Goal: Task Accomplishment & Management: Use online tool/utility

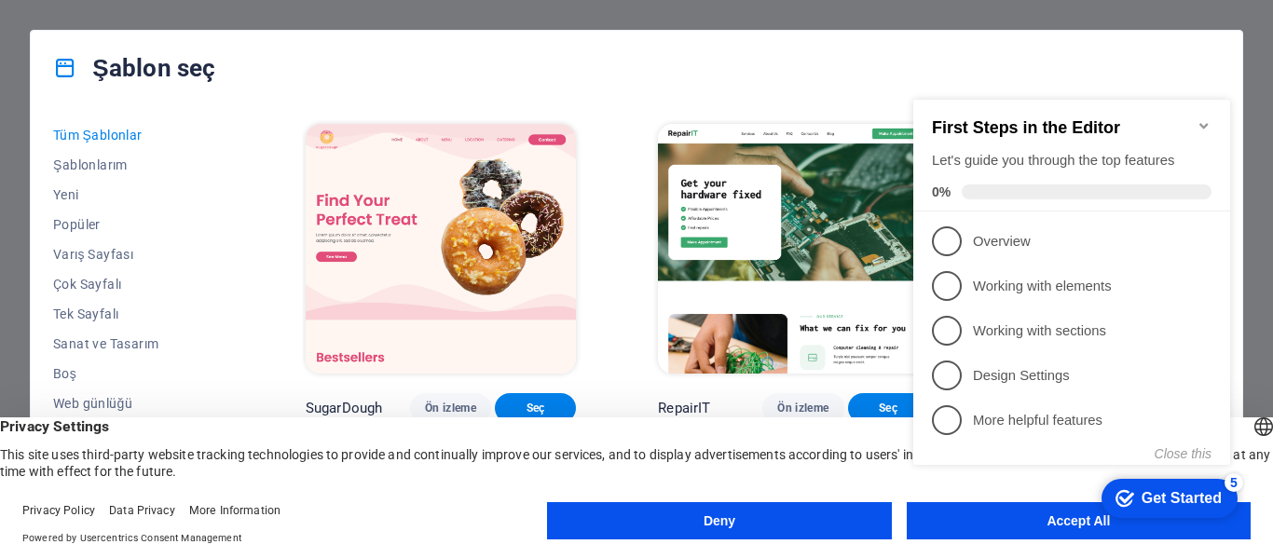
click at [1208, 118] on icon "Minimize checklist" at bounding box center [1204, 125] width 15 height 15
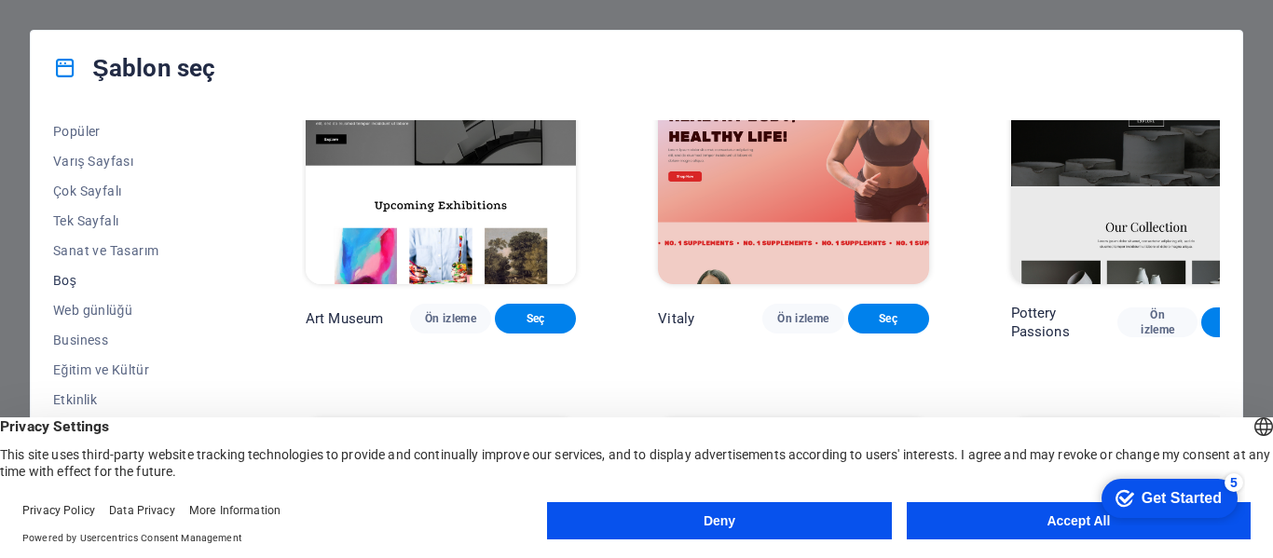
scroll to position [280, 0]
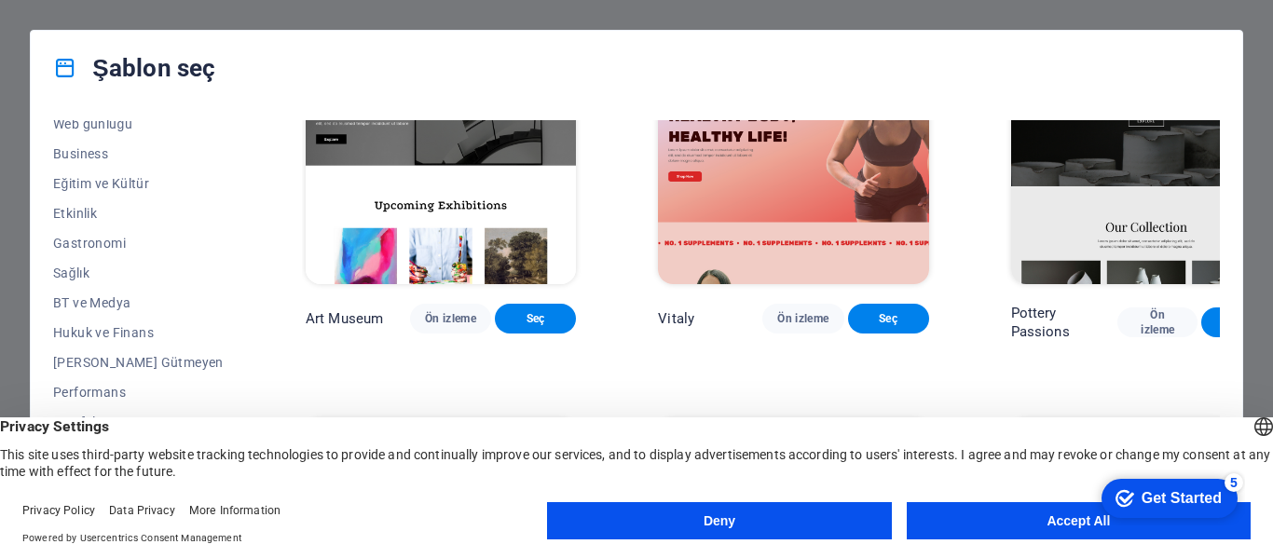
click at [1022, 519] on button "Accept All" at bounding box center [1079, 520] width 344 height 37
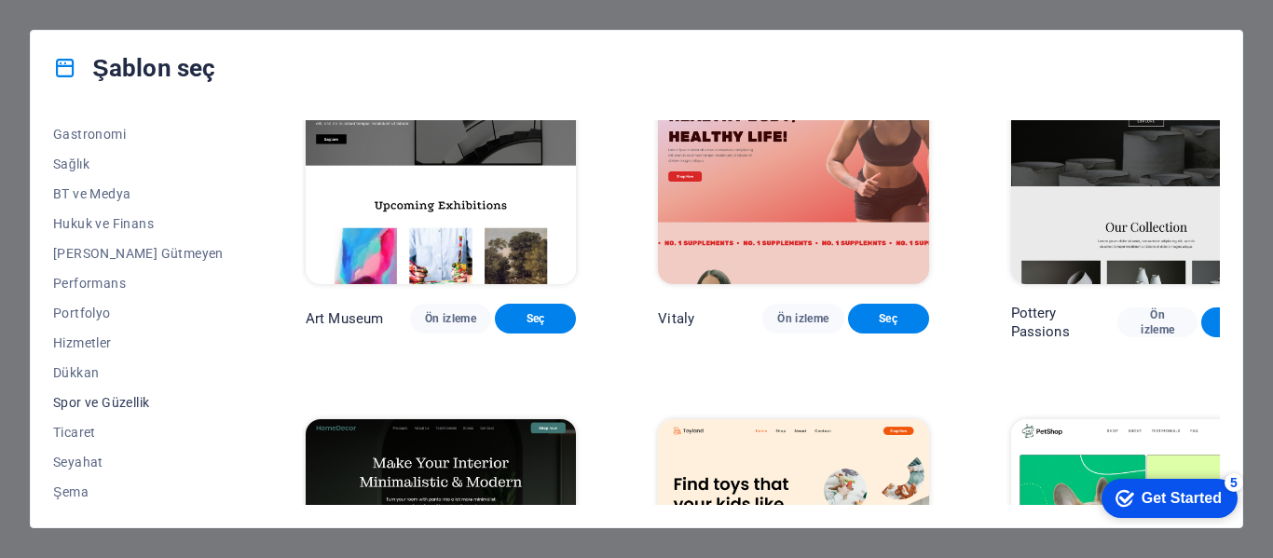
scroll to position [391, 0]
click at [96, 428] on span "Ticaret" at bounding box center [138, 430] width 171 height 15
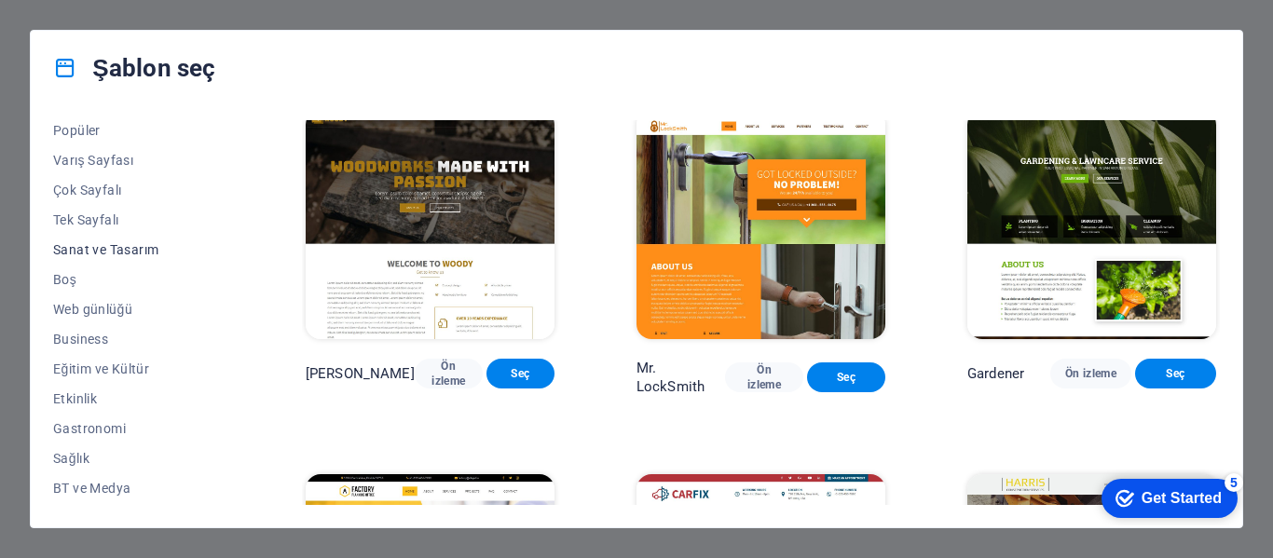
scroll to position [18, 0]
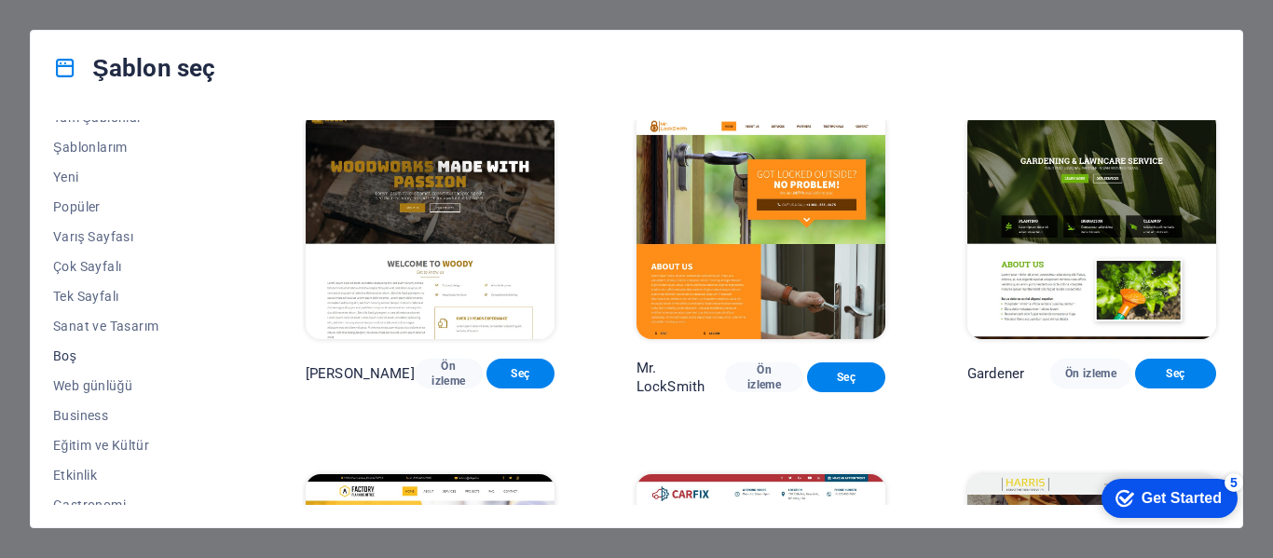
click at [68, 354] on span "Boş" at bounding box center [138, 356] width 171 height 15
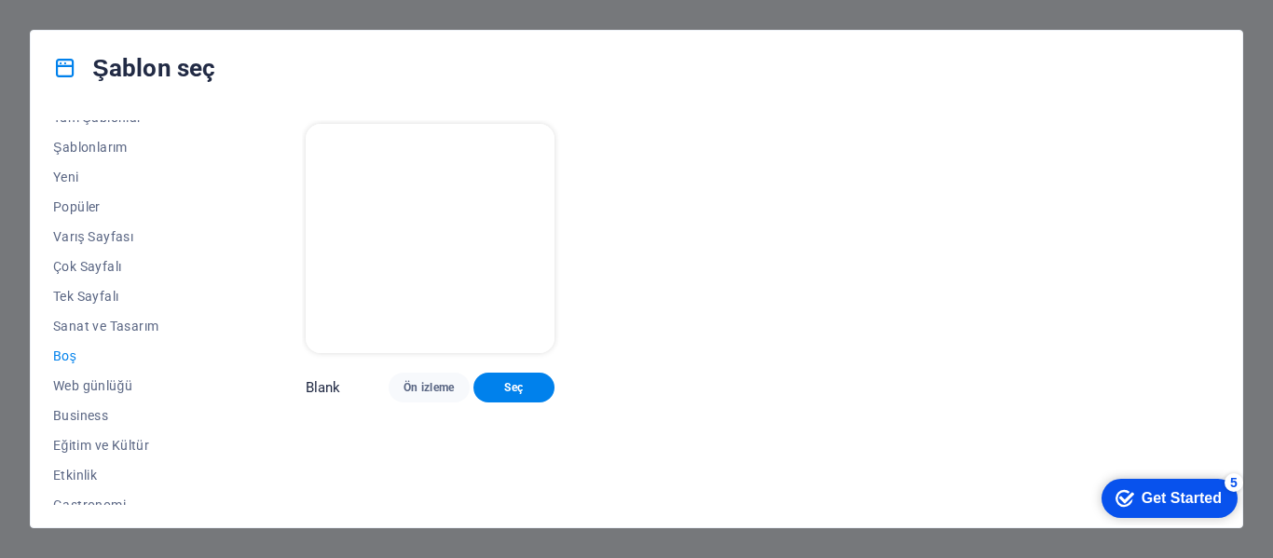
scroll to position [0, 0]
click at [89, 237] on span "Varış Sayfası" at bounding box center [138, 236] width 171 height 15
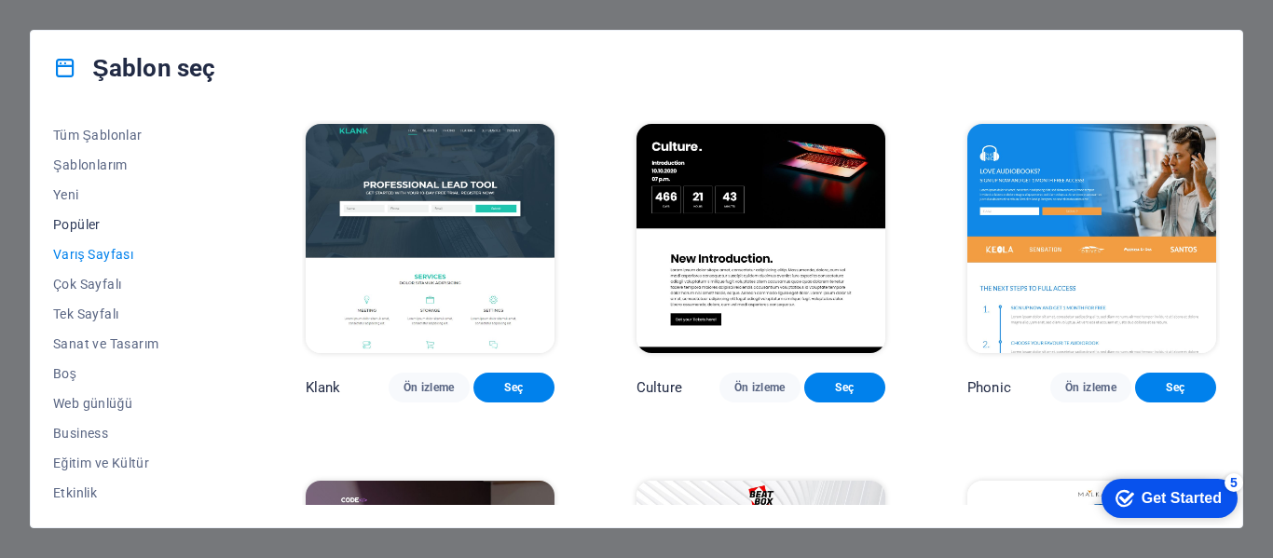
click at [89, 226] on span "Popüler" at bounding box center [138, 224] width 171 height 15
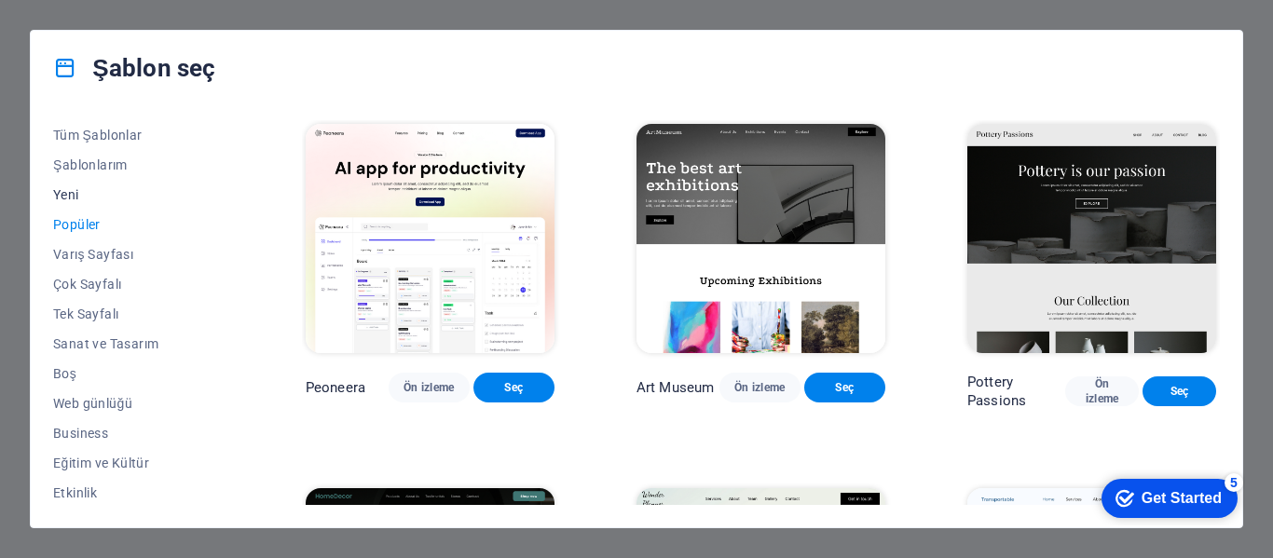
click at [72, 190] on span "Yeni" at bounding box center [138, 194] width 171 height 15
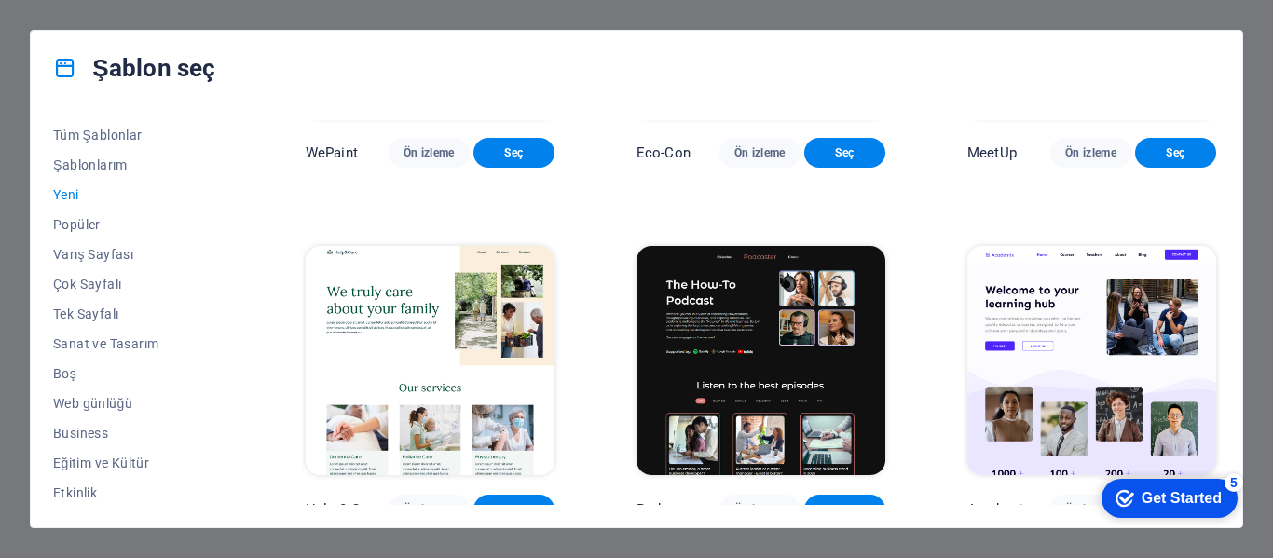
scroll to position [1761, 0]
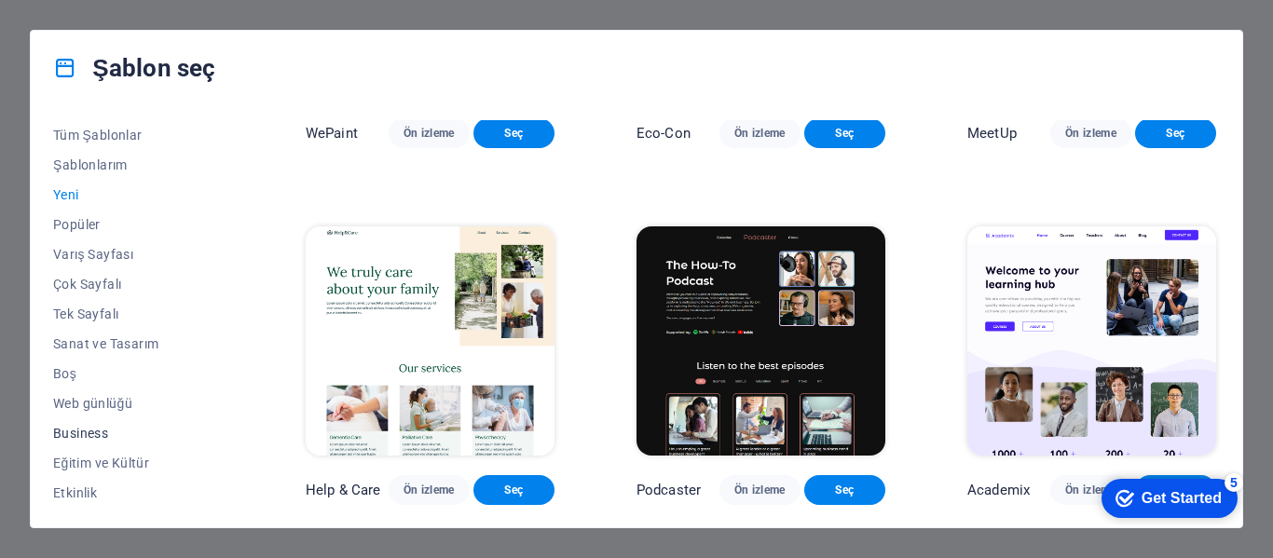
click at [89, 426] on span "Business" at bounding box center [138, 433] width 171 height 15
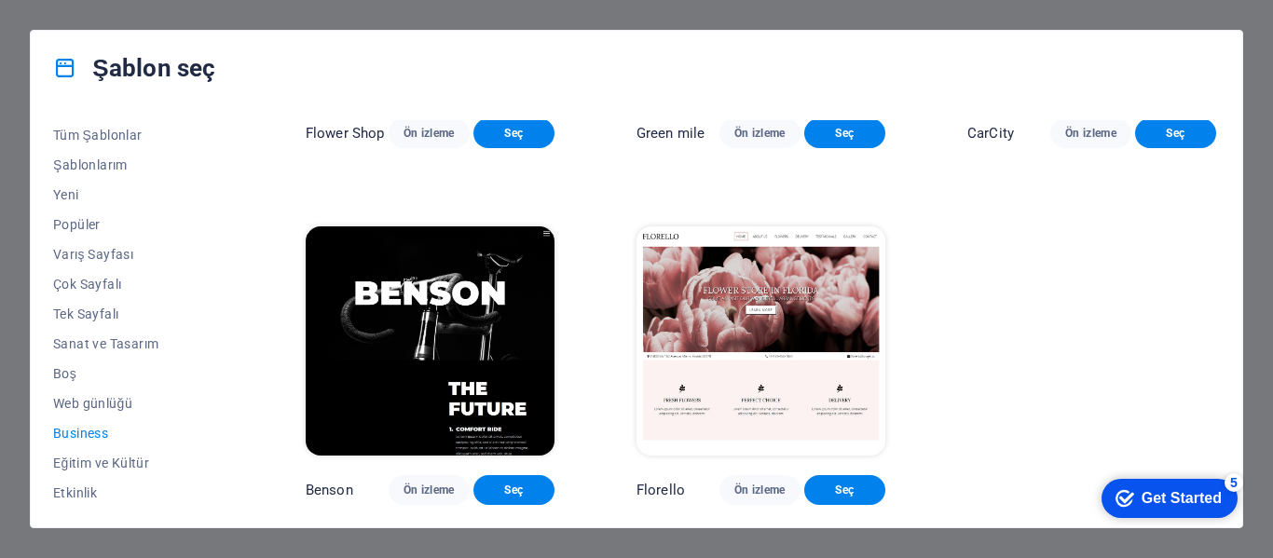
scroll to position [276, 0]
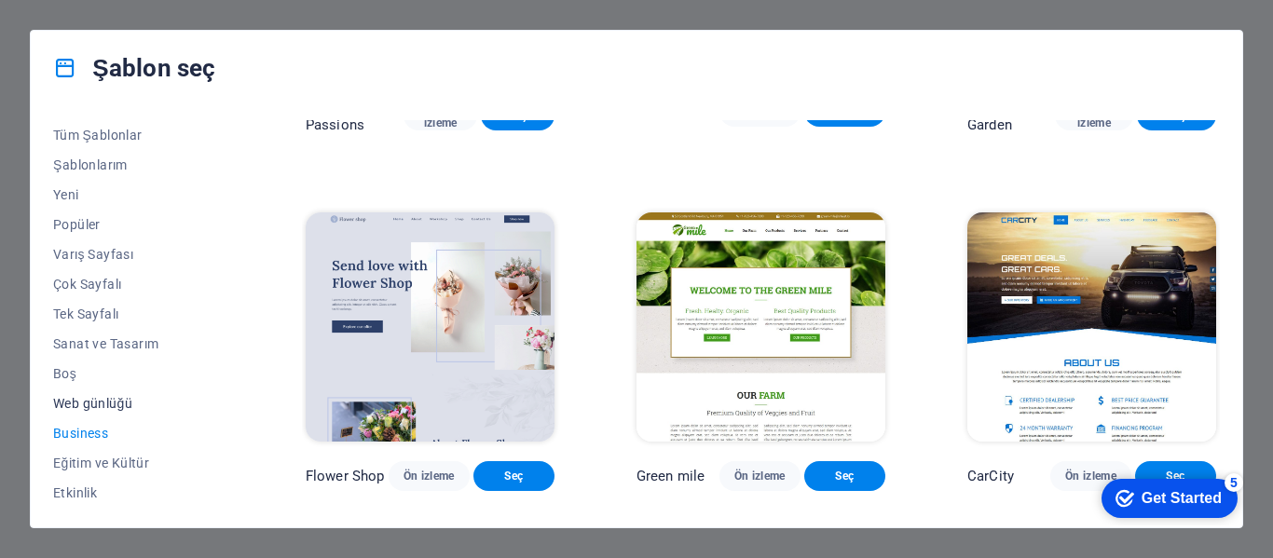
click at [103, 394] on button "Web günlüğü" at bounding box center [138, 404] width 171 height 30
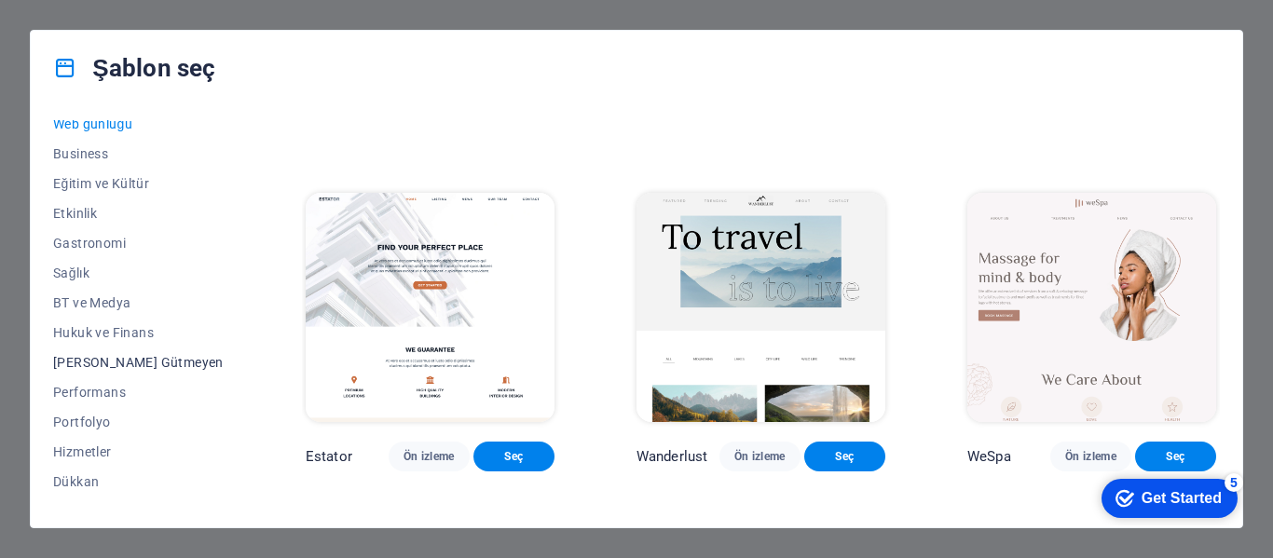
scroll to position [373, 0]
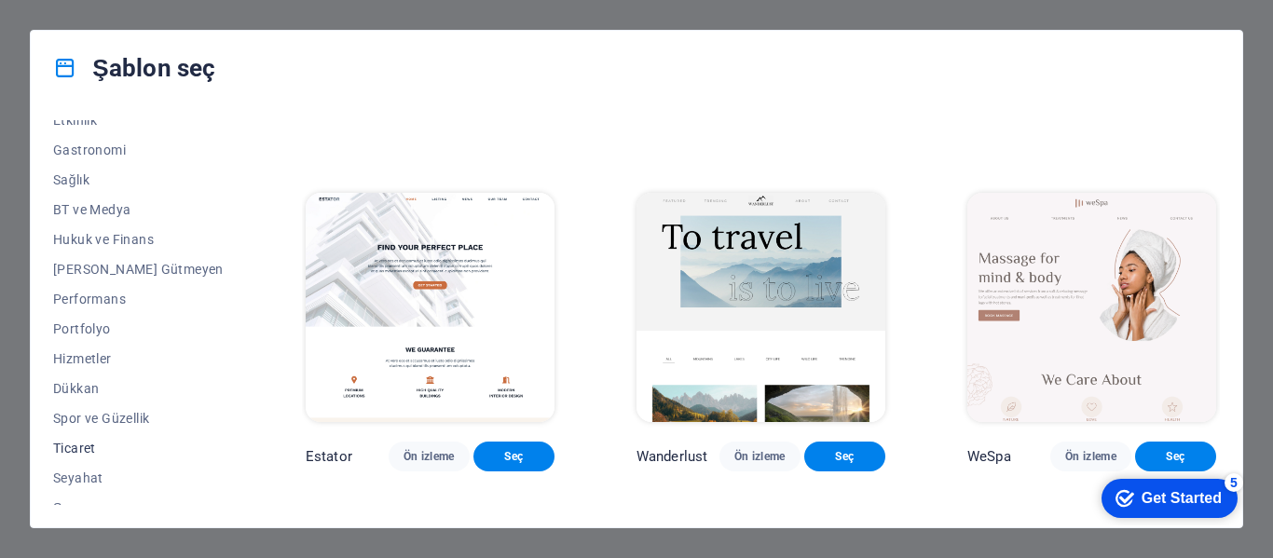
click at [99, 440] on button "Ticaret" at bounding box center [138, 448] width 171 height 30
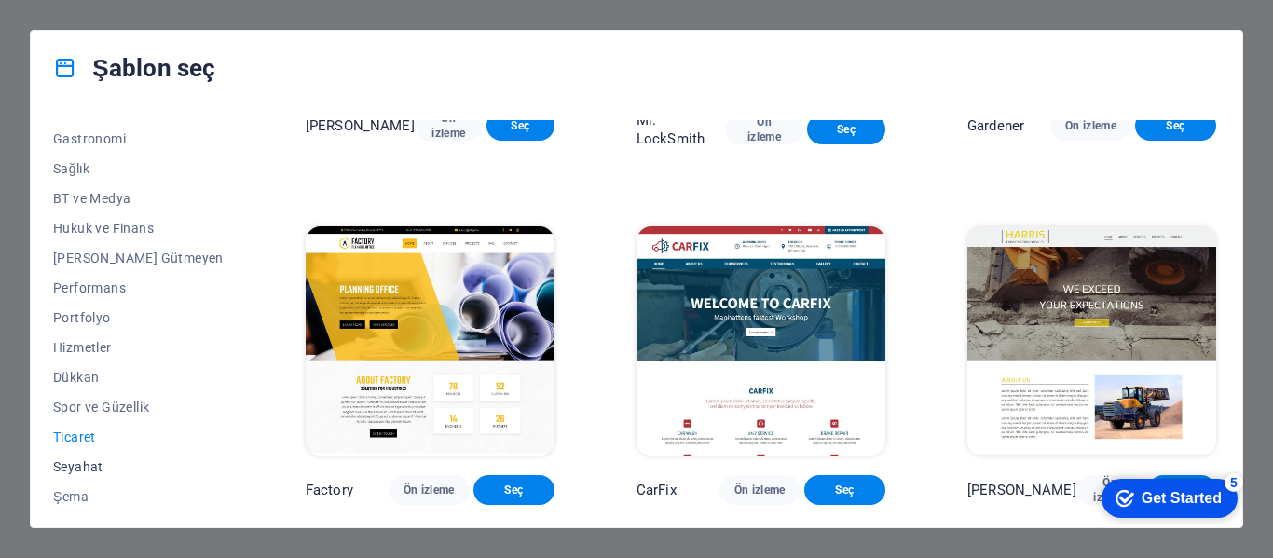
scroll to position [391, 0]
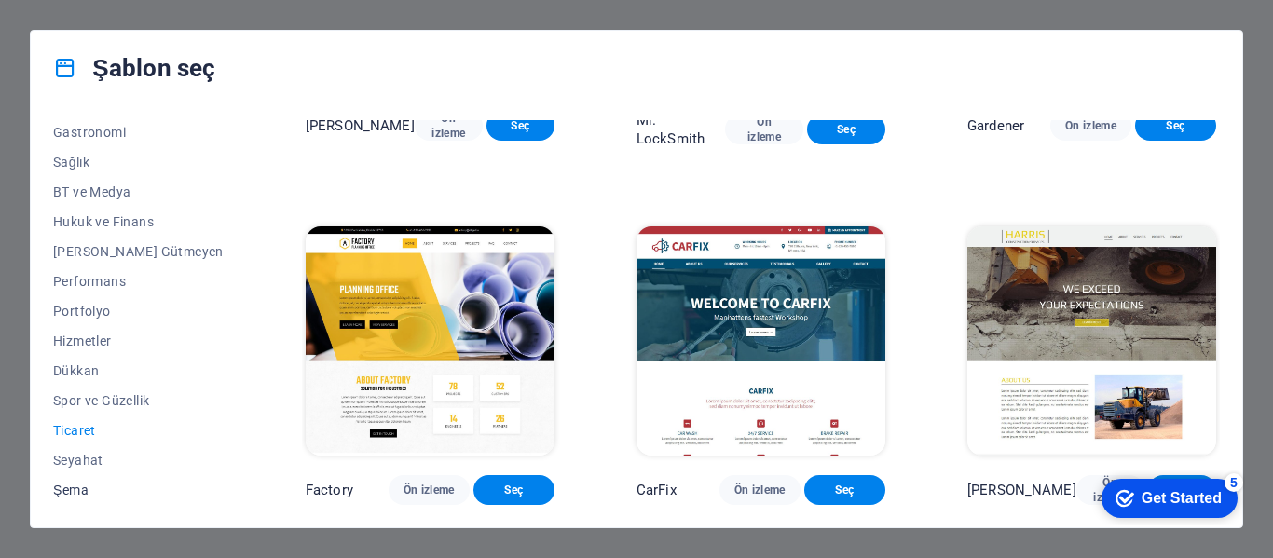
click at [78, 487] on span "Şema" at bounding box center [138, 490] width 171 height 15
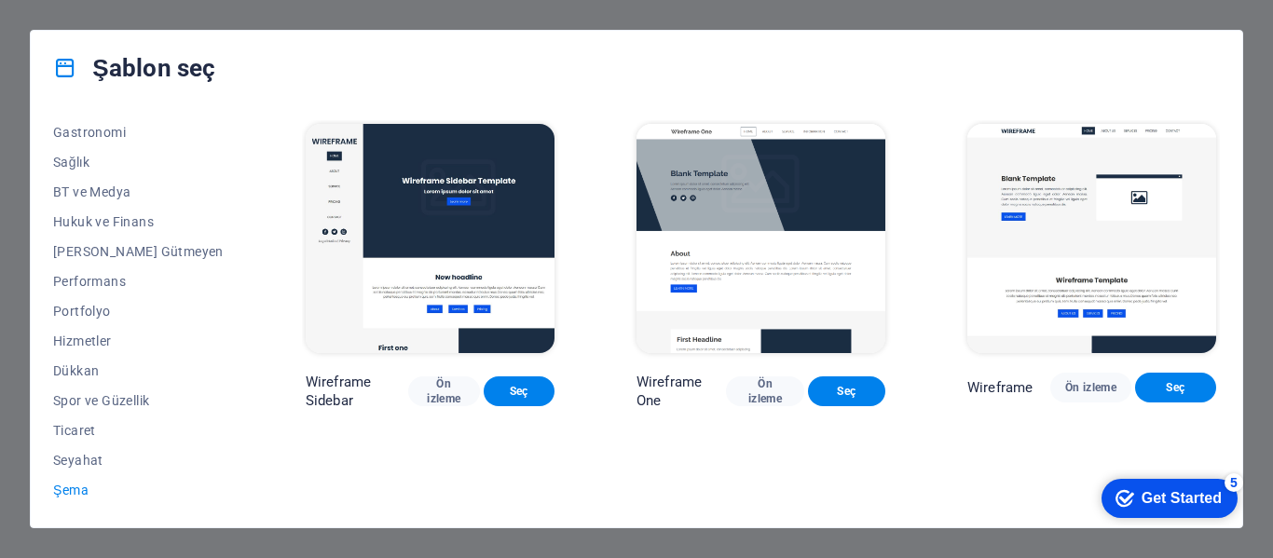
scroll to position [0, 0]
click at [92, 348] on span "Hizmetler" at bounding box center [138, 341] width 171 height 15
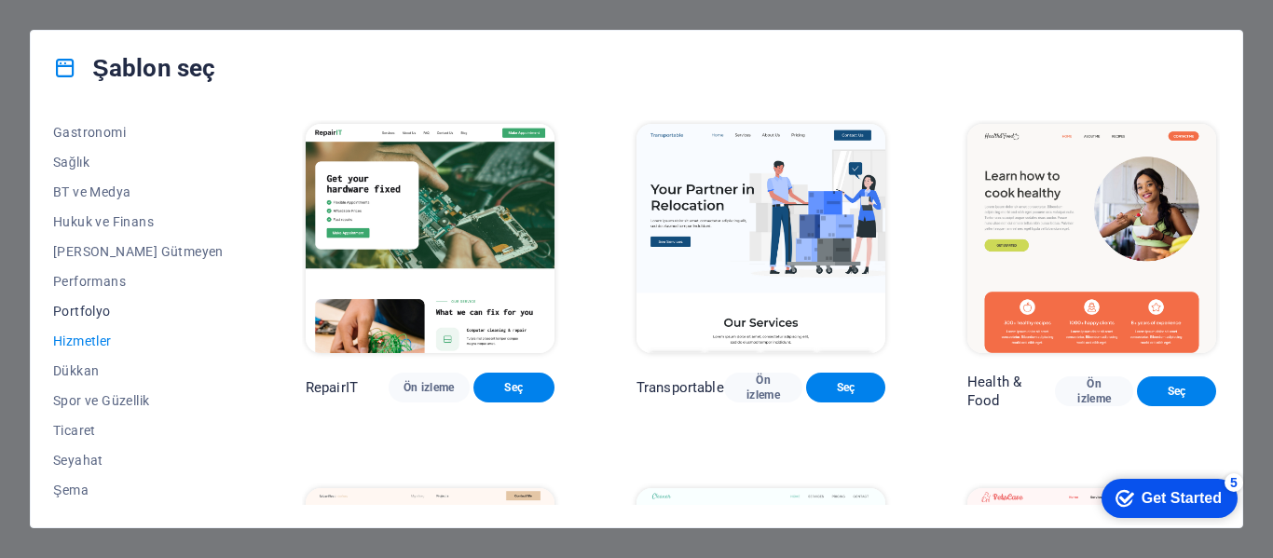
click at [92, 316] on span "Portfolyo" at bounding box center [138, 311] width 171 height 15
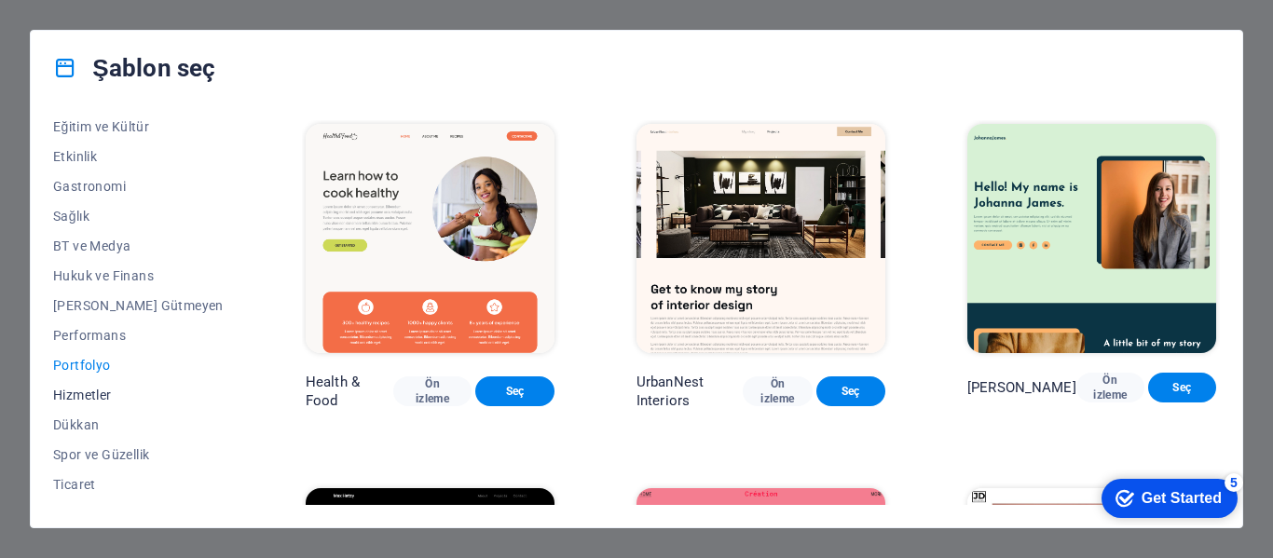
scroll to position [297, 0]
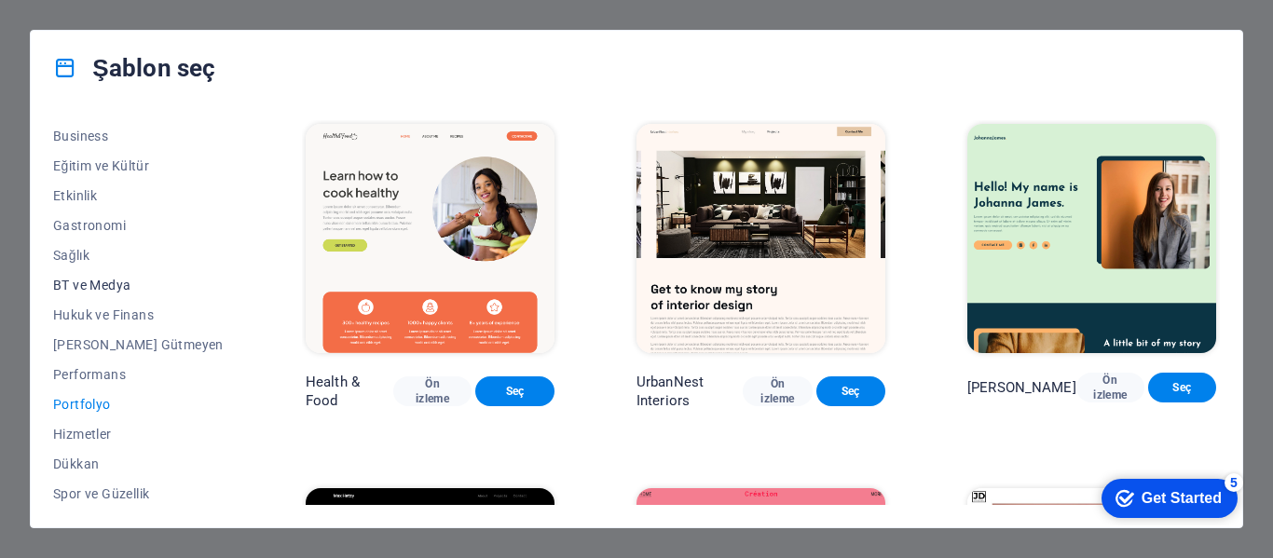
click at [108, 289] on span "BT ve Medya" at bounding box center [138, 285] width 171 height 15
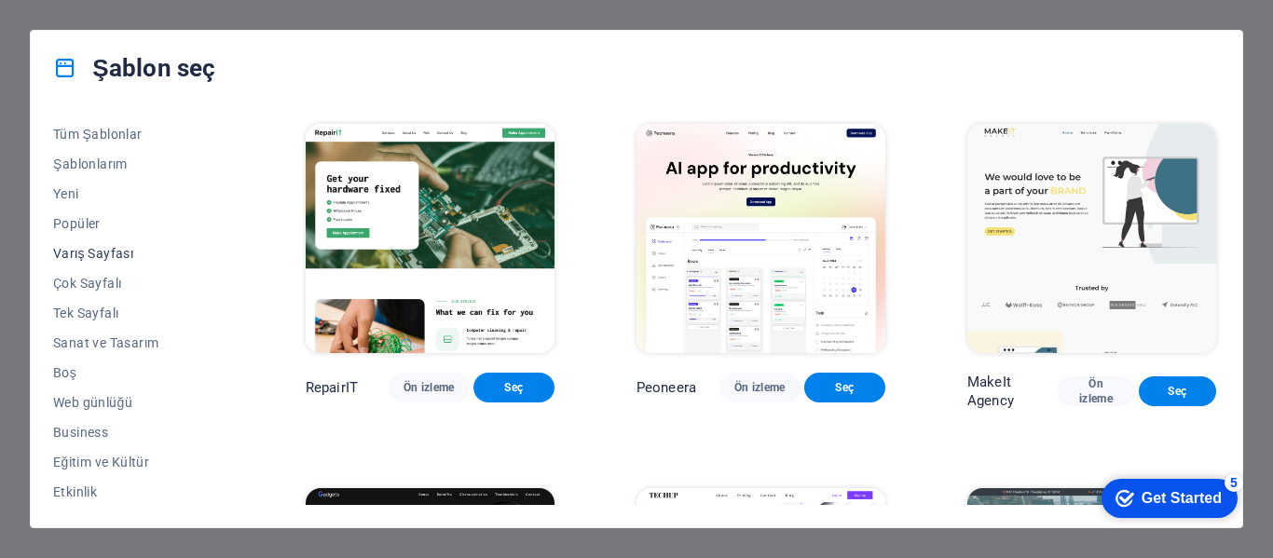
scroll to position [0, 0]
click at [104, 222] on span "Popüler" at bounding box center [138, 224] width 171 height 15
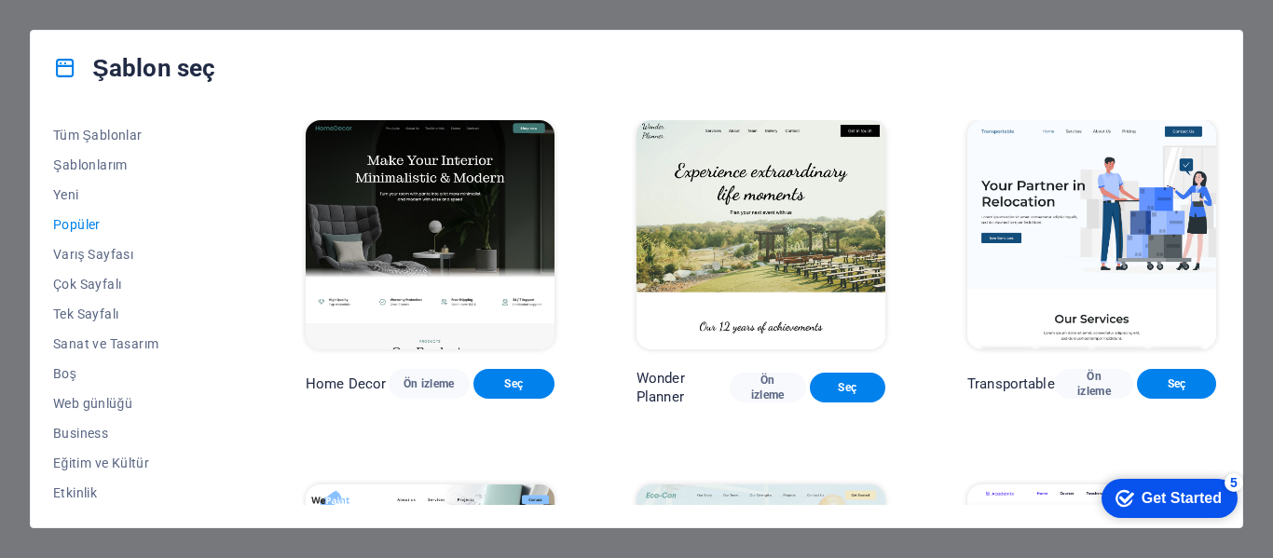
scroll to position [373, 0]
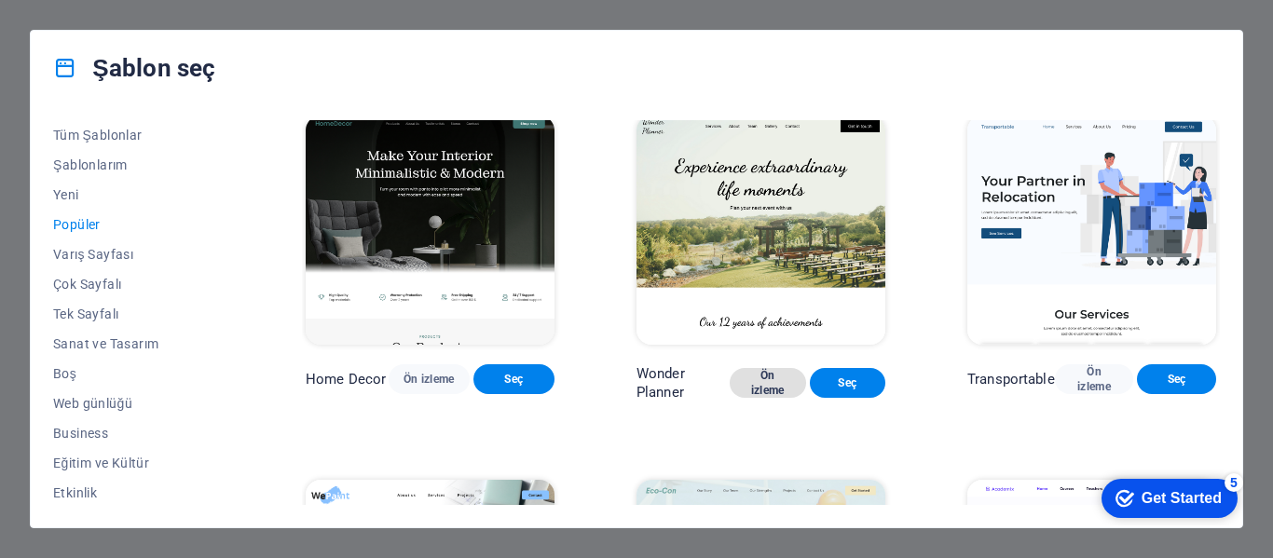
click at [745, 398] on span "Ön izleme" at bounding box center [768, 383] width 46 height 30
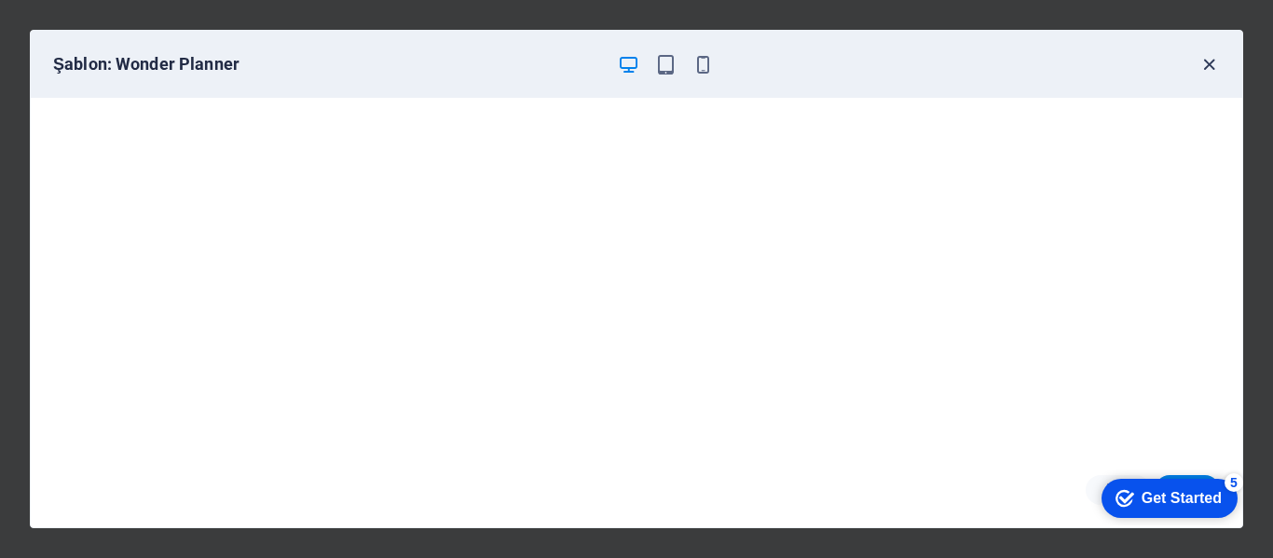
click at [1206, 63] on icon "button" at bounding box center [1209, 64] width 21 height 21
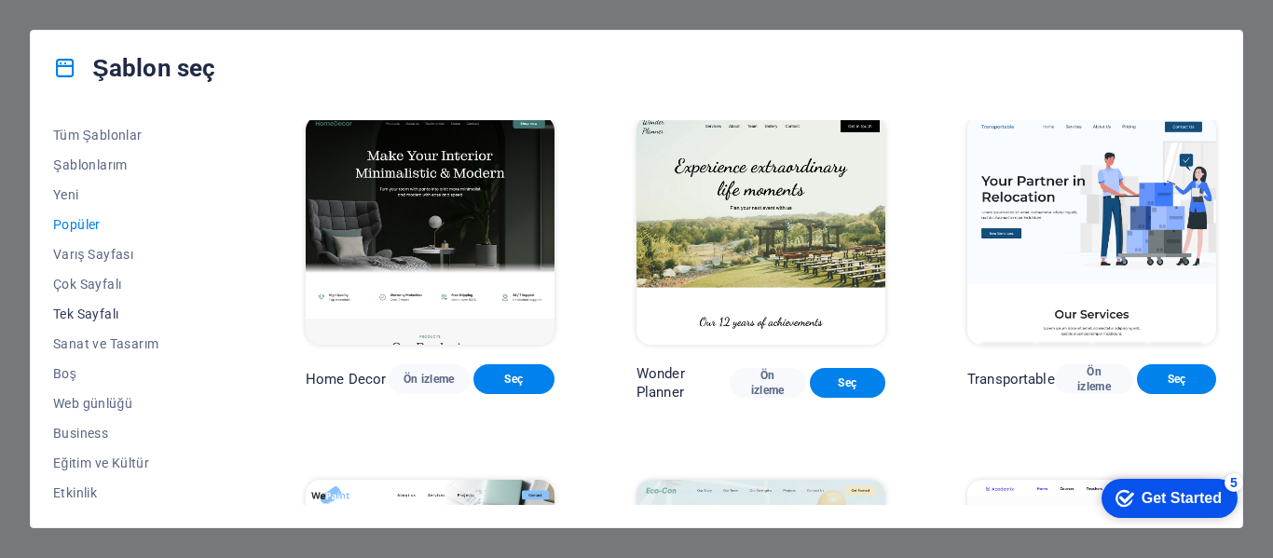
click at [80, 317] on span "Tek Sayfalı" at bounding box center [138, 314] width 171 height 15
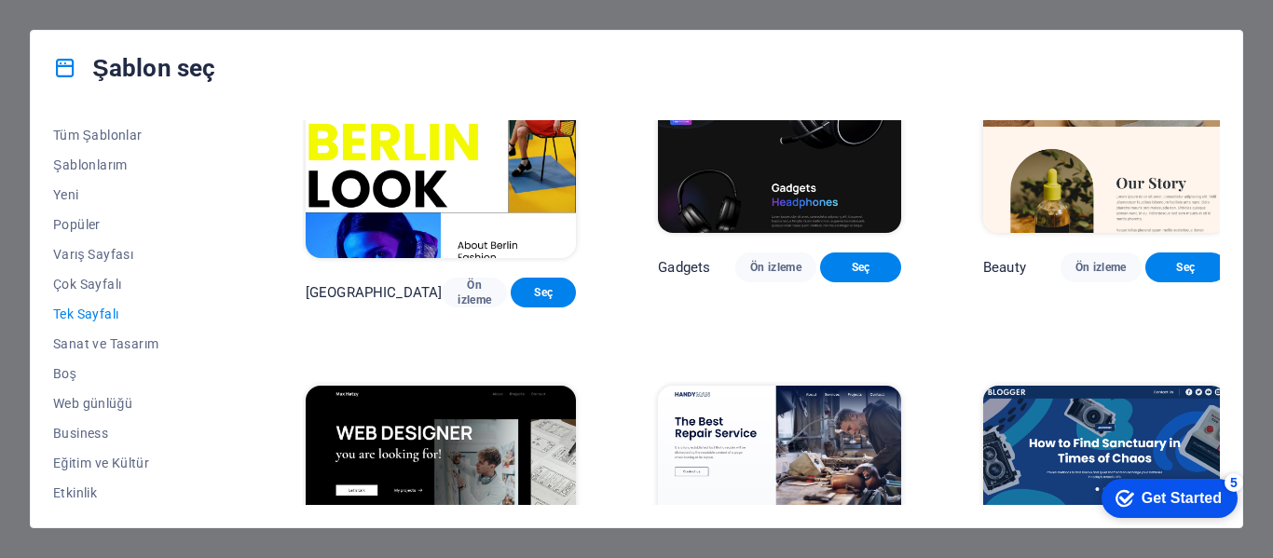
scroll to position [2136, 0]
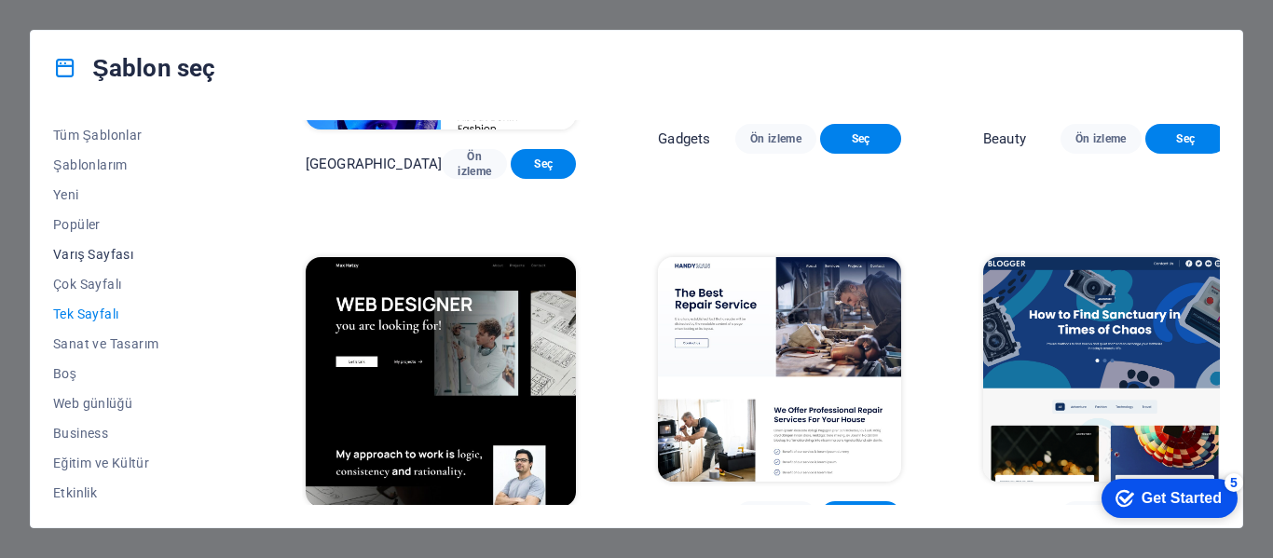
click at [75, 255] on span "Varış Sayfası" at bounding box center [138, 254] width 171 height 15
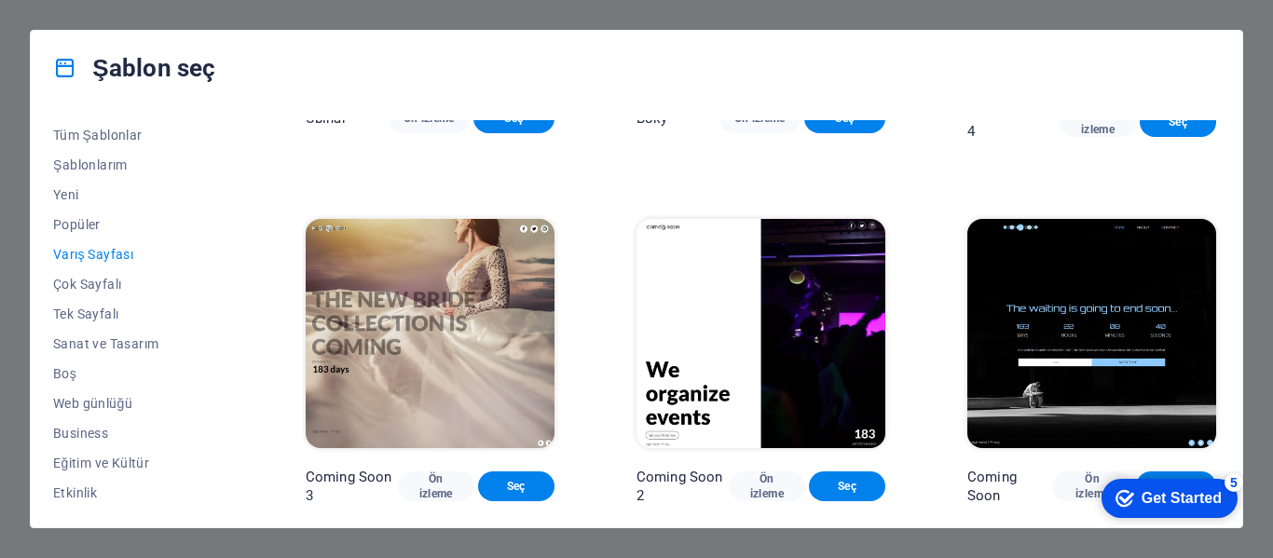
scroll to position [2862, 0]
click at [413, 487] on span "Ön izleme" at bounding box center [436, 487] width 47 height 30
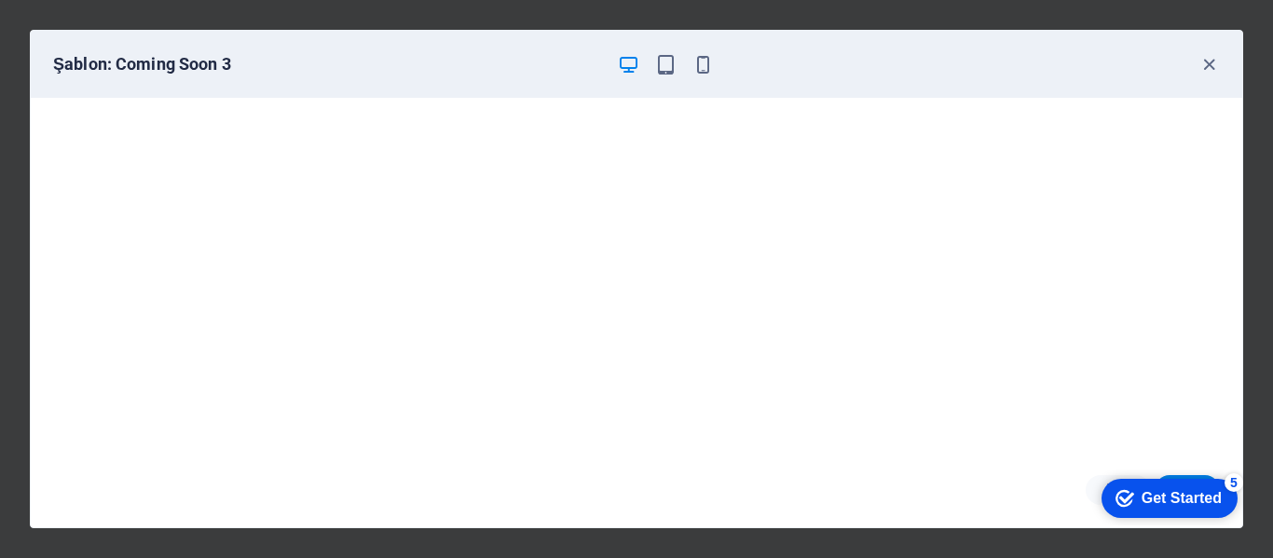
scroll to position [5, 0]
drag, startPoint x: 1206, startPoint y: 65, endPoint x: 1169, endPoint y: 82, distance: 40.9
click at [1205, 65] on icon "button" at bounding box center [1209, 64] width 21 height 21
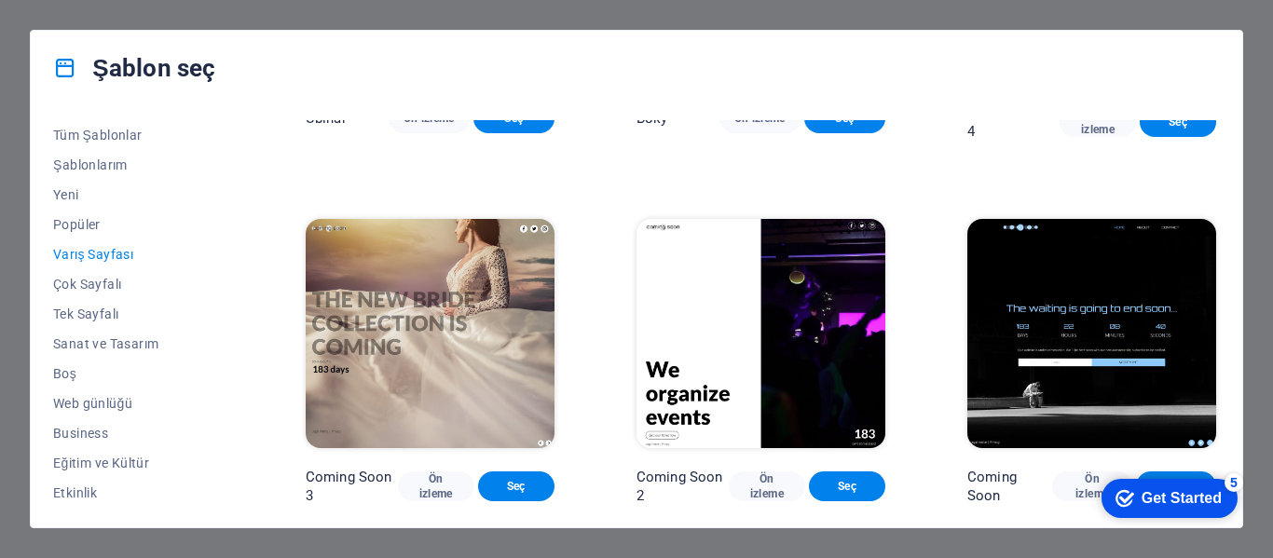
click at [1075, 285] on img at bounding box center [1091, 333] width 249 height 229
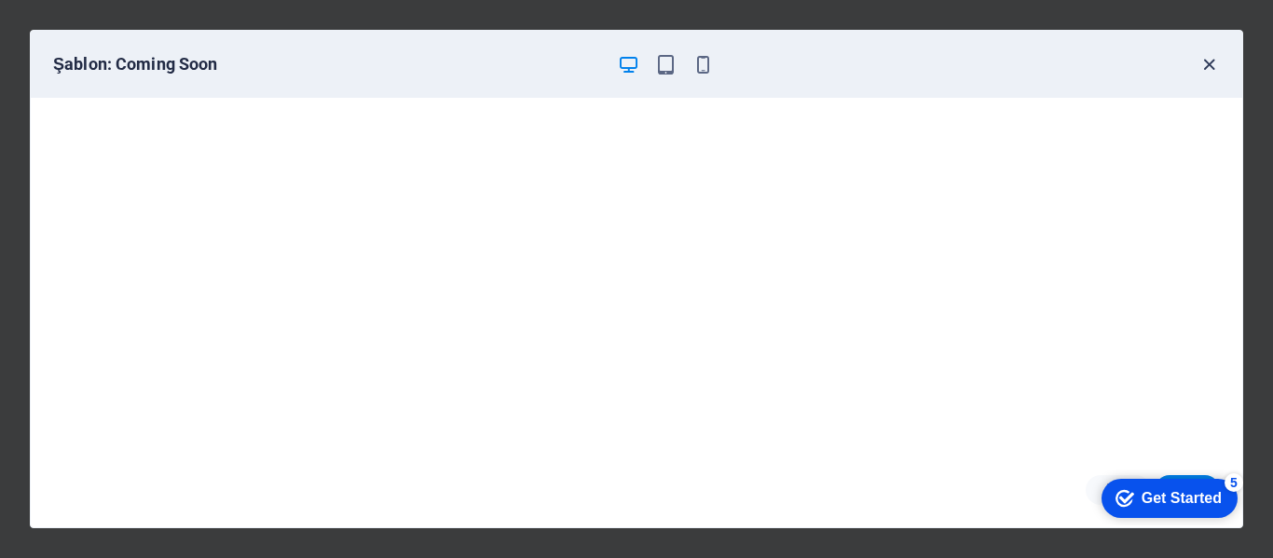
click at [1201, 64] on icon "button" at bounding box center [1209, 64] width 21 height 21
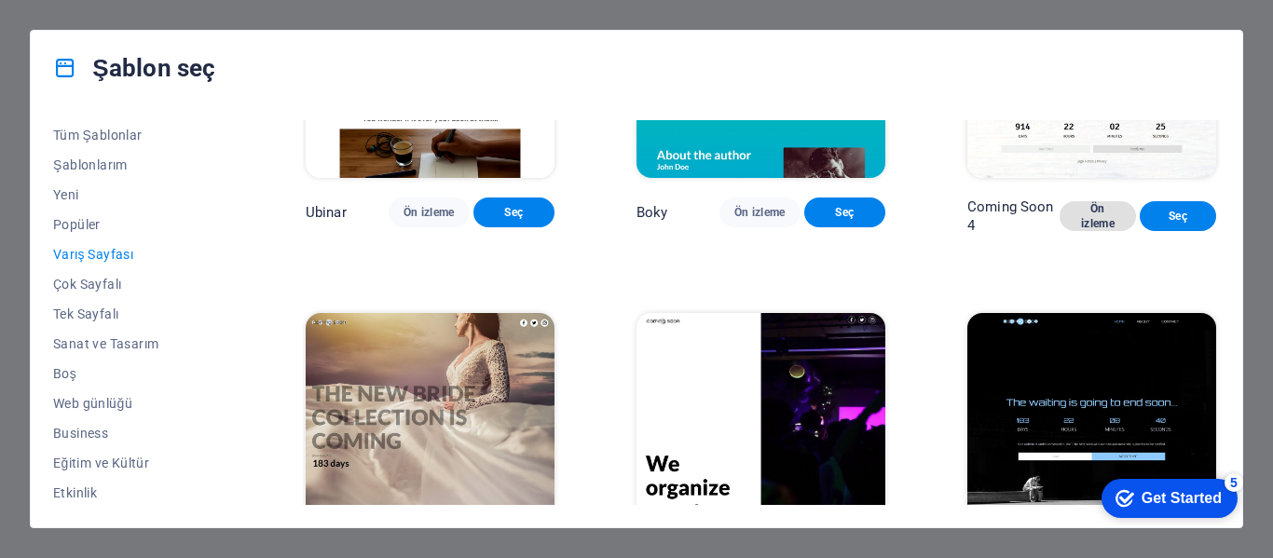
scroll to position [2676, 0]
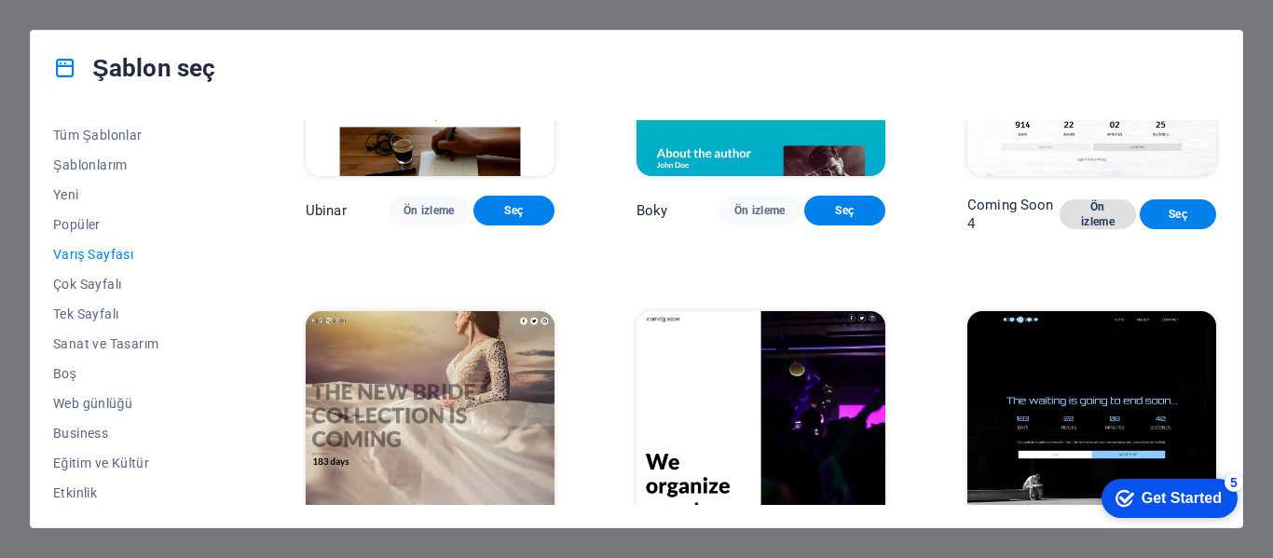
click at [1091, 229] on span "Ön izleme" at bounding box center [1098, 214] width 47 height 30
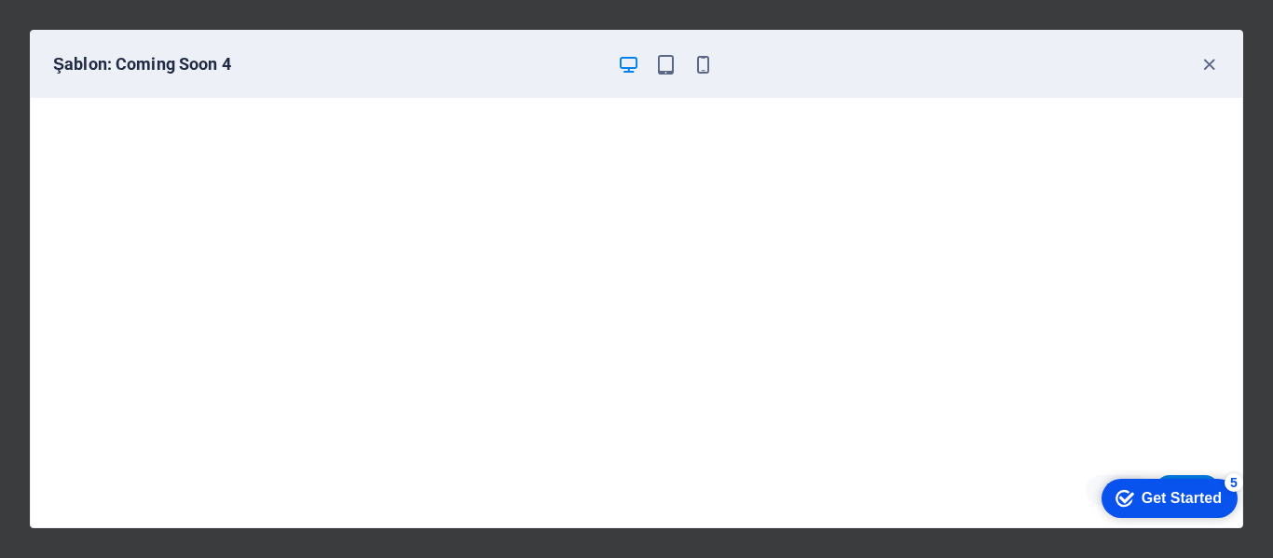
scroll to position [0, 0]
click at [1206, 71] on icon "button" at bounding box center [1209, 64] width 21 height 21
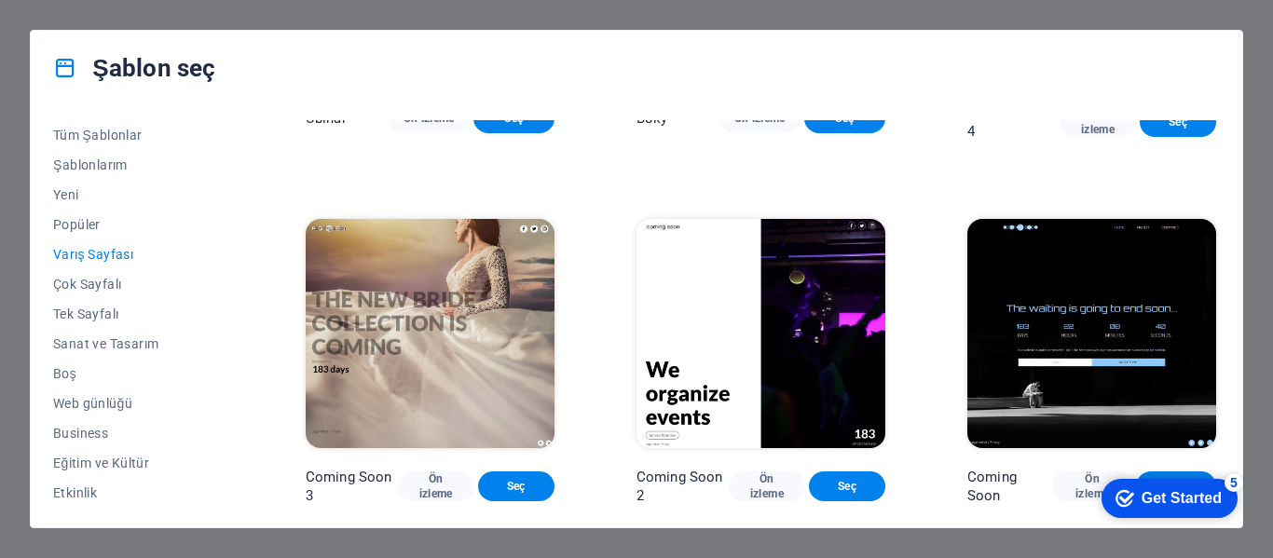
scroll to position [2862, 0]
click at [1066, 297] on img at bounding box center [1091, 333] width 249 height 229
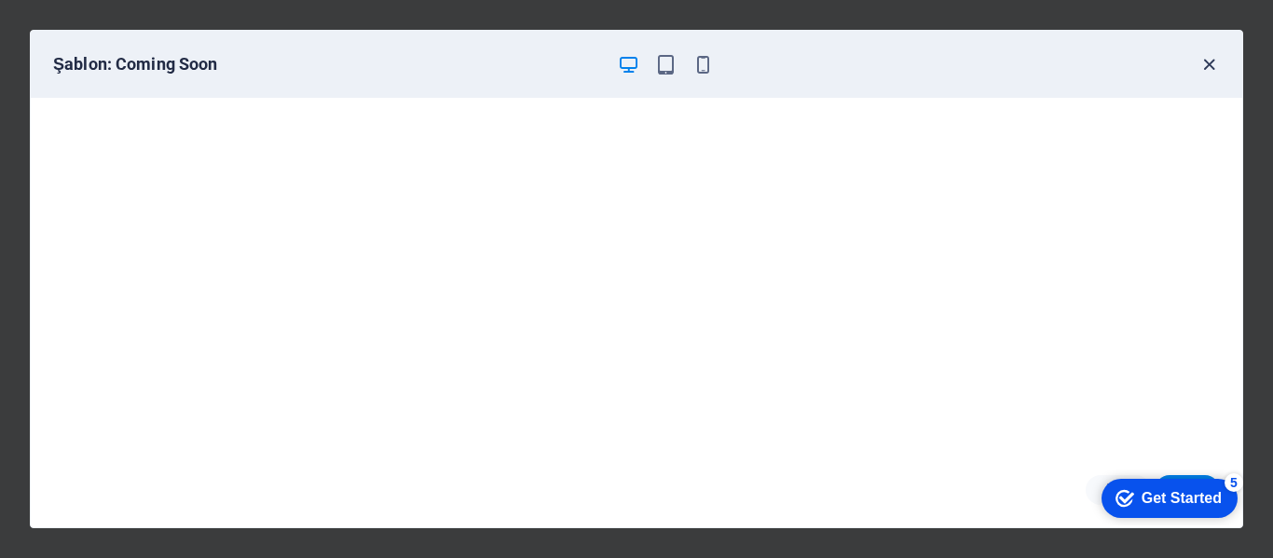
click at [1201, 64] on icon "button" at bounding box center [1209, 64] width 21 height 21
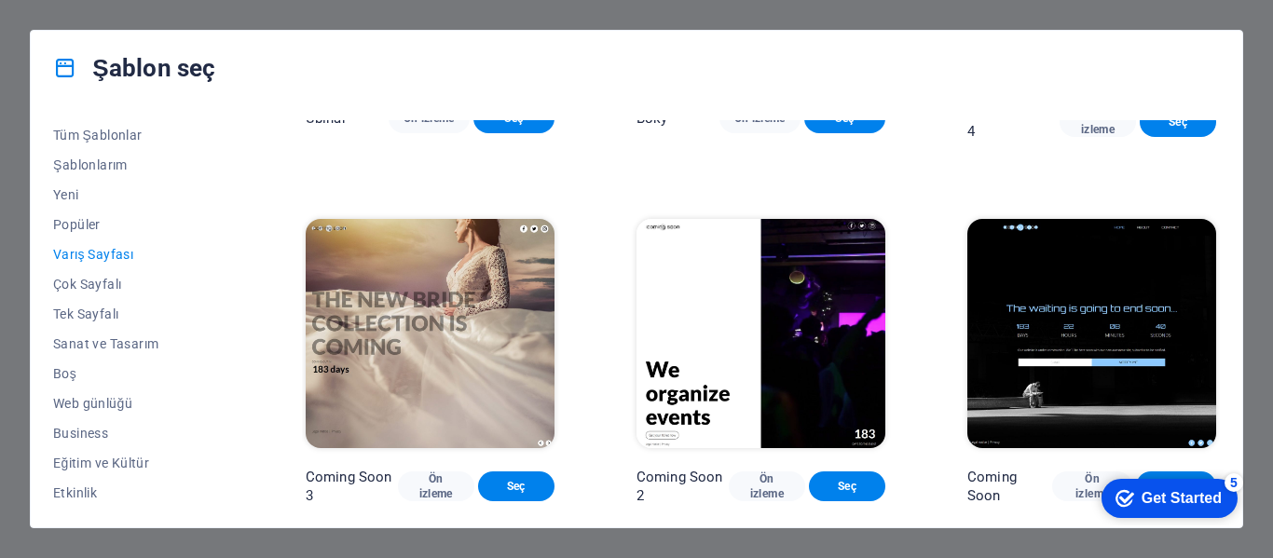
click div "checkmark Get Started 5 First Steps in the Editor Let's guide you through the t…"
click at [1151, 499] on div "Get Started" at bounding box center [1182, 498] width 80 height 17
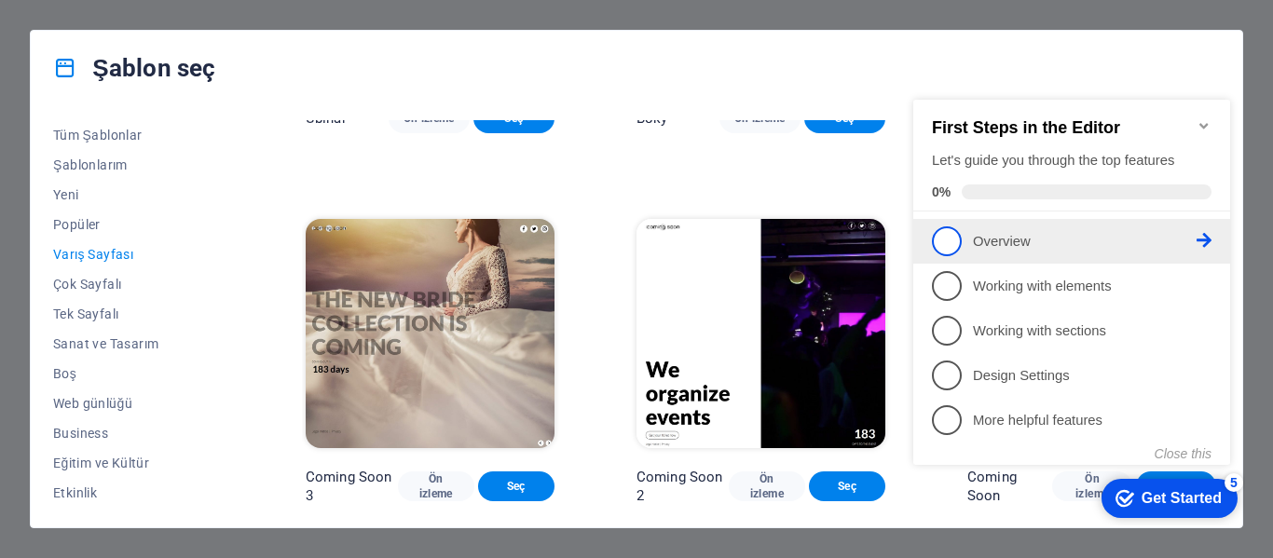
click at [947, 235] on span "1" at bounding box center [947, 241] width 30 height 30
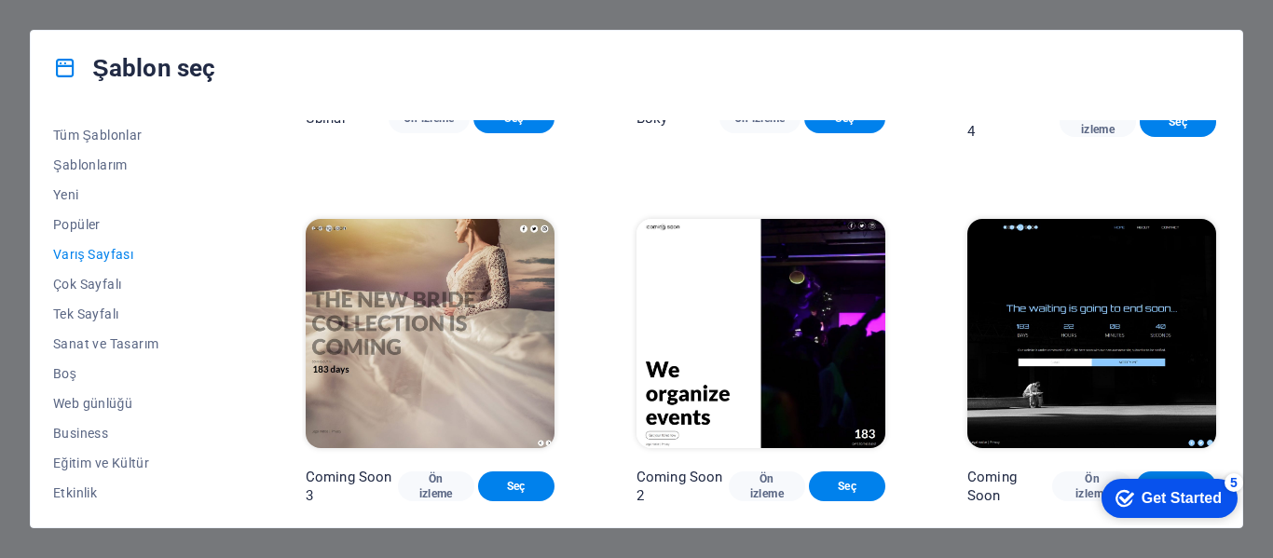
click at [1235, 478] on div "5" at bounding box center [1234, 482] width 19 height 19
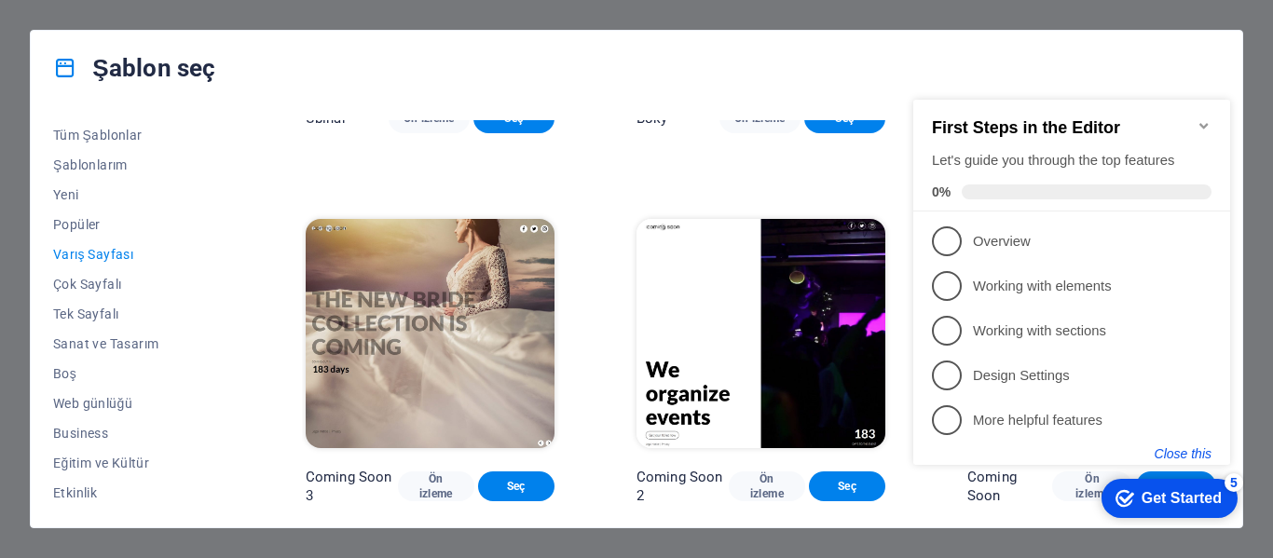
click at [1173, 449] on button "Close this" at bounding box center [1183, 453] width 57 height 15
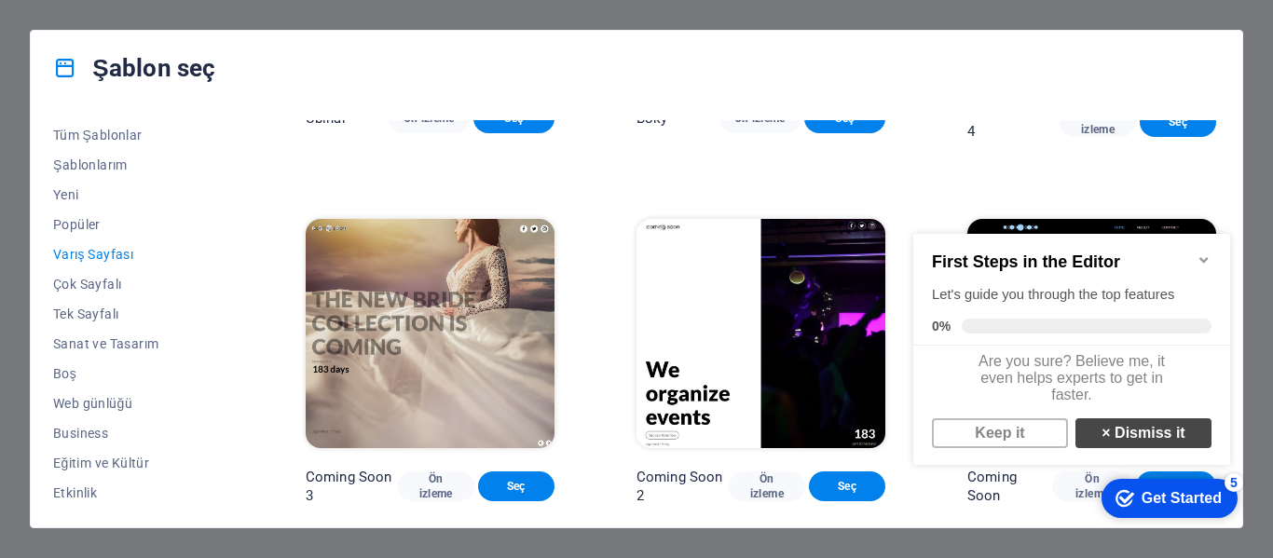
click at [1103, 437] on link "× Dismiss it" at bounding box center [1144, 433] width 136 height 30
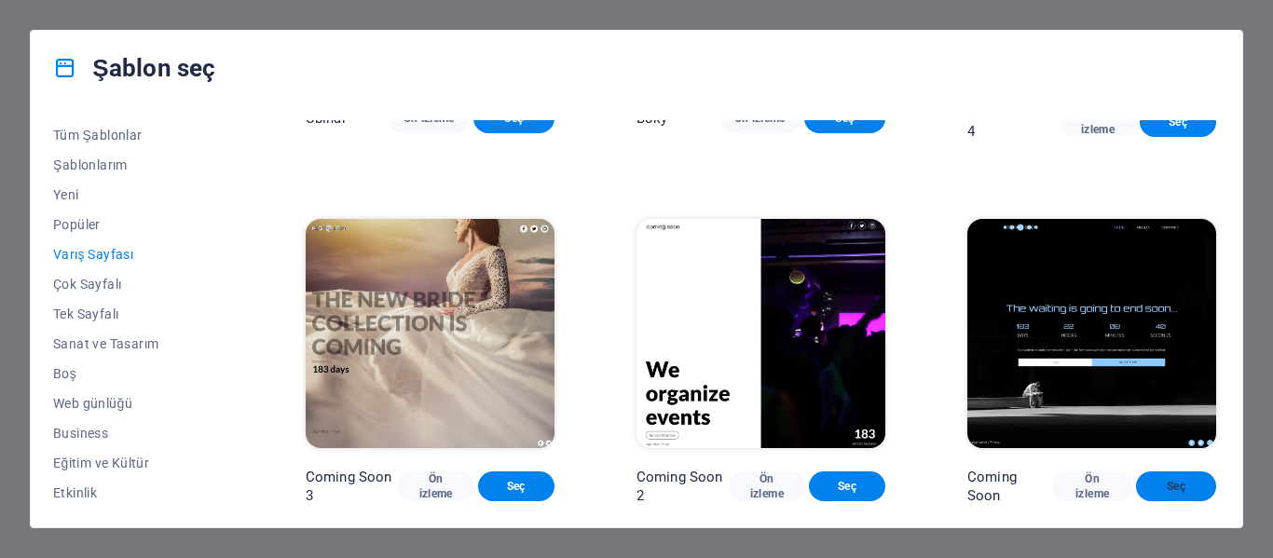
click at [1169, 480] on span "Seç" at bounding box center [1176, 486] width 50 height 15
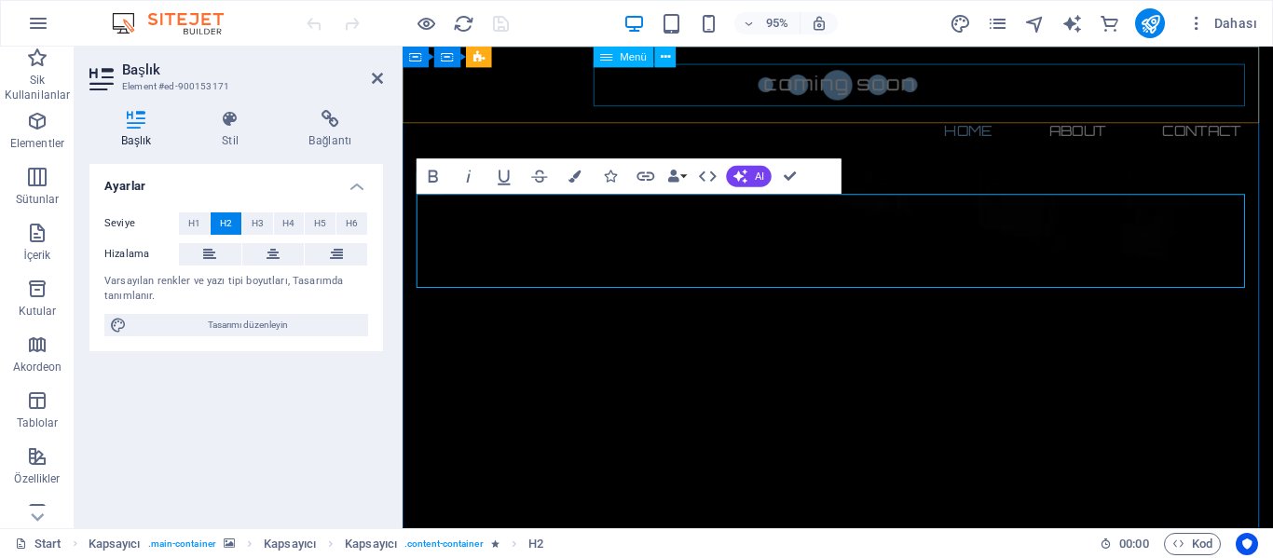
click at [982, 113] on nav "Home About Contact" at bounding box center [861, 135] width 880 height 45
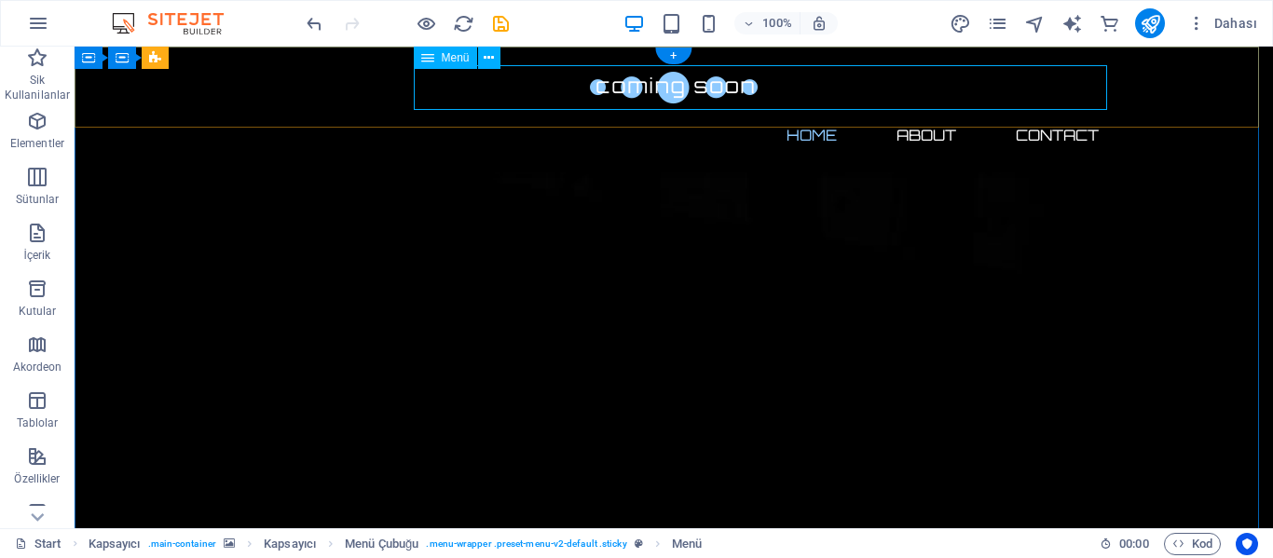
click at [804, 113] on nav "Home About Contact" at bounding box center [674, 135] width 880 height 45
click at [801, 113] on nav "Home About Contact" at bounding box center [674, 135] width 880 height 45
click at [492, 55] on icon at bounding box center [489, 58] width 10 height 20
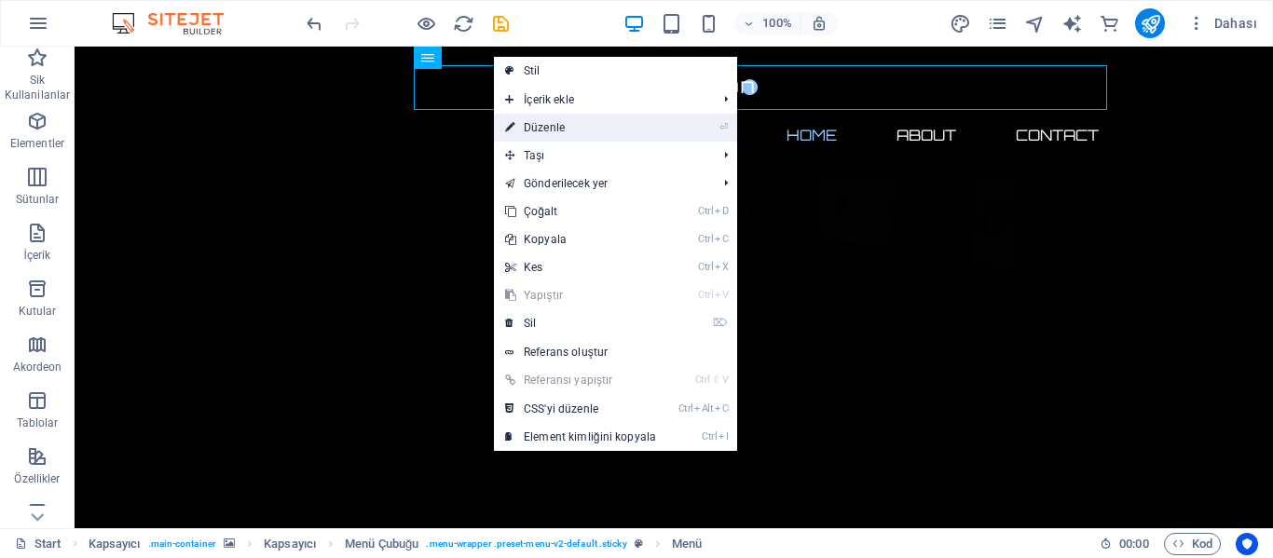
click at [547, 124] on link "⏎ Düzenle" at bounding box center [580, 128] width 173 height 28
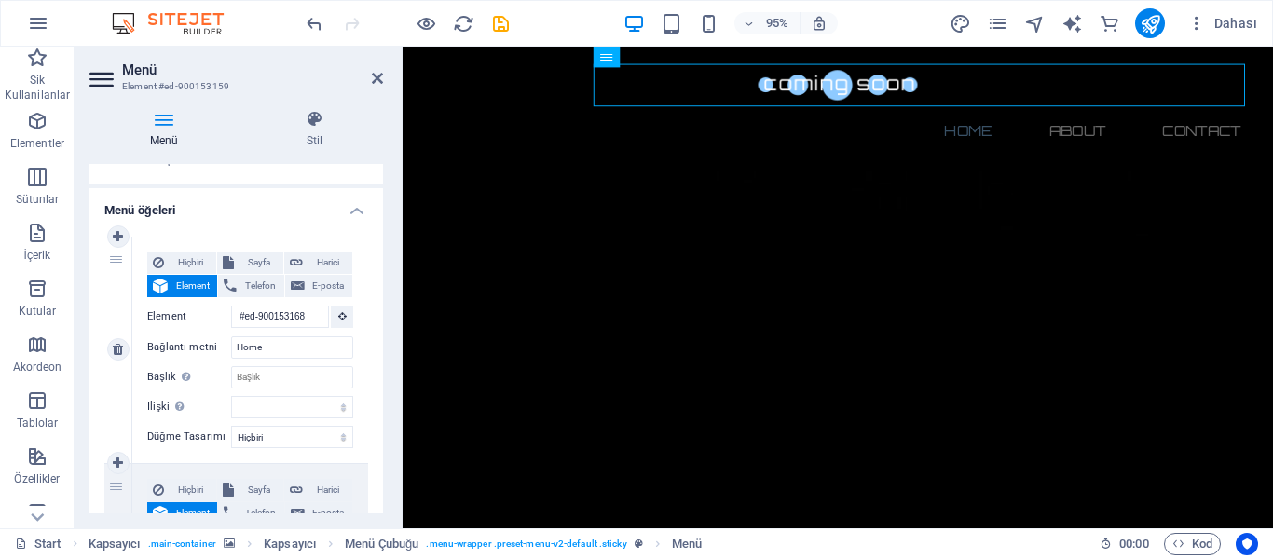
scroll to position [186, 0]
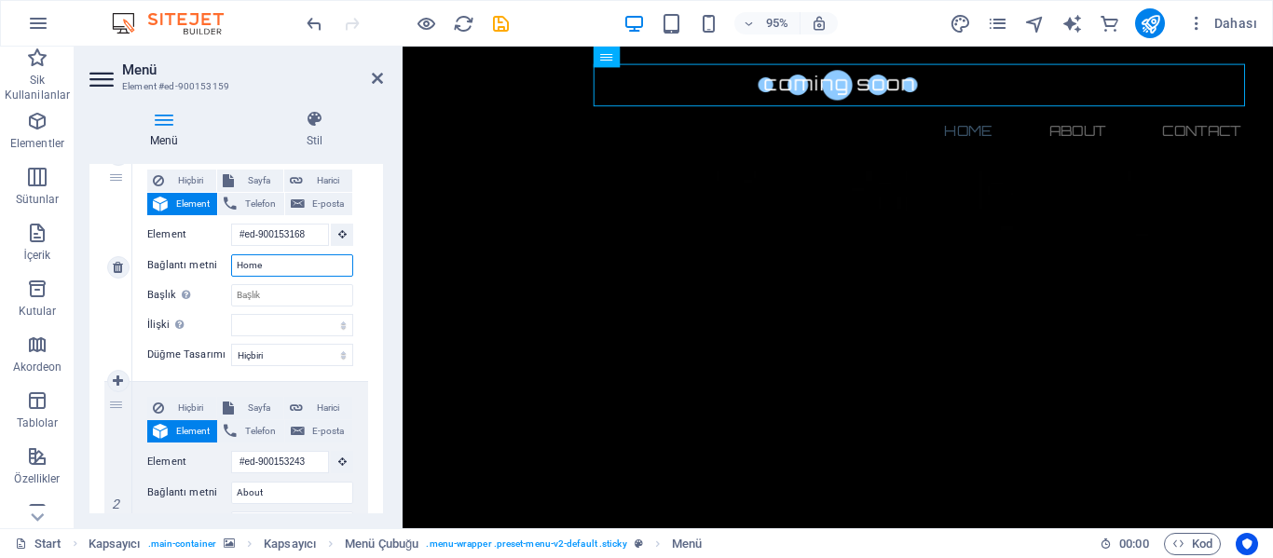
drag, startPoint x: 286, startPoint y: 263, endPoint x: 226, endPoint y: 266, distance: 59.7
click at [226, 266] on div "Bağlantı metni Home" at bounding box center [250, 265] width 206 height 22
type input "Aba"
select select
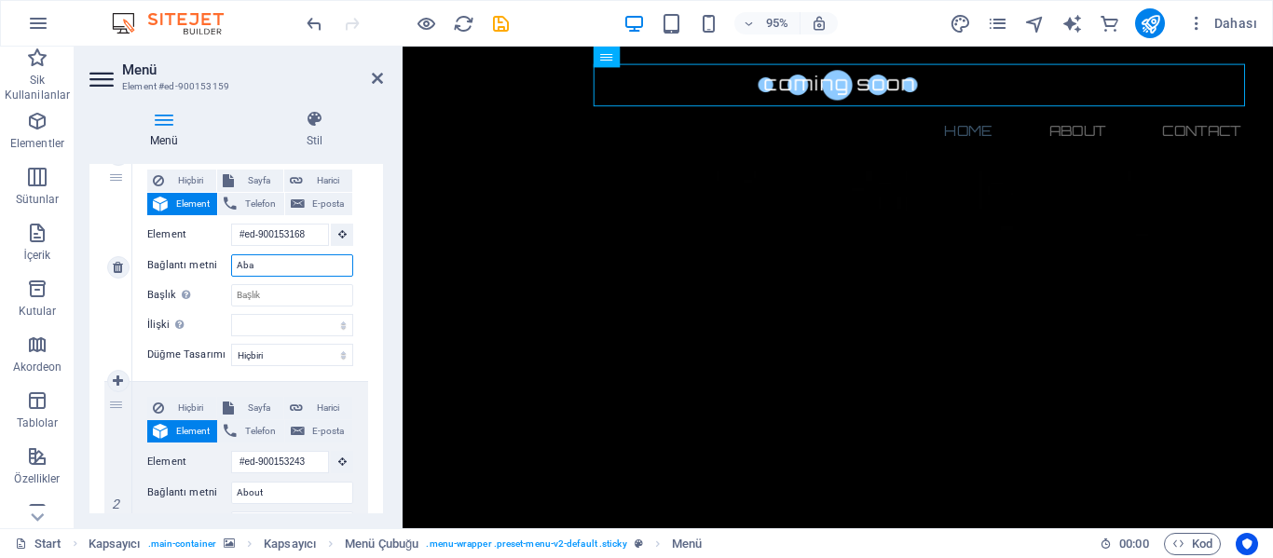
select select
type input "A"
select select
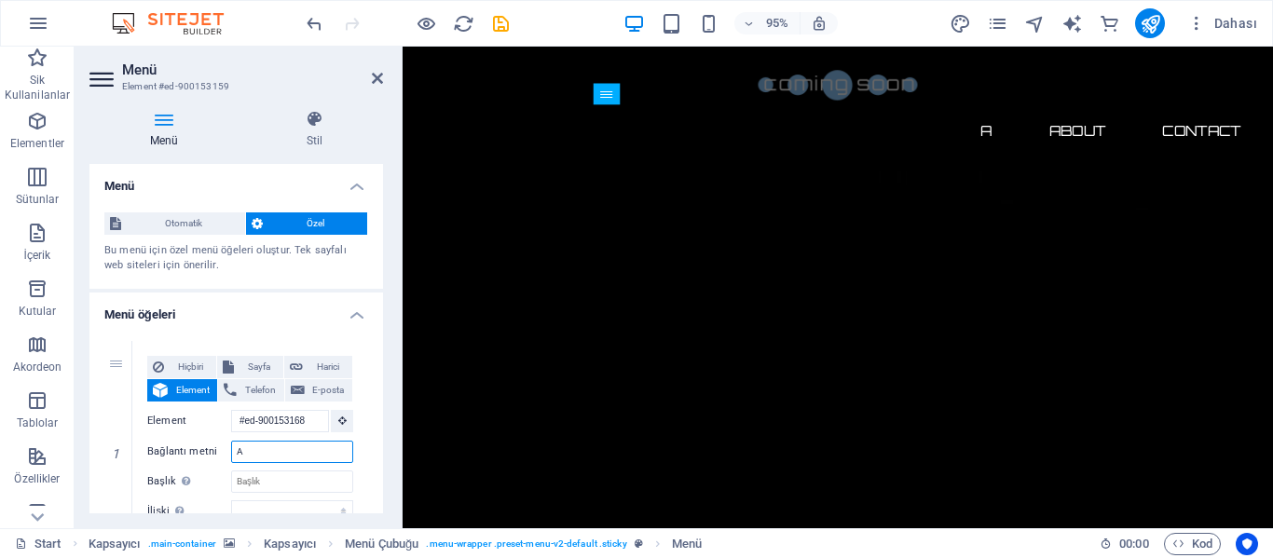
scroll to position [0, 0]
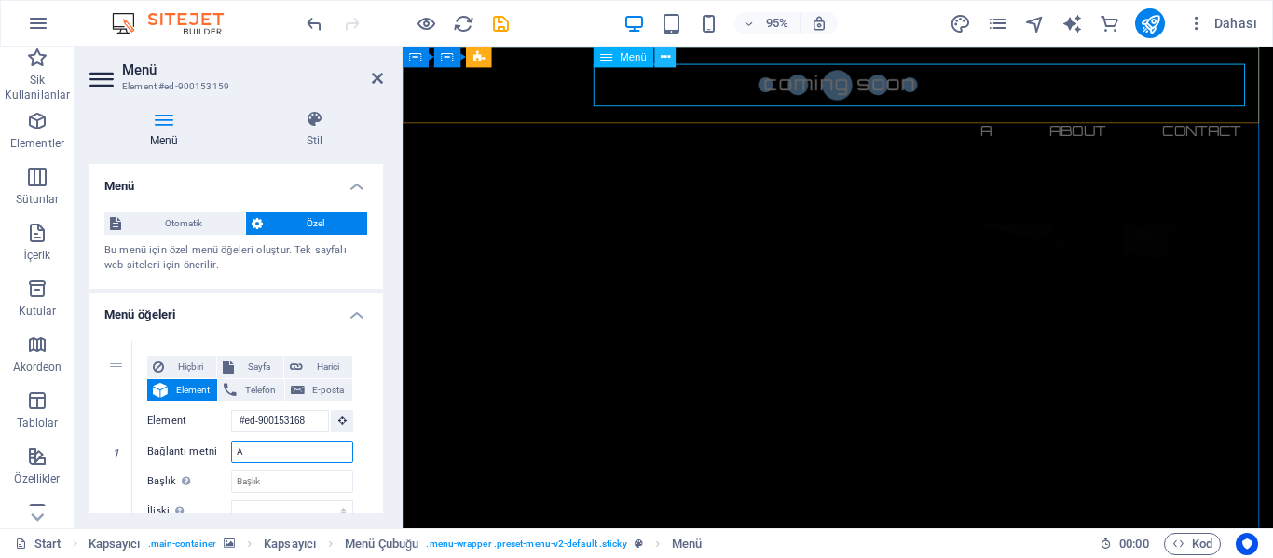
type input "A"
click at [673, 58] on button at bounding box center [665, 57] width 21 height 21
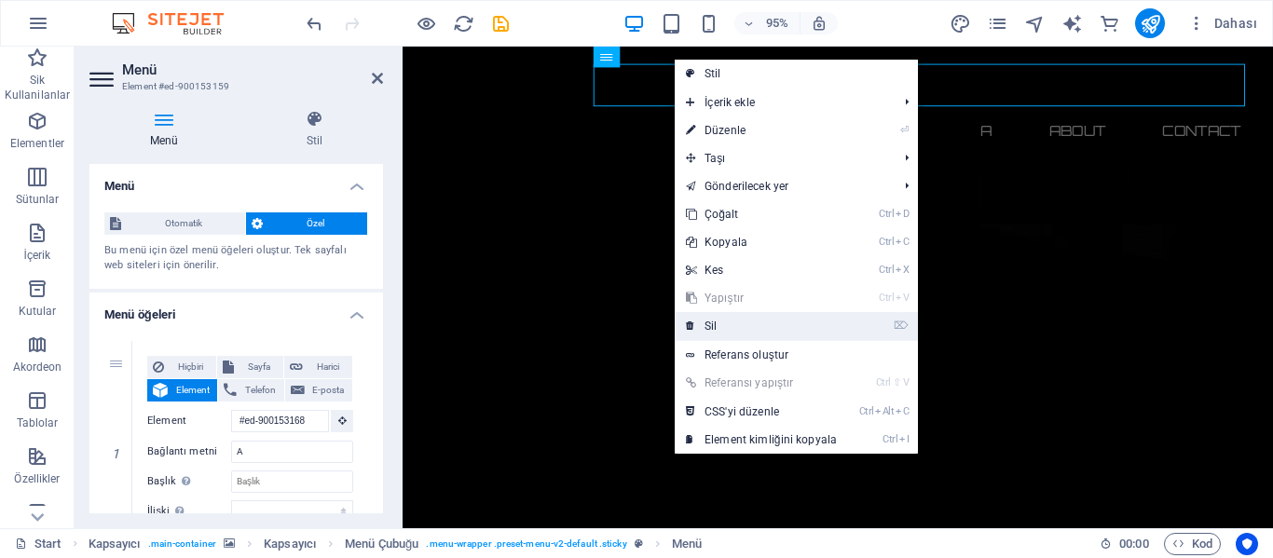
click at [716, 327] on link "⌦ Sil" at bounding box center [761, 326] width 173 height 28
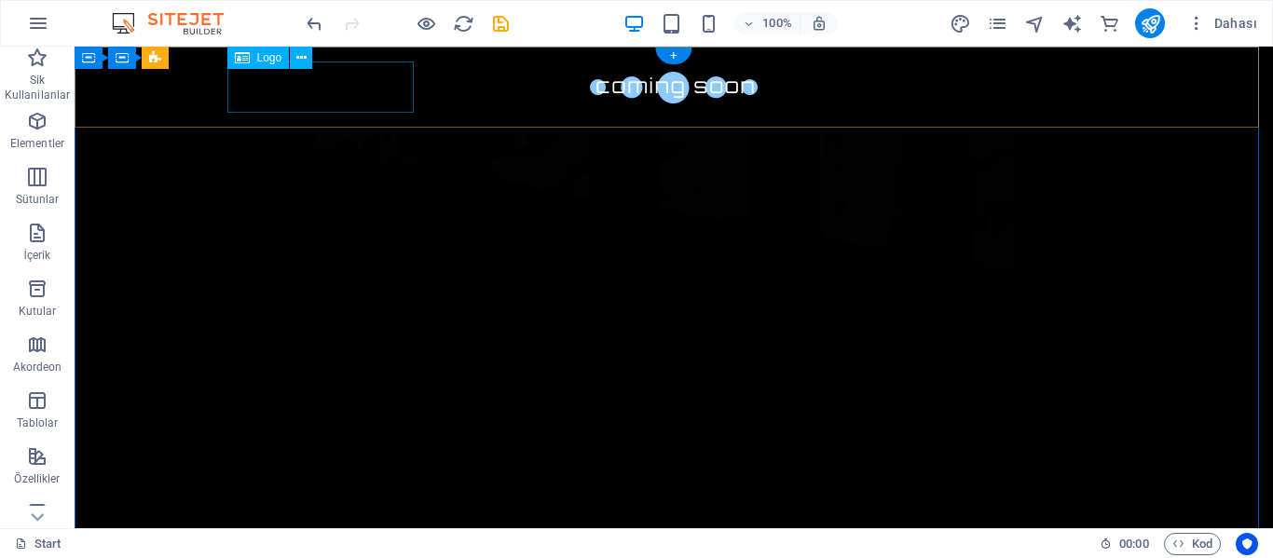
click at [351, 97] on div at bounding box center [674, 87] width 880 height 51
click at [350, 89] on div at bounding box center [674, 87] width 880 height 51
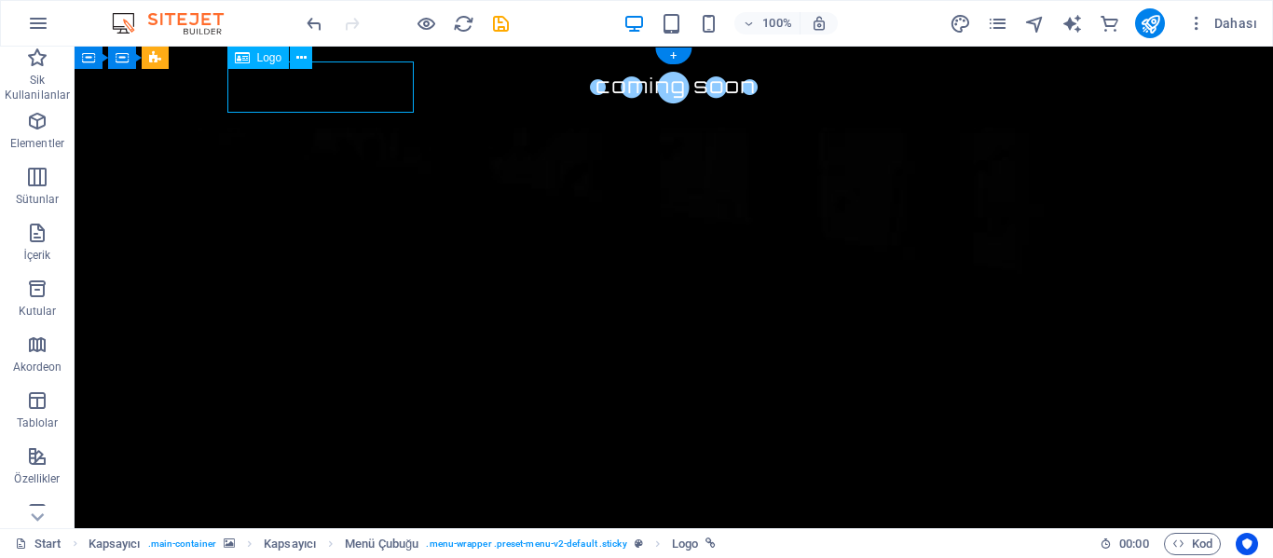
click at [360, 89] on div at bounding box center [674, 87] width 880 height 51
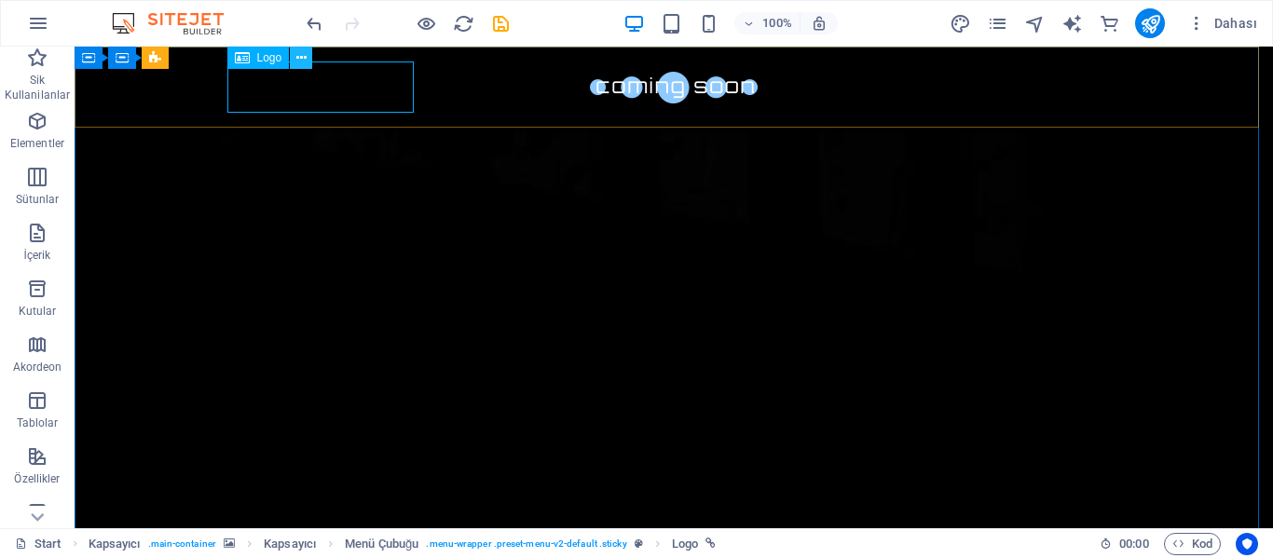
click at [306, 62] on icon at bounding box center [301, 58] width 10 height 20
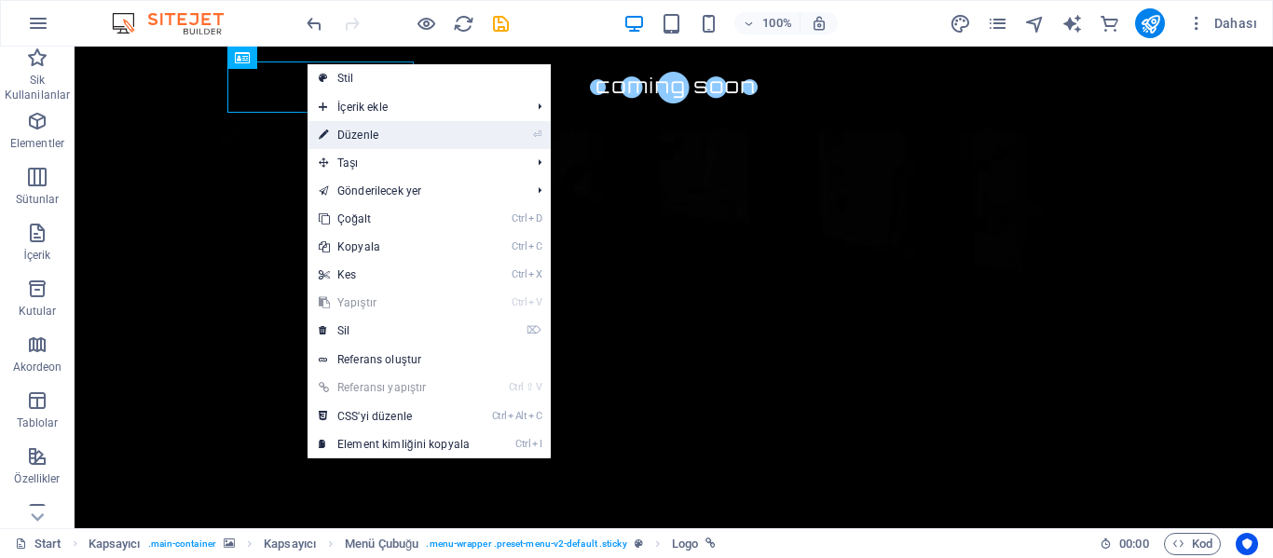
click at [350, 127] on link "⏎ Düzenle" at bounding box center [394, 135] width 173 height 28
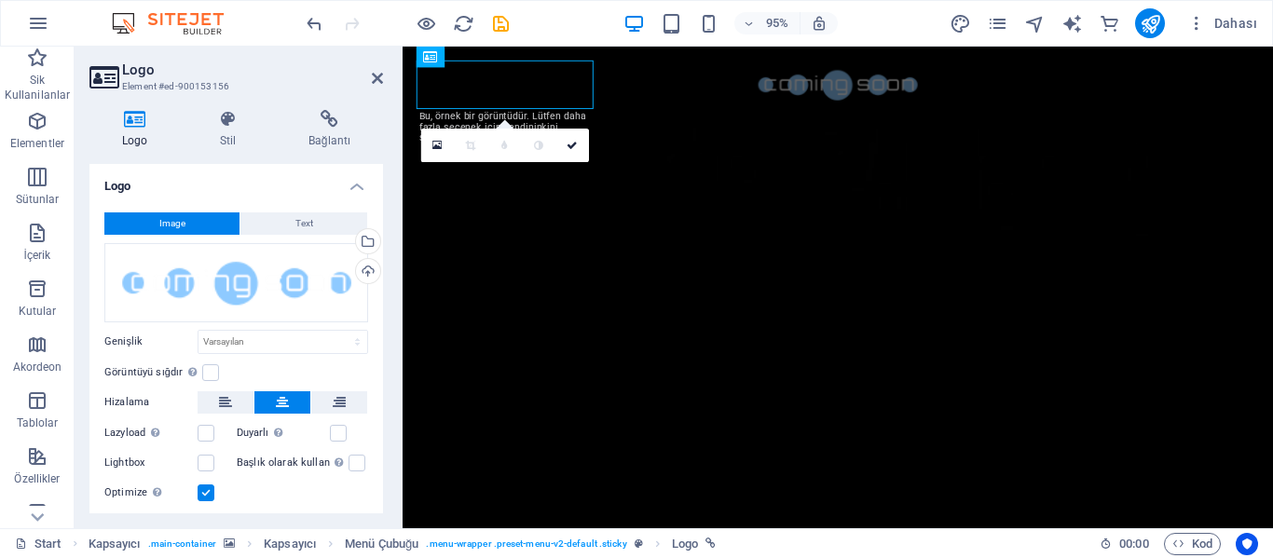
click at [159, 219] on span "Image" at bounding box center [172, 224] width 26 height 22
click at [363, 269] on div "Yükle" at bounding box center [366, 273] width 28 height 28
click at [365, 270] on div "Yükle" at bounding box center [366, 273] width 28 height 28
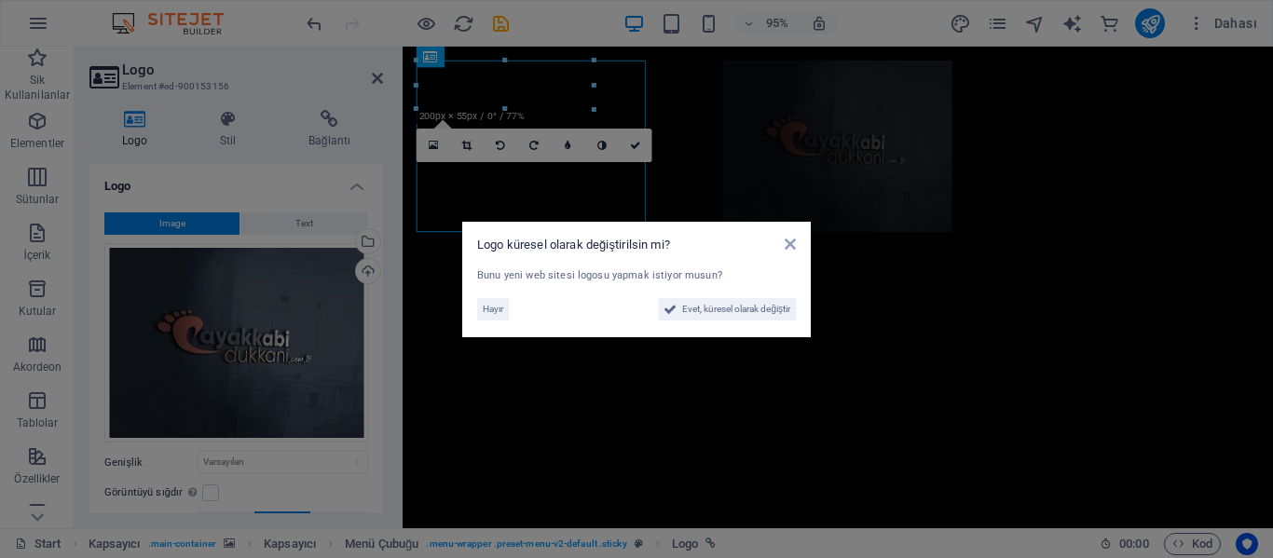
drag, startPoint x: 545, startPoint y: 177, endPoint x: 553, endPoint y: 170, distance: 10.5
click at [545, 176] on aside "Logo küresel olarak değiştirilsin mi? Bunu yeni web sitesi logosu yapmak istiyo…" at bounding box center [636, 279] width 1273 height 558
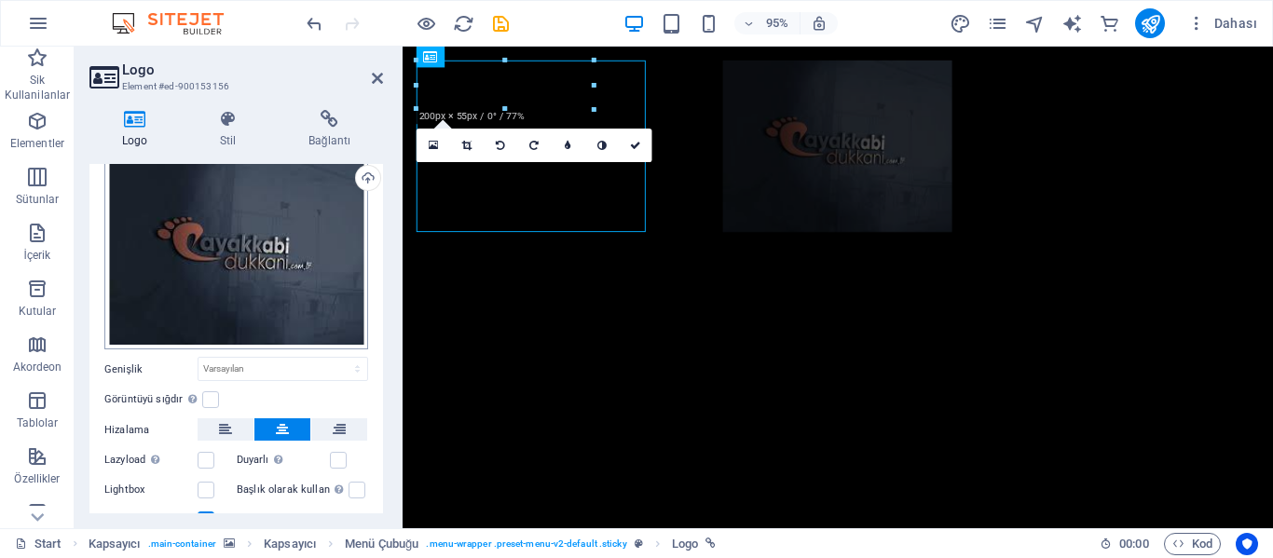
scroll to position [168, 0]
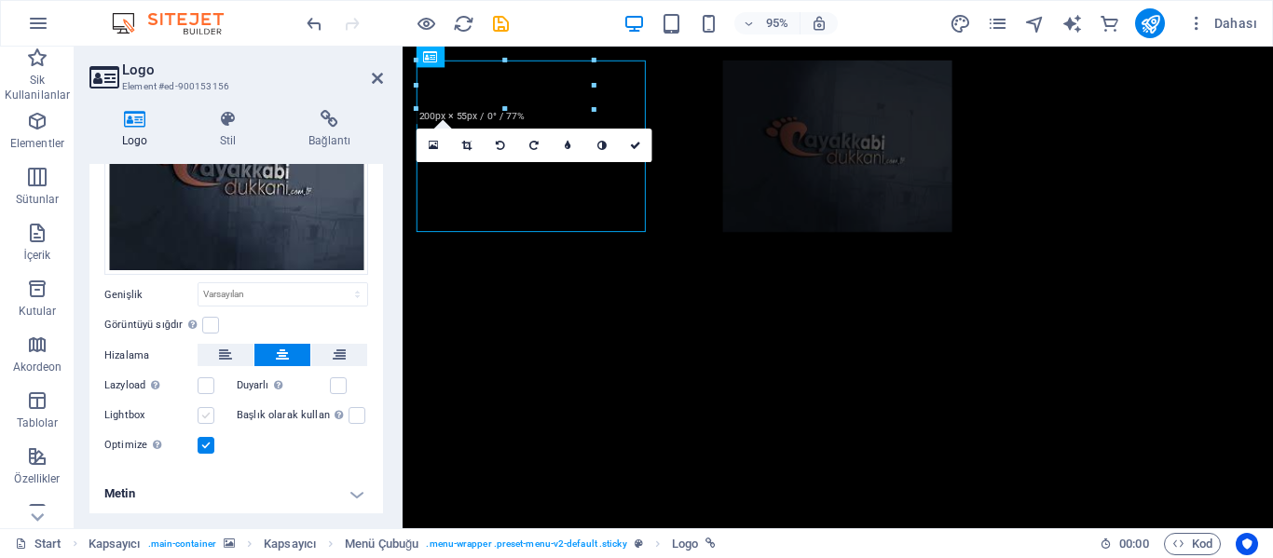
click at [209, 415] on label at bounding box center [206, 415] width 17 height 17
click at [0, 0] on input "Lightbox" at bounding box center [0, 0] width 0 height 0
click at [208, 321] on label at bounding box center [210, 325] width 17 height 17
click at [0, 0] on input "Görüntüyü sığdır Görüntüyü otomatik olarak sabit bir genişliğe ve yüksekliğe sı…" at bounding box center [0, 0] width 0 height 0
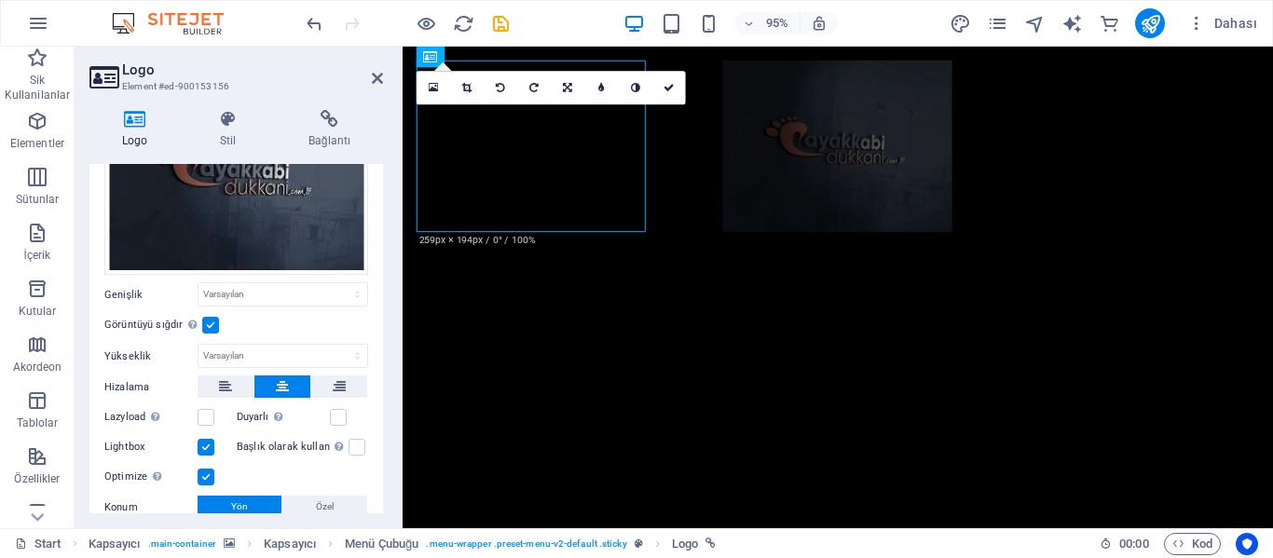
click at [208, 321] on label at bounding box center [210, 325] width 17 height 17
click at [0, 0] on input "Görüntüyü sığdır Görüntüyü otomatik olarak sabit bir genişliğe ve yüksekliğe sı…" at bounding box center [0, 0] width 0 height 0
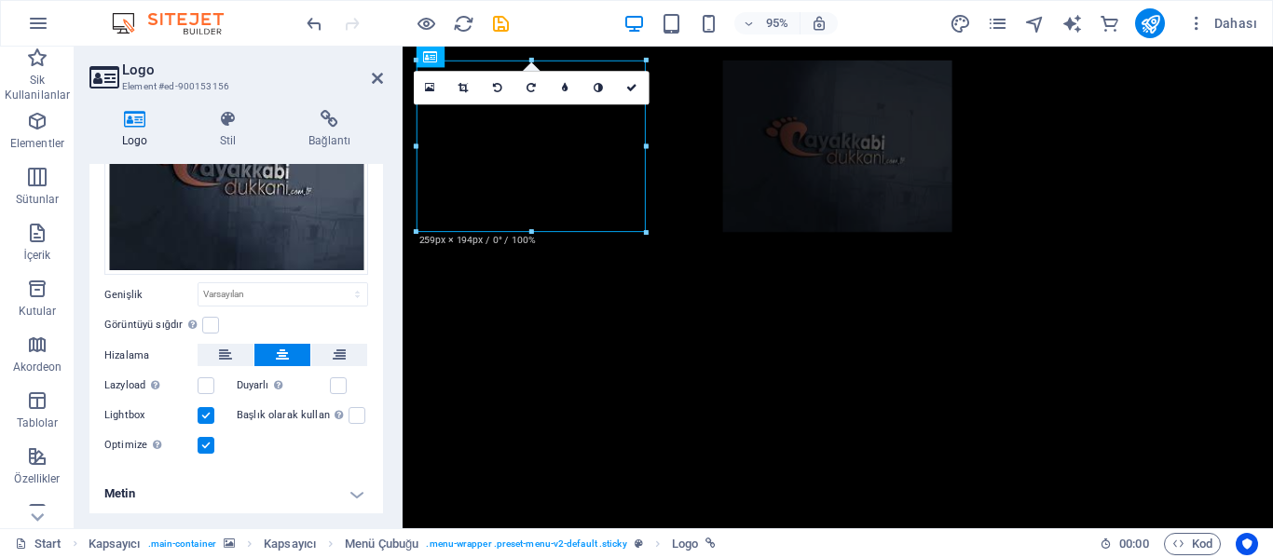
click at [312, 492] on h4 "Metin" at bounding box center [236, 494] width 294 height 45
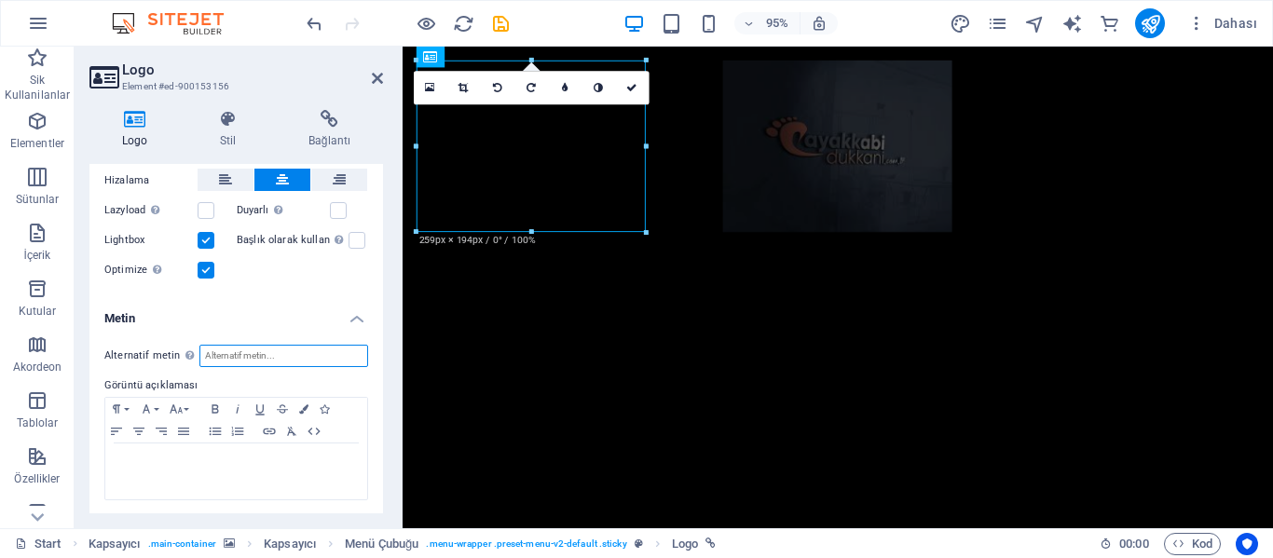
click at [235, 353] on input "Alternatif metin Alternatif metin, görselleri görüntüleyemeyen cihazlar tarafın…" at bounding box center [283, 356] width 169 height 22
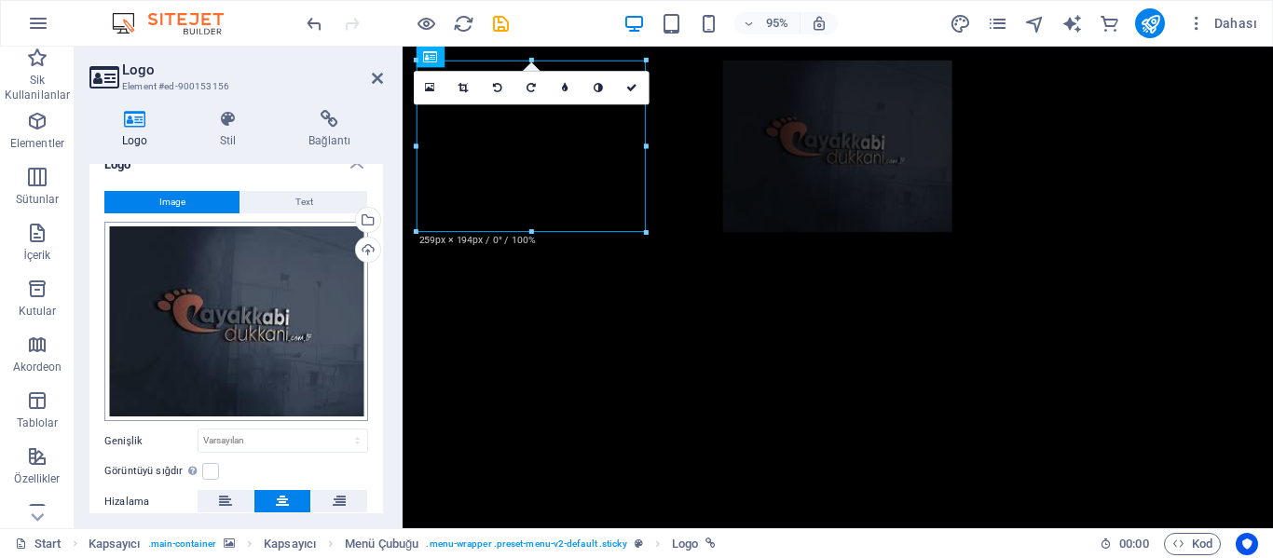
scroll to position [0, 0]
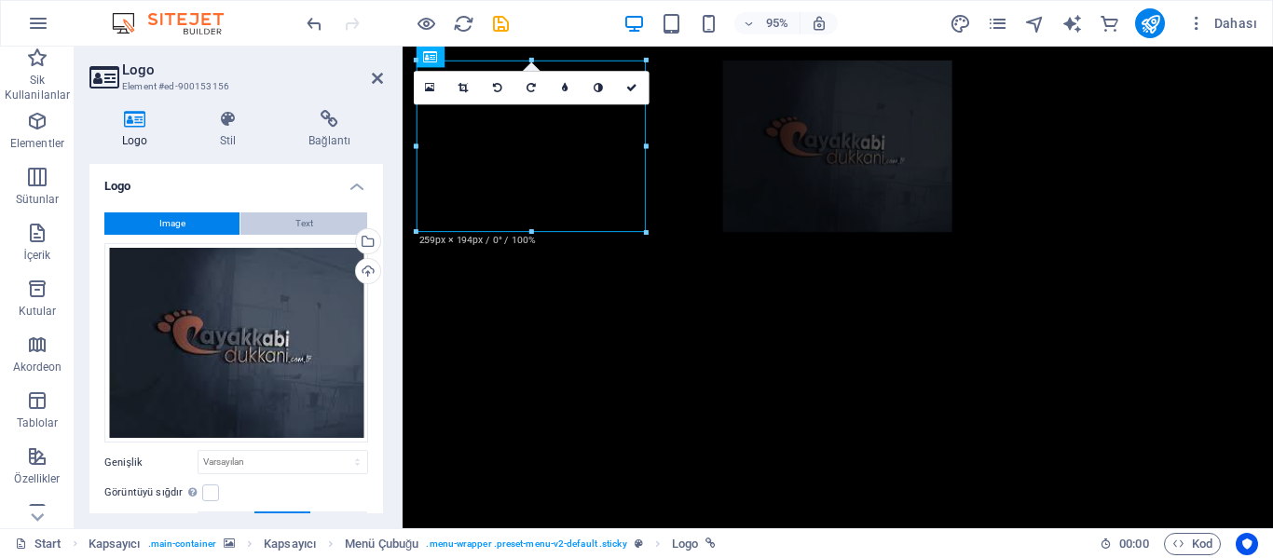
type input "[DOMAIN_NAME]"
click at [295, 225] on span "Text" at bounding box center [304, 224] width 18 height 22
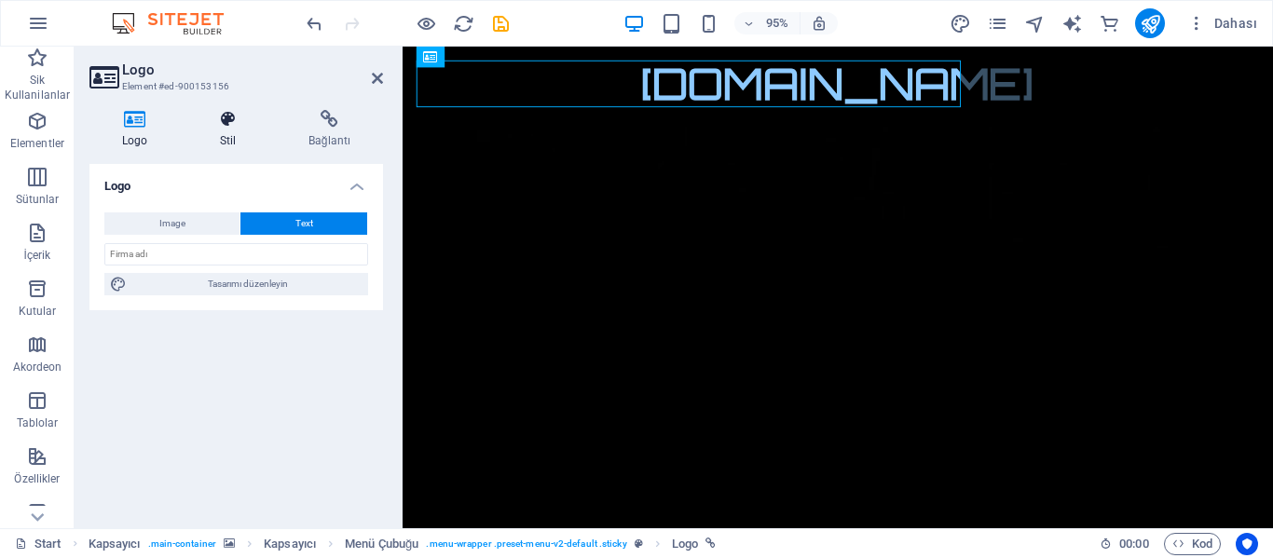
click at [233, 121] on icon at bounding box center [227, 119] width 81 height 19
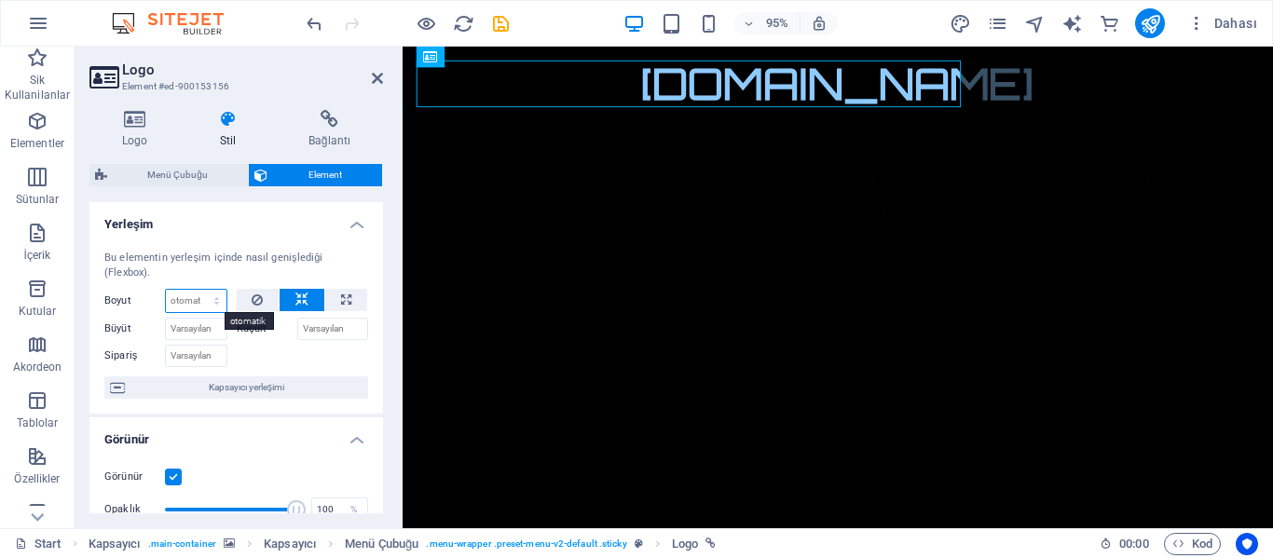
click at [199, 296] on select "Varsayılan otomatik px % 1/1 1/2 1/3 1/4 1/5 1/6 1/7 1/8 1/9 1/10" at bounding box center [196, 301] width 61 height 22
click at [122, 274] on div "Bu elementin yerleşim içinde nasıl genişlediği (Flexbox)." at bounding box center [236, 266] width 264 height 31
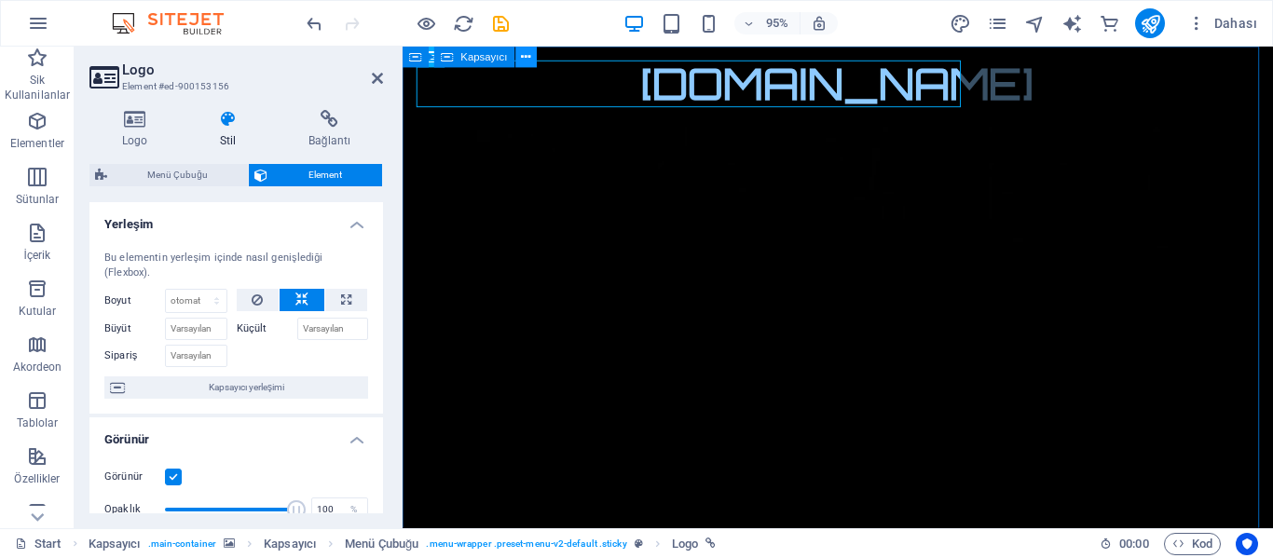
click at [530, 58] on icon at bounding box center [525, 57] width 9 height 19
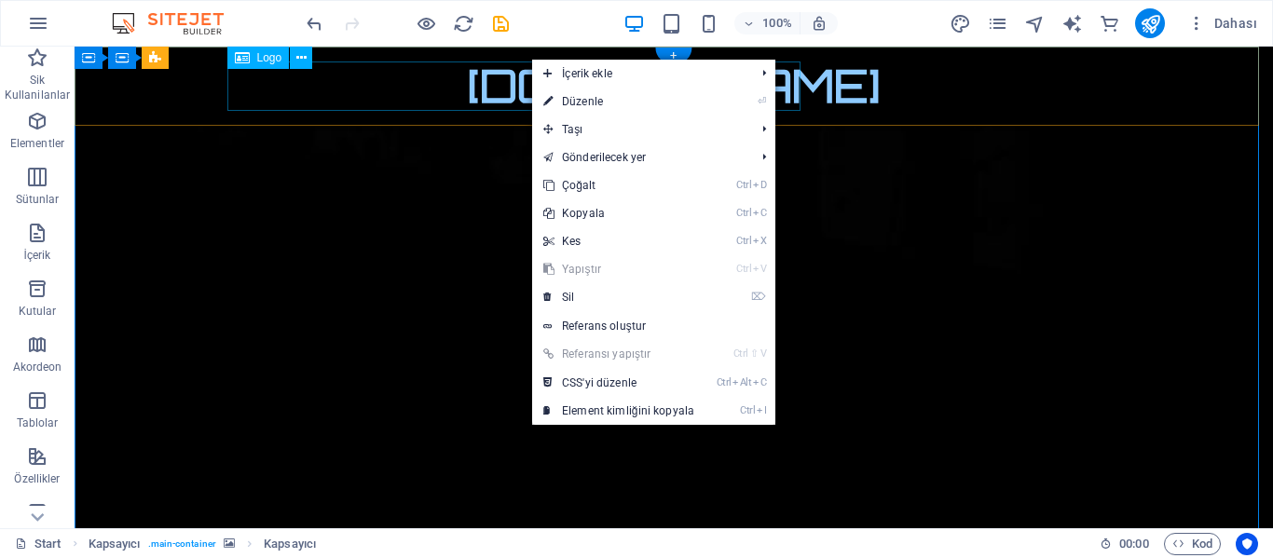
click at [447, 95] on div "[DOMAIN_NAME]" at bounding box center [674, 86] width 880 height 49
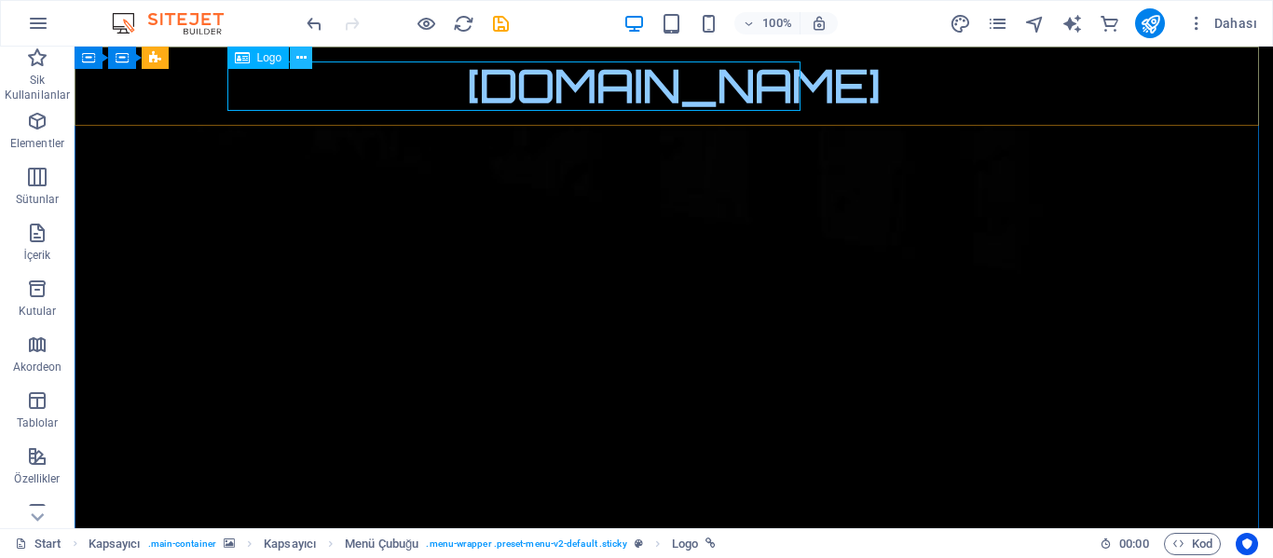
click at [300, 62] on icon at bounding box center [301, 58] width 10 height 20
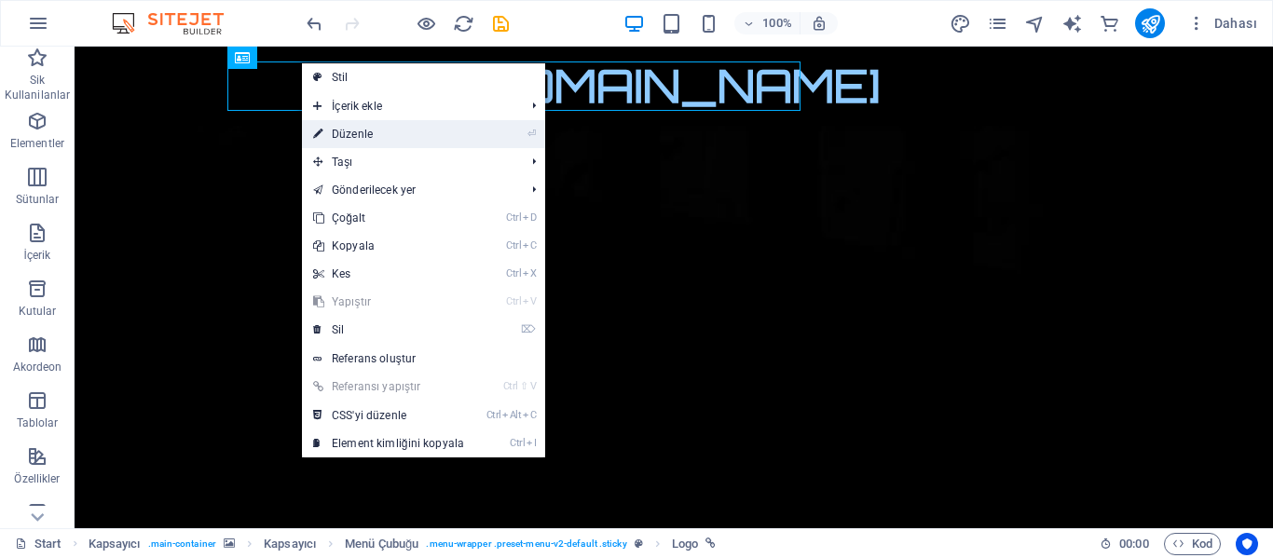
click at [362, 132] on link "⏎ Düzenle" at bounding box center [388, 134] width 173 height 28
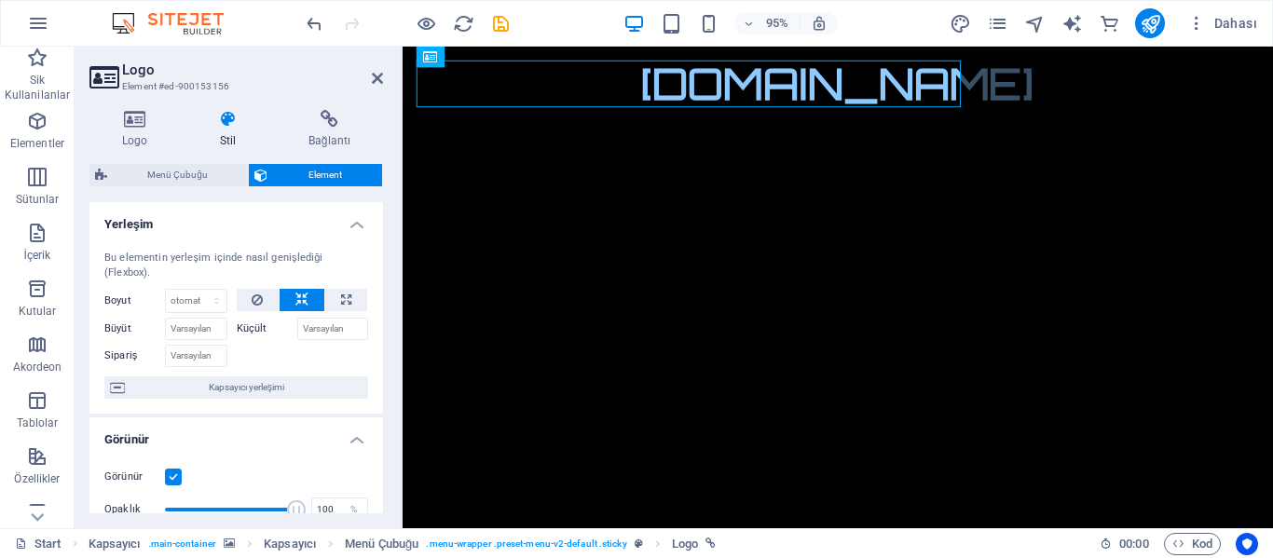
click at [206, 386] on span "Kapsayıcı yerleşimi" at bounding box center [246, 388] width 232 height 22
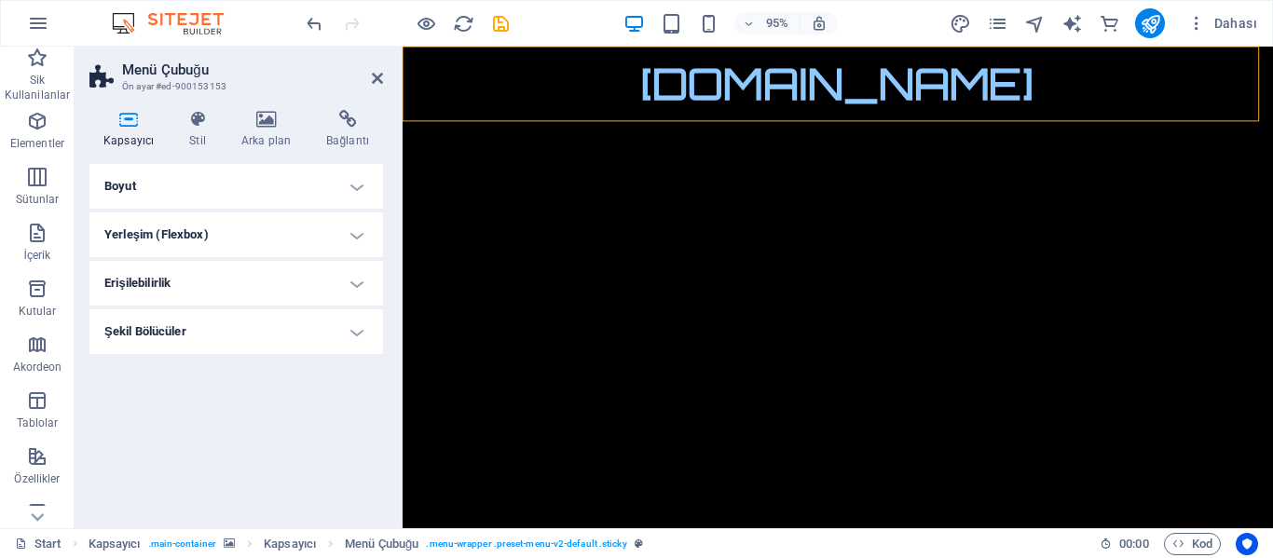
click at [311, 332] on h4 "Şekil Bölücüler" at bounding box center [236, 331] width 294 height 45
click at [286, 368] on select "Hiçbiri Üçgen Kare Çapraz Çokgen 1 Çokgen 2 Zikzak Çoklu Zikzaklar Dalgalar Çok…" at bounding box center [283, 369] width 171 height 22
click at [198, 358] on select "Hiçbiri Üçgen Kare Çapraz Çokgen 1 Çokgen 2 Zikzak Çoklu Zikzaklar Dalgalar Çok…" at bounding box center [283, 369] width 171 height 22
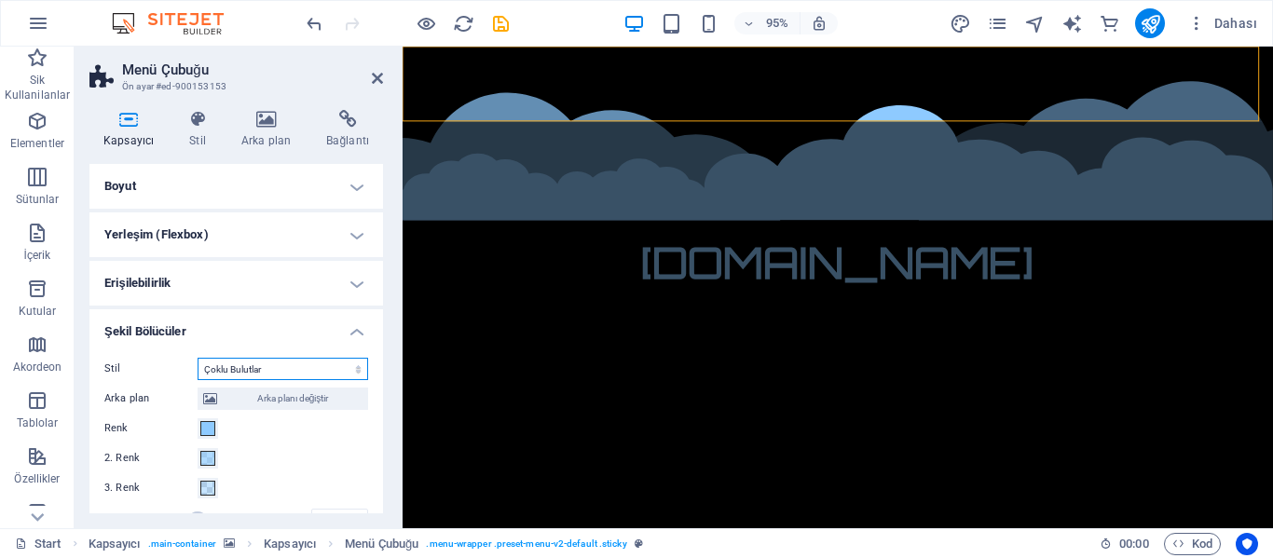
click at [273, 369] on select "Hiçbiri Üçgen Kare Çapraz Çokgen 1 Çokgen 2 Zikzak Çoklu Zikzaklar Dalgalar Çok…" at bounding box center [283, 369] width 171 height 22
select select "none"
click at [198, 358] on select "Hiçbiri Üçgen Kare Çapraz Çokgen 1 Çokgen 2 Zikzak Çoklu Zikzaklar Dalgalar Çok…" at bounding box center [283, 369] width 171 height 22
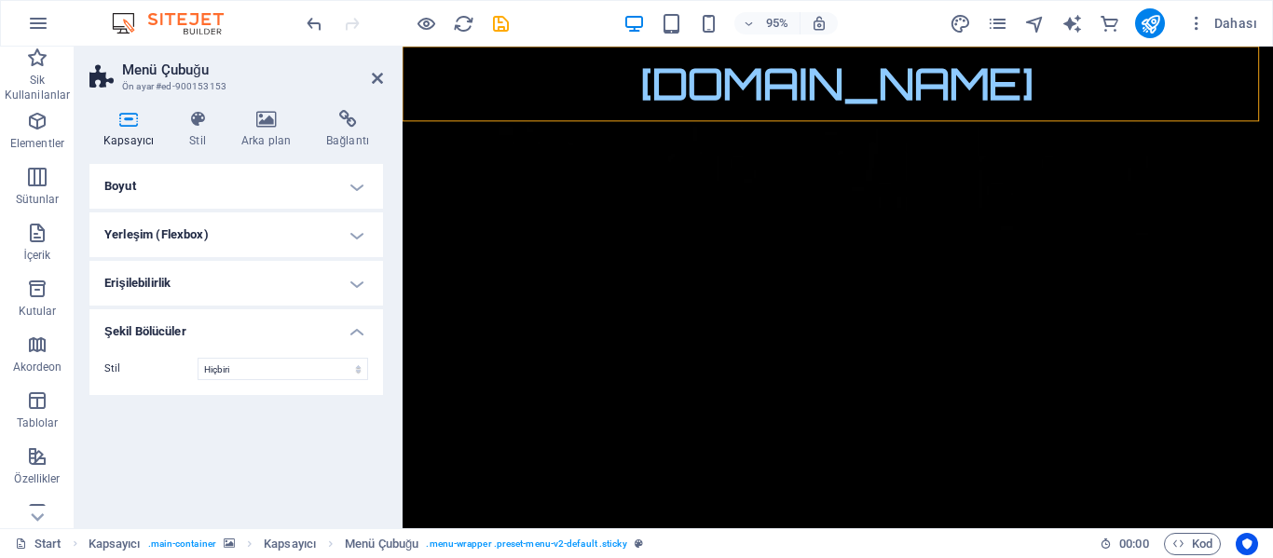
click at [273, 179] on h4 "Boyut" at bounding box center [236, 186] width 294 height 45
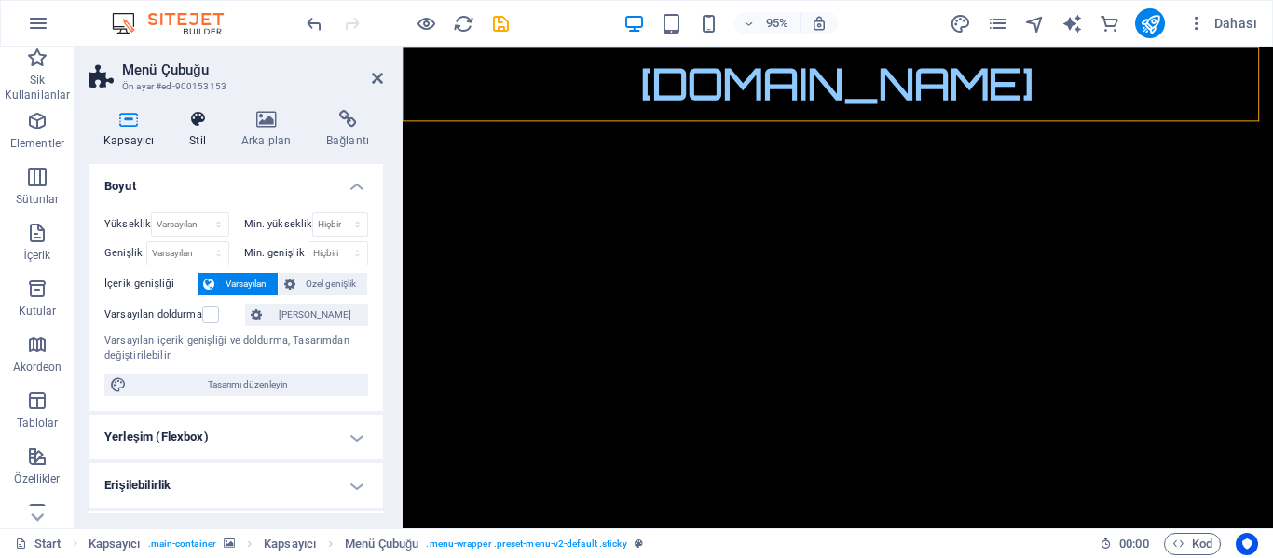
click at [188, 120] on icon at bounding box center [197, 119] width 45 height 19
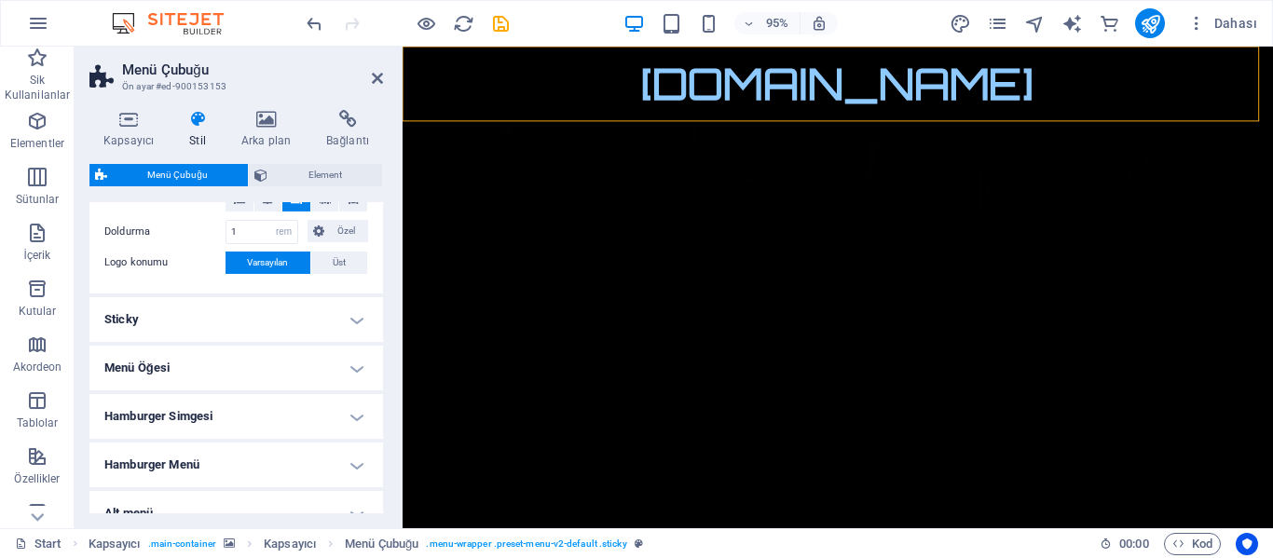
scroll to position [511, 0]
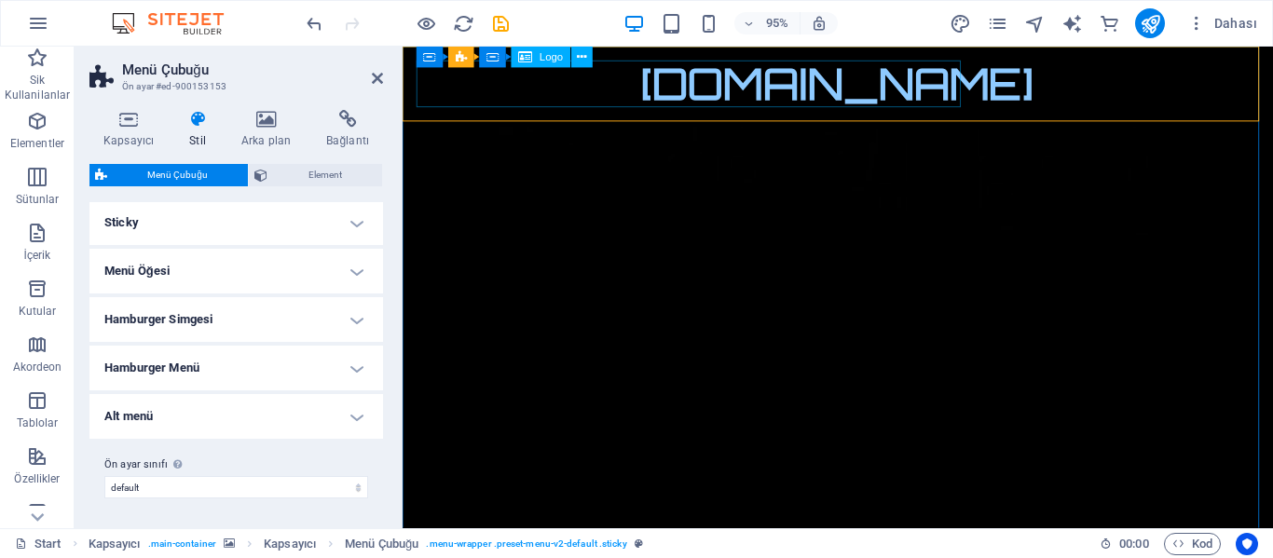
click at [512, 87] on div "[DOMAIN_NAME]" at bounding box center [861, 86] width 880 height 49
click at [579, 62] on icon at bounding box center [581, 57] width 9 height 19
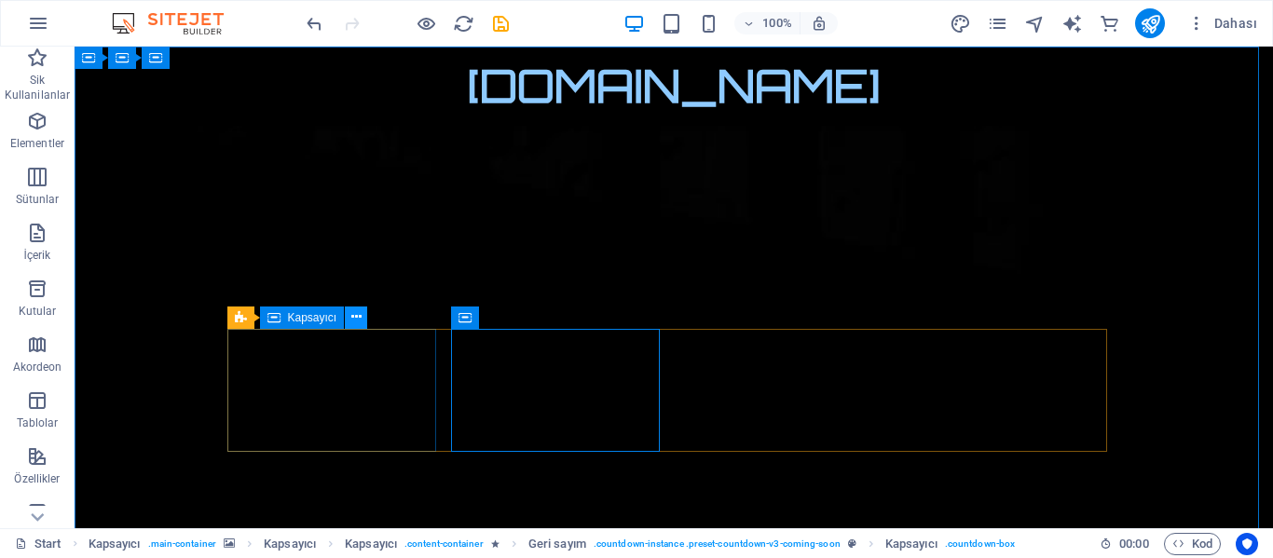
click at [357, 310] on icon at bounding box center [356, 318] width 10 height 20
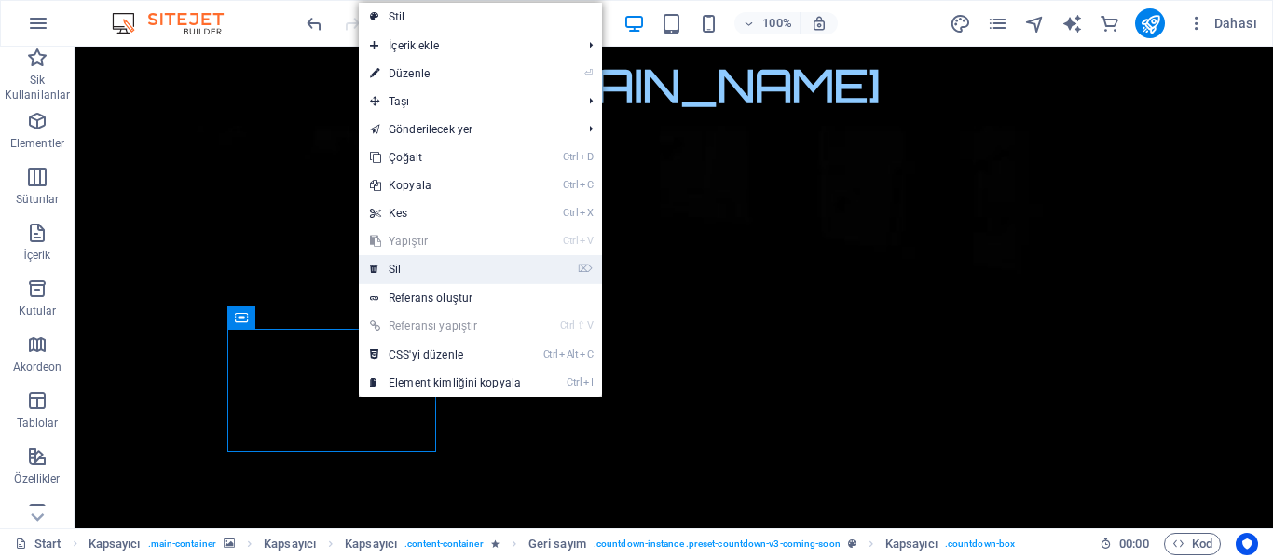
click at [387, 275] on link "⌦ Sil" at bounding box center [445, 269] width 173 height 28
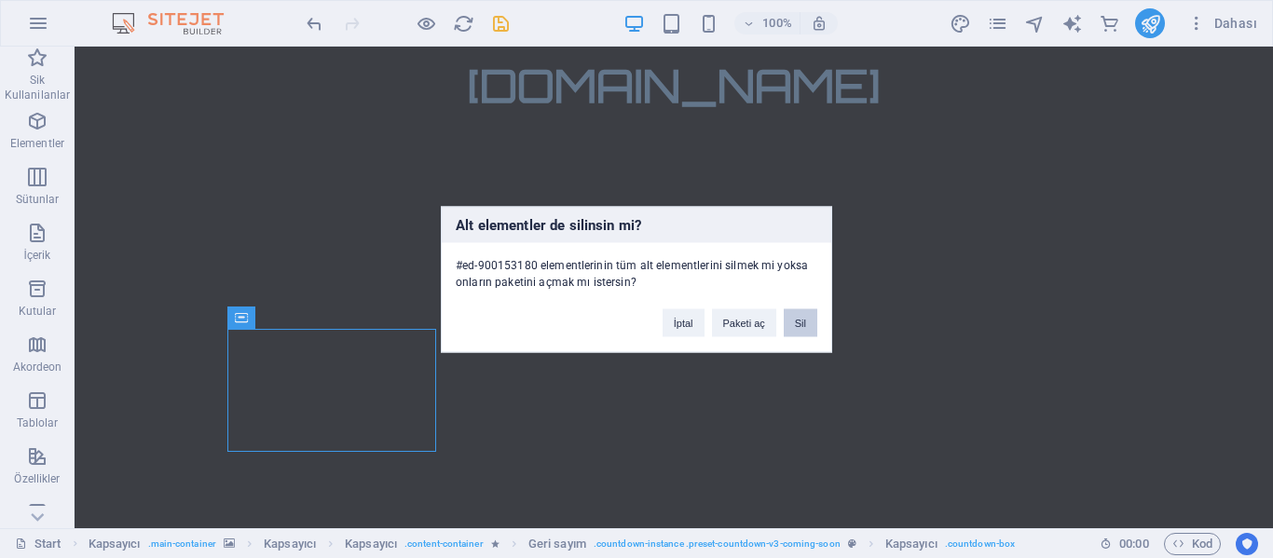
click at [810, 322] on button "Sil" at bounding box center [801, 323] width 34 height 28
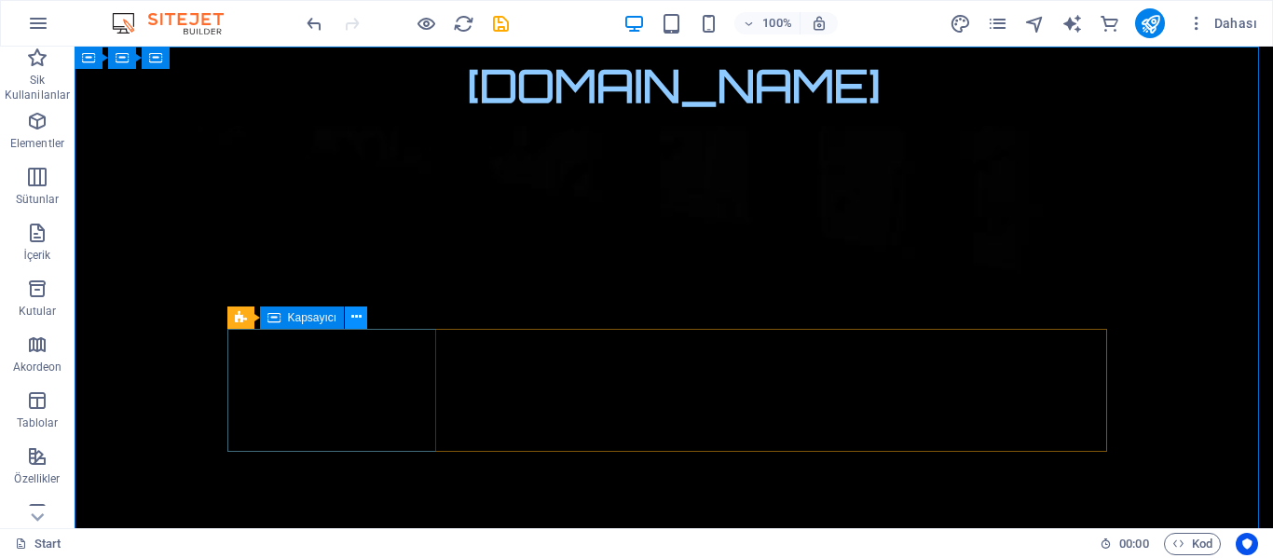
click at [354, 318] on icon at bounding box center [356, 318] width 10 height 20
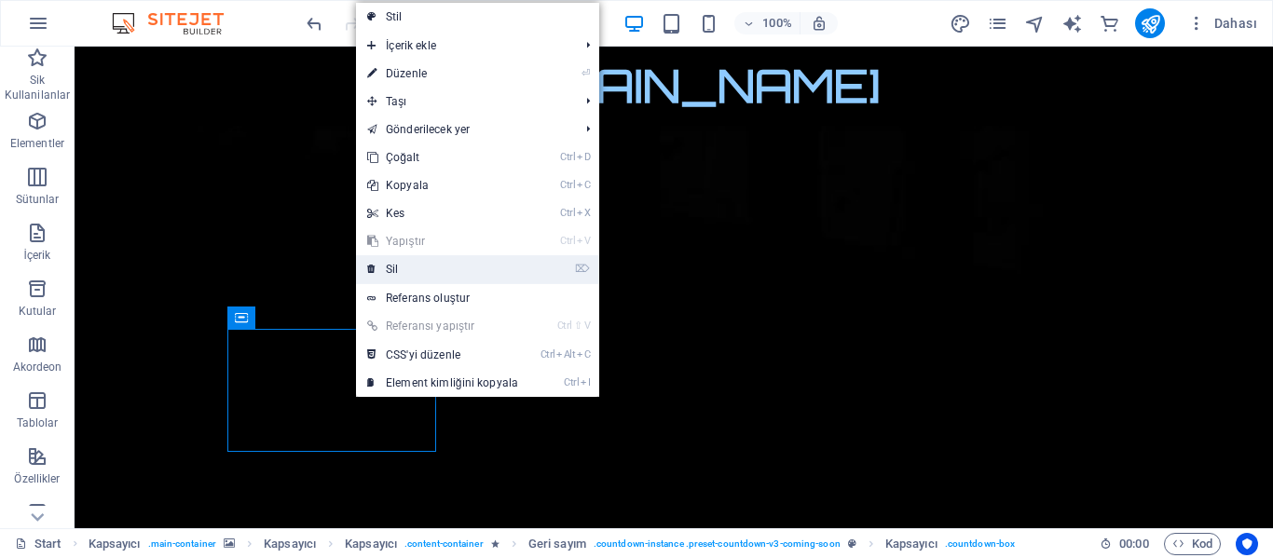
click at [425, 273] on link "⌦ Sil" at bounding box center [442, 269] width 173 height 28
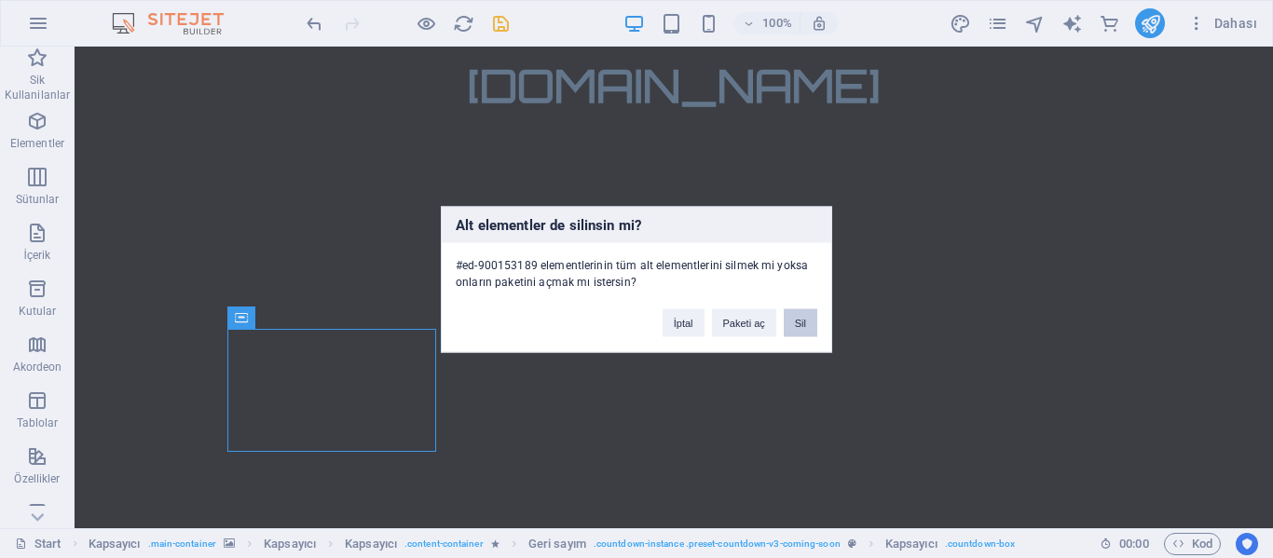
click at [804, 324] on button "Sil" at bounding box center [801, 323] width 34 height 28
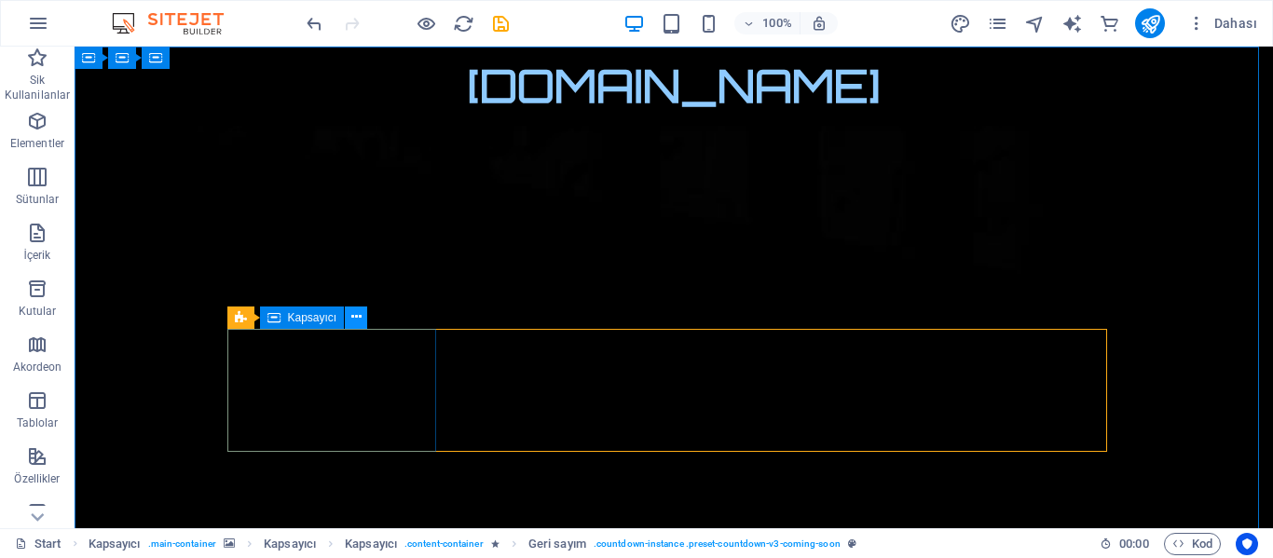
click at [356, 315] on icon at bounding box center [356, 318] width 10 height 20
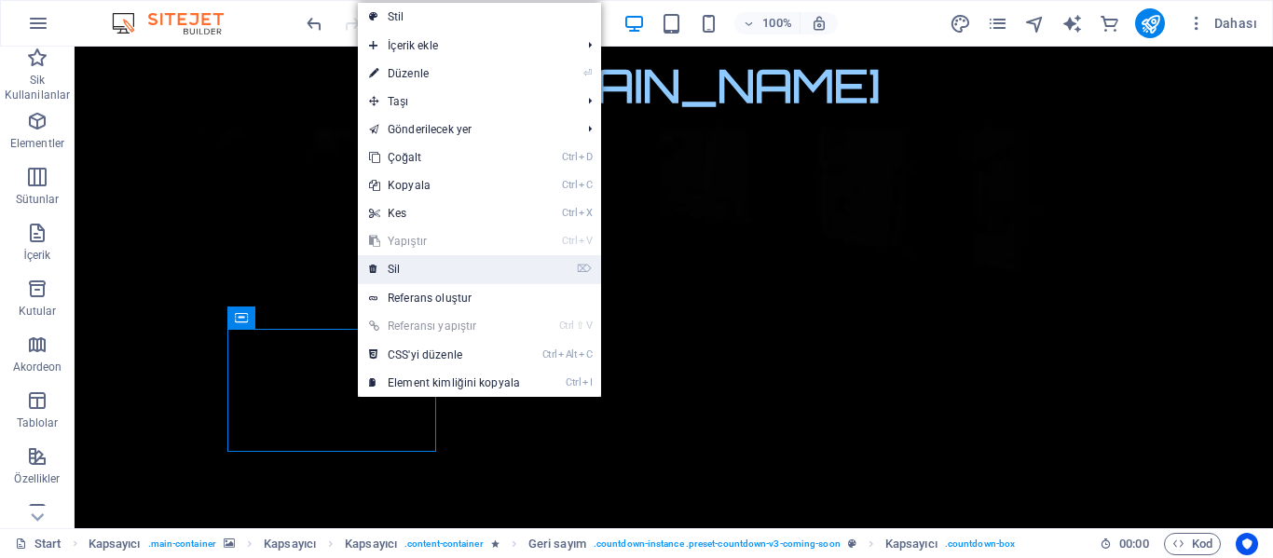
click at [423, 268] on link "⌦ Sil" at bounding box center [444, 269] width 173 height 28
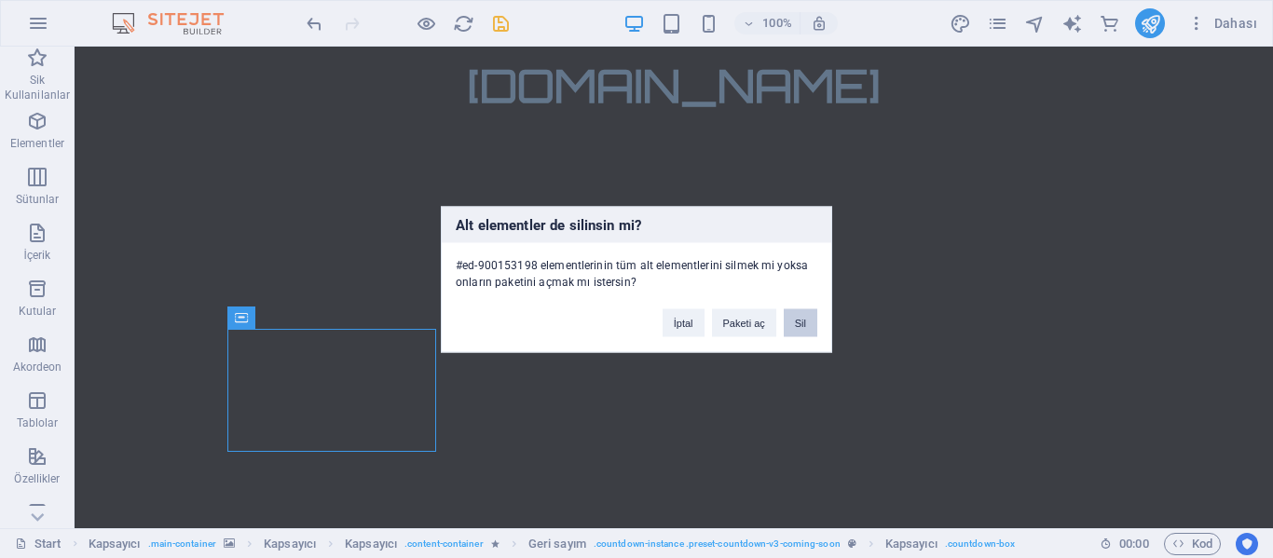
drag, startPoint x: 797, startPoint y: 320, endPoint x: 722, endPoint y: 274, distance: 87.4
click at [797, 320] on button "Sil" at bounding box center [801, 323] width 34 height 28
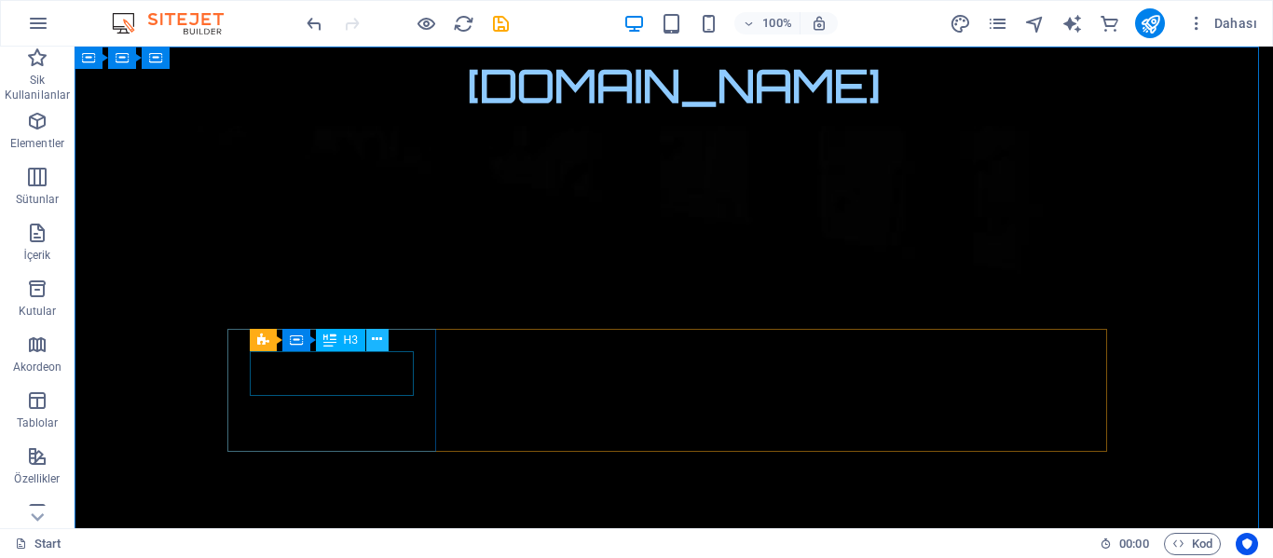
click at [373, 340] on icon at bounding box center [377, 340] width 10 height 20
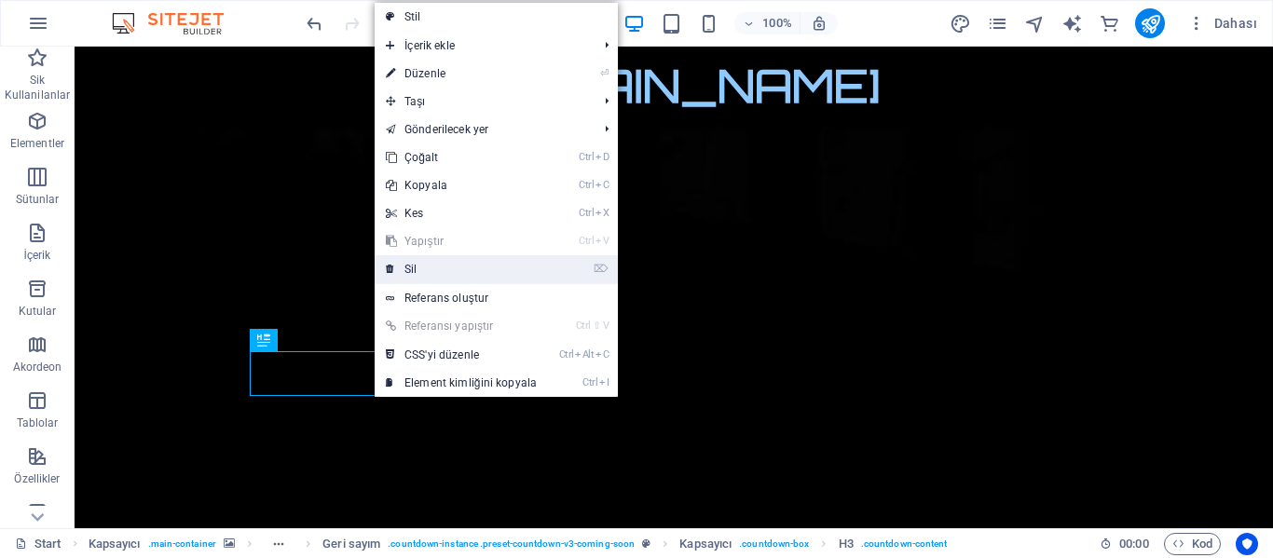
click at [459, 267] on link "⌦ Sil" at bounding box center [461, 269] width 173 height 28
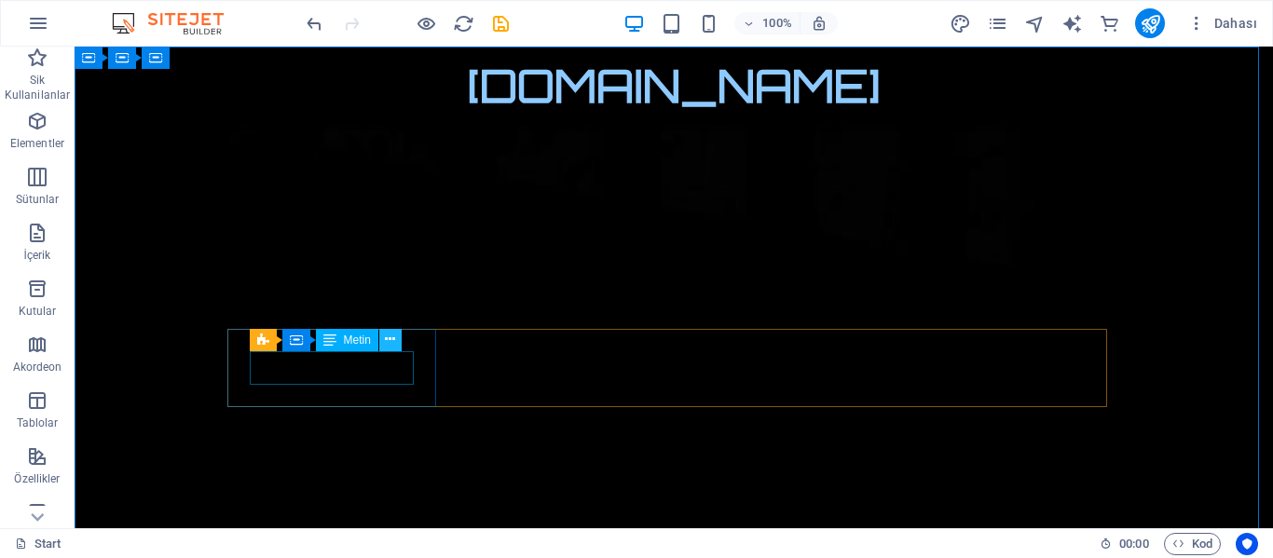
click at [391, 332] on icon at bounding box center [390, 340] width 10 height 20
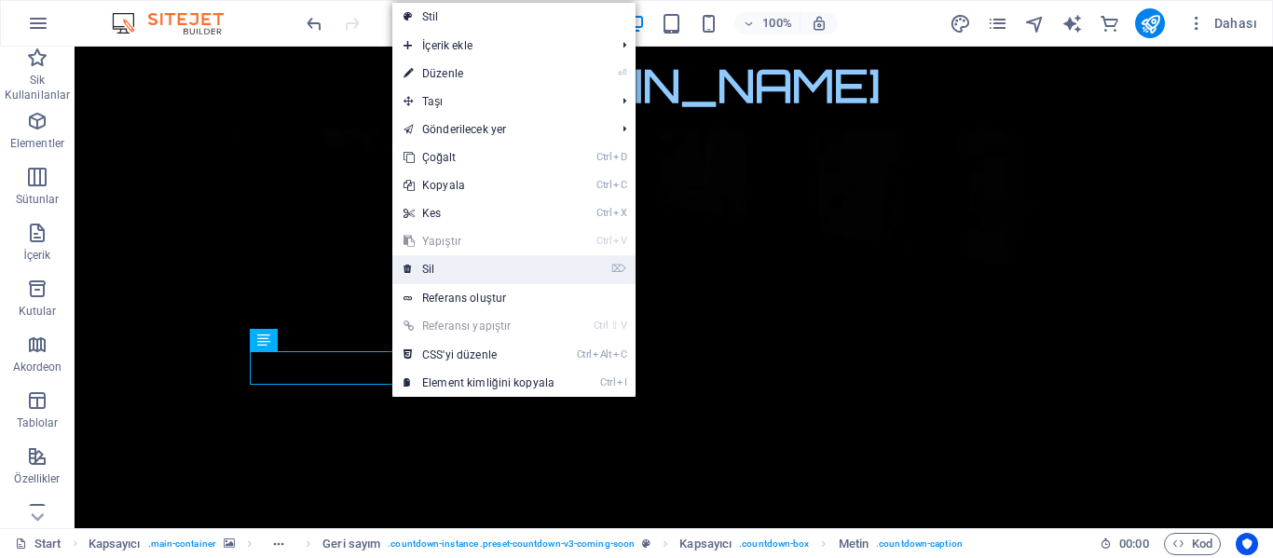
click at [439, 271] on link "⌦ Sil" at bounding box center [478, 269] width 173 height 28
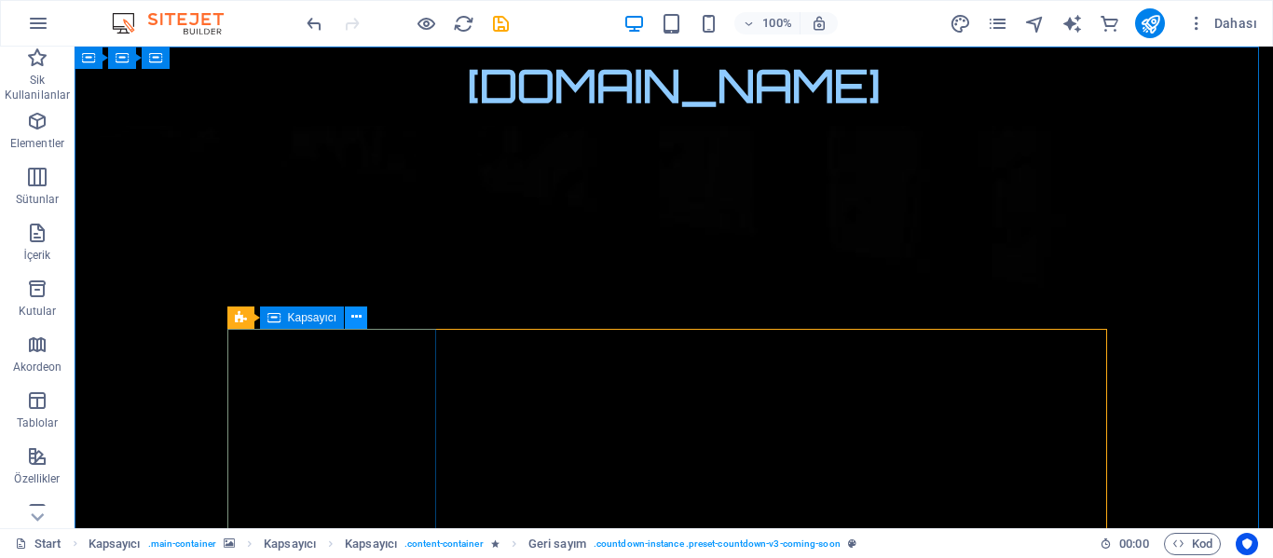
click at [356, 317] on icon at bounding box center [356, 318] width 10 height 20
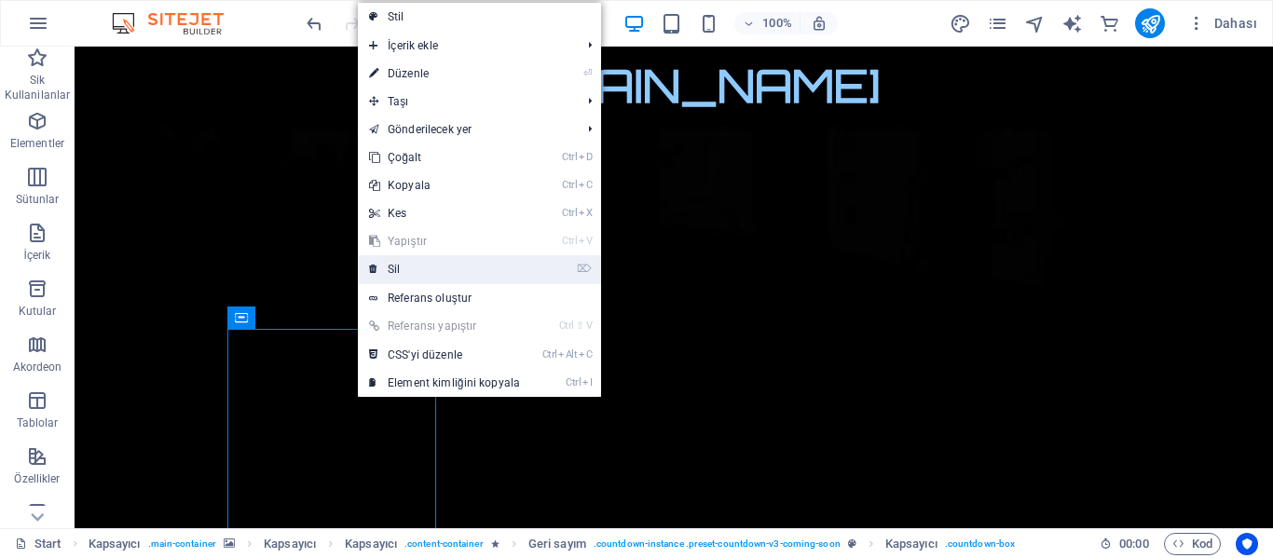
click at [402, 273] on link "⌦ Sil" at bounding box center [444, 269] width 173 height 28
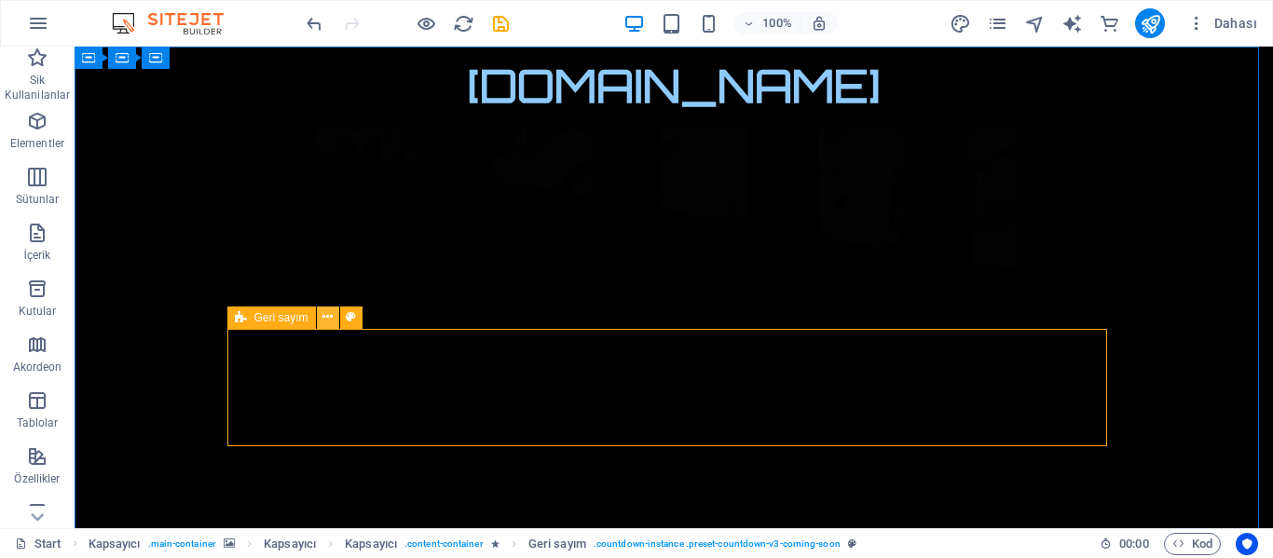
click at [328, 310] on icon at bounding box center [327, 318] width 10 height 20
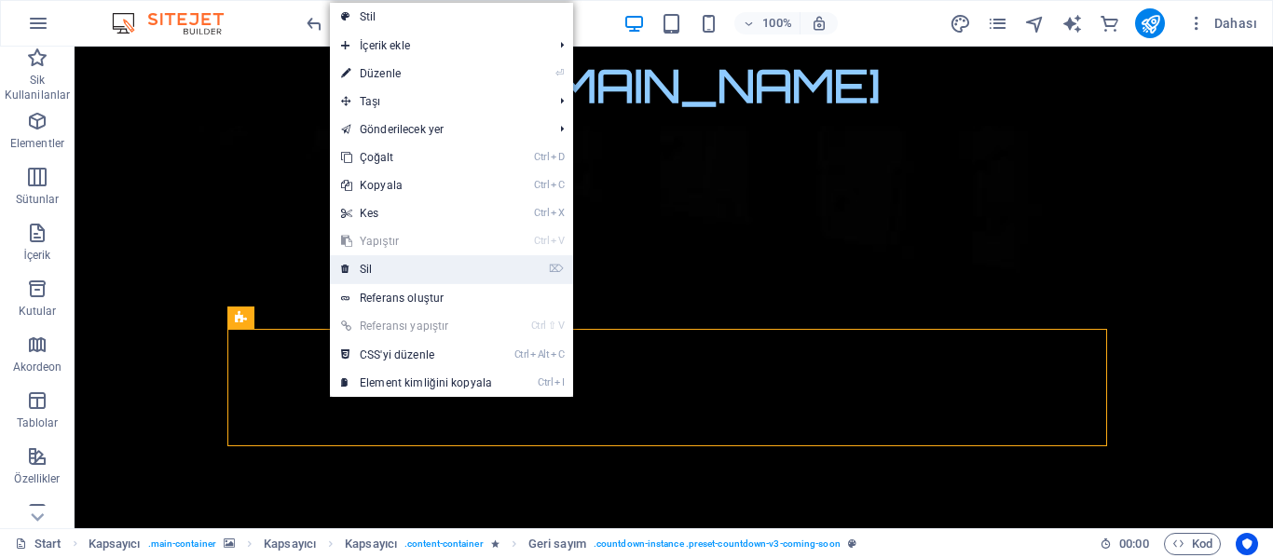
click at [373, 270] on link "⌦ Sil" at bounding box center [416, 269] width 173 height 28
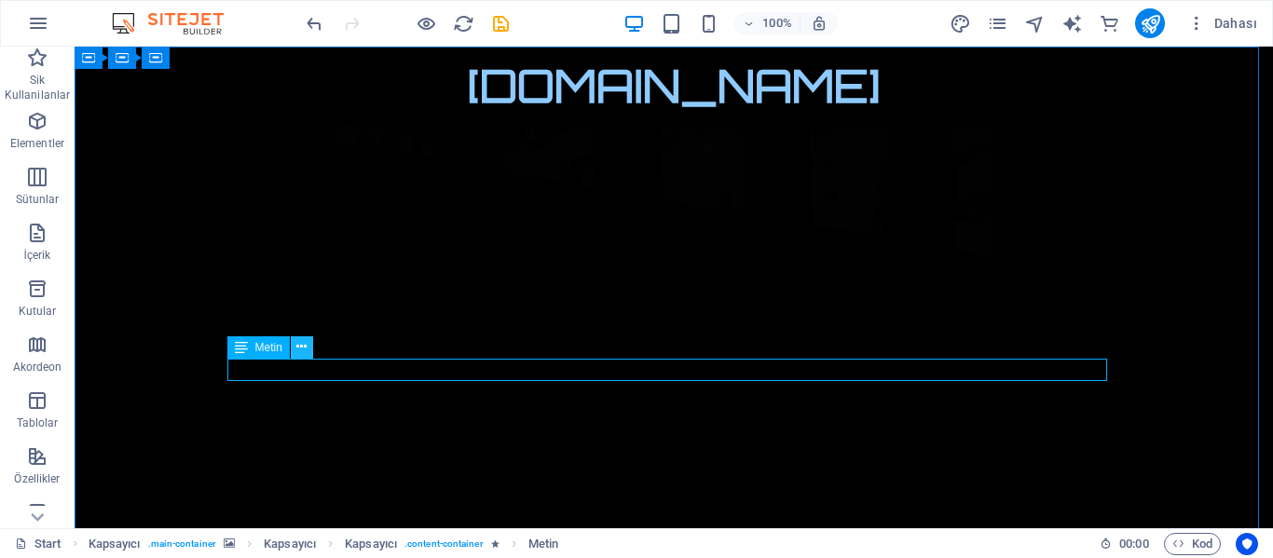
click at [303, 347] on icon at bounding box center [301, 347] width 10 height 20
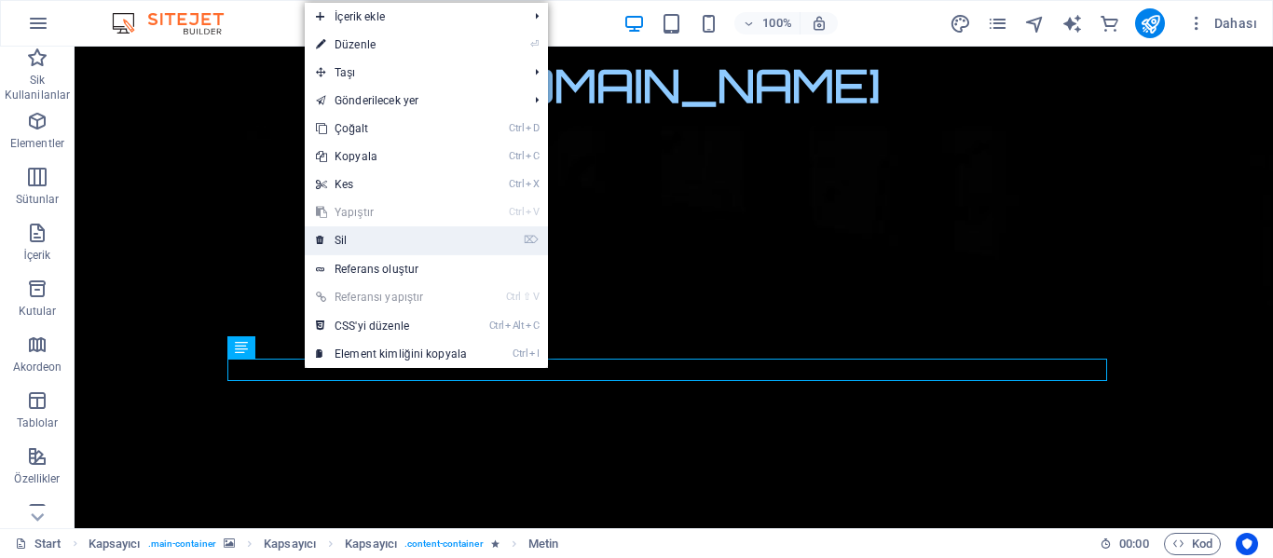
drag, startPoint x: 368, startPoint y: 240, endPoint x: 294, endPoint y: 194, distance: 87.4
click at [368, 240] on link "⌦ Sil" at bounding box center [391, 240] width 173 height 28
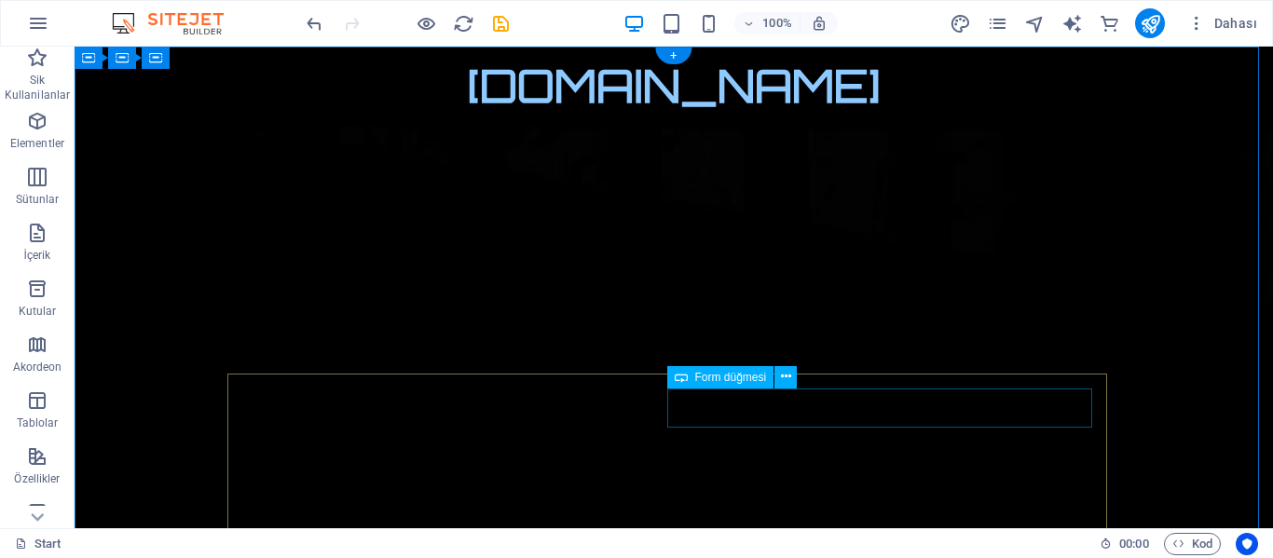
click div "Notify me"
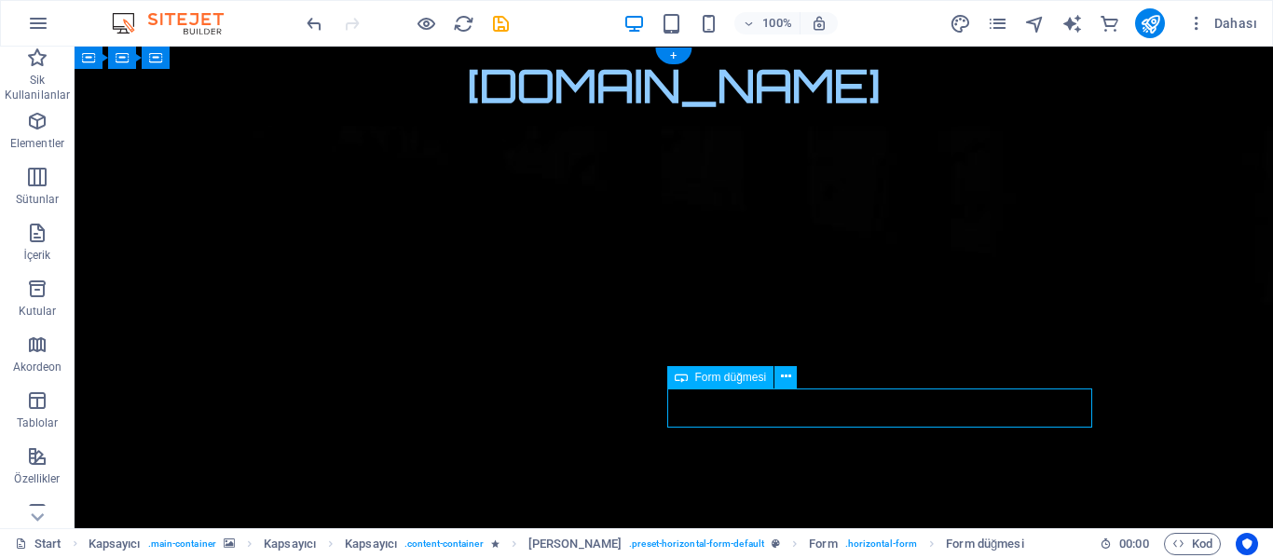
click div "Notify me"
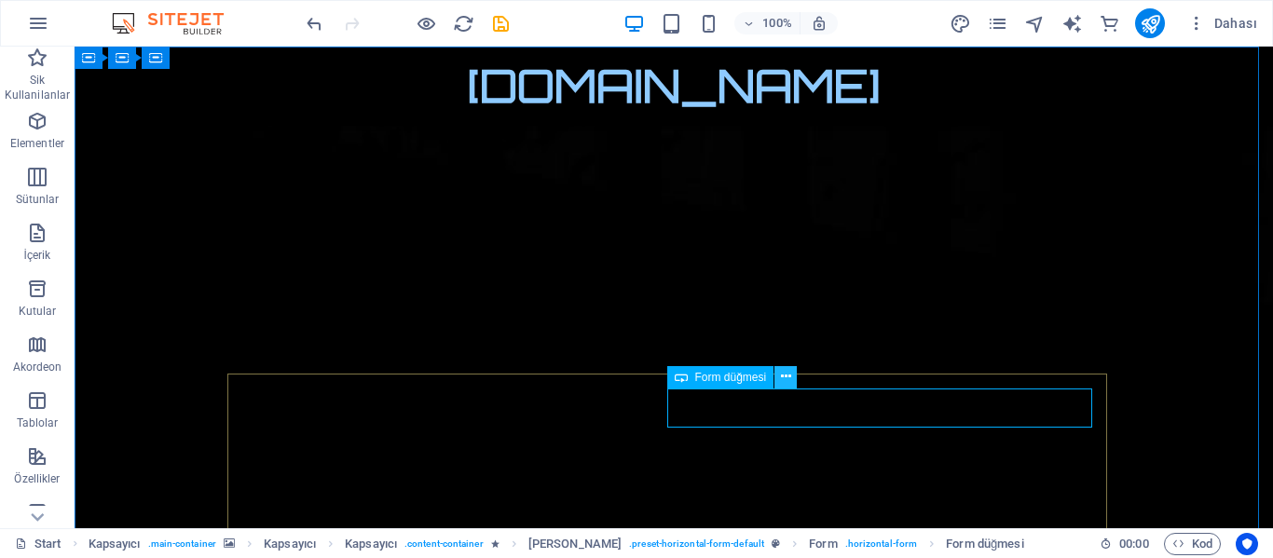
click at [786, 377] on icon at bounding box center [786, 377] width 10 height 20
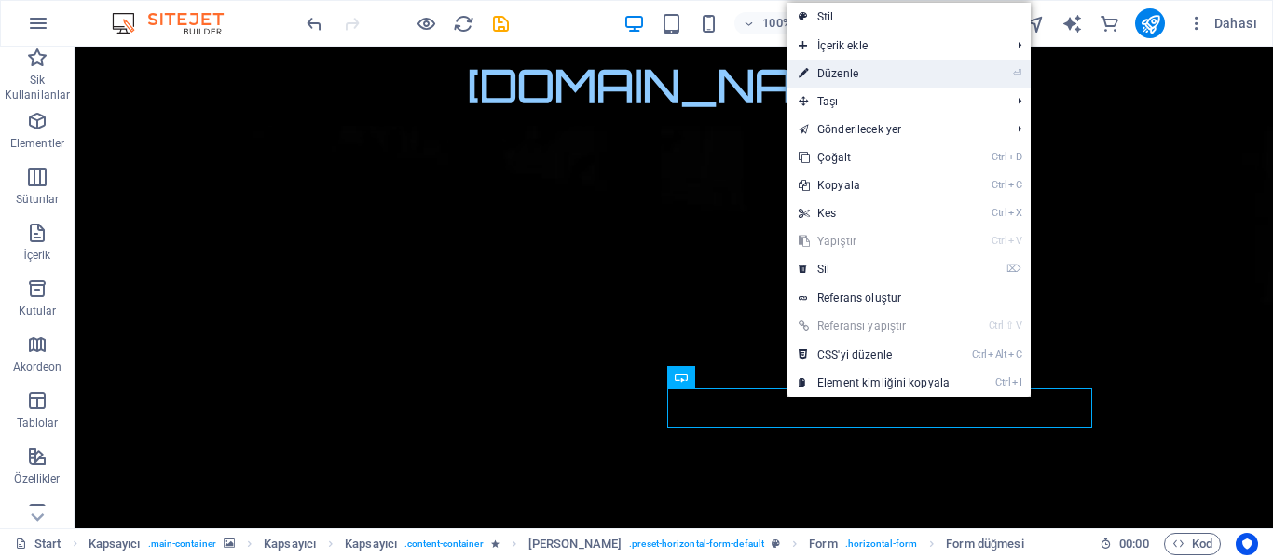
click at [849, 70] on link "⏎ Düzenle" at bounding box center [874, 74] width 173 height 28
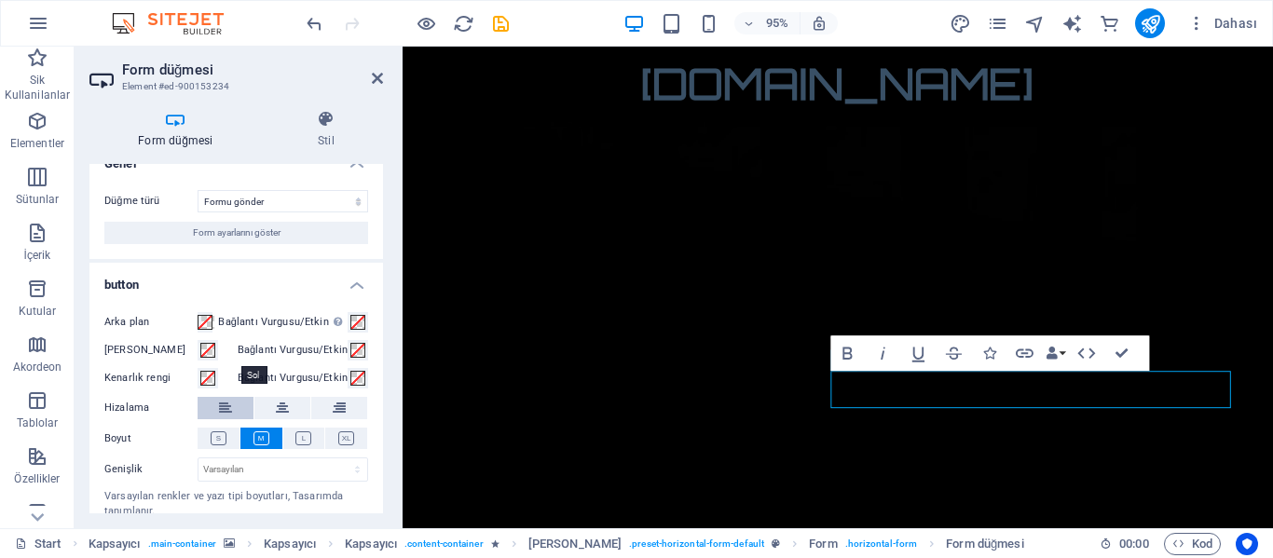
scroll to position [0, 0]
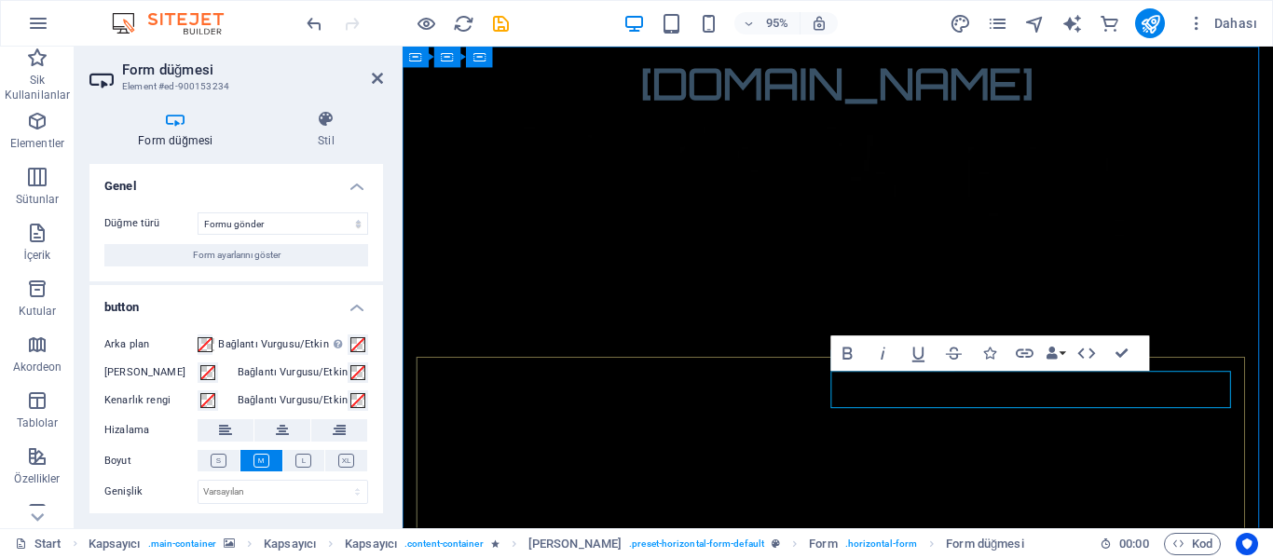
type button "Notify me"
click button "Abone"
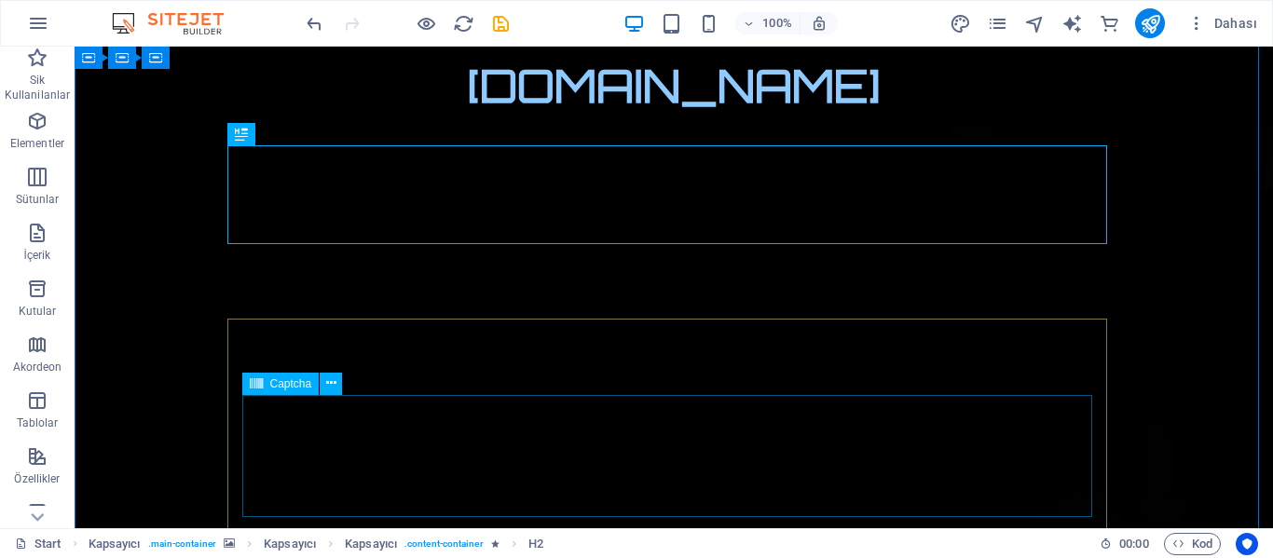
scroll to position [186, 0]
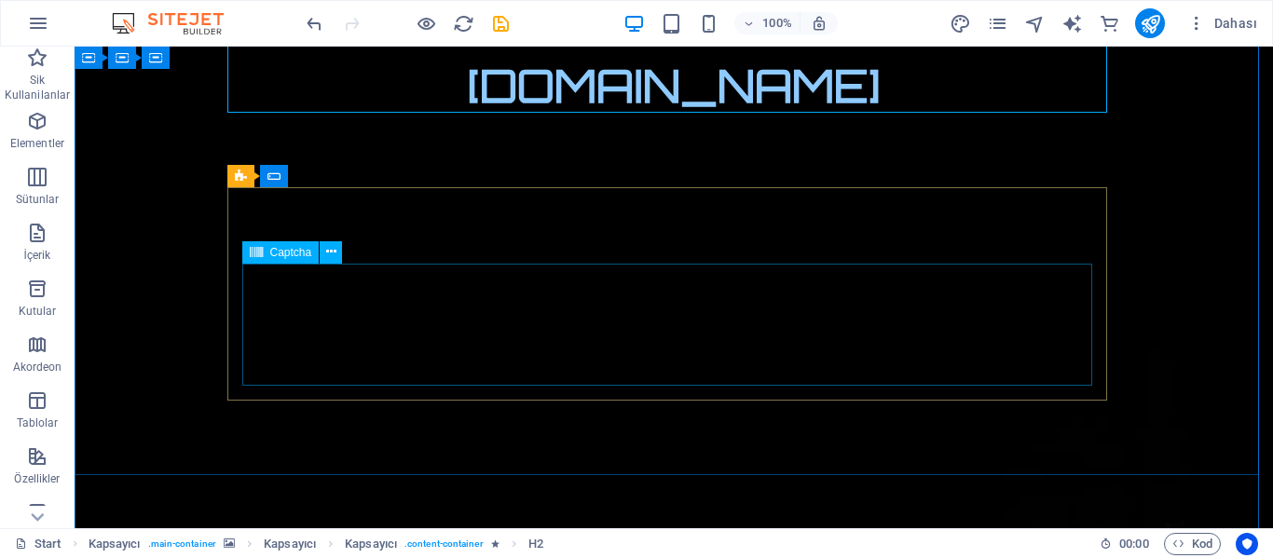
click div "Okunaksız mı? Yeni yükle"
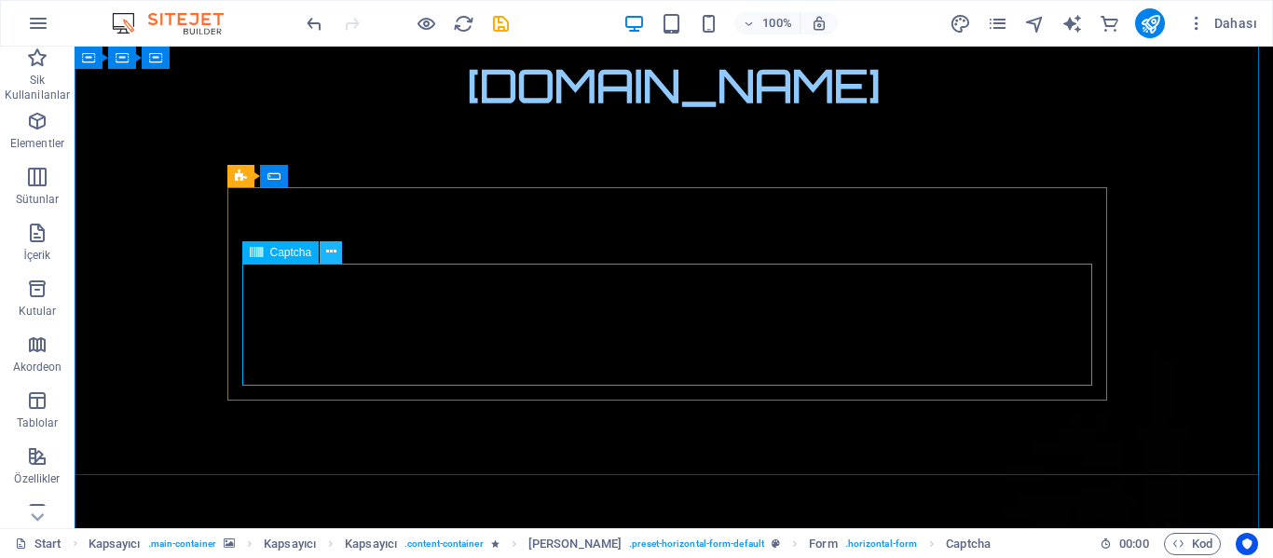
click at [332, 255] on icon at bounding box center [331, 252] width 10 height 20
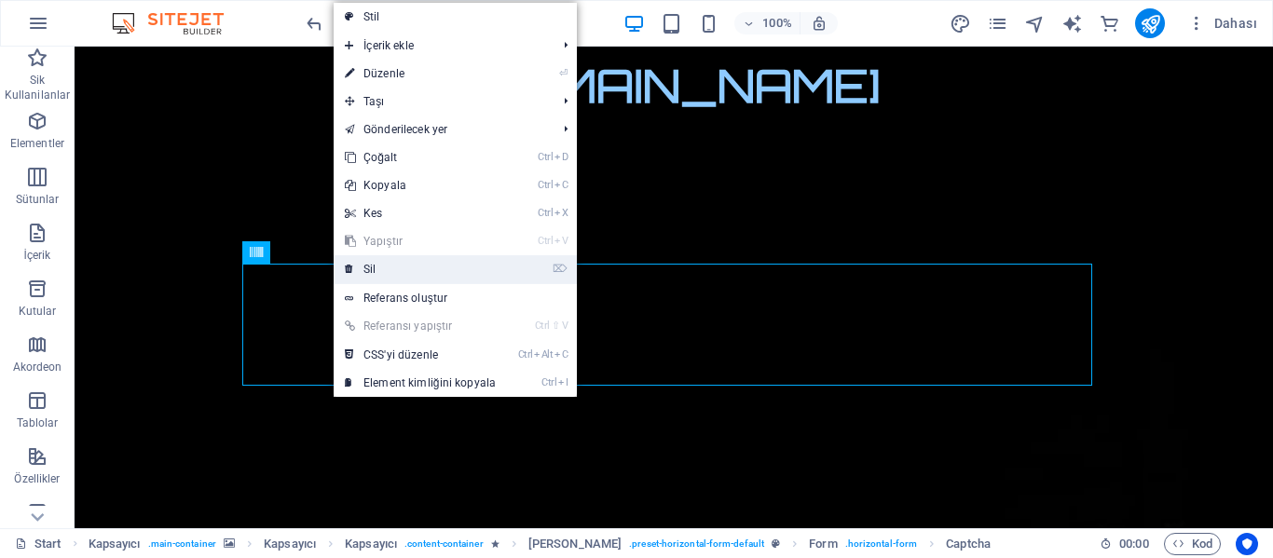
drag, startPoint x: 304, startPoint y: 220, endPoint x: 378, endPoint y: 267, distance: 88.4
click at [378, 267] on link "⌦ Sil" at bounding box center [420, 269] width 173 height 28
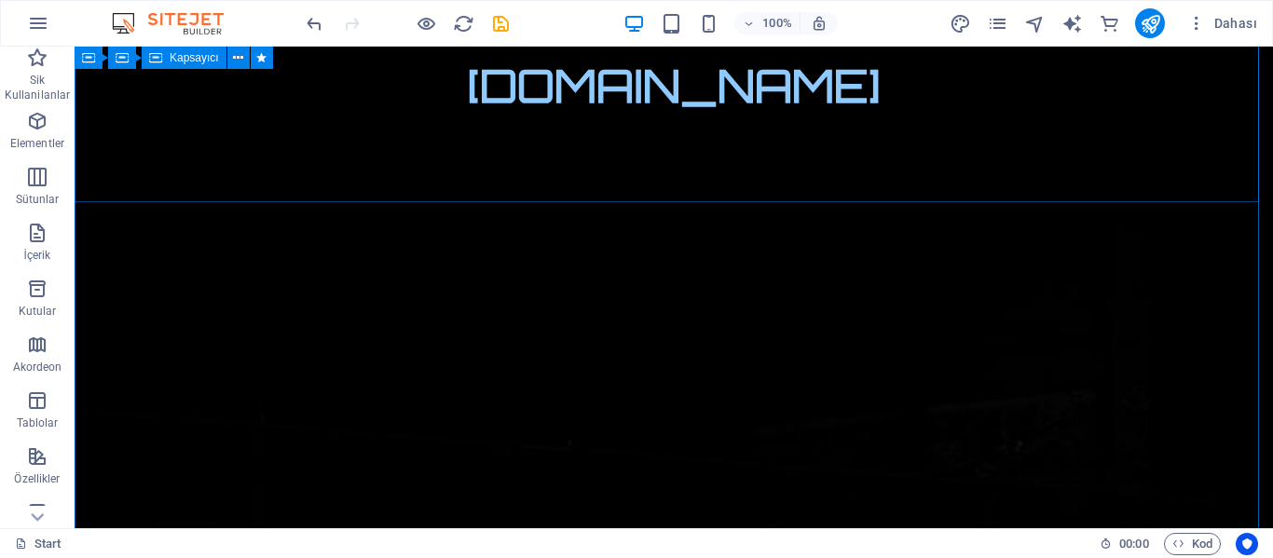
scroll to position [280, 0]
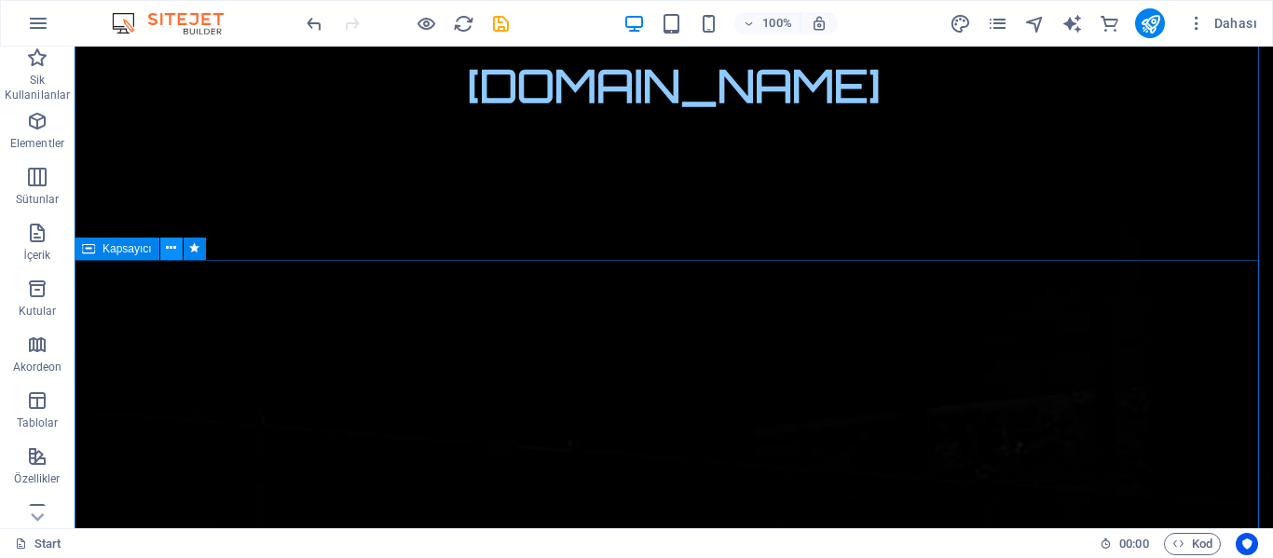
click at [172, 254] on icon at bounding box center [171, 249] width 10 height 20
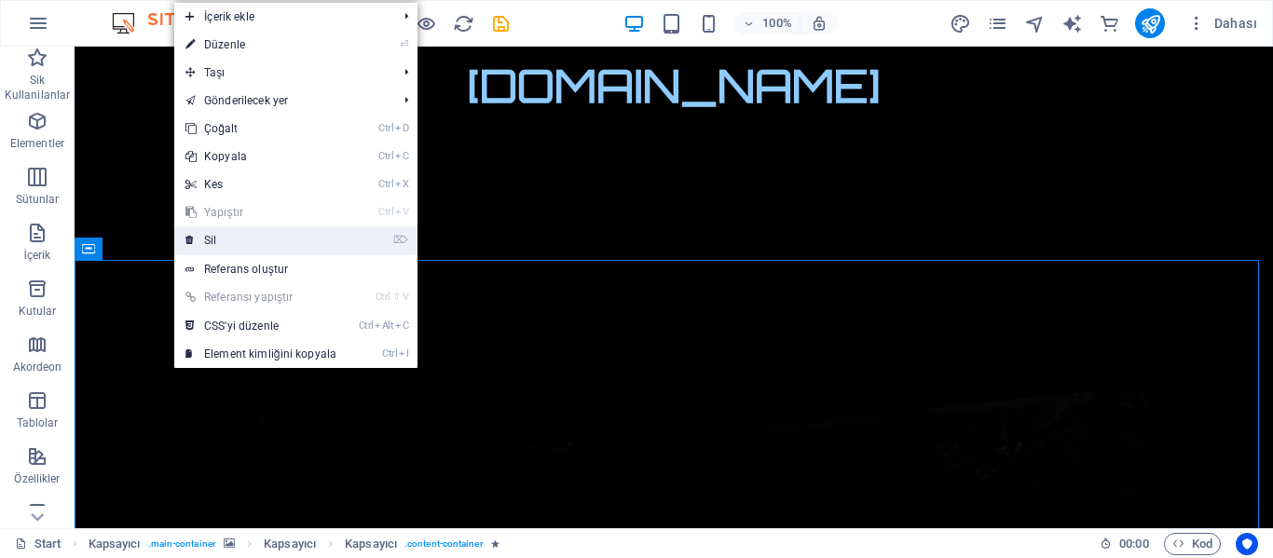
click at [217, 243] on link "⌦ Sil" at bounding box center [260, 240] width 173 height 28
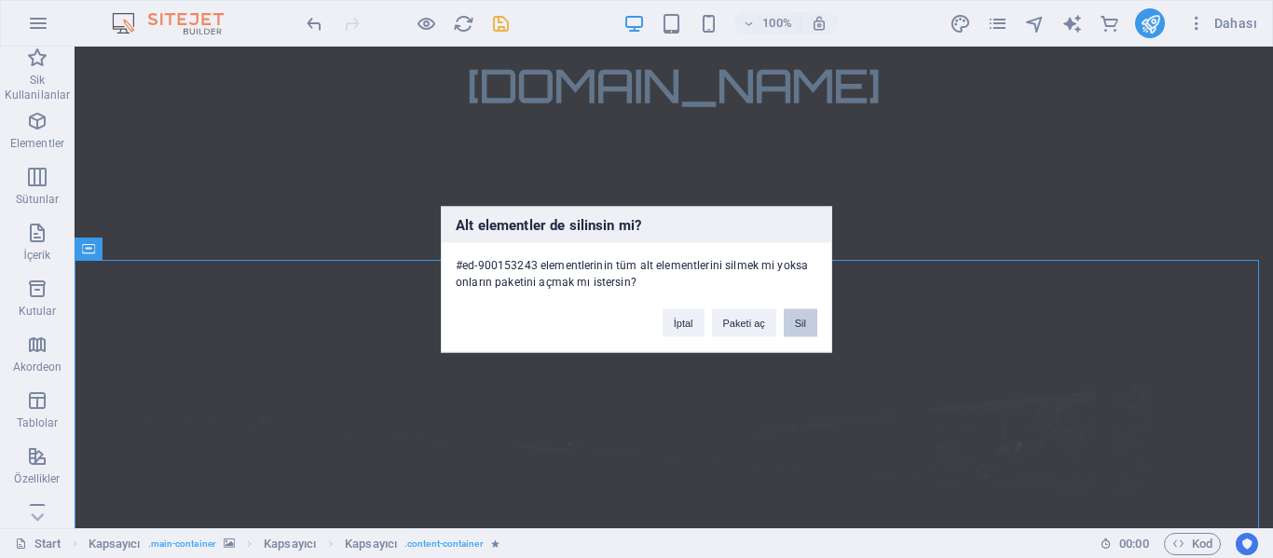
click at [810, 322] on button "Sil" at bounding box center [801, 323] width 34 height 28
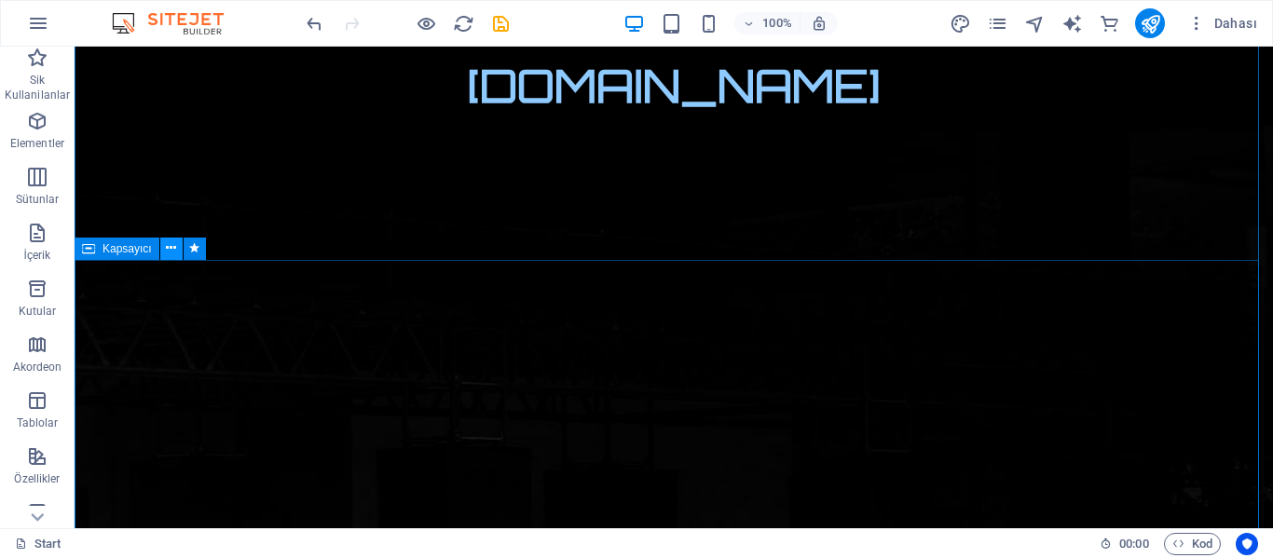
click at [171, 253] on icon at bounding box center [171, 249] width 10 height 20
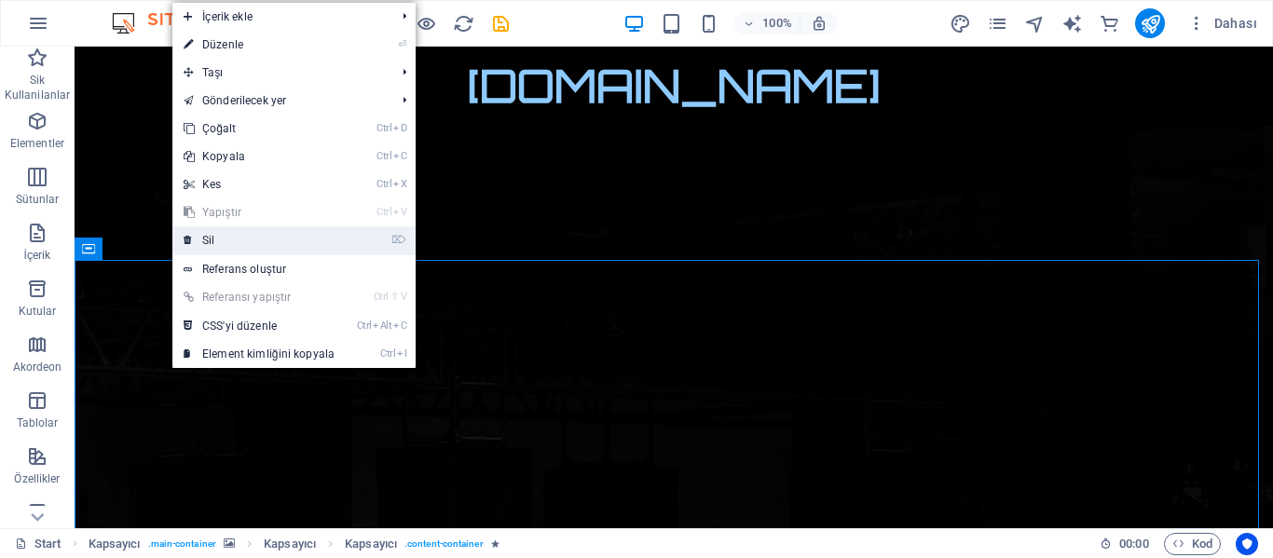
click at [236, 238] on link "⌦ Sil" at bounding box center [258, 240] width 173 height 28
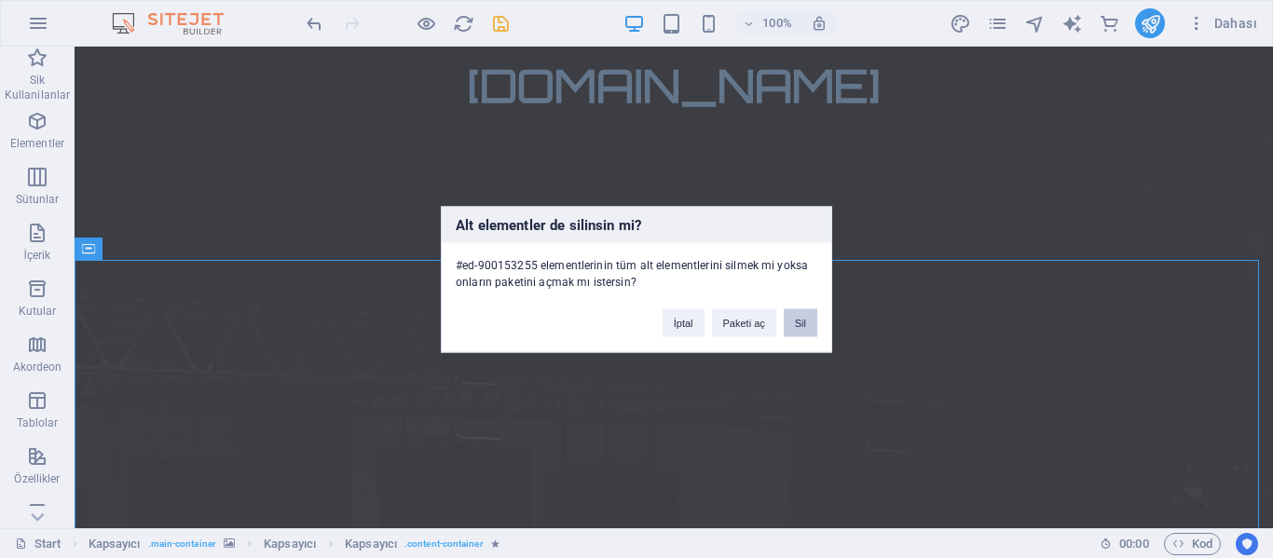
click at [802, 323] on button "Sil" at bounding box center [801, 323] width 34 height 28
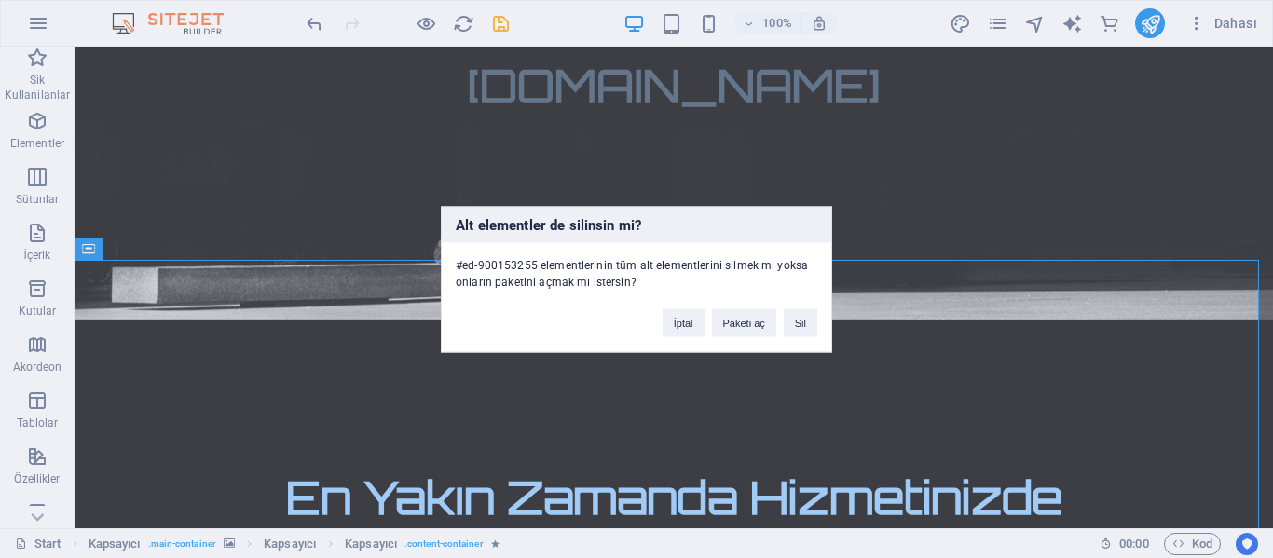
scroll to position [71, 0]
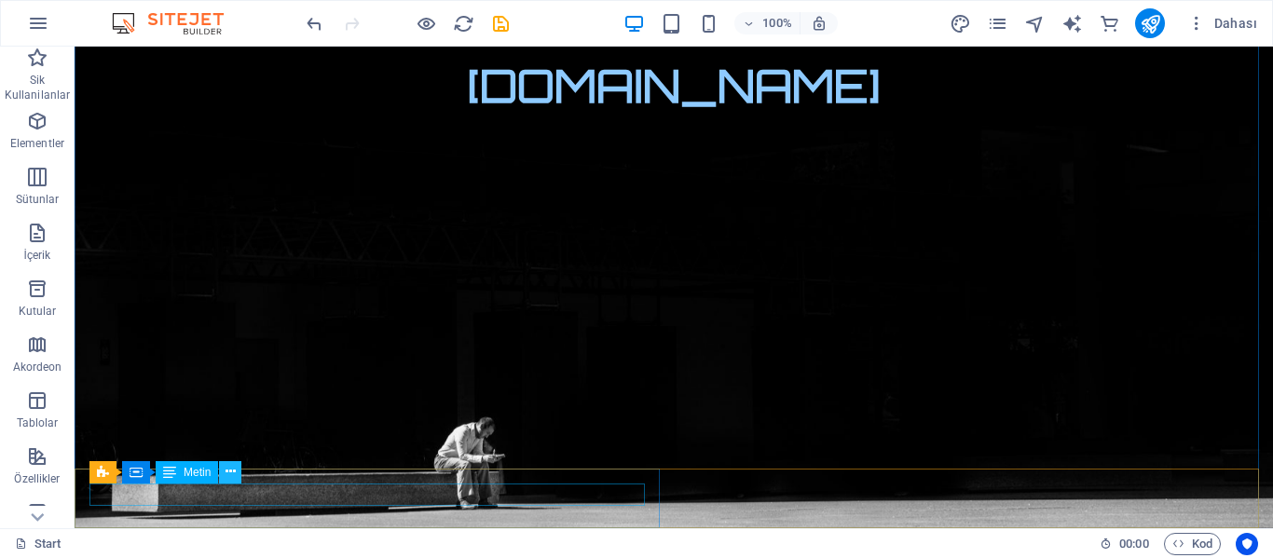
click at [232, 472] on icon at bounding box center [231, 472] width 10 height 20
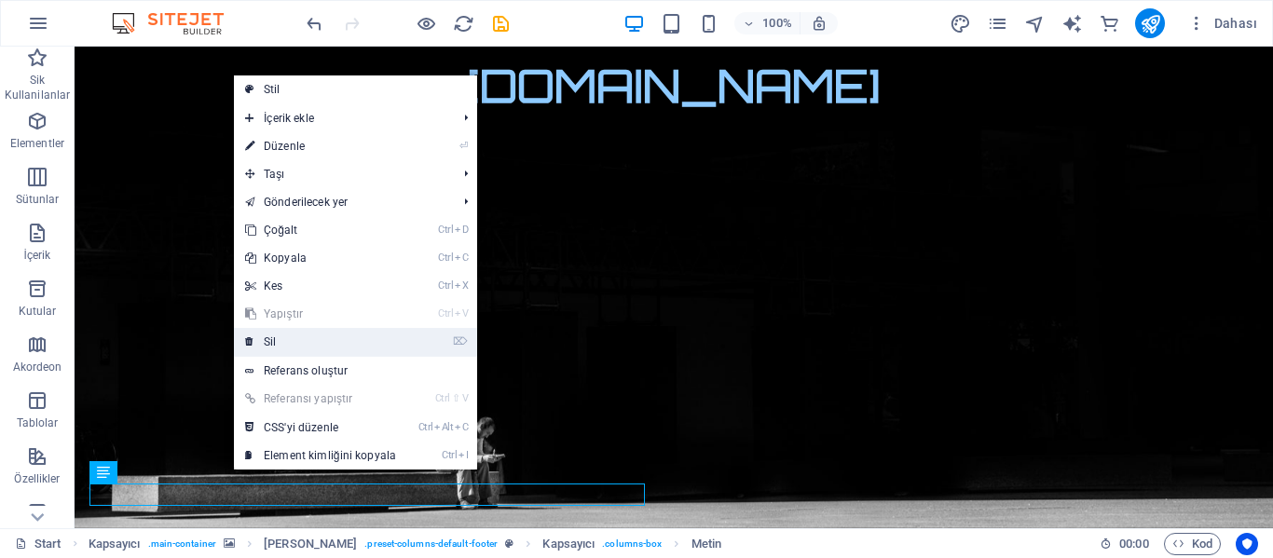
click at [298, 340] on link "⌦ Sil" at bounding box center [320, 342] width 173 height 28
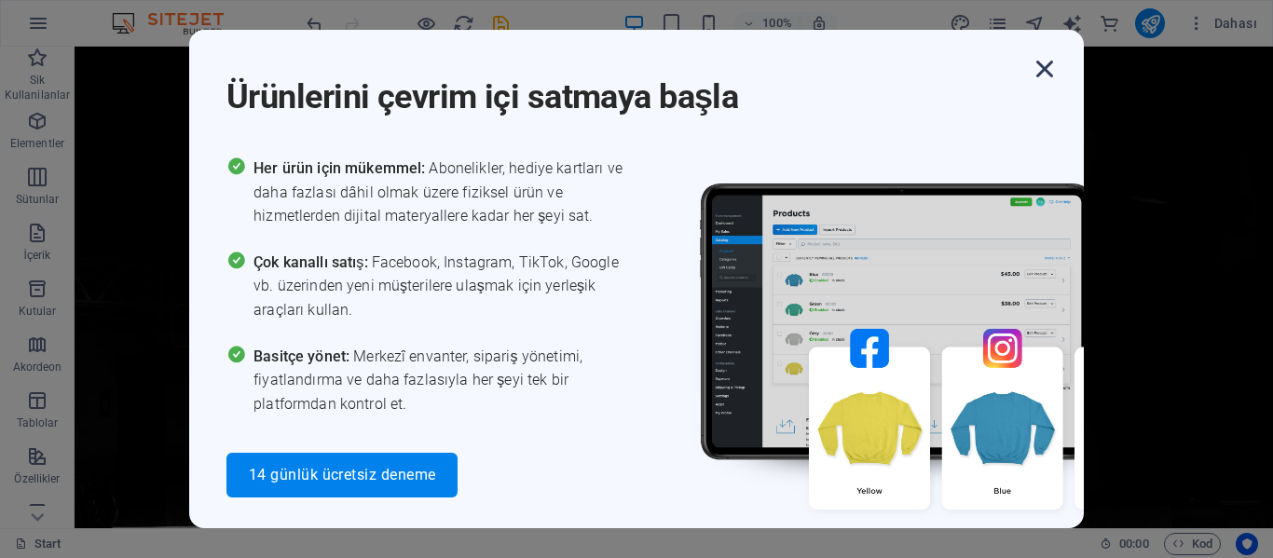
click at [1050, 63] on icon "button" at bounding box center [1045, 69] width 34 height 34
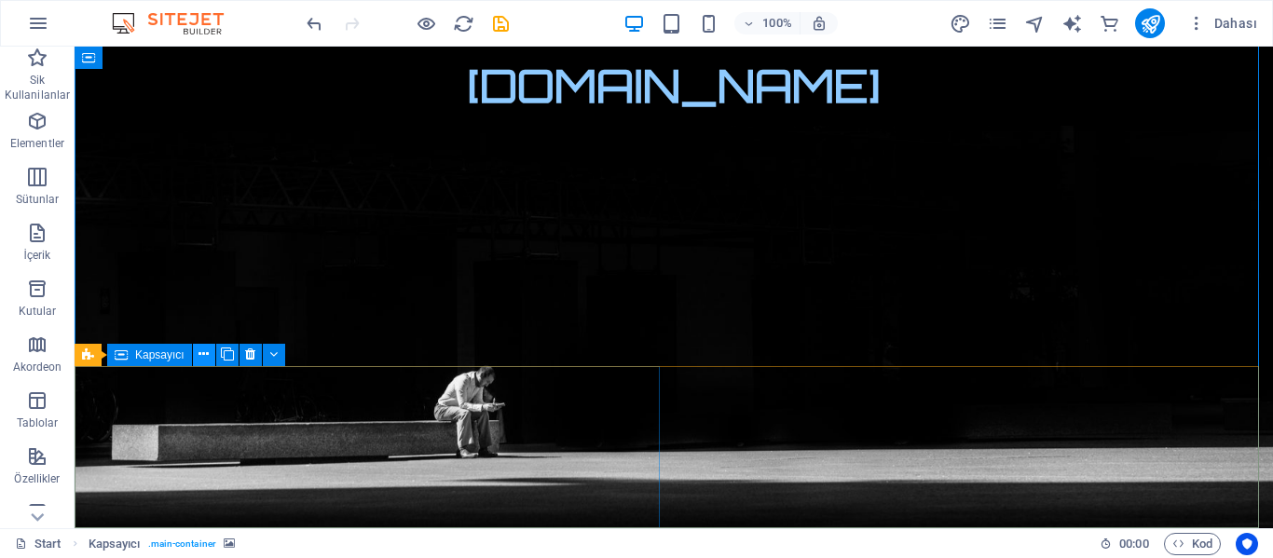
click at [206, 358] on icon at bounding box center [204, 355] width 10 height 20
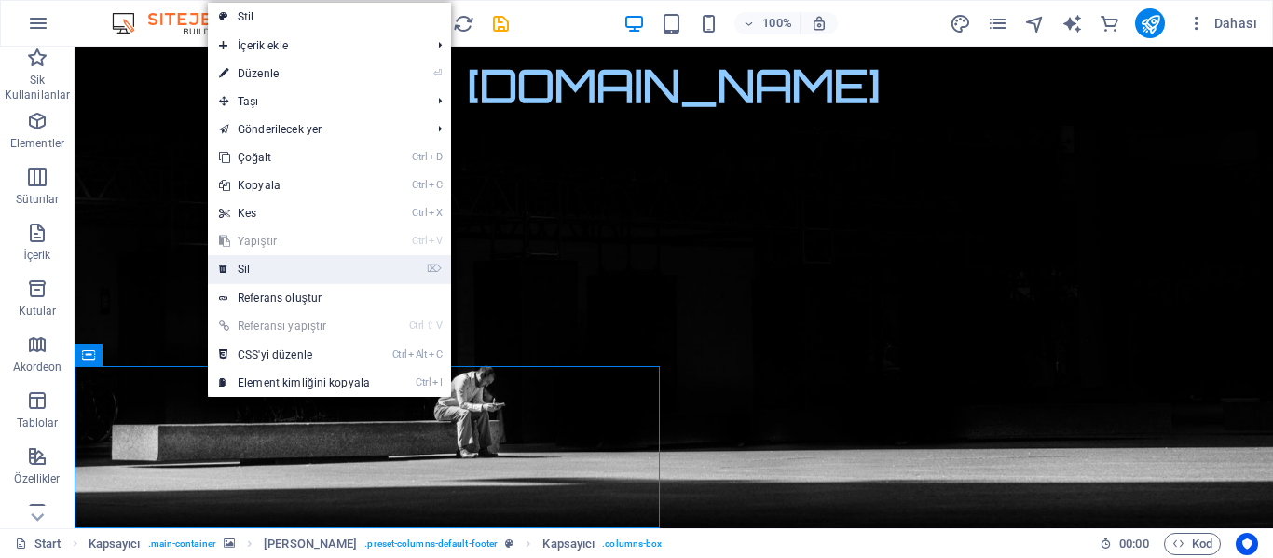
click at [266, 263] on link "⌦ Sil" at bounding box center [294, 269] width 173 height 28
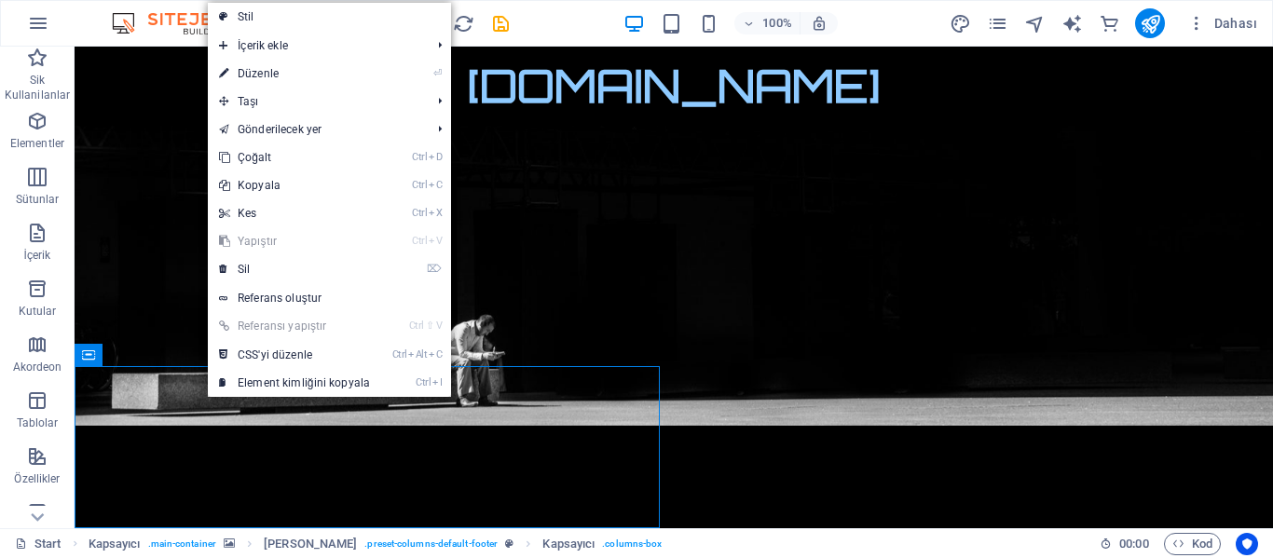
scroll to position [71, 0]
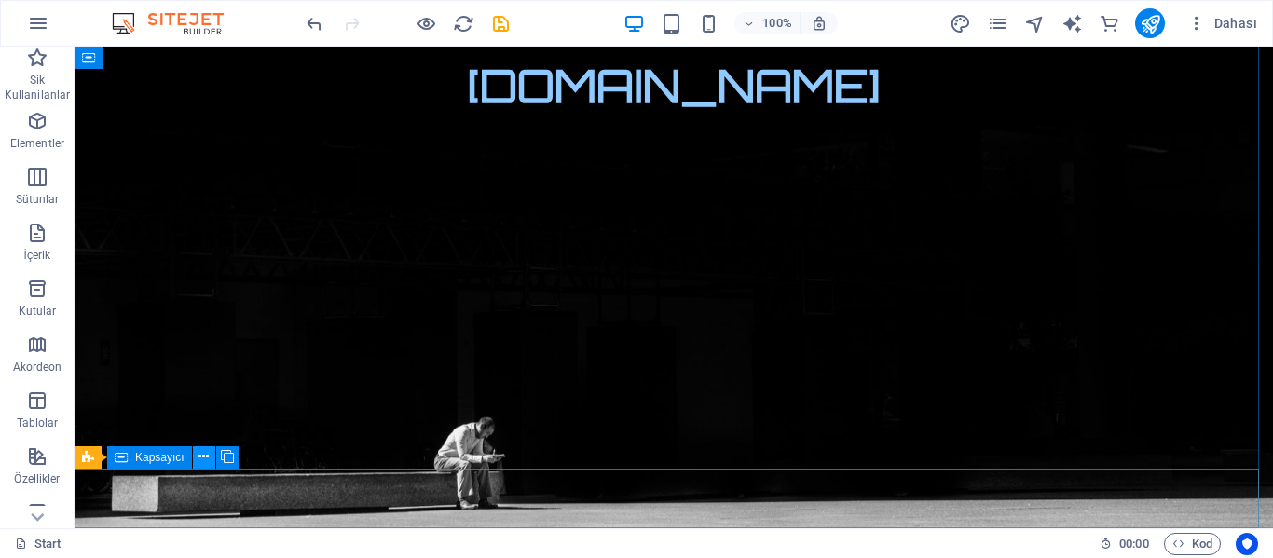
click at [199, 462] on icon at bounding box center [204, 457] width 10 height 20
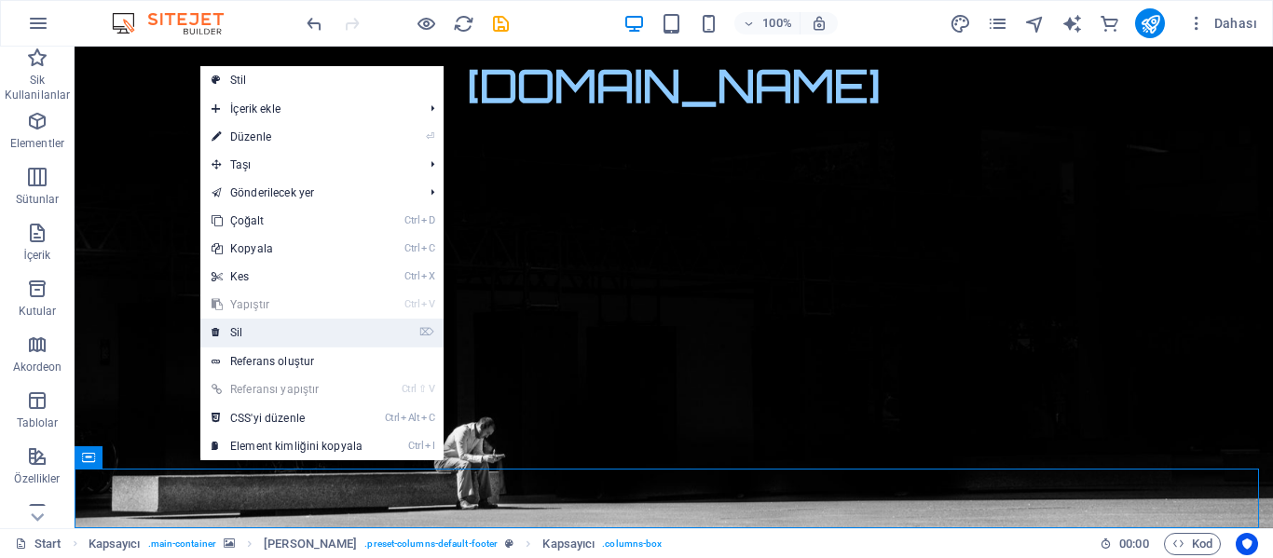
click at [270, 342] on link "⌦ Sil" at bounding box center [286, 333] width 173 height 28
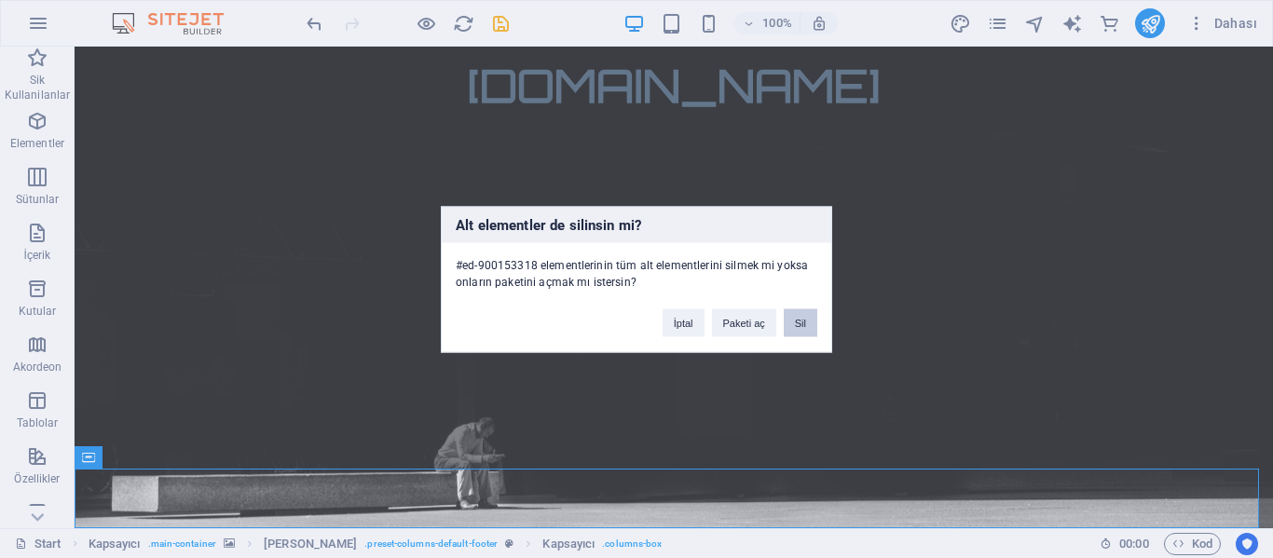
click at [805, 313] on button "Sil" at bounding box center [801, 323] width 34 height 28
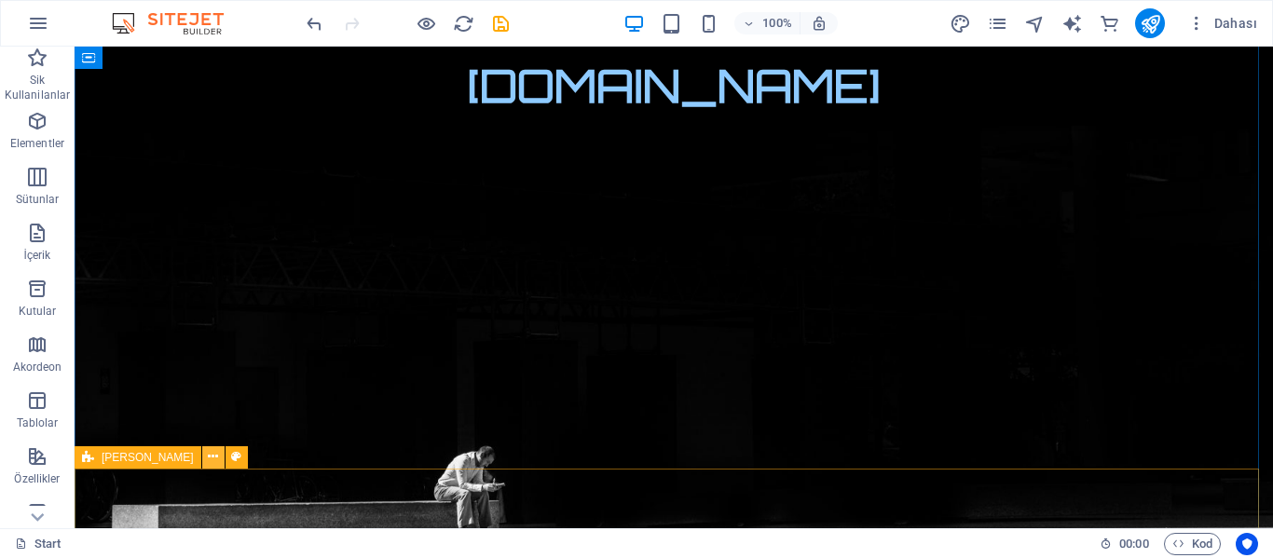
click at [208, 460] on icon at bounding box center [213, 457] width 10 height 20
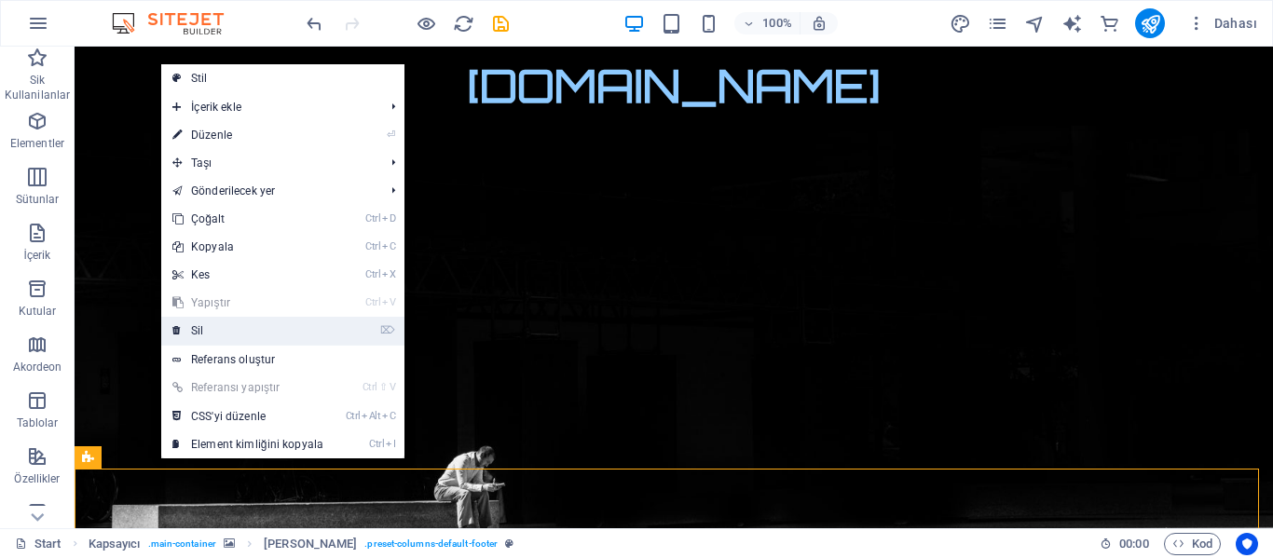
click at [235, 336] on link "⌦ Sil" at bounding box center [247, 331] width 173 height 28
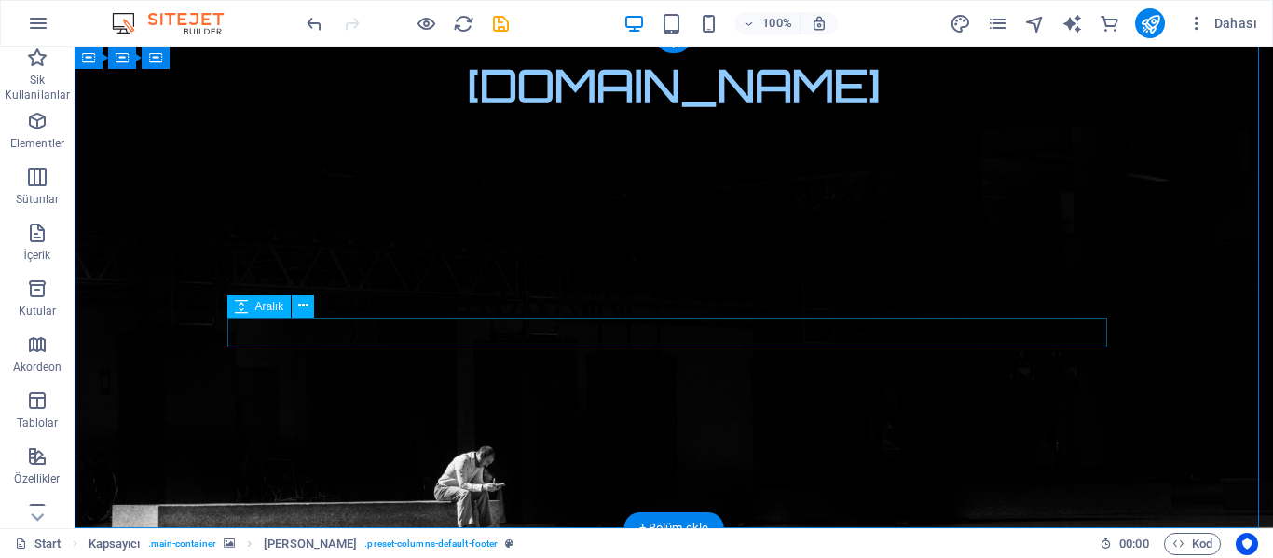
scroll to position [11, 0]
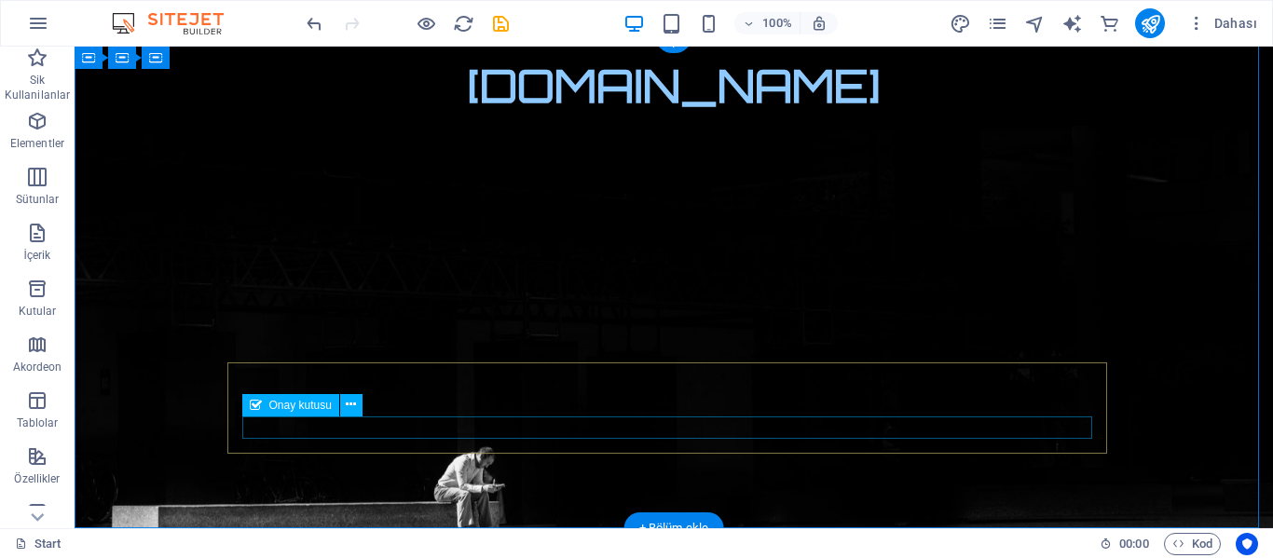
click div "I have read and understand the privacy policy."
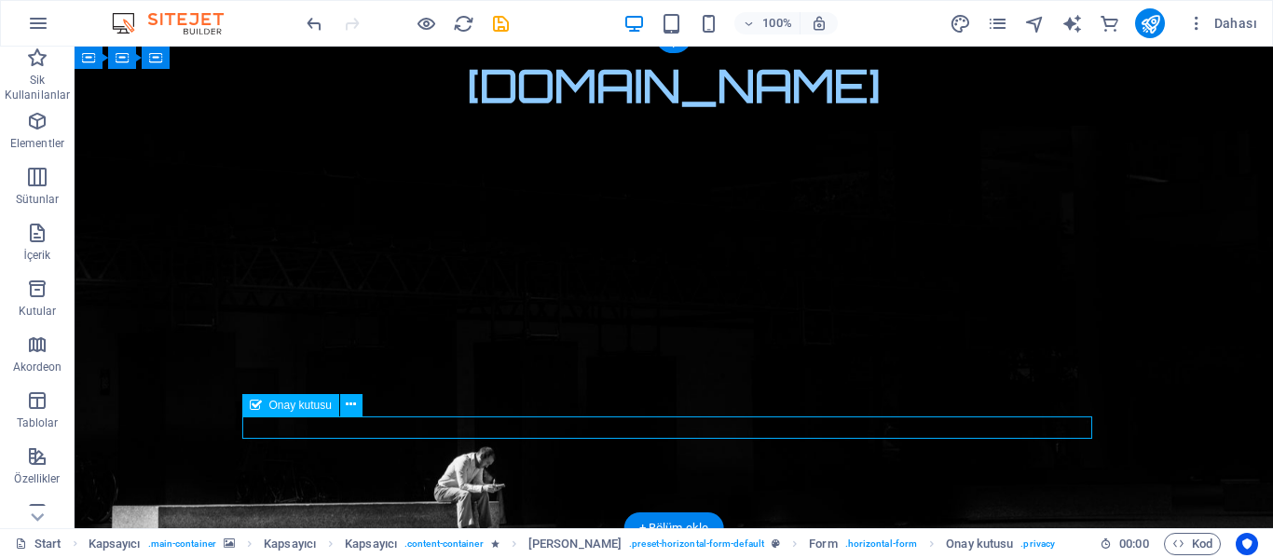
click div "I have read and understand the privacy policy."
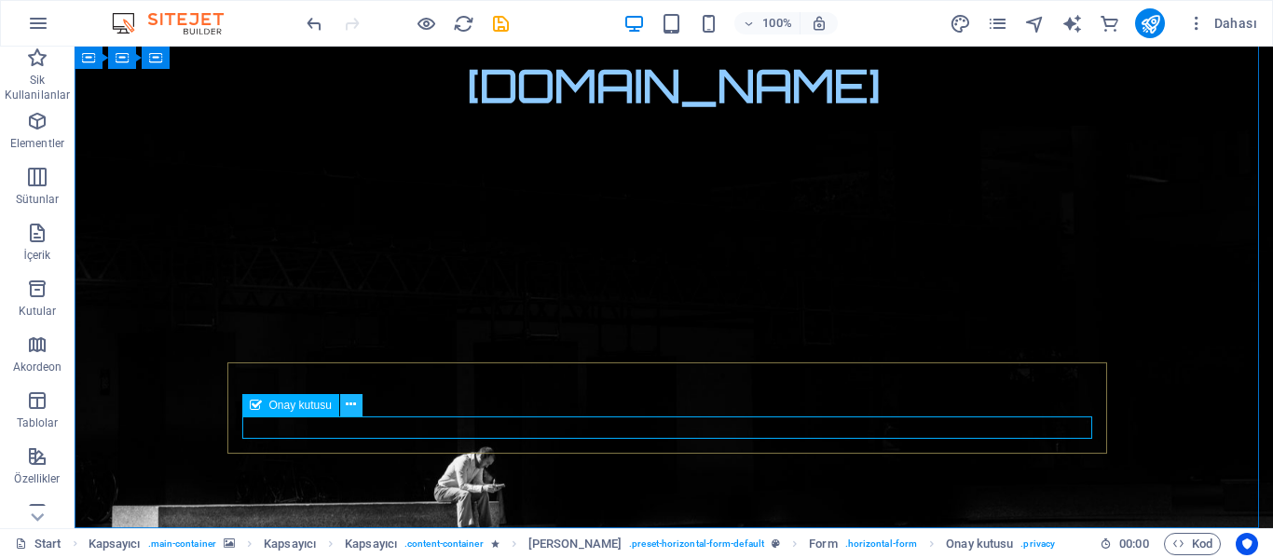
click at [351, 405] on icon at bounding box center [351, 405] width 10 height 20
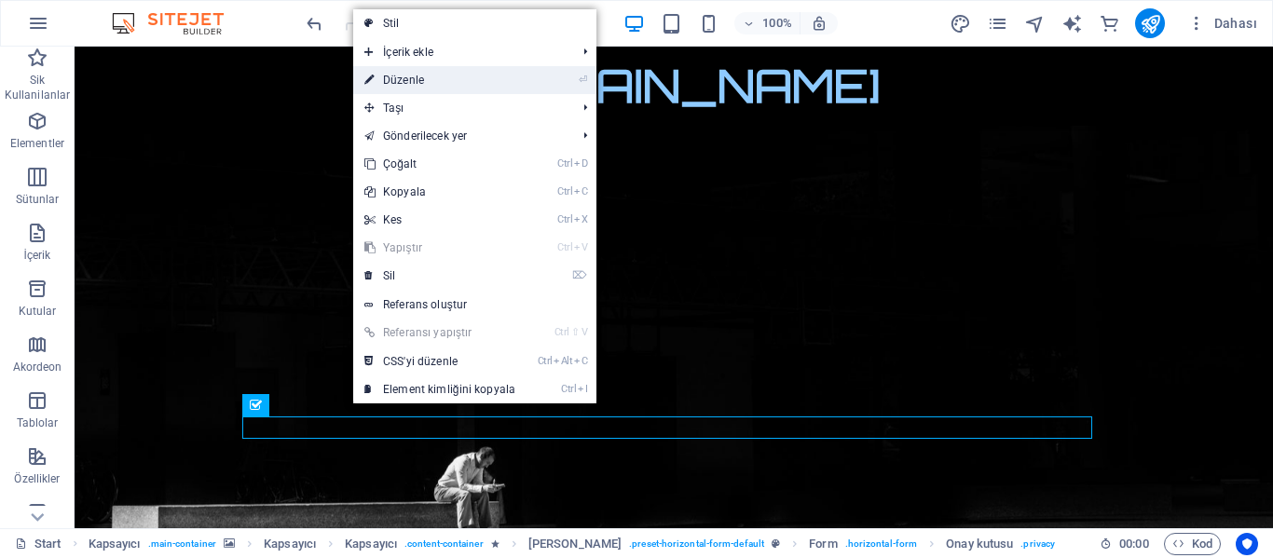
drag, startPoint x: 446, startPoint y: 81, endPoint x: 226, endPoint y: 398, distance: 385.8
click at [446, 81] on link "⏎ Düzenle" at bounding box center [439, 80] width 173 height 28
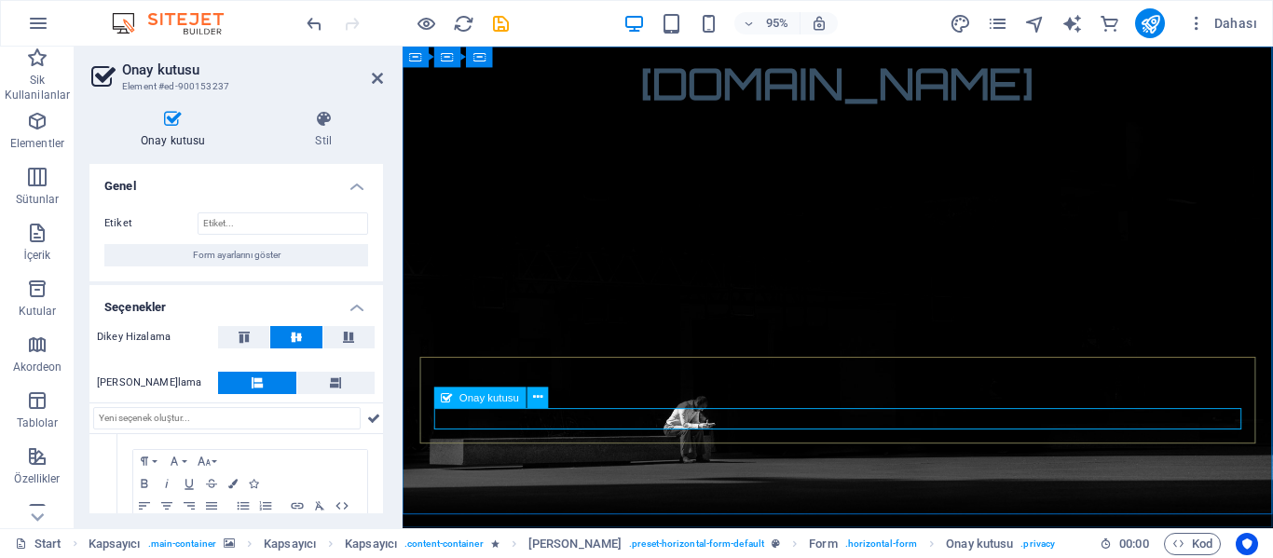
scroll to position [0, 0]
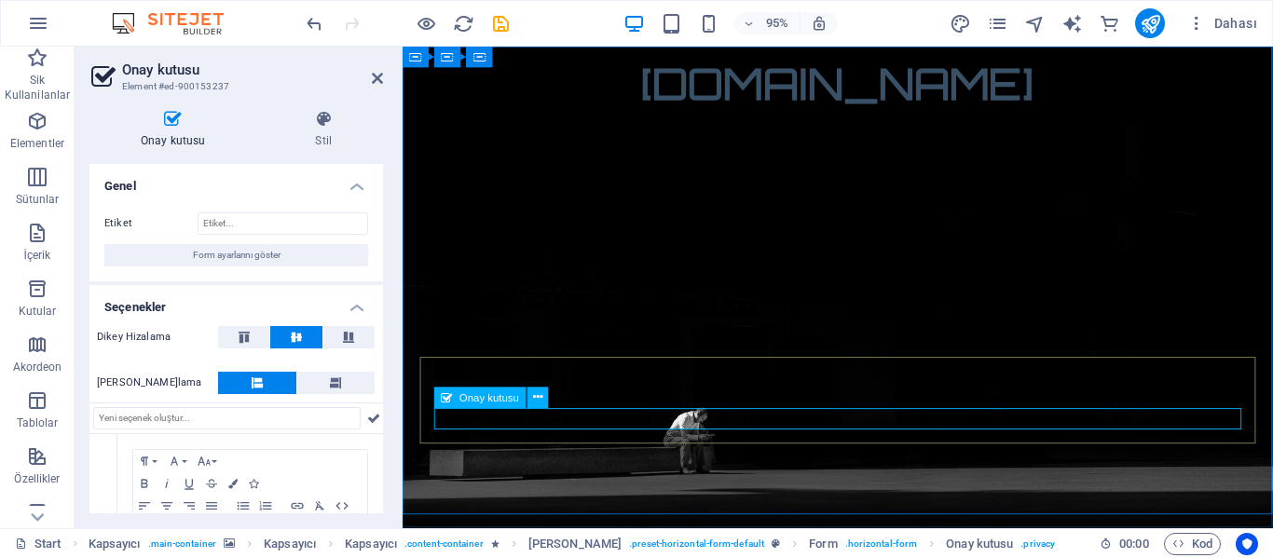
click div "I have read and understand the privacy policy."
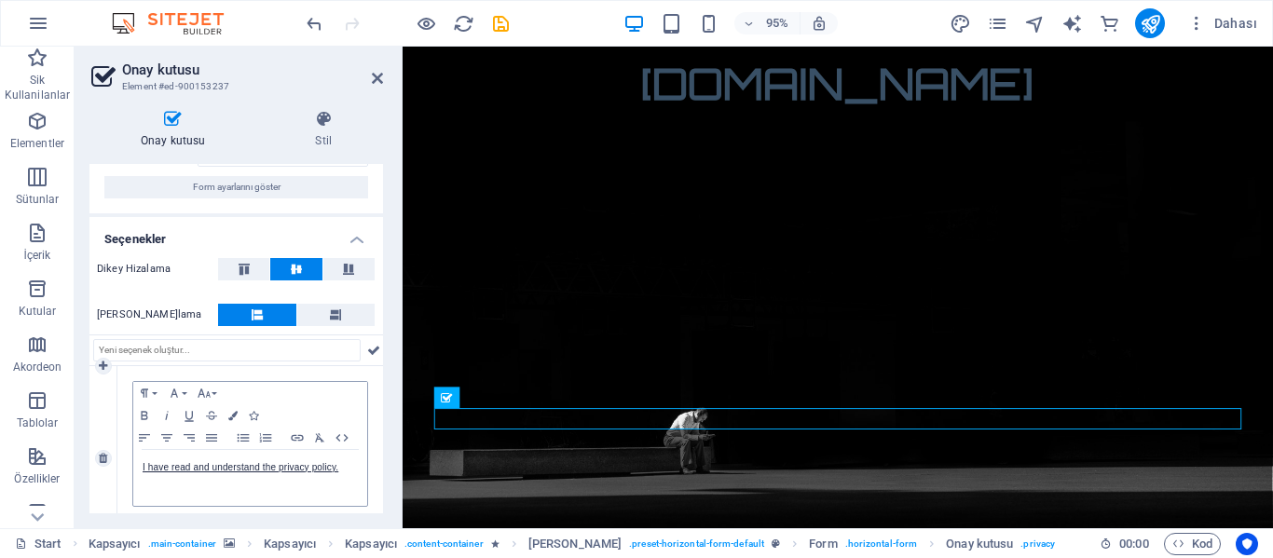
scroll to position [106, 0]
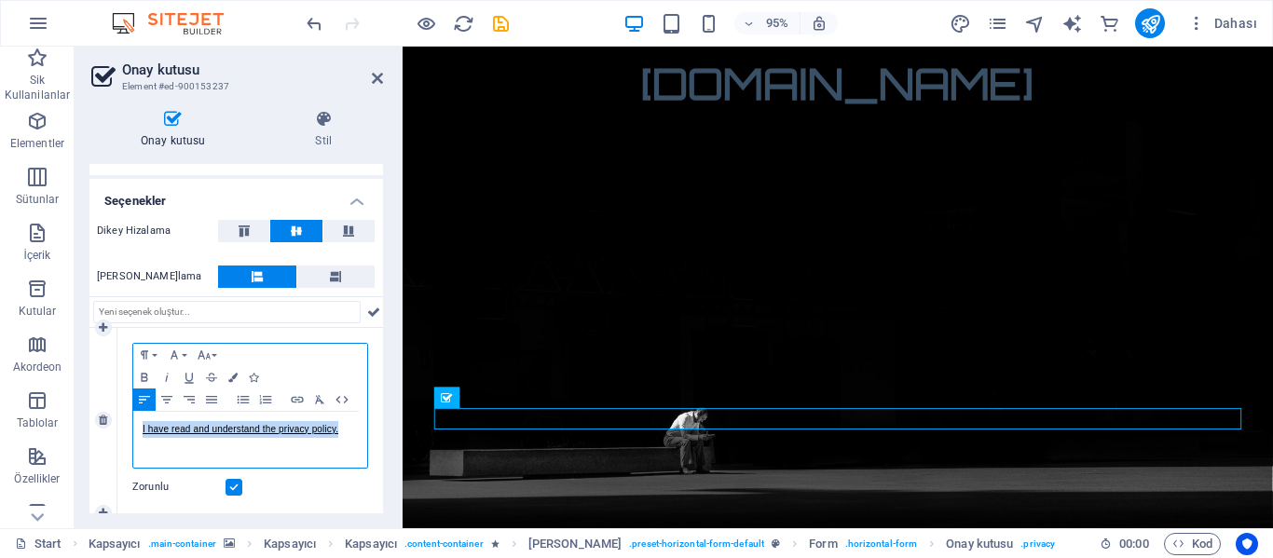
drag, startPoint x: 340, startPoint y: 432, endPoint x: 144, endPoint y: 432, distance: 195.7
click at [141, 432] on div "I have read and understand the privacy policy." at bounding box center [250, 440] width 234 height 56
click at [348, 428] on p "I have read and understand the privacy policy." at bounding box center [250, 429] width 215 height 17
drag, startPoint x: 345, startPoint y: 428, endPoint x: 106, endPoint y: 430, distance: 238.6
click at [106, 430] on div "1 Paragraph Format Normal Heading 1 Heading 2 Heading 3 Heading 4 Heading 5 Hea…" at bounding box center [236, 420] width 294 height 185
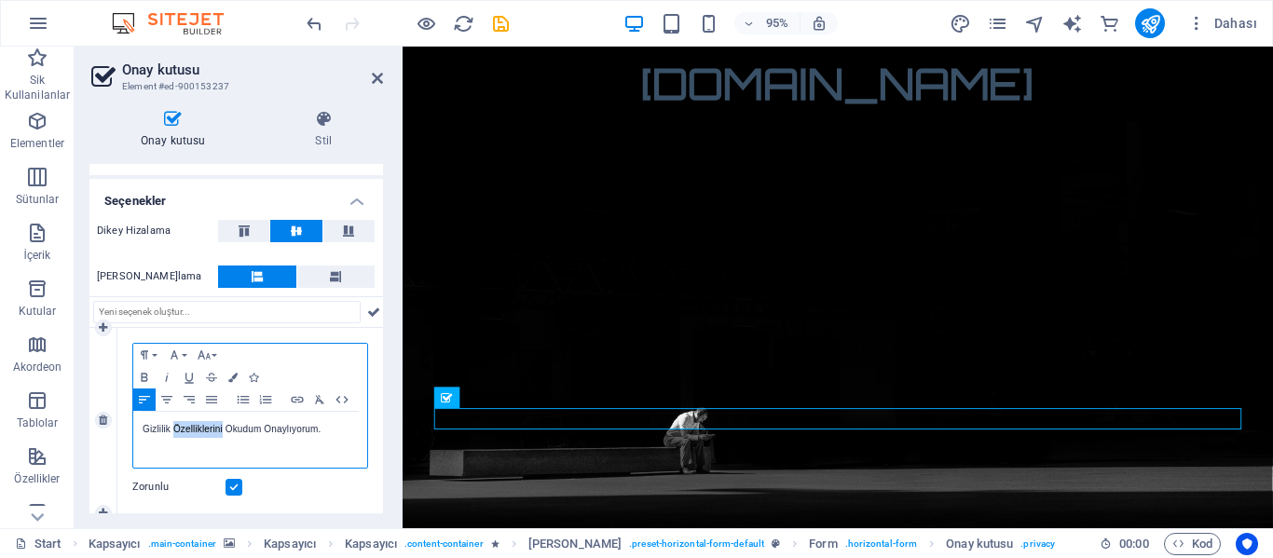
drag, startPoint x: 222, startPoint y: 432, endPoint x: 173, endPoint y: 430, distance: 48.5
click at [173, 430] on div "Gizlilik Özelliklerini Okudum Onaylıyorum." at bounding box center [250, 440] width 234 height 56
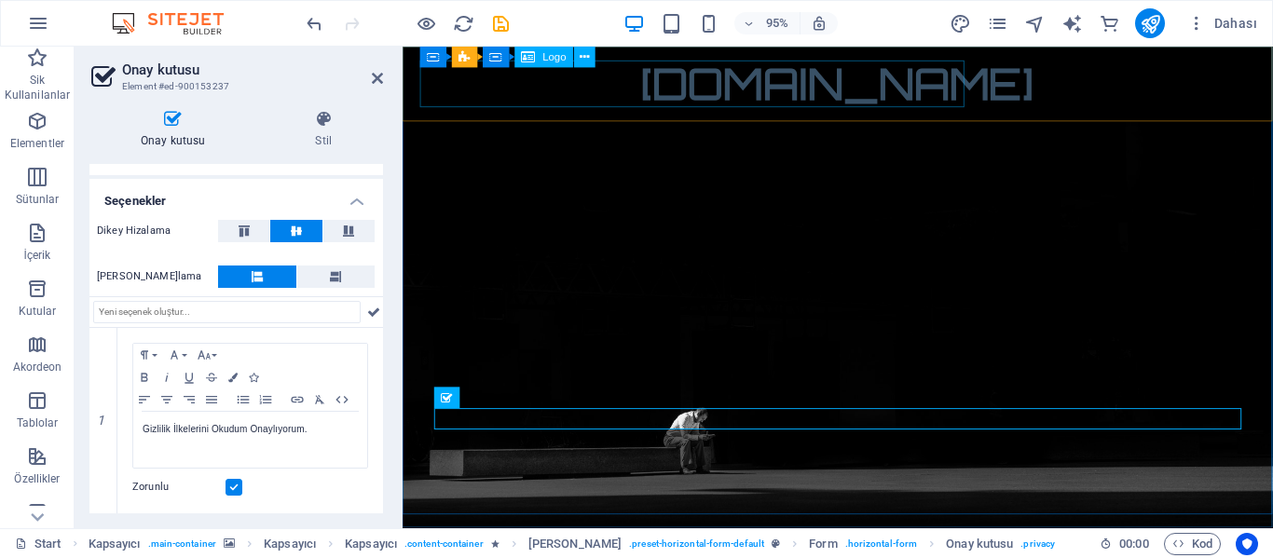
click at [596, 91] on div "[DOMAIN_NAME]" at bounding box center [861, 86] width 880 height 49
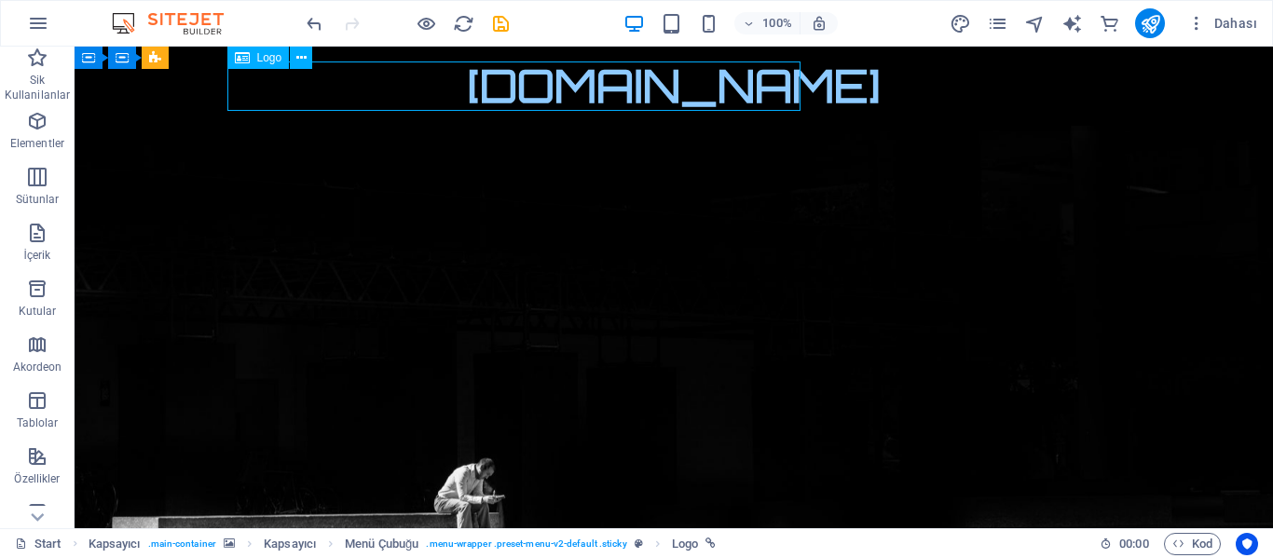
click at [599, 89] on div "[DOMAIN_NAME]" at bounding box center [674, 86] width 880 height 49
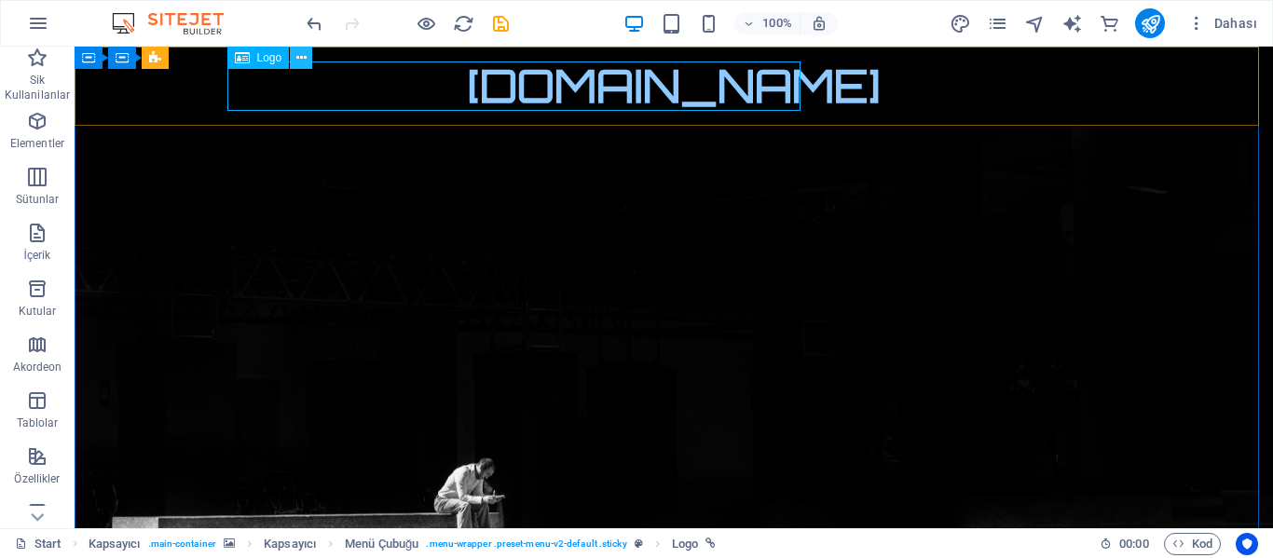
click at [302, 62] on icon at bounding box center [301, 58] width 10 height 20
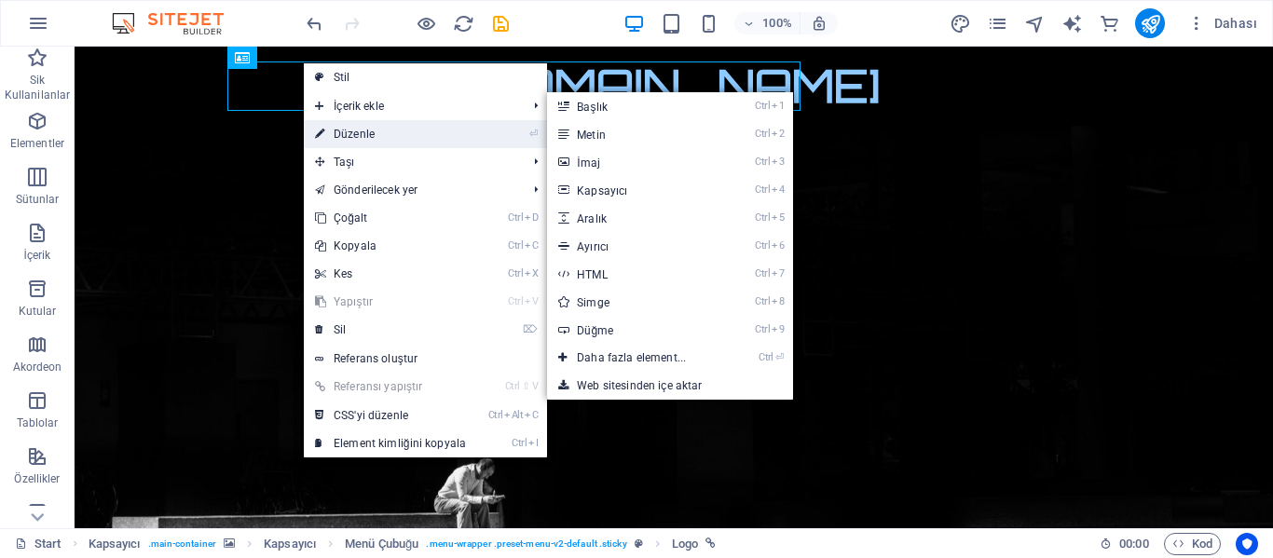
click at [338, 132] on link "⏎ Düzenle" at bounding box center [390, 134] width 173 height 28
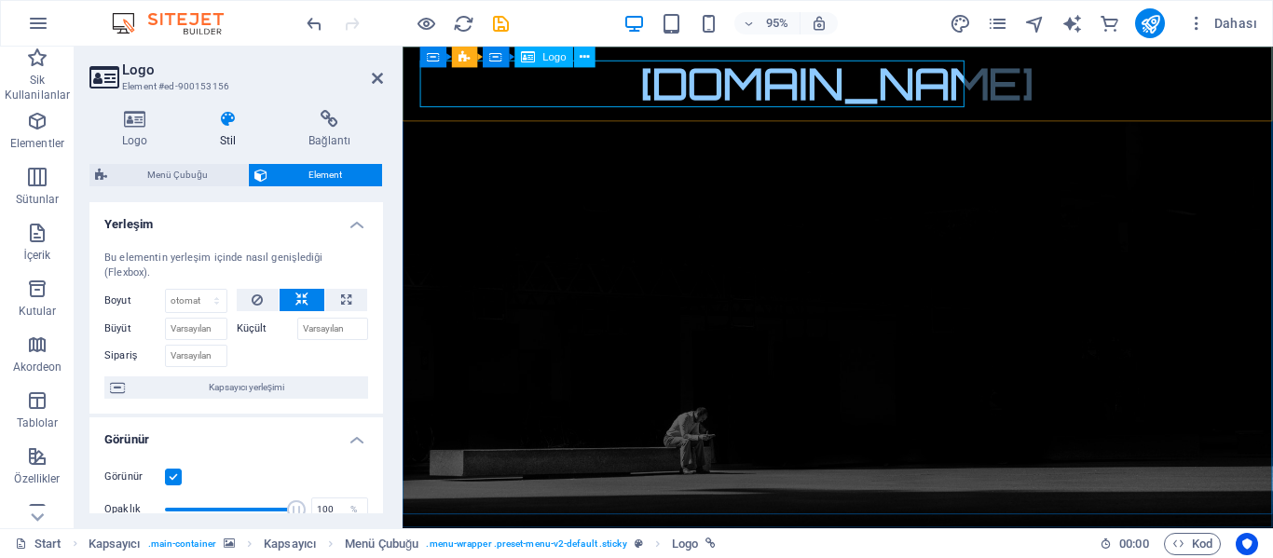
click at [644, 78] on div "[DOMAIN_NAME]" at bounding box center [861, 86] width 880 height 49
click at [578, 50] on button at bounding box center [584, 57] width 21 height 21
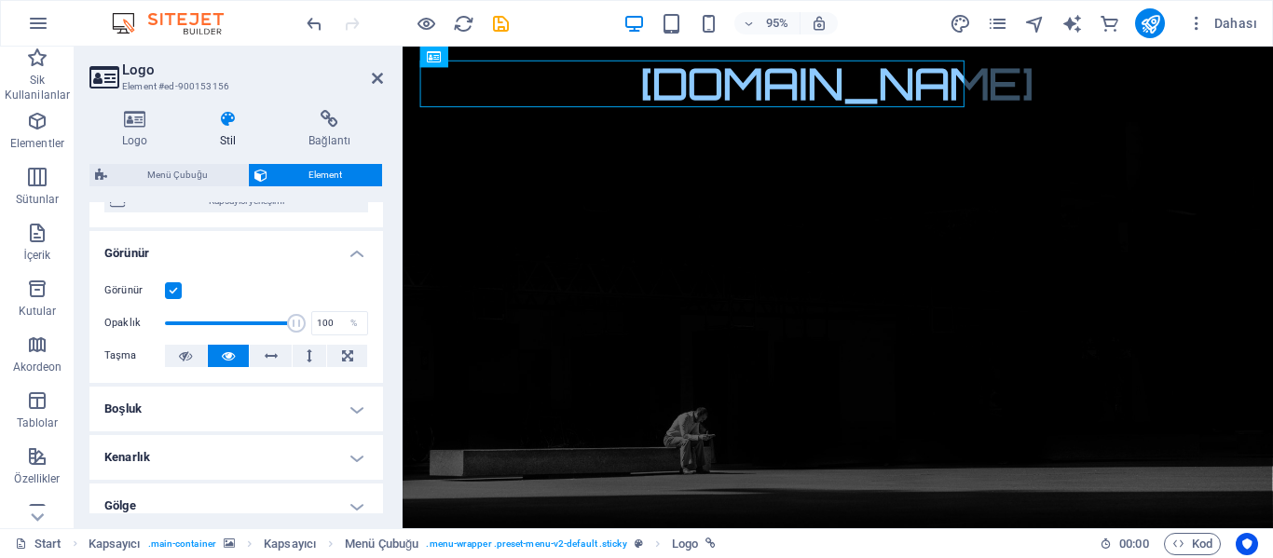
scroll to position [280, 0]
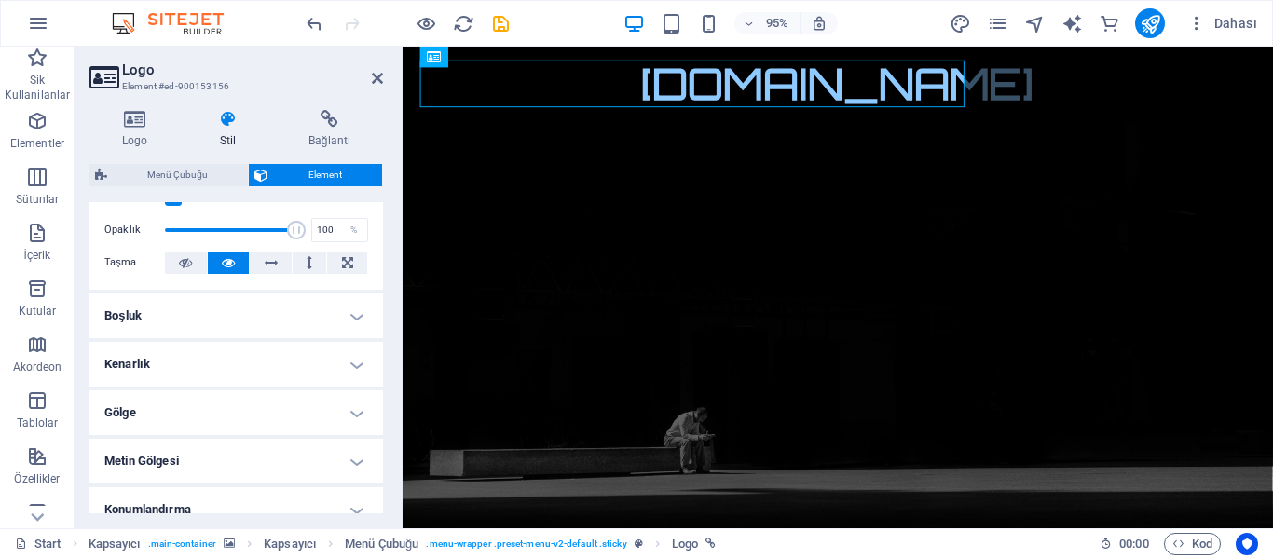
click at [272, 319] on h4 "Boşluk" at bounding box center [236, 316] width 294 height 45
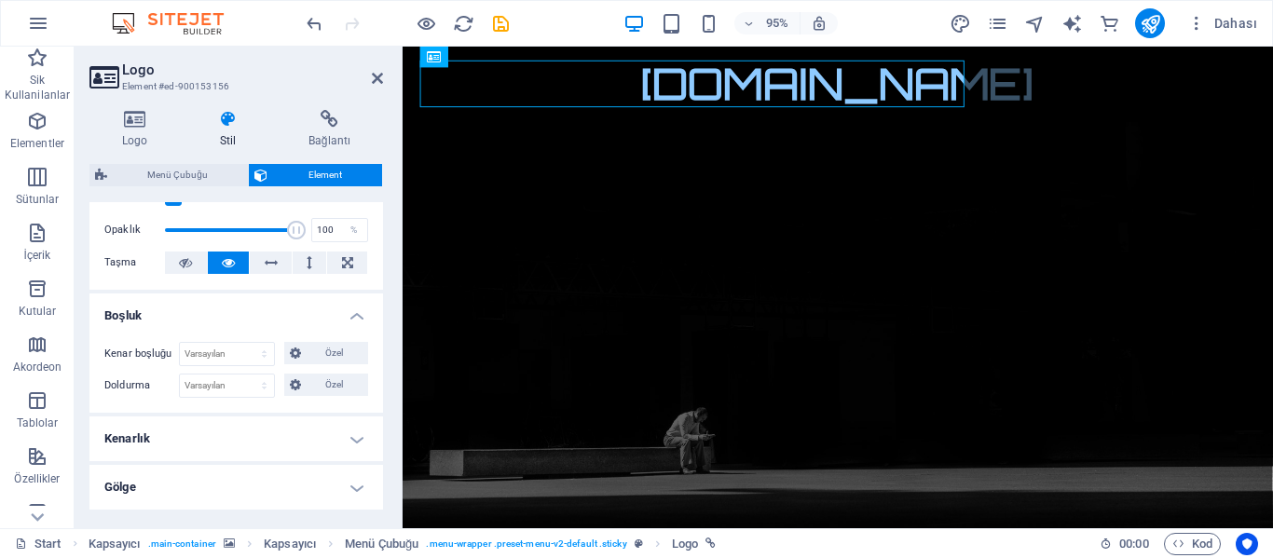
scroll to position [466, 0]
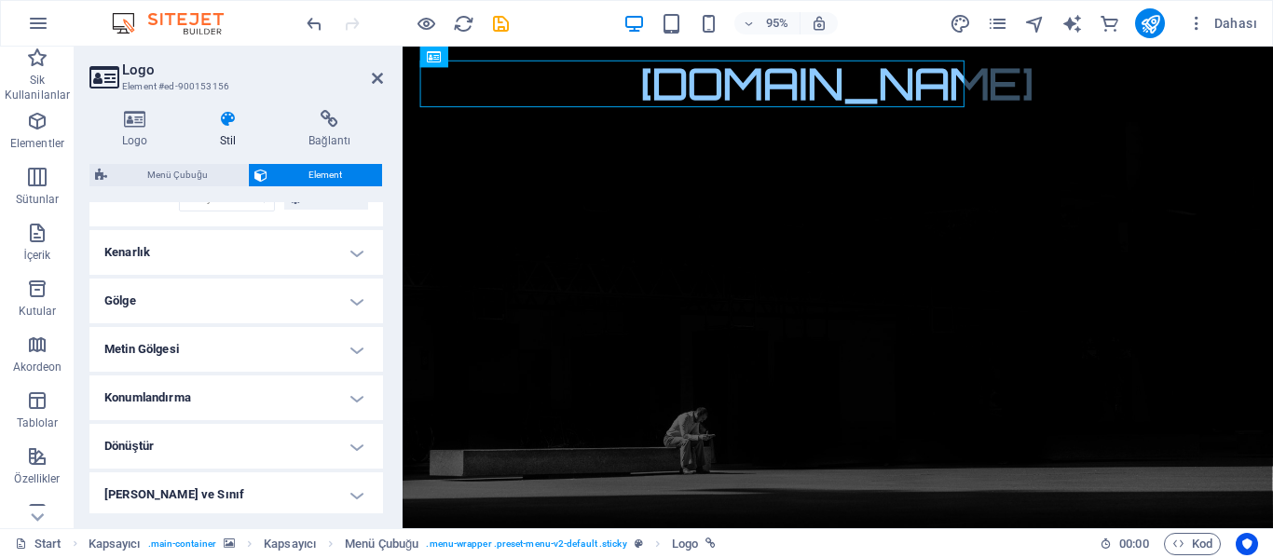
click at [273, 248] on h4 "Kenarlık" at bounding box center [236, 252] width 294 height 45
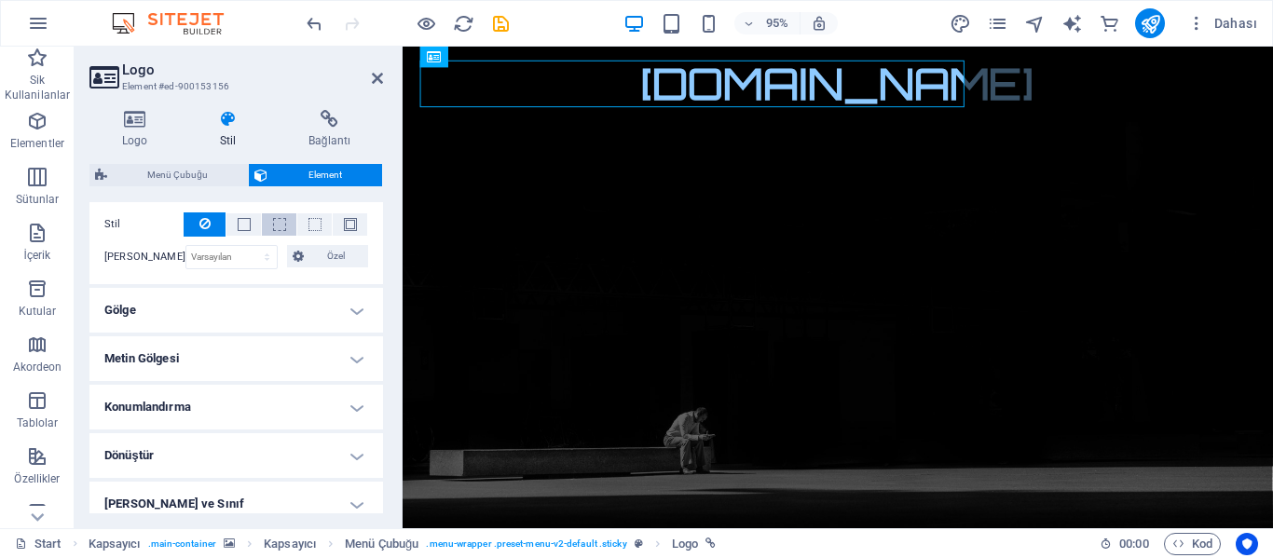
scroll to position [559, 0]
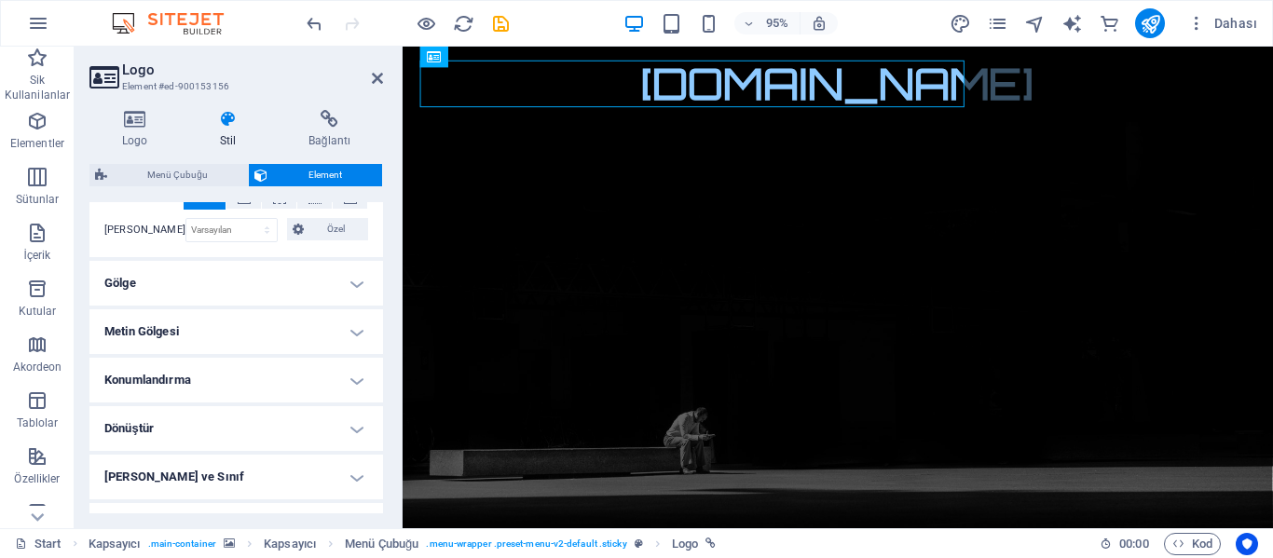
click at [222, 335] on h4 "Metin Gölgesi" at bounding box center [236, 331] width 294 height 45
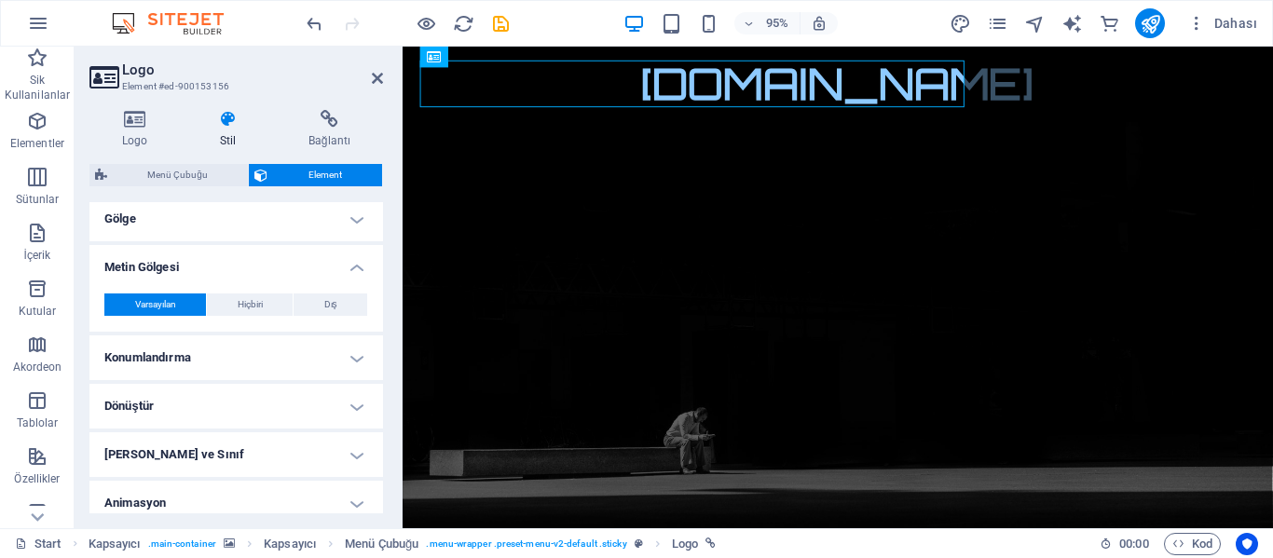
scroll to position [652, 0]
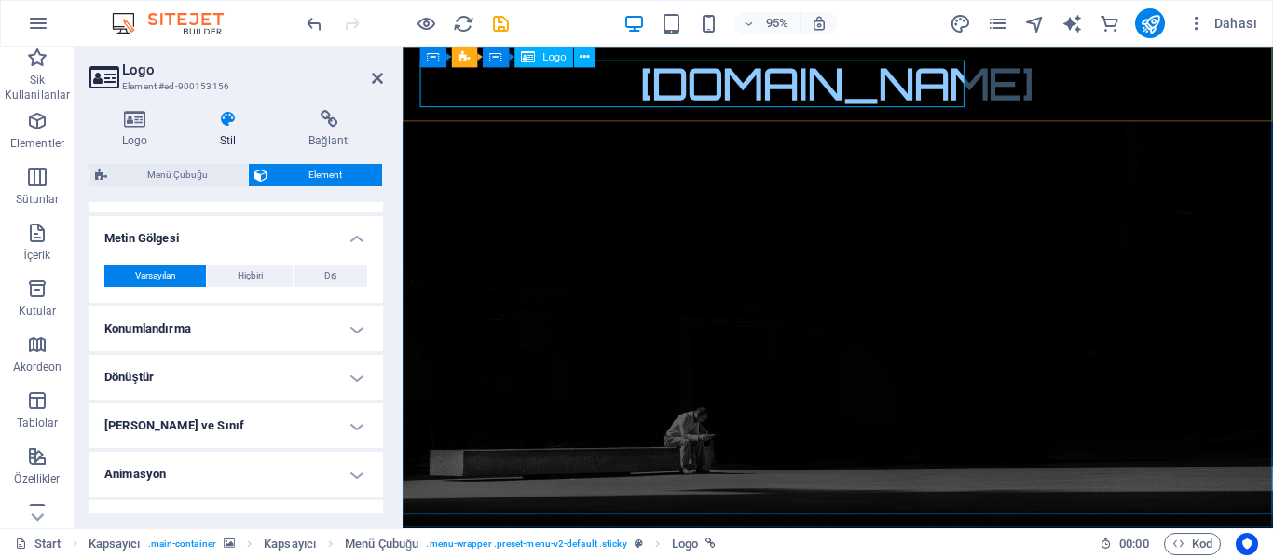
click at [859, 79] on div "[DOMAIN_NAME]" at bounding box center [861, 86] width 880 height 49
click at [489, 56] on icon at bounding box center [493, 57] width 9 height 19
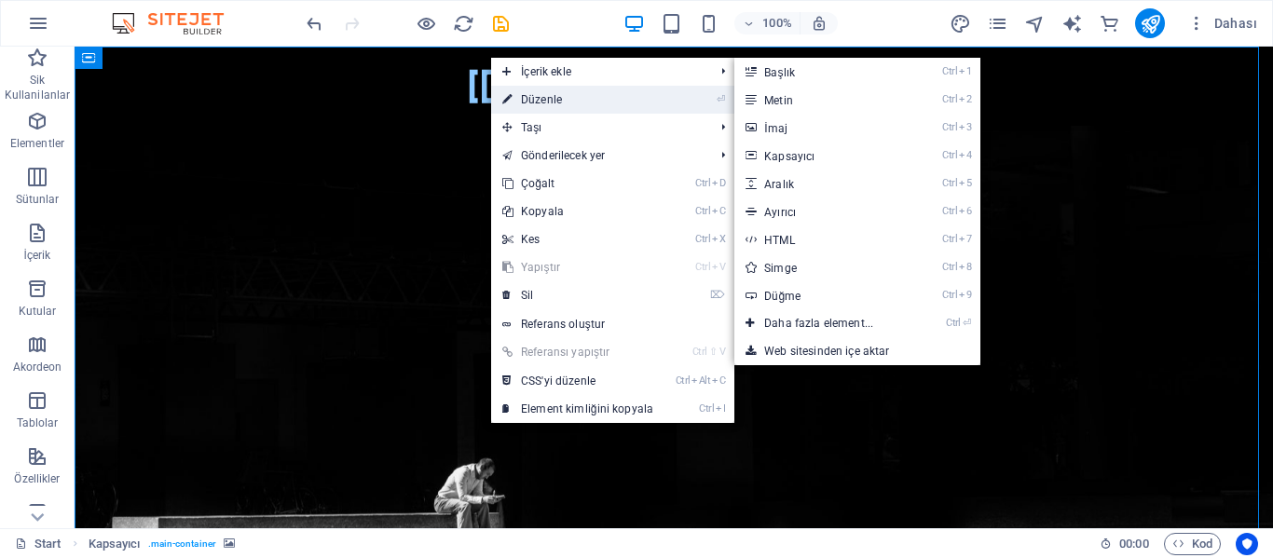
click at [517, 99] on link "⏎ Düzenle" at bounding box center [577, 100] width 173 height 28
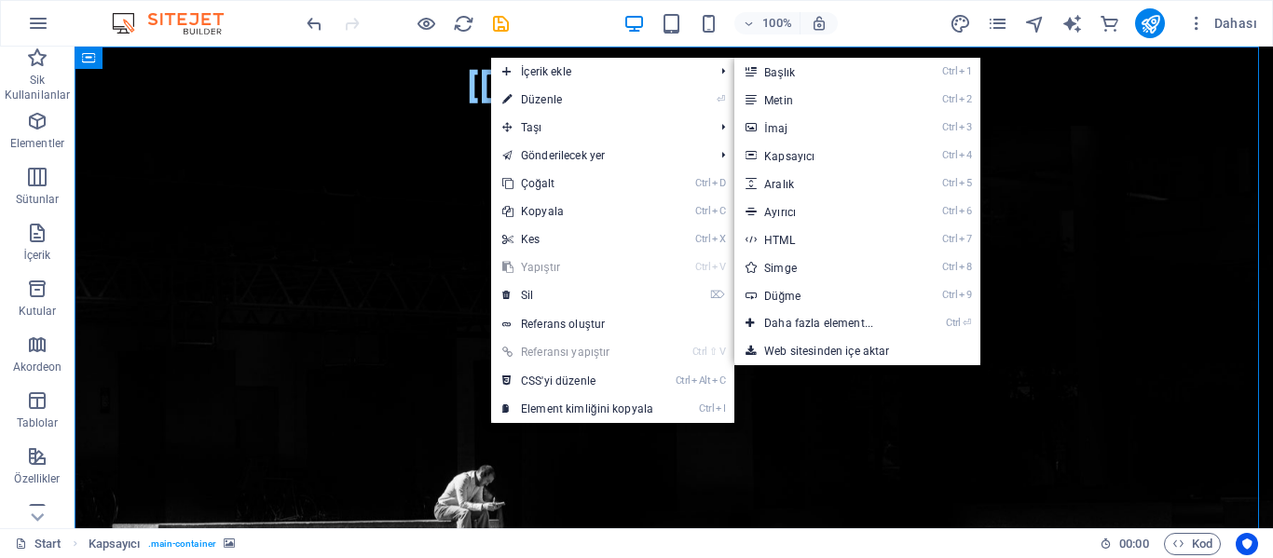
select select "vh"
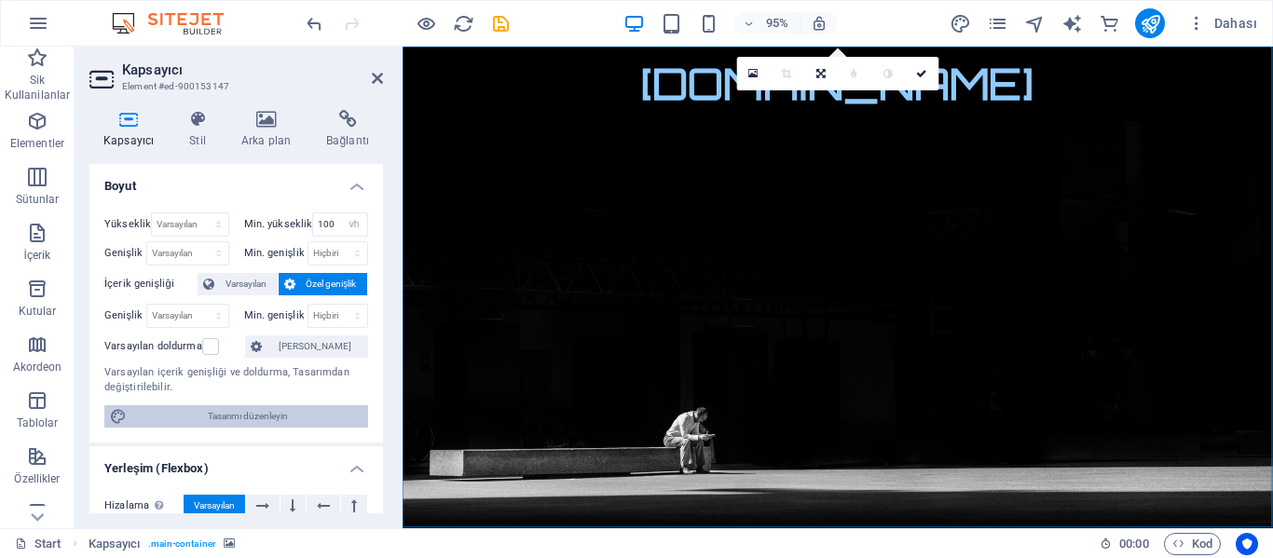
click at [230, 421] on span "Tasarımı düzenleyin" at bounding box center [247, 416] width 230 height 22
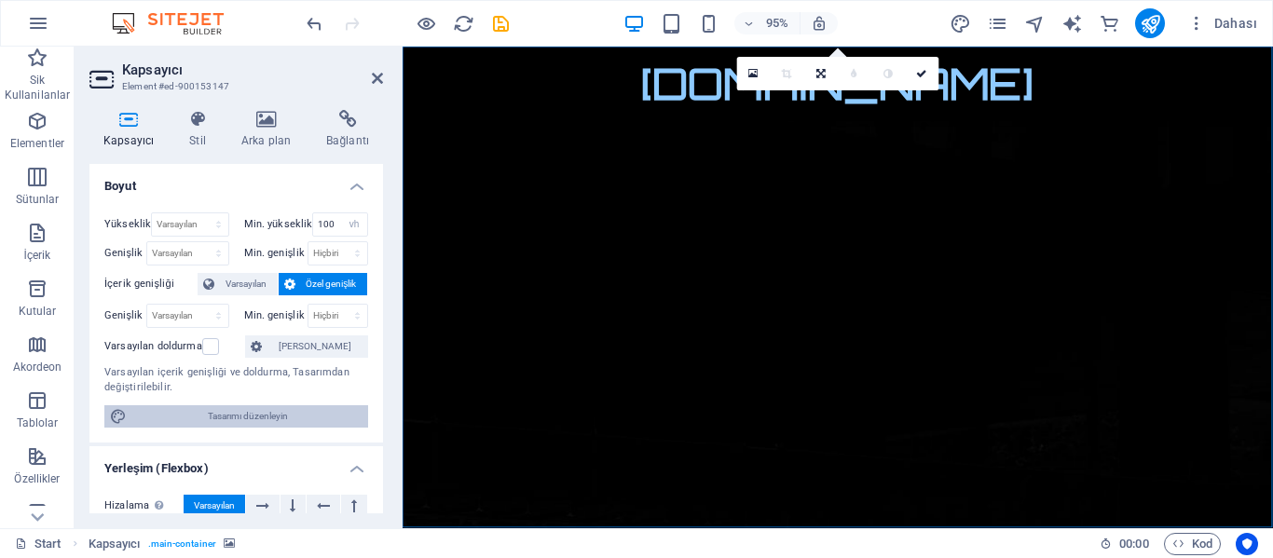
select select "px"
select select "300"
select select "px"
select select "rem"
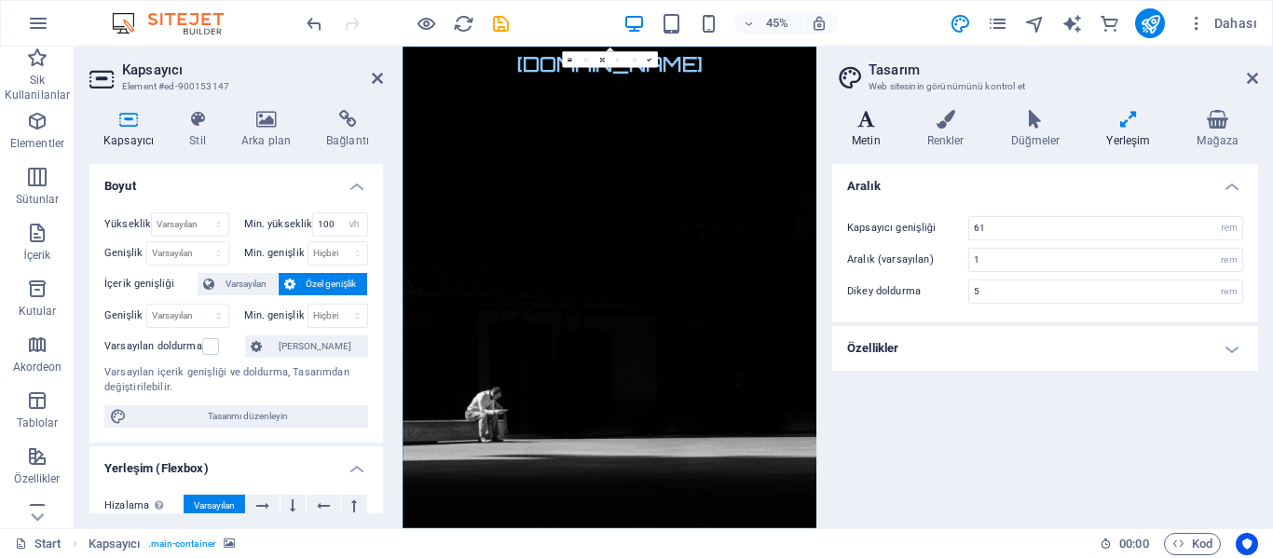
click at [870, 132] on h4 "Metin" at bounding box center [869, 129] width 75 height 39
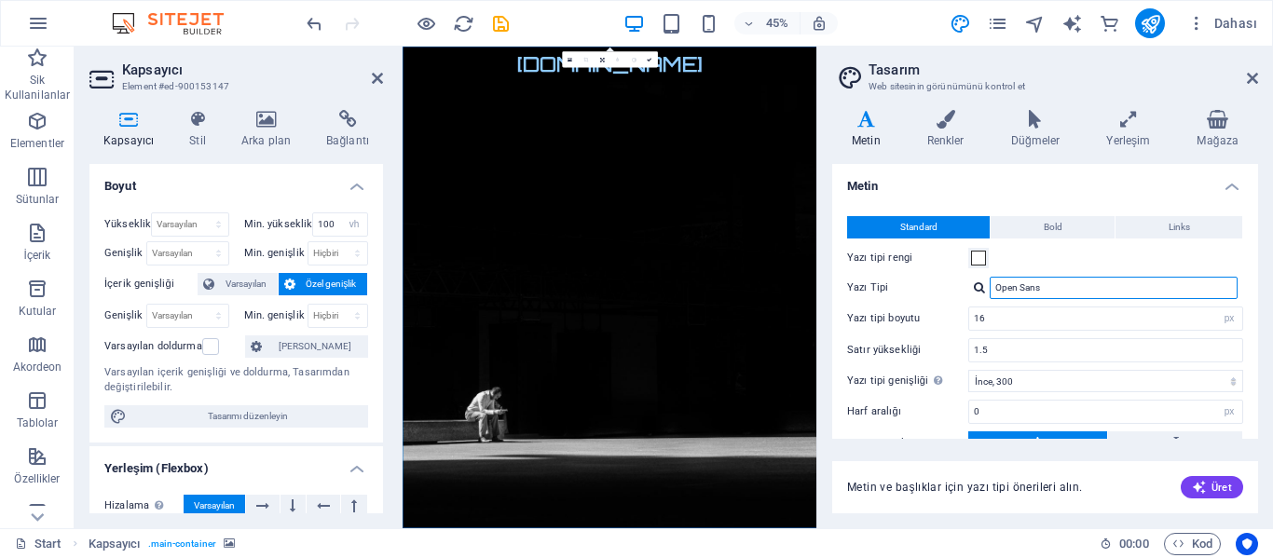
click at [1044, 294] on input "Open Sans" at bounding box center [1114, 288] width 248 height 22
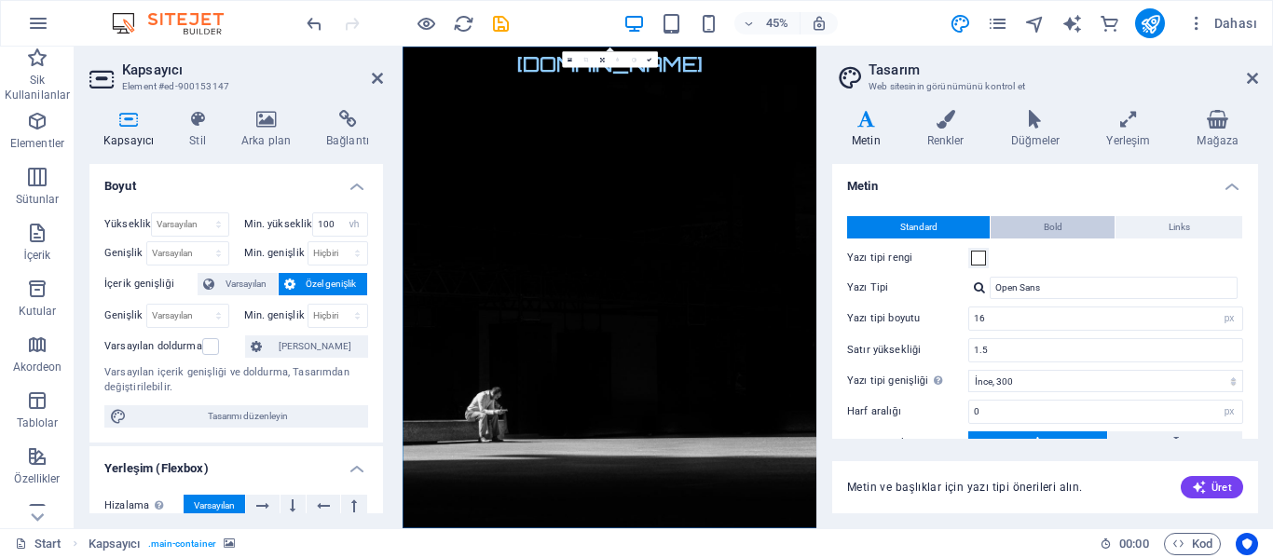
click at [1055, 224] on span "Bold" at bounding box center [1053, 227] width 19 height 22
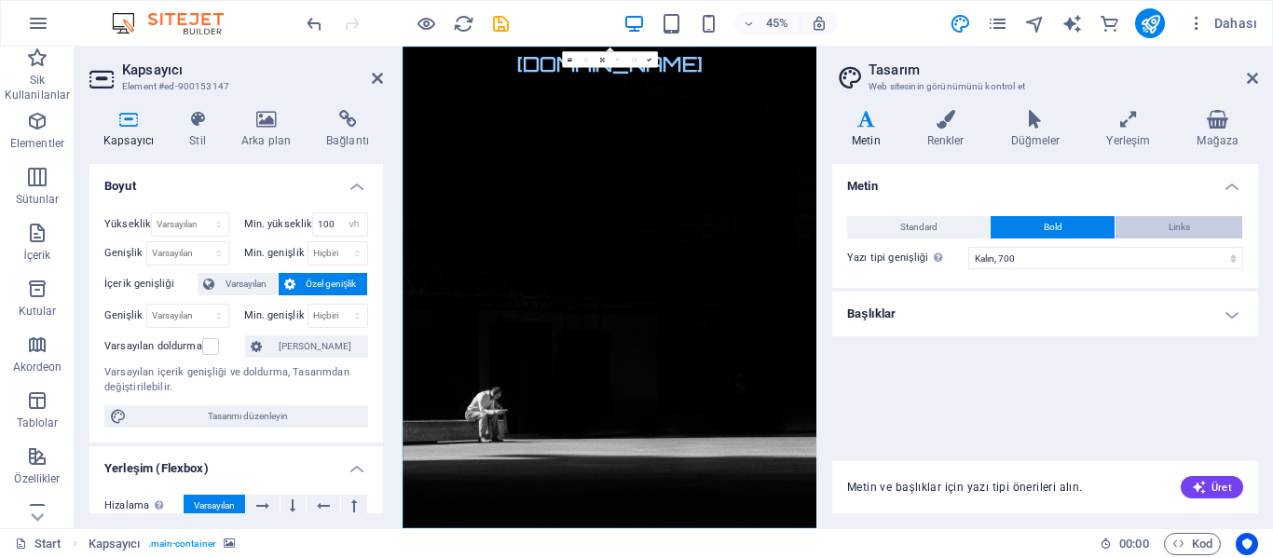
click at [1145, 231] on button "Links" at bounding box center [1179, 227] width 127 height 22
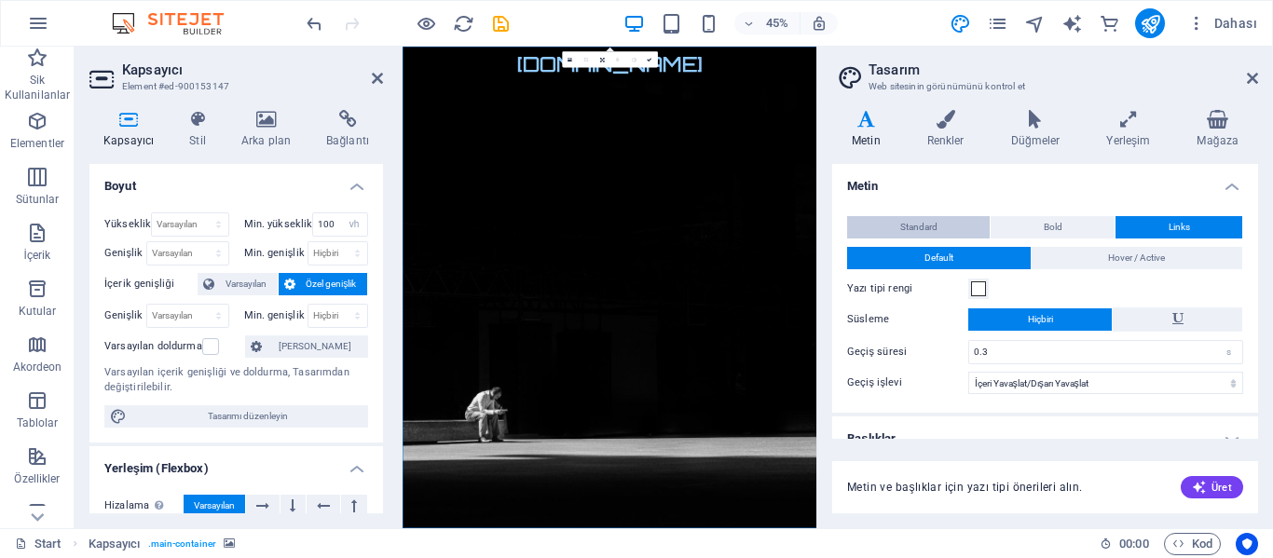
click at [925, 231] on span "Standard" at bounding box center [918, 227] width 37 height 22
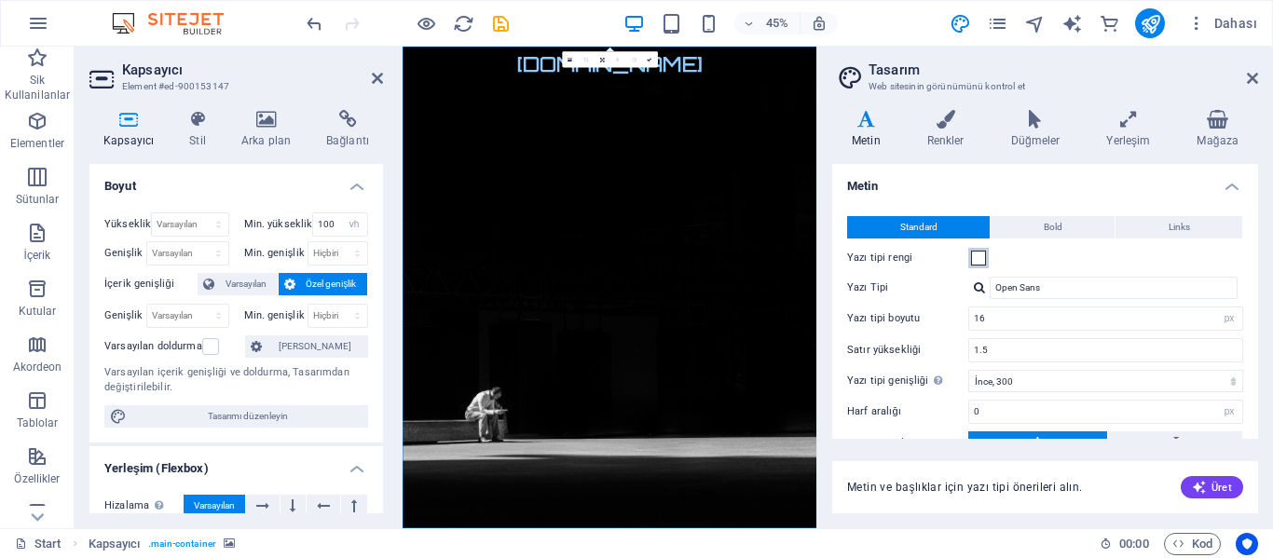
click at [976, 260] on span at bounding box center [978, 258] width 15 height 15
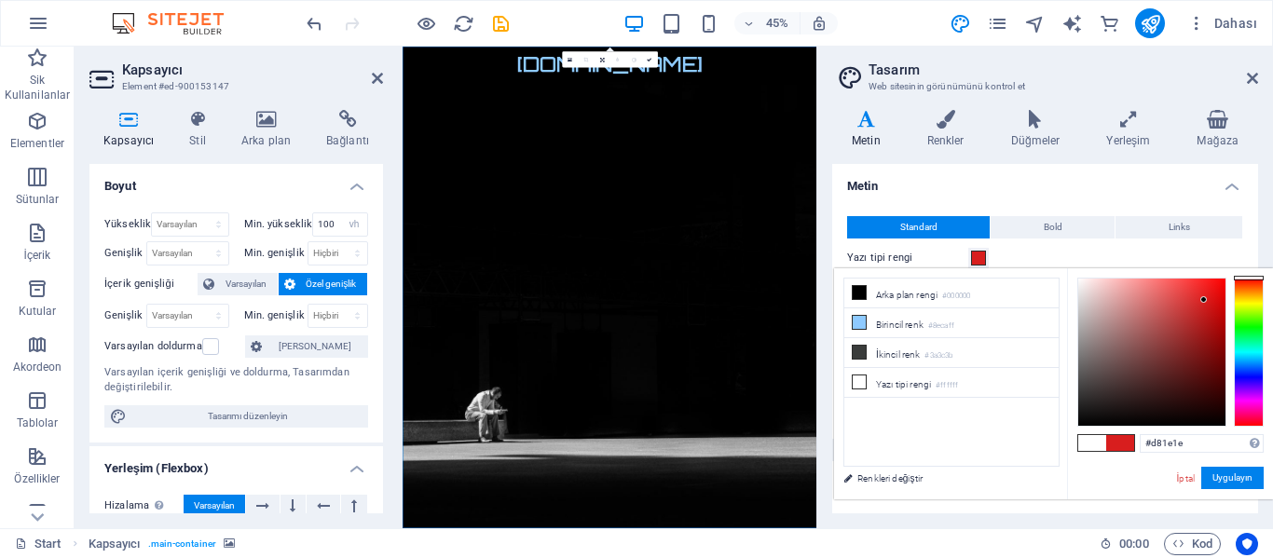
click at [1204, 300] on div at bounding box center [1151, 352] width 147 height 147
type input "#f1e8e8"
click at [1083, 285] on div at bounding box center [1151, 352] width 147 height 147
click at [1040, 225] on button "Bold" at bounding box center [1053, 227] width 124 height 22
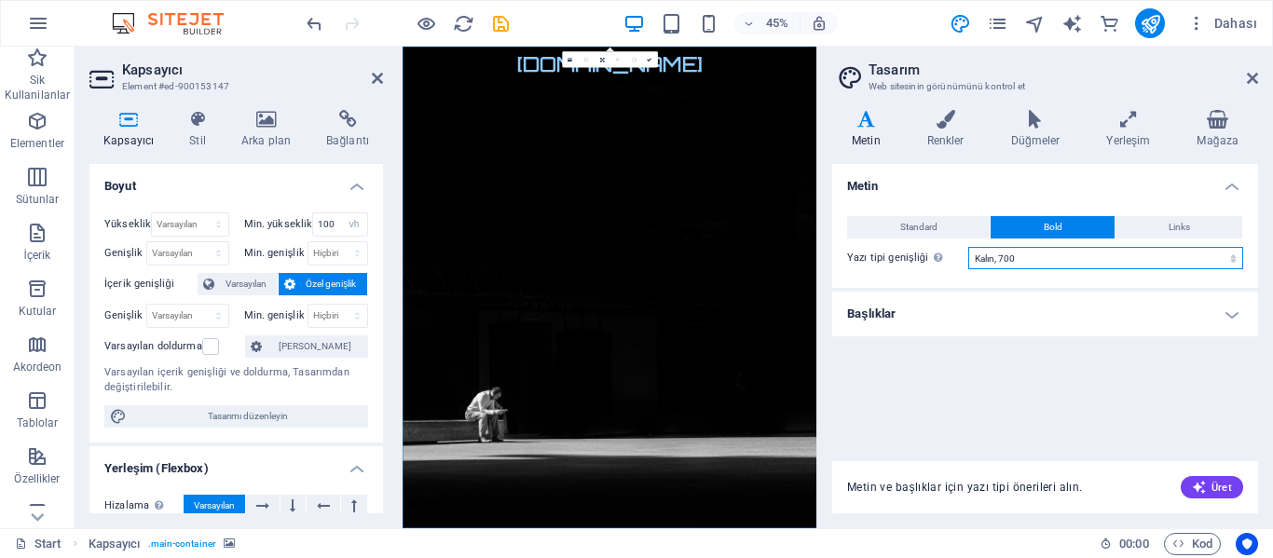
click at [1043, 258] on select "İncecik, 100 Çok ince, 200 İnce, 300 Normal, 400 Orta, 500 Yarı kalın, 600 Kalı…" at bounding box center [1105, 258] width 275 height 22
click at [1043, 257] on select "İncecik, 100 Çok ince, 200 İnce, 300 Normal, 400 Orta, 500 Yarı kalın, 600 Kalı…" at bounding box center [1105, 258] width 275 height 22
click at [1035, 258] on select "İncecik, 100 Çok ince, 200 İnce, 300 Normal, 400 Orta, 500 Yarı kalın, 600 Kalı…" at bounding box center [1105, 258] width 275 height 22
click at [974, 309] on h4 "Başlıklar" at bounding box center [1045, 314] width 426 height 45
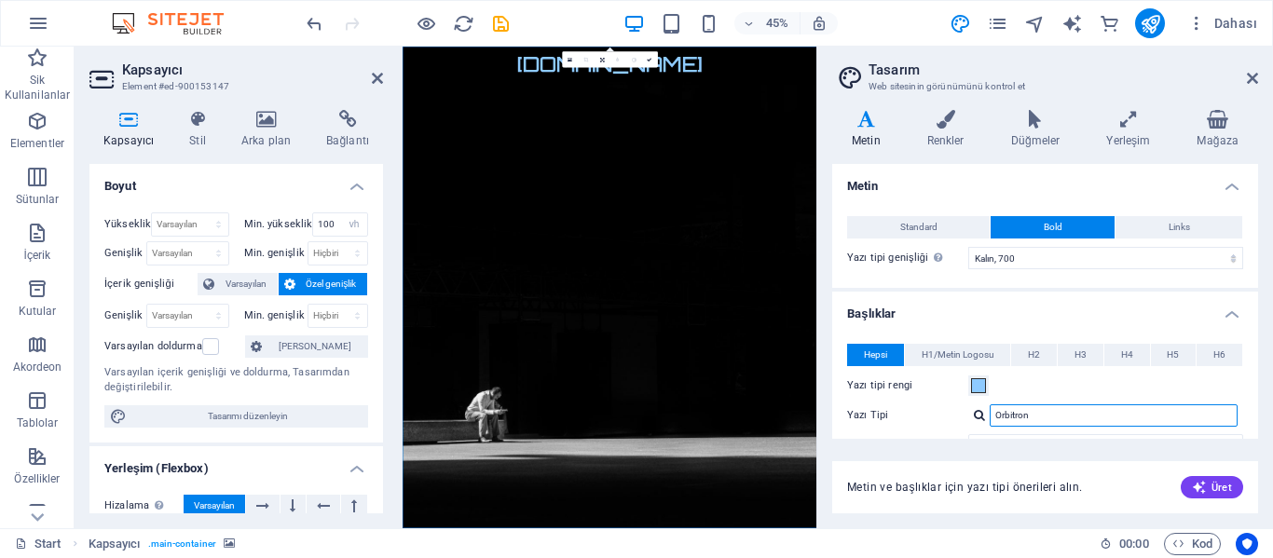
drag, startPoint x: 1037, startPoint y: 414, endPoint x: 994, endPoint y: 416, distance: 43.8
click at [994, 416] on input "Orbitron" at bounding box center [1114, 416] width 248 height 22
click at [979, 414] on div at bounding box center [979, 415] width 11 height 12
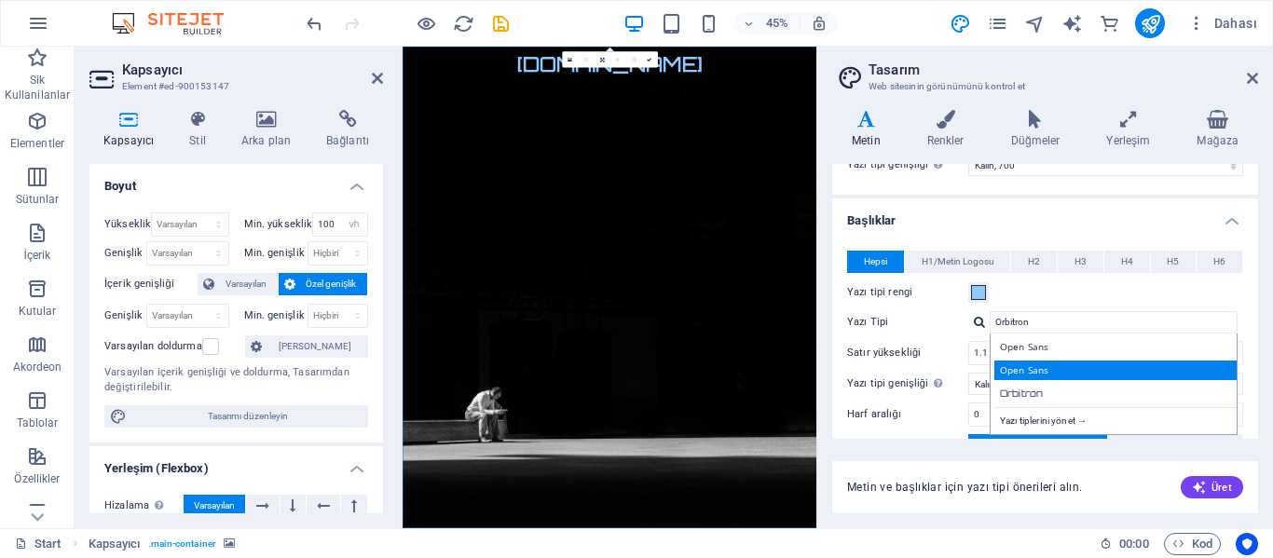
scroll to position [186, 0]
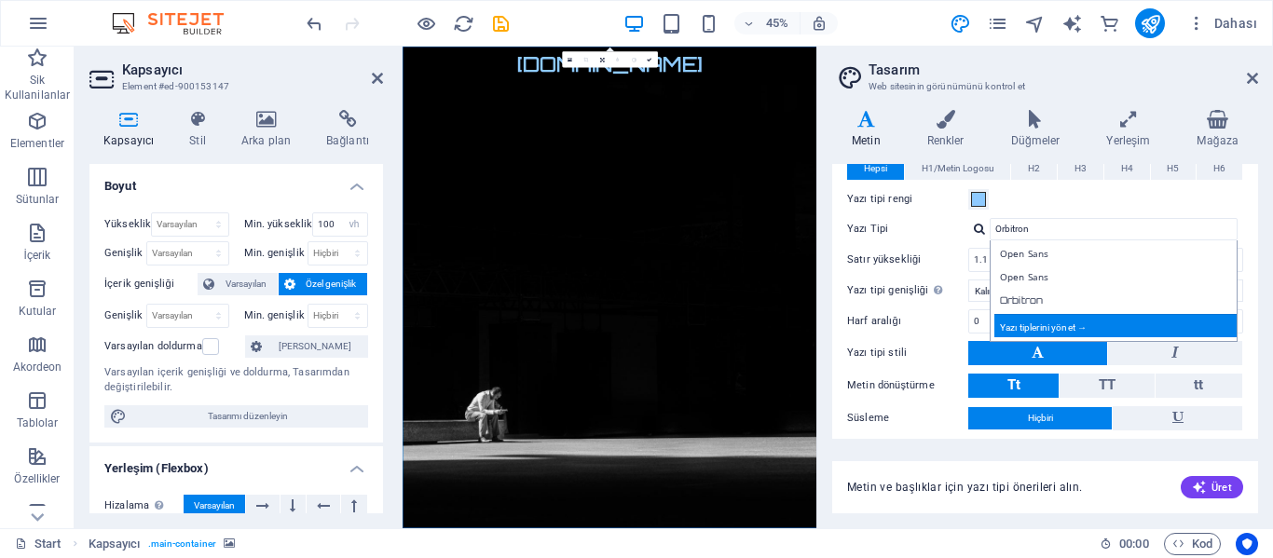
click at [1073, 324] on div "Yazı tiplerini yönet →" at bounding box center [1117, 325] width 246 height 23
select select "popularity"
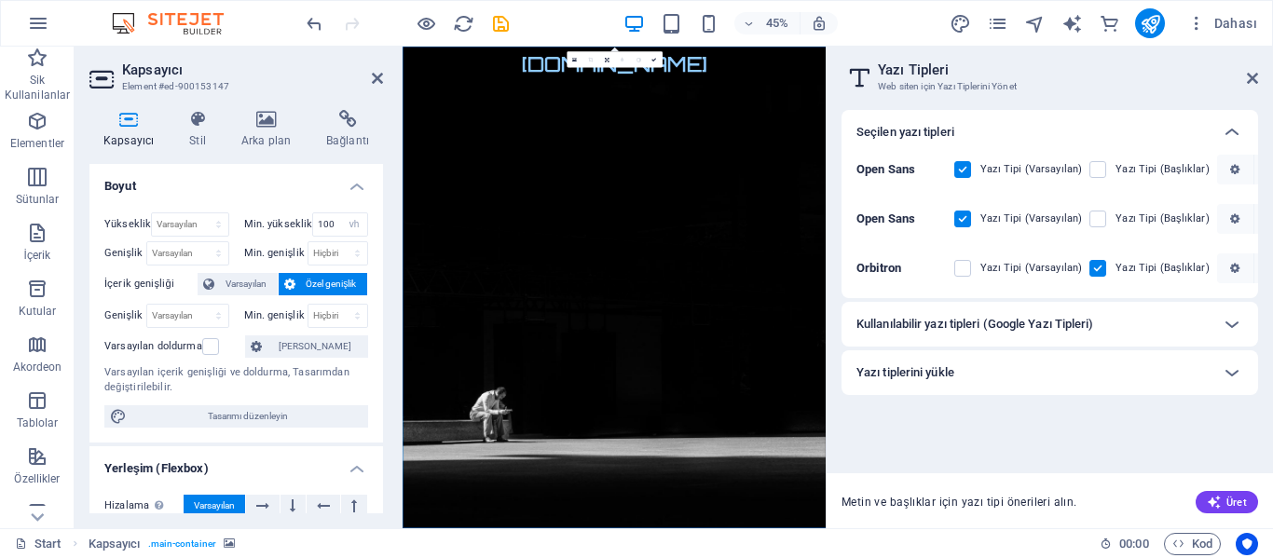
click at [1021, 327] on h6 "Kullanılabilir yazı tipleri (Google Yazı Tipleri)" at bounding box center [976, 324] width 238 height 22
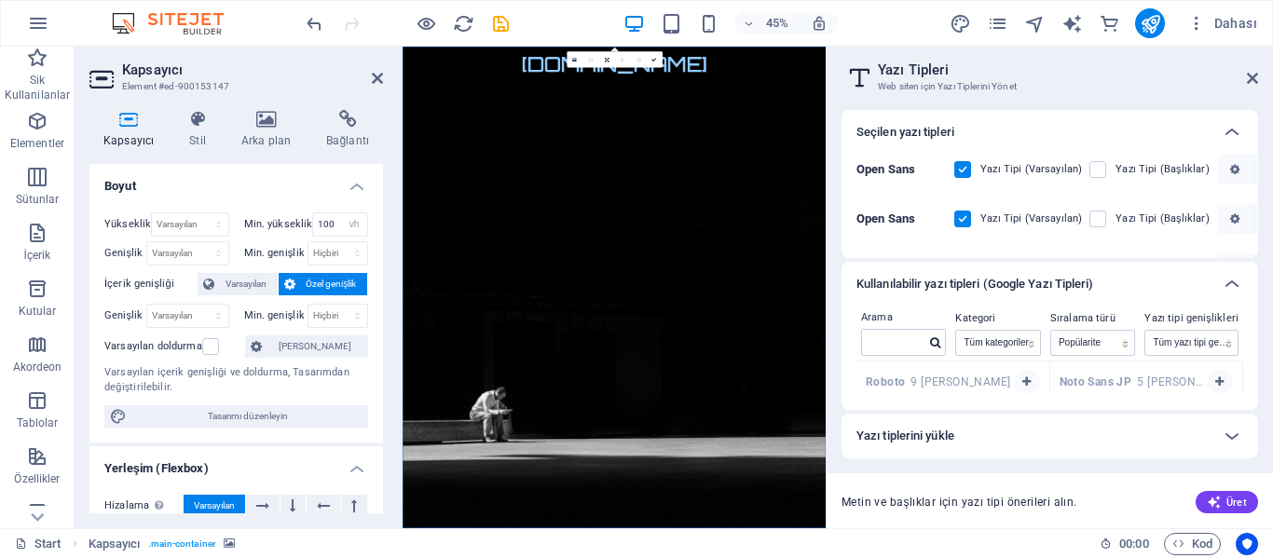
click at [1054, 278] on h6 "Kullanılabilir yazı tipleri (Google Yazı Tipleri)" at bounding box center [976, 284] width 238 height 22
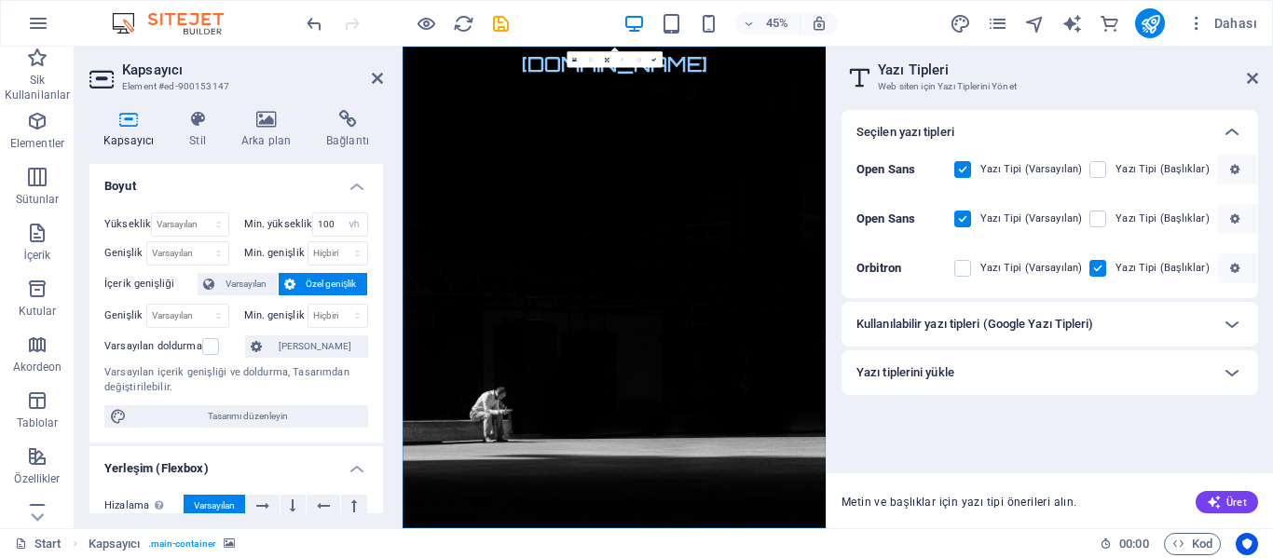
click at [962, 174] on label at bounding box center [962, 169] width 17 height 17
click at [0, 0] on Sans "checkbox" at bounding box center [0, 0] width 0 height 0
click at [1090, 264] on label at bounding box center [1098, 268] width 17 height 17
click at [0, 0] on input "checkbox" at bounding box center [0, 0] width 0 height 0
click at [1117, 328] on div "Kullanılabilir yazı tipleri (Google Yazı Tipleri)" at bounding box center [1033, 324] width 353 height 22
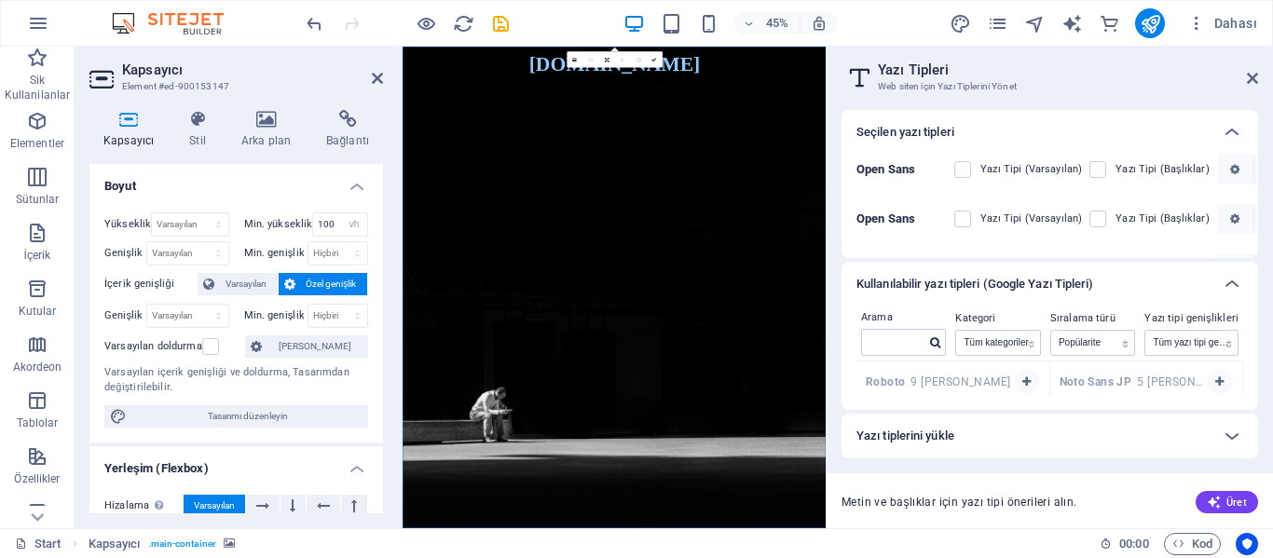
click at [1245, 68] on h2 "Yazı Tipleri" at bounding box center [1068, 70] width 380 height 17
click at [1227, 500] on span "Üret" at bounding box center [1227, 502] width 40 height 15
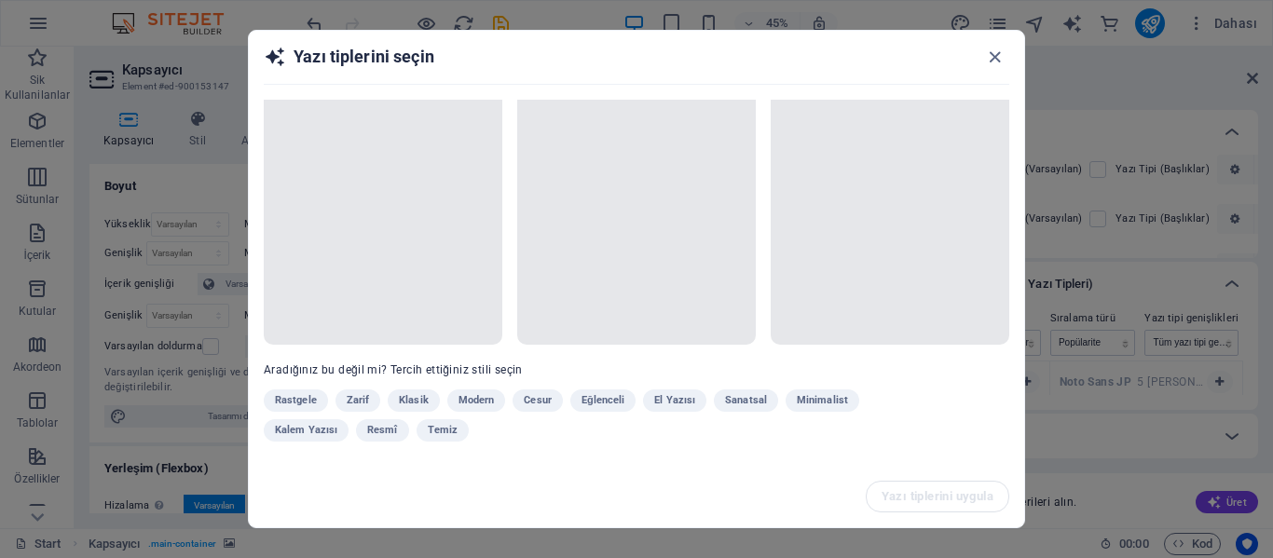
scroll to position [21, 0]
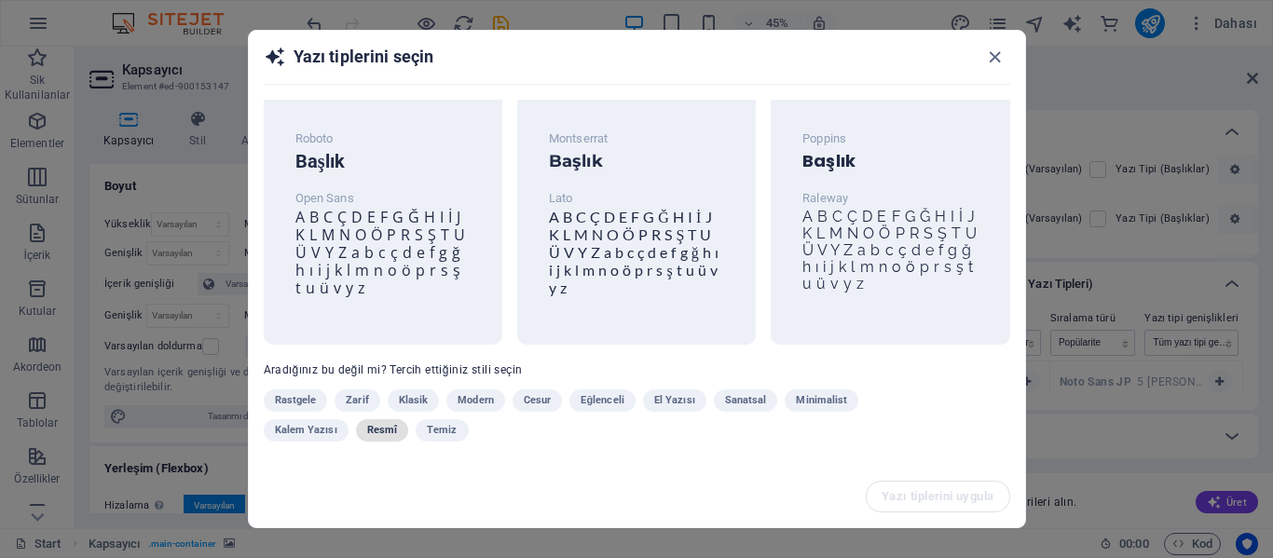
click at [373, 425] on span "Resmî" at bounding box center [382, 430] width 30 height 22
click at [376, 192] on p "Roboto" at bounding box center [382, 198] width 175 height 22
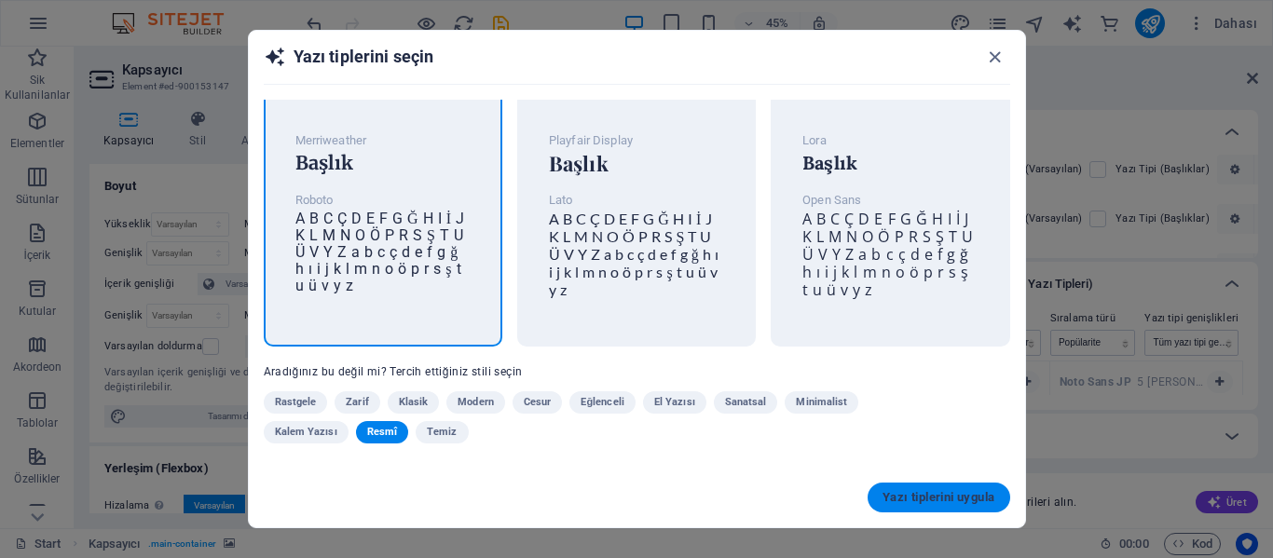
click at [928, 493] on span "Yazı tiplerini uygula" at bounding box center [939, 497] width 112 height 15
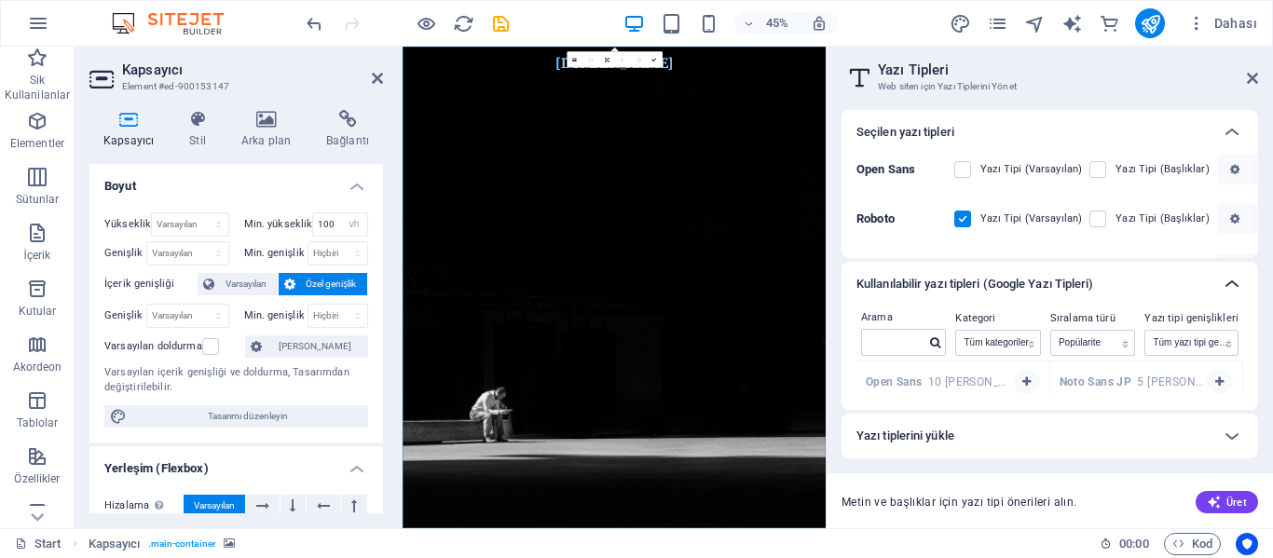
click at [1223, 283] on icon at bounding box center [1232, 284] width 22 height 22
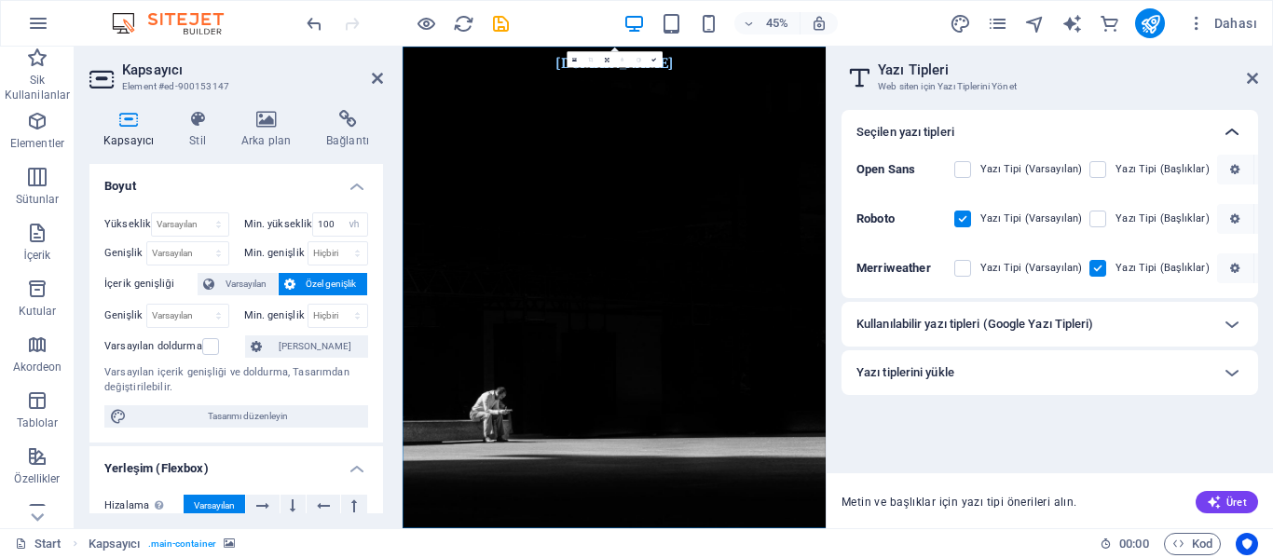
click at [1244, 129] on div at bounding box center [1232, 132] width 45 height 45
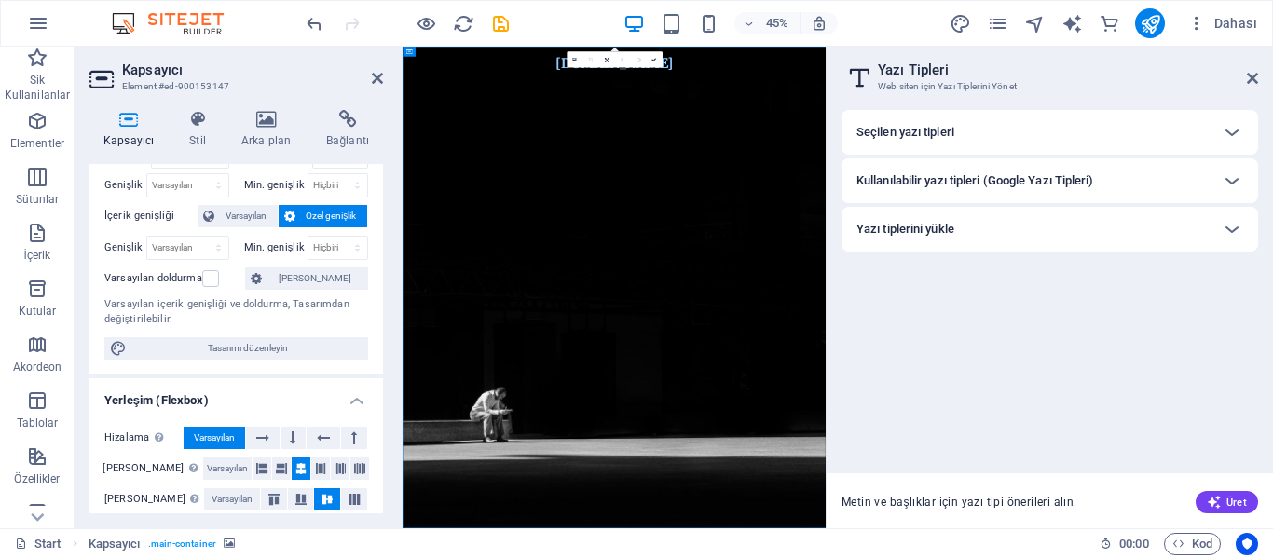
scroll to position [0, 0]
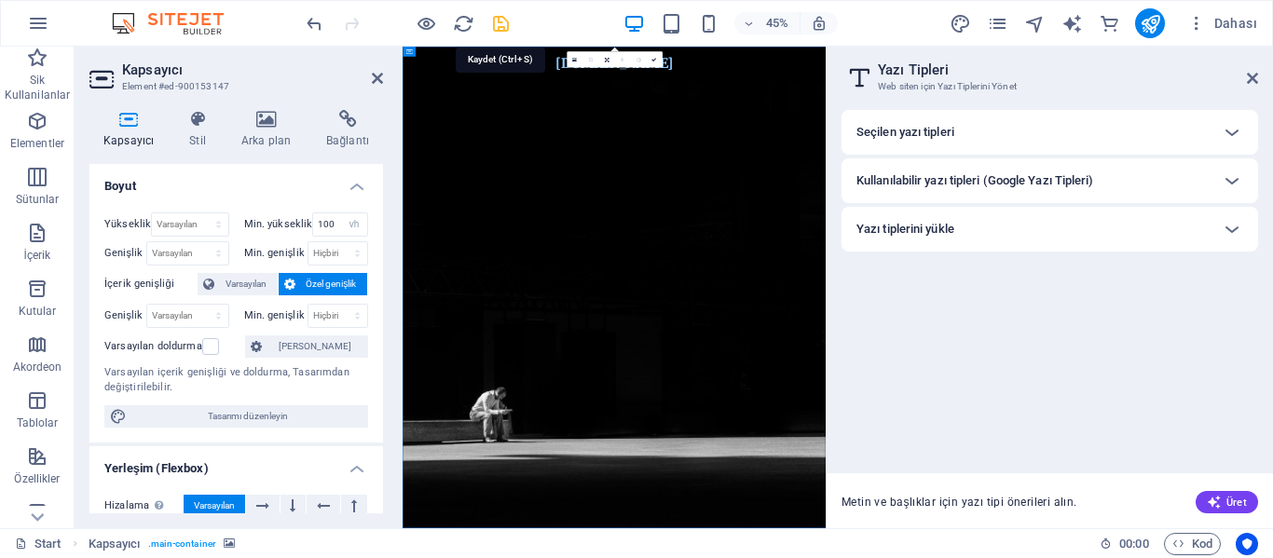
click at [505, 20] on icon "save" at bounding box center [500, 23] width 21 height 21
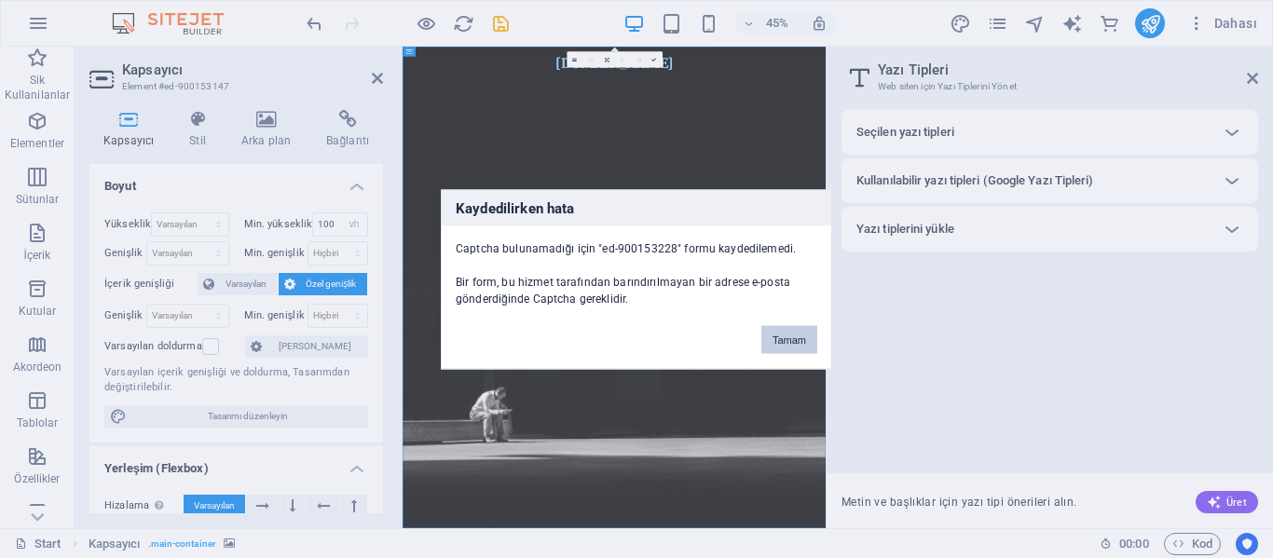
click at [778, 343] on button "Tamam" at bounding box center [789, 339] width 56 height 28
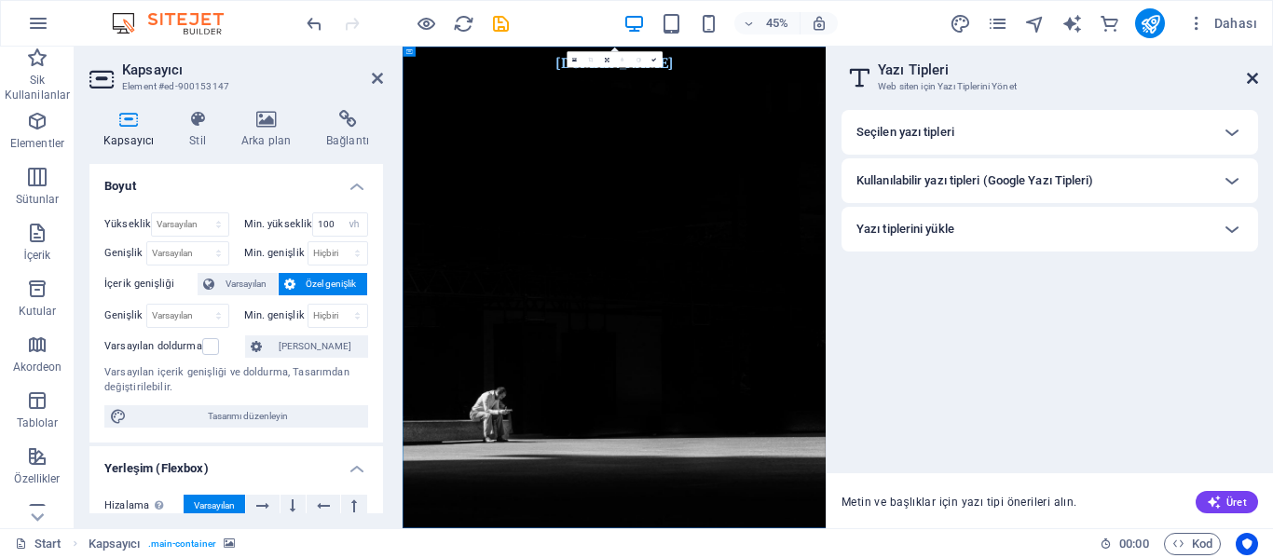
click at [1251, 79] on icon at bounding box center [1252, 78] width 11 height 15
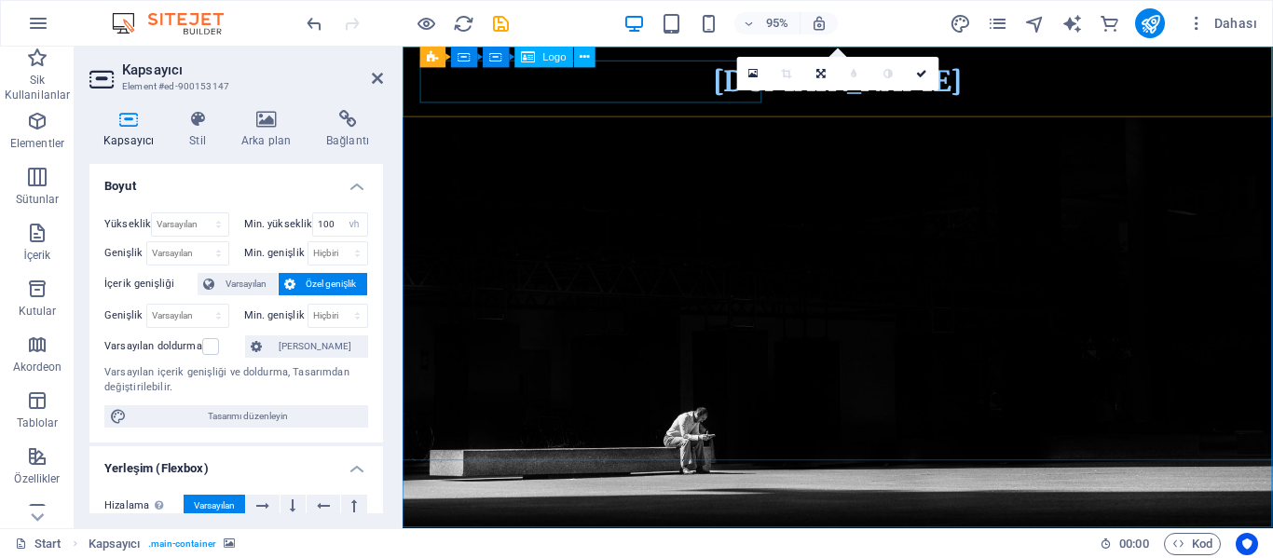
click at [654, 88] on div "[DOMAIN_NAME]" at bounding box center [861, 84] width 880 height 45
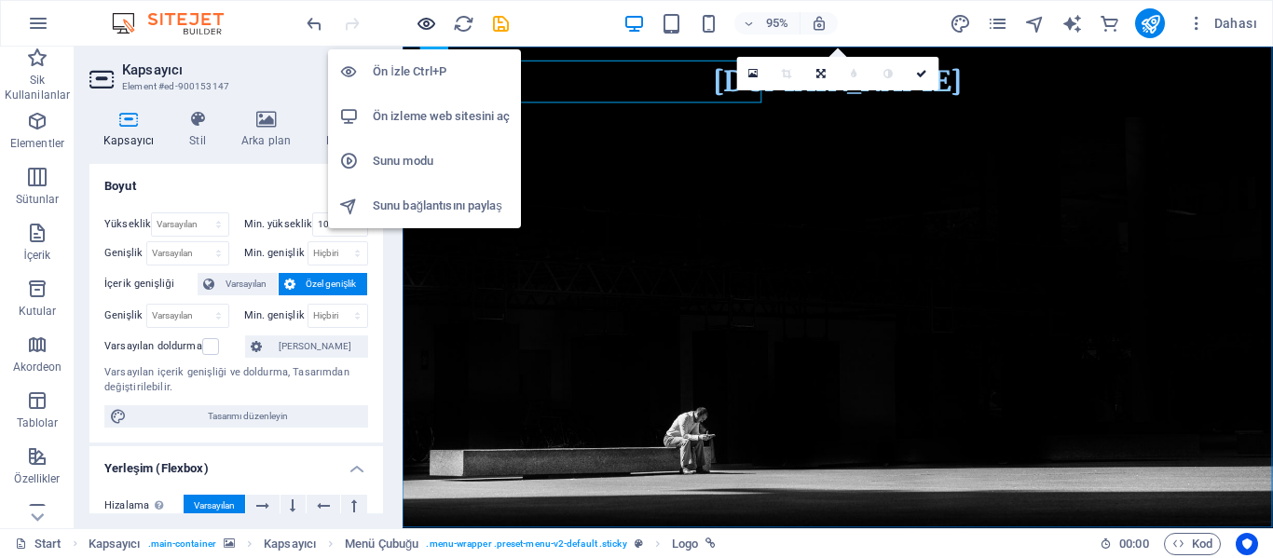
click at [422, 19] on icon "button" at bounding box center [426, 23] width 21 height 21
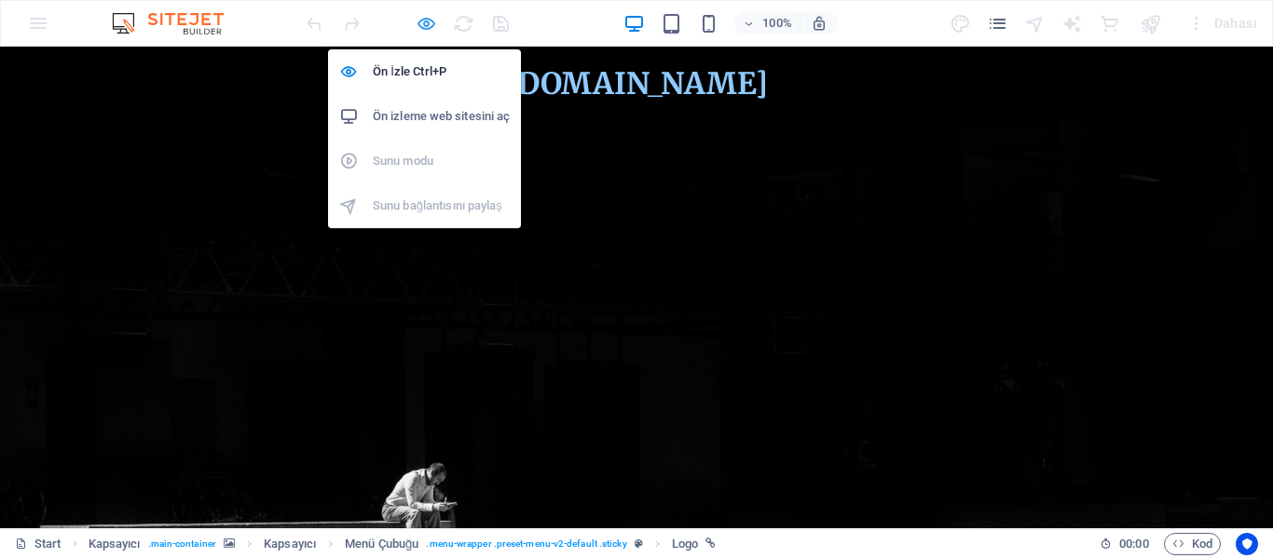
click at [429, 19] on icon "button" at bounding box center [426, 23] width 21 height 21
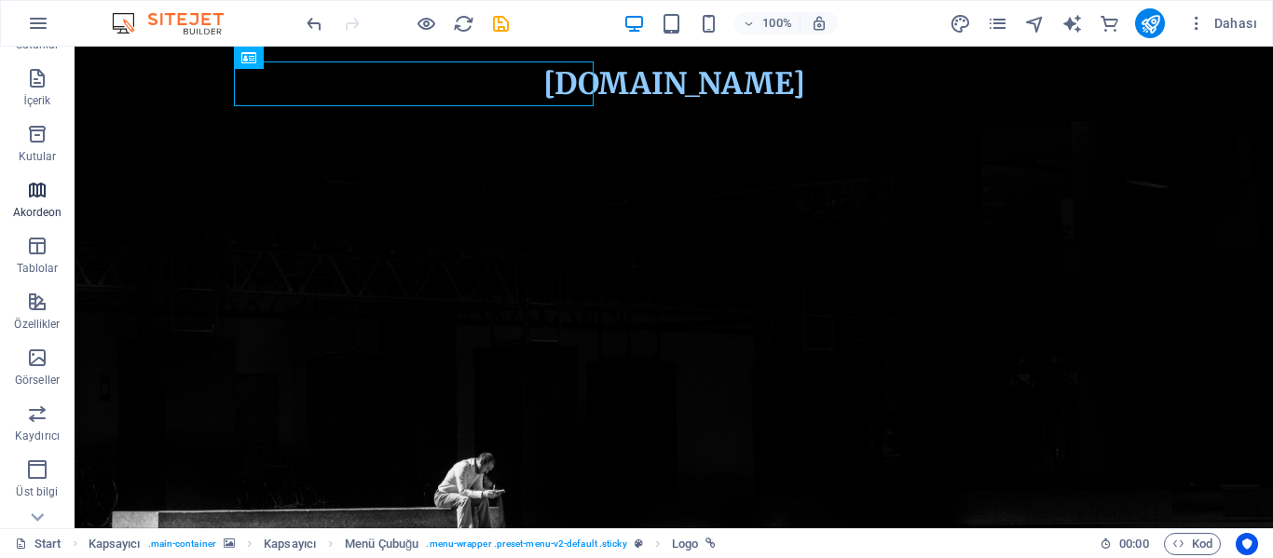
scroll to position [186, 0]
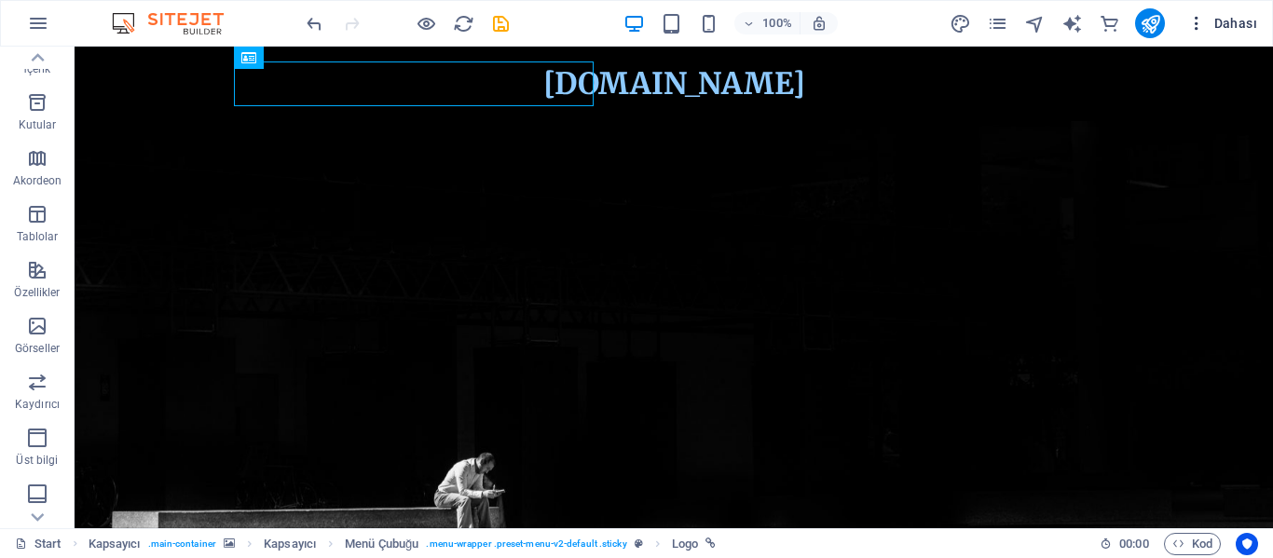
click at [1246, 21] on span "Dahası" at bounding box center [1222, 23] width 70 height 19
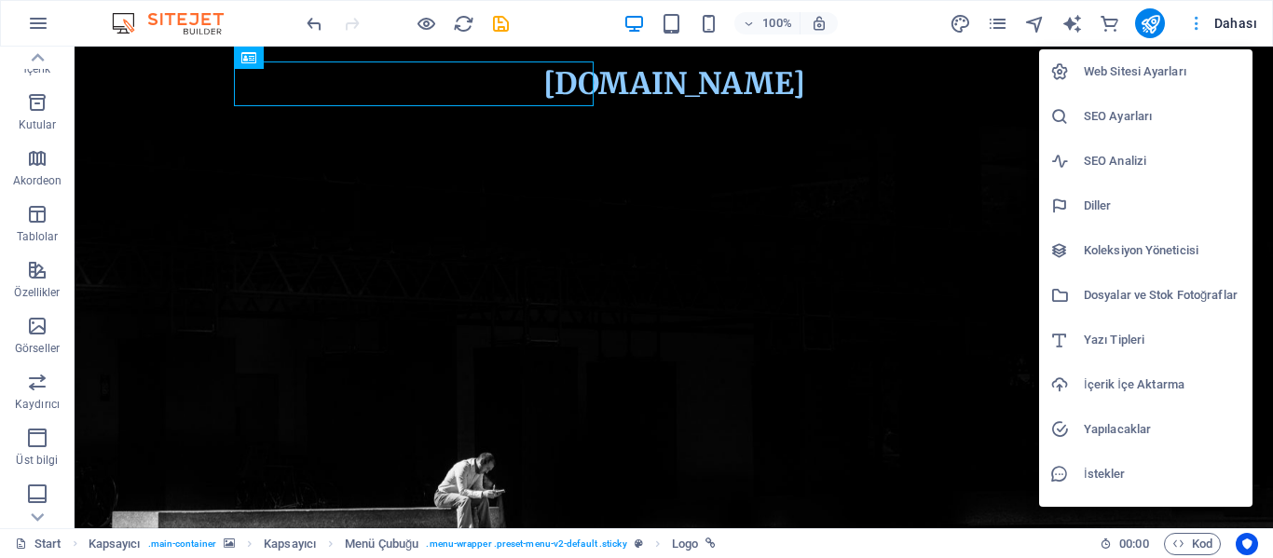
click at [1246, 21] on div at bounding box center [636, 279] width 1273 height 558
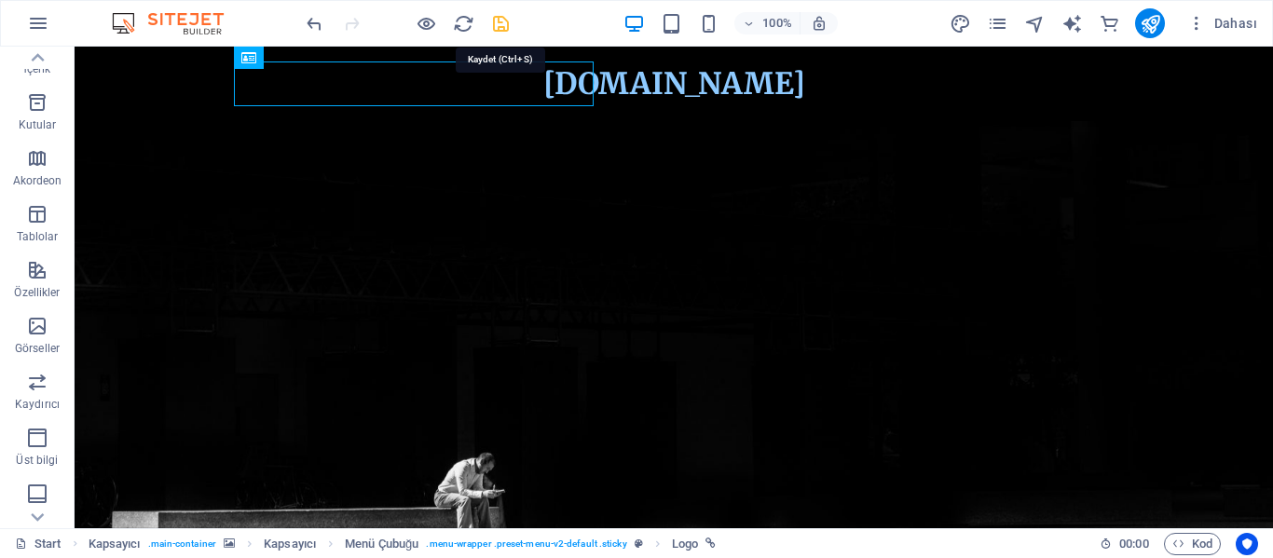
click at [502, 23] on icon "save" at bounding box center [500, 23] width 21 height 21
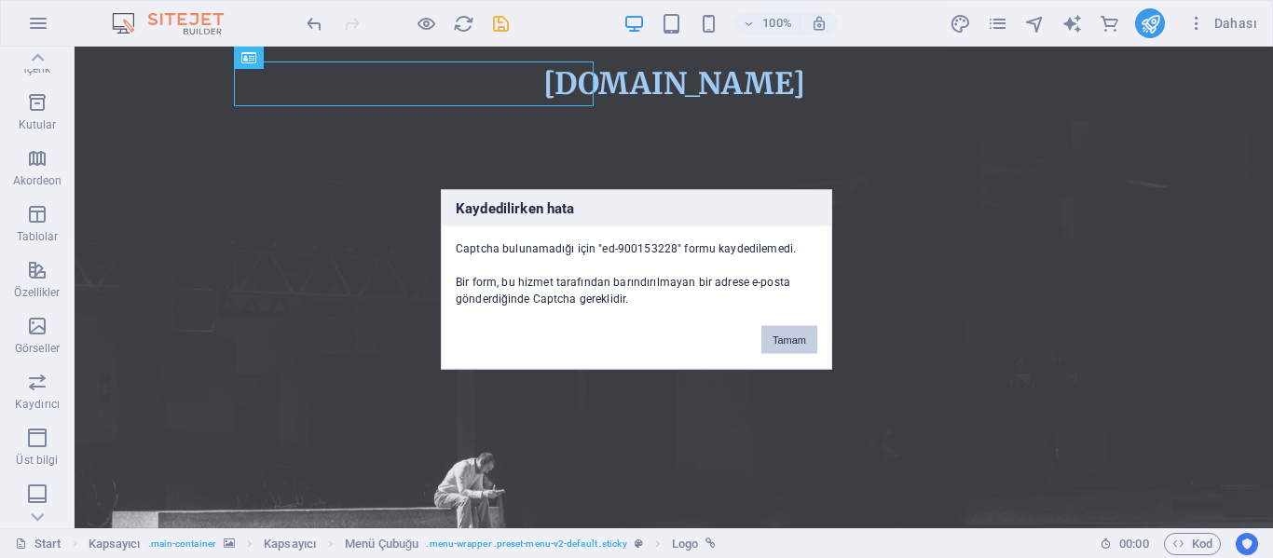
click at [797, 341] on button "Tamam" at bounding box center [789, 339] width 56 height 28
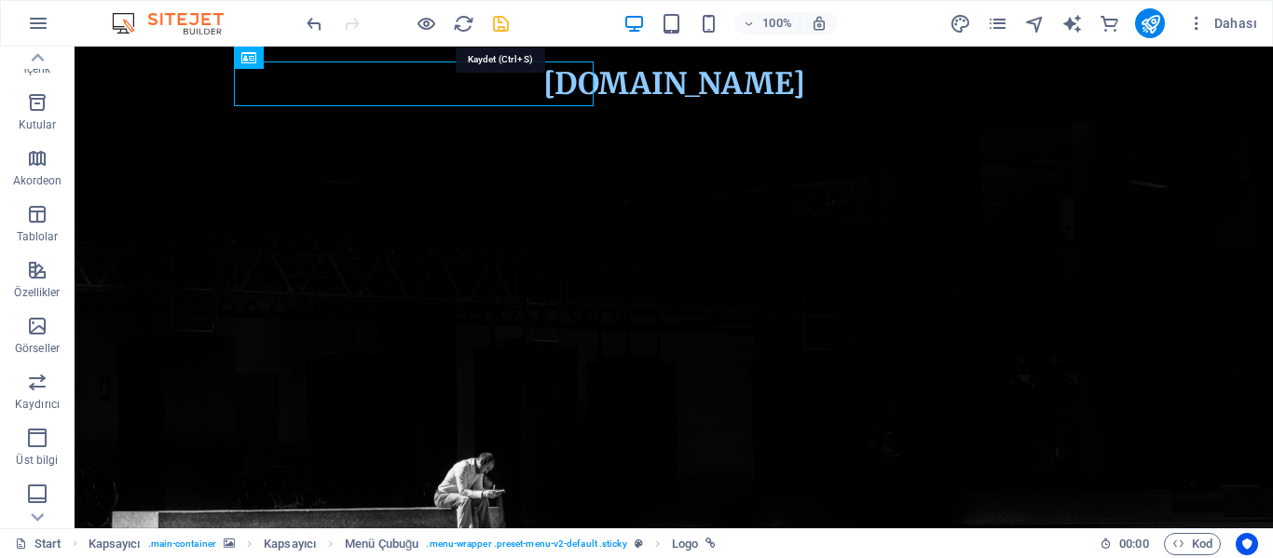
click at [503, 26] on icon "save" at bounding box center [500, 23] width 21 height 21
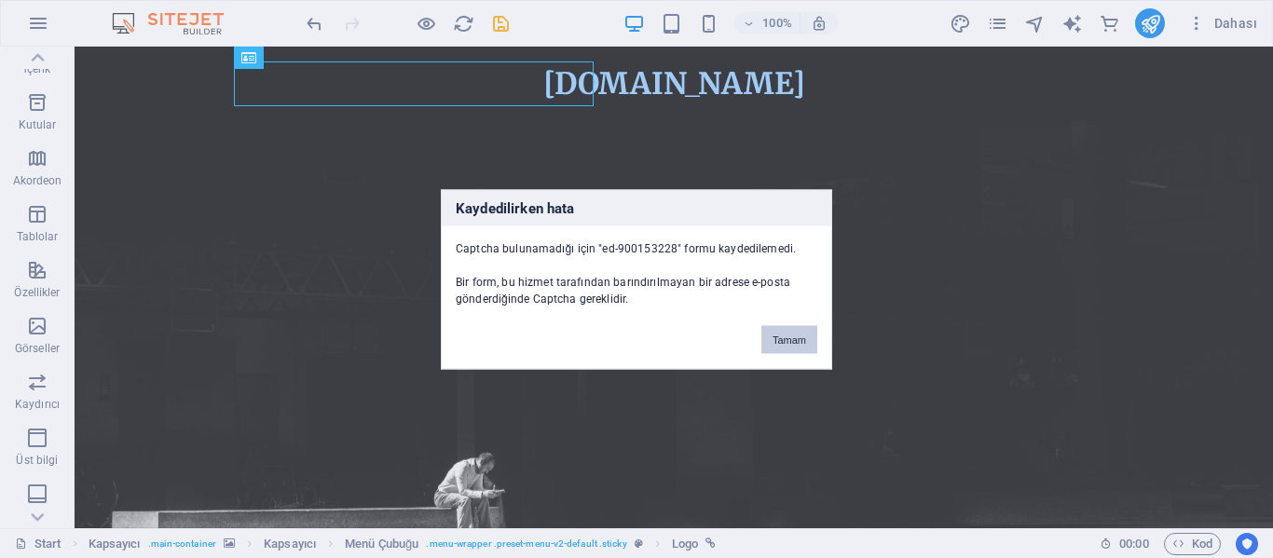
click at [785, 338] on button "Tamam" at bounding box center [789, 339] width 56 height 28
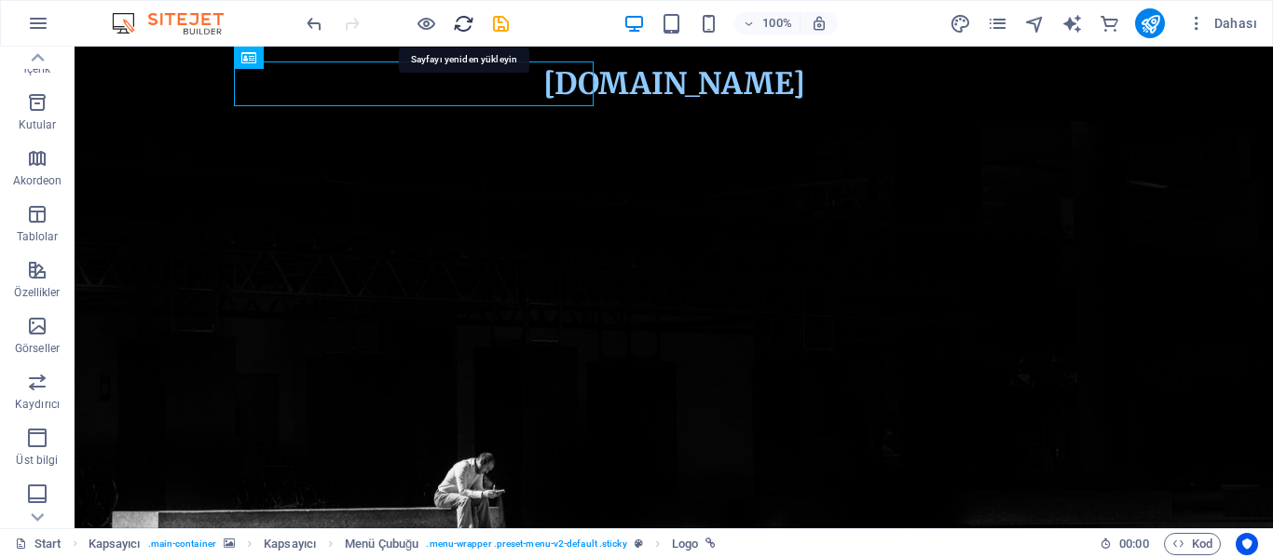
drag, startPoint x: 462, startPoint y: 26, endPoint x: 646, endPoint y: 14, distance: 184.0
click at [462, 25] on icon "reload" at bounding box center [463, 23] width 21 height 21
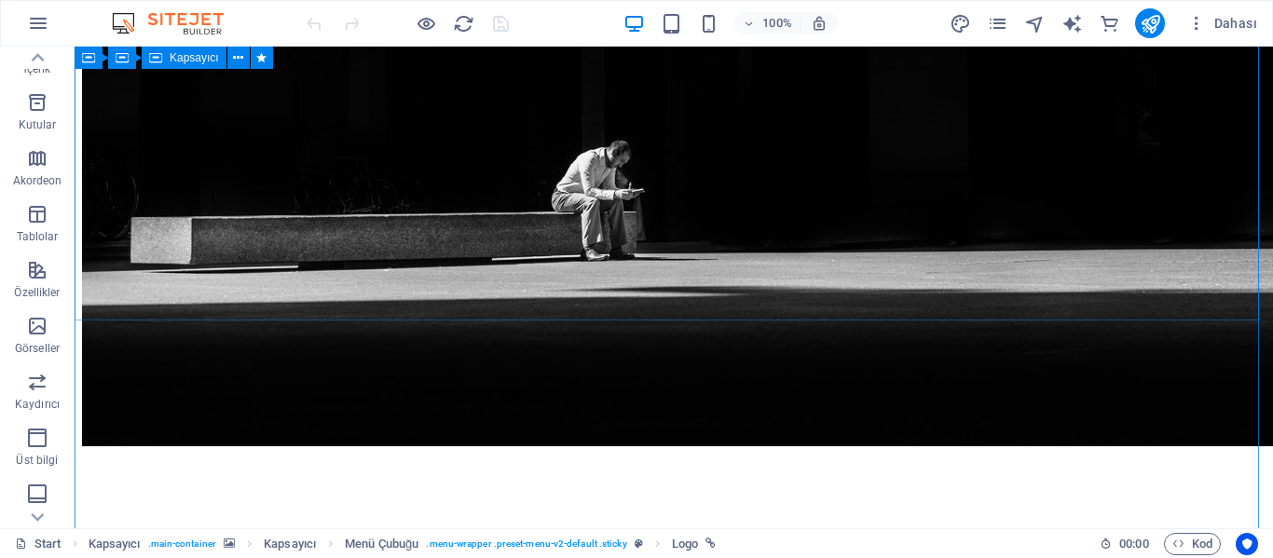
scroll to position [439, 0]
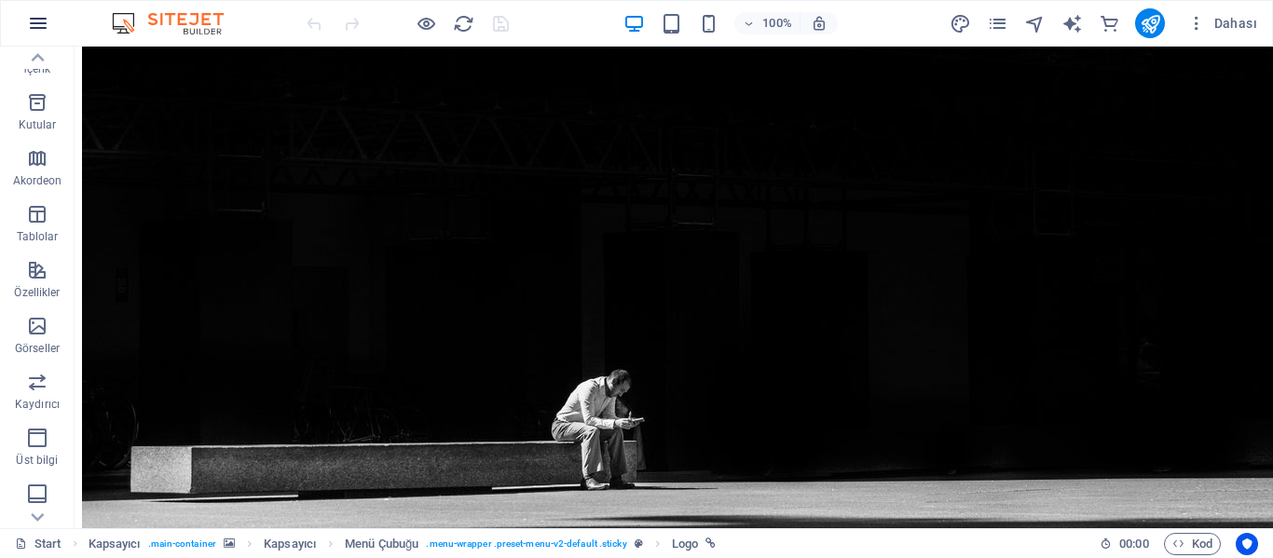
click at [34, 17] on icon "button" at bounding box center [38, 23] width 22 height 22
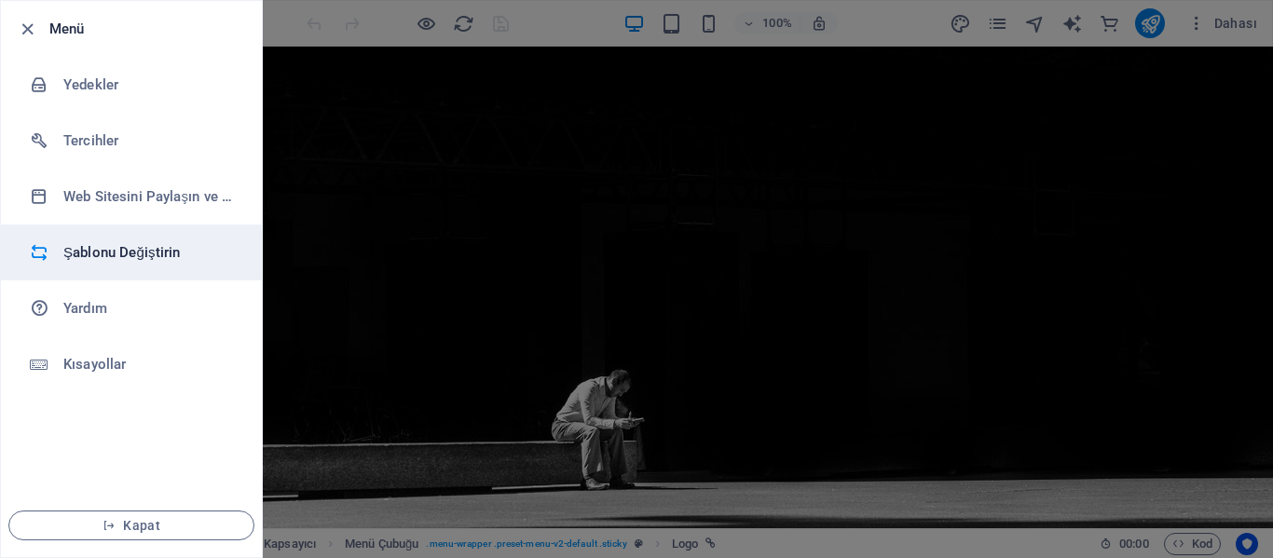
click at [91, 253] on h6 "Şablonu Değiştirin" at bounding box center [149, 252] width 172 height 22
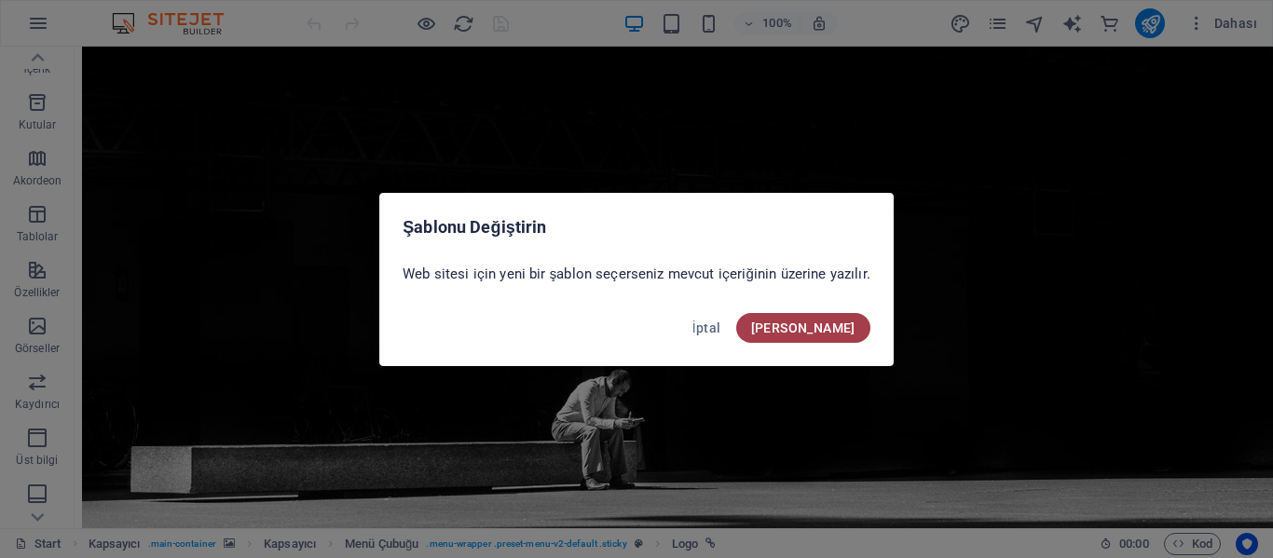
click at [839, 329] on span "[PERSON_NAME]" at bounding box center [803, 328] width 104 height 15
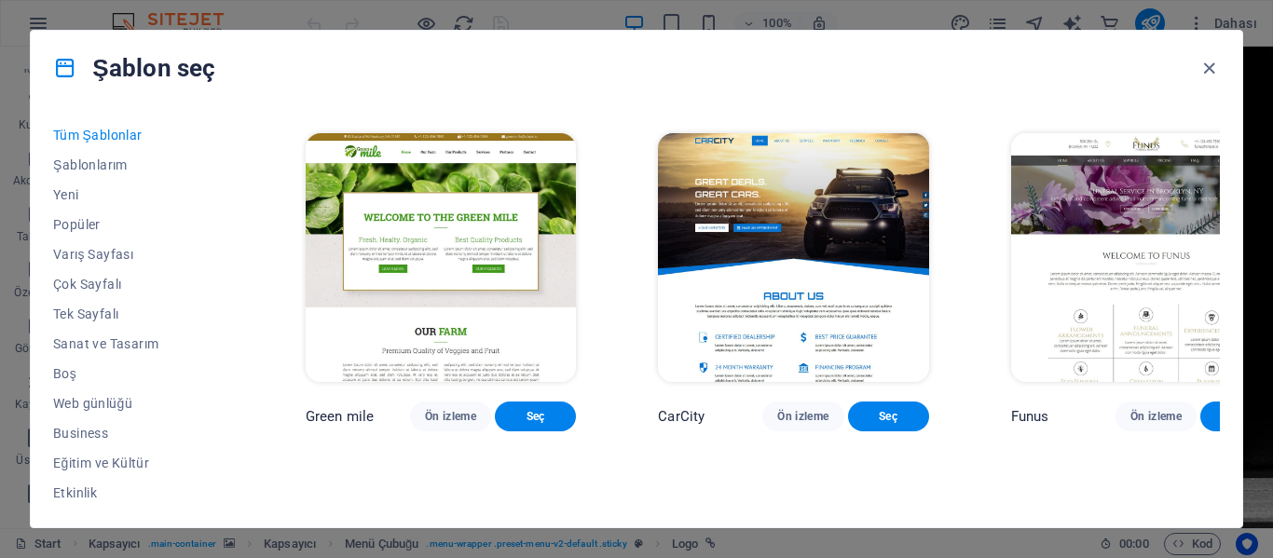
scroll to position [12489, 0]
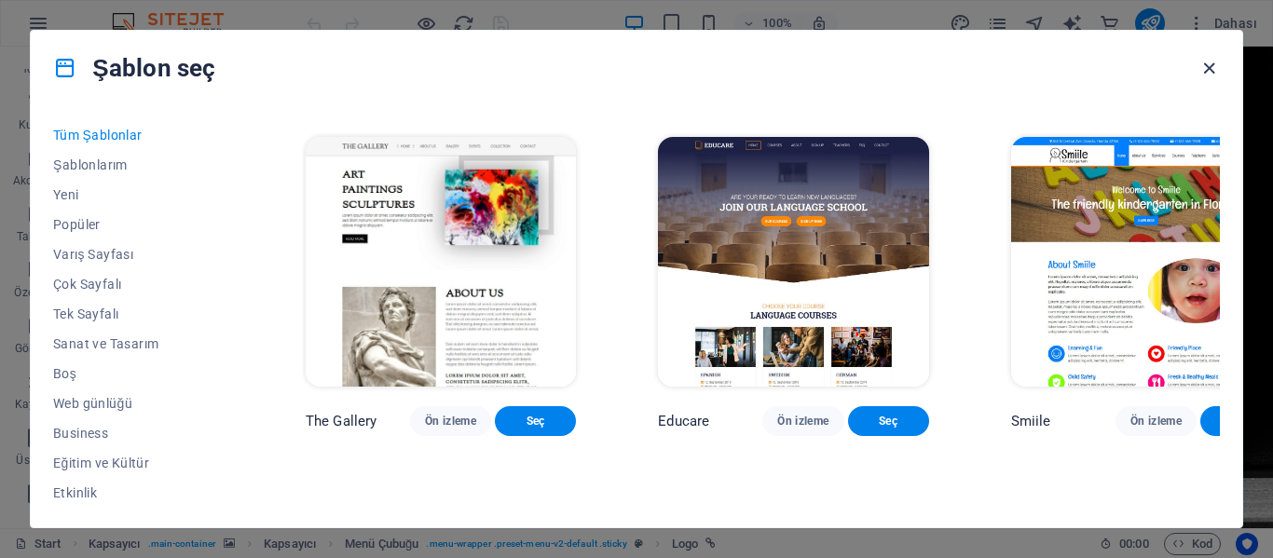
click at [1206, 64] on icon "button" at bounding box center [1209, 68] width 21 height 21
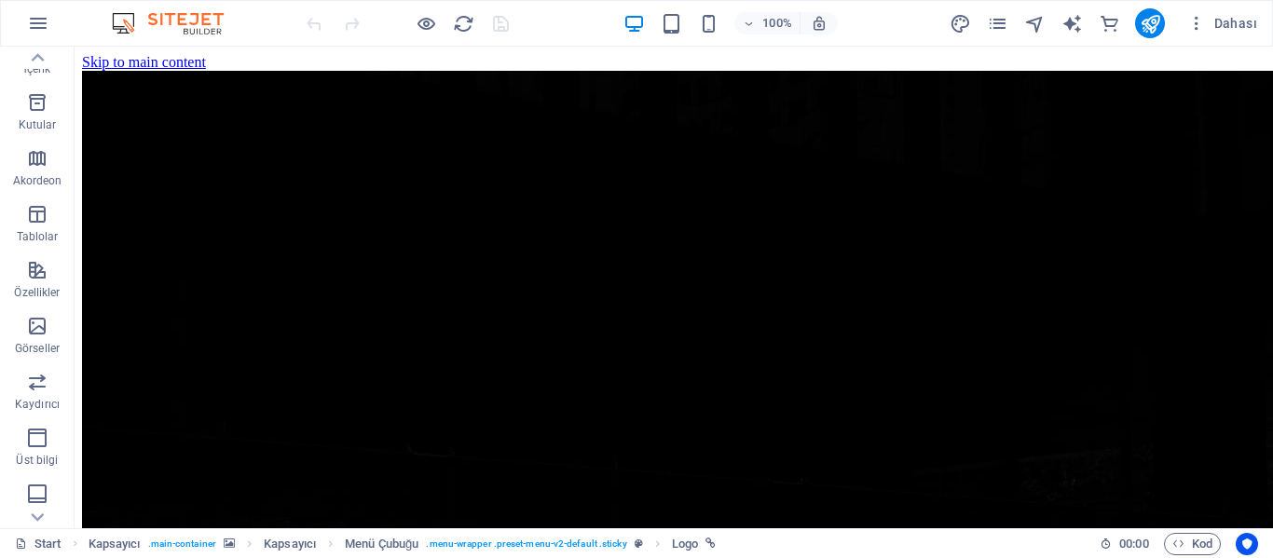
scroll to position [0, 0]
